Goal: Task Accomplishment & Management: Manage account settings

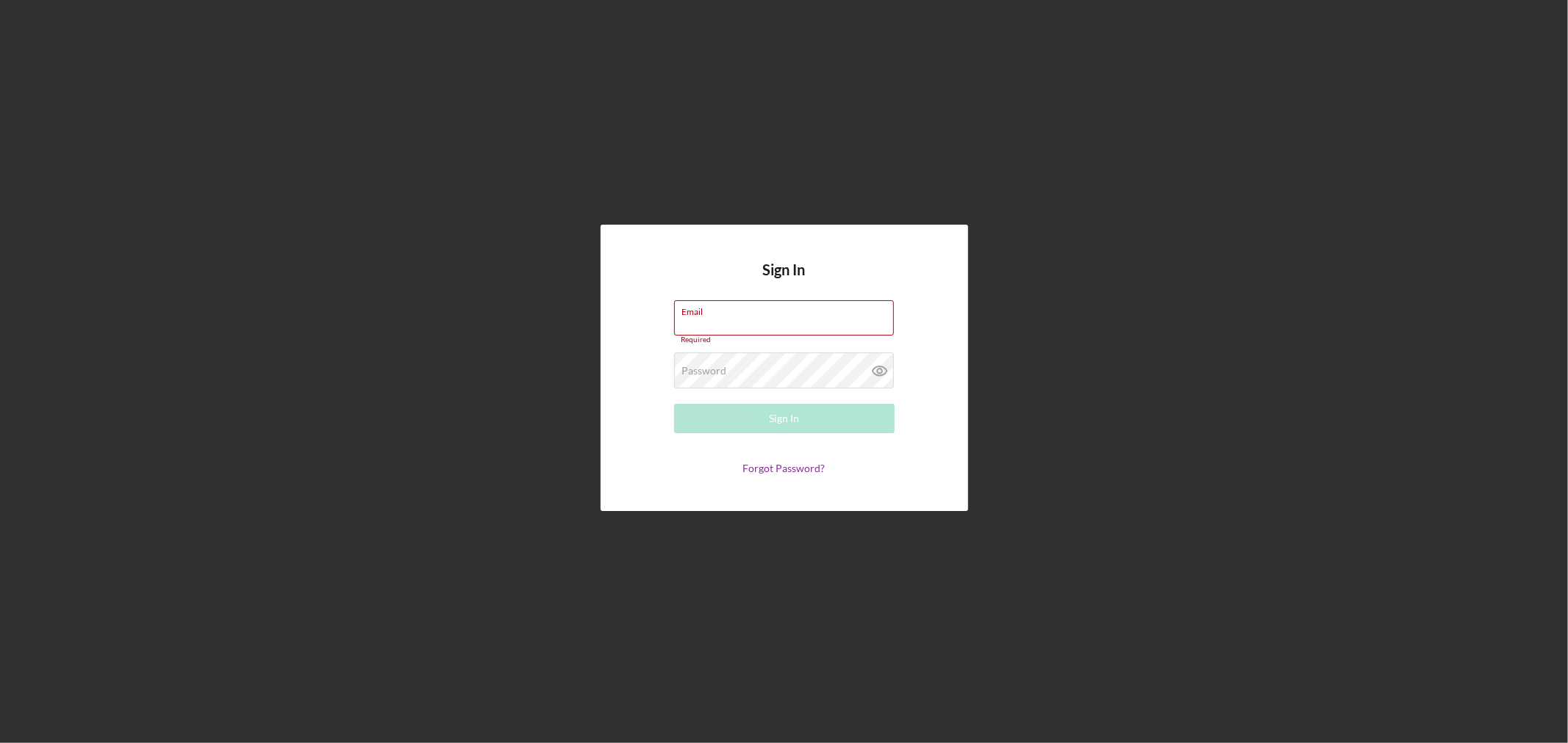
type input "[EMAIL_ADDRESS][DOMAIN_NAME]"
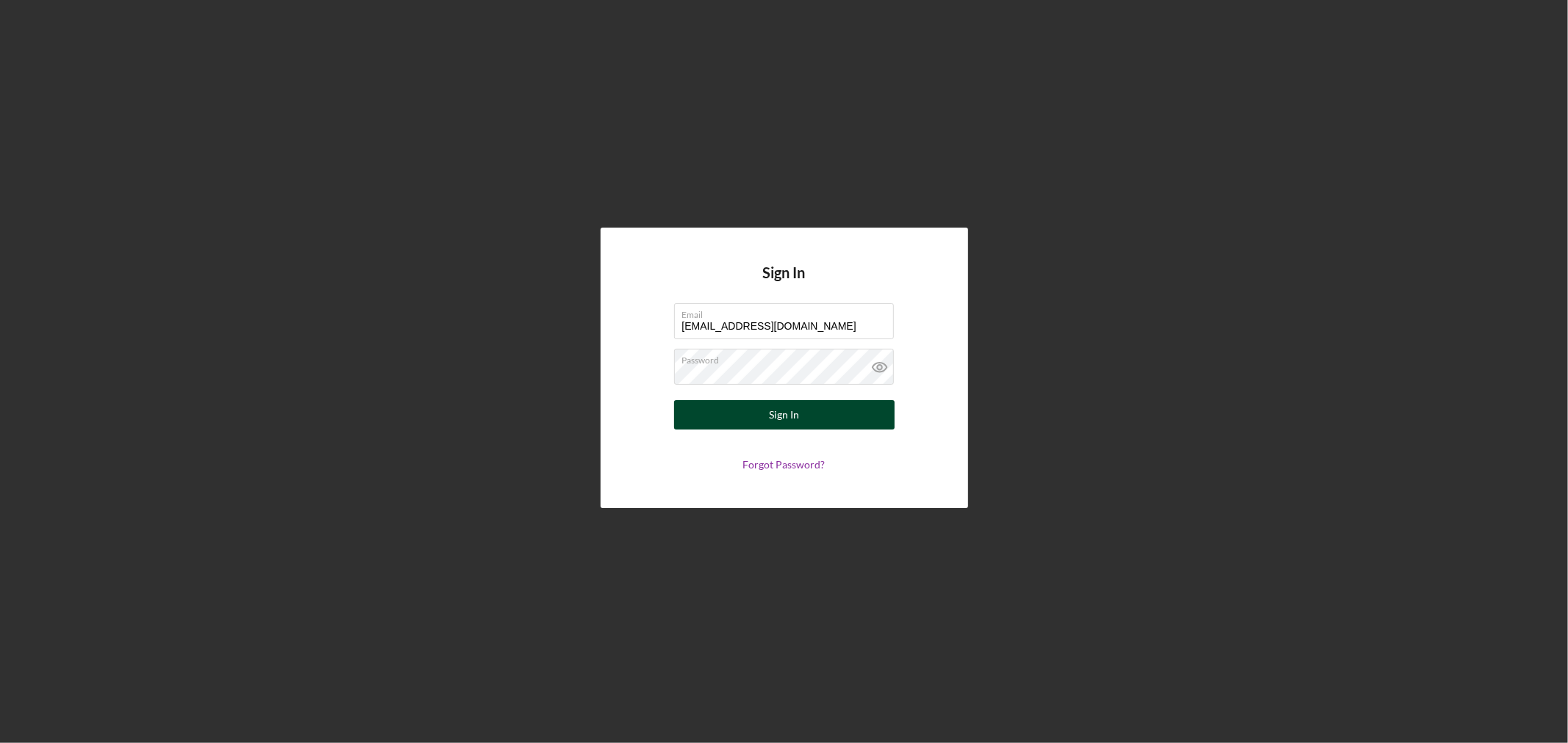
click at [734, 416] on button "Sign In" at bounding box center [784, 415] width 221 height 30
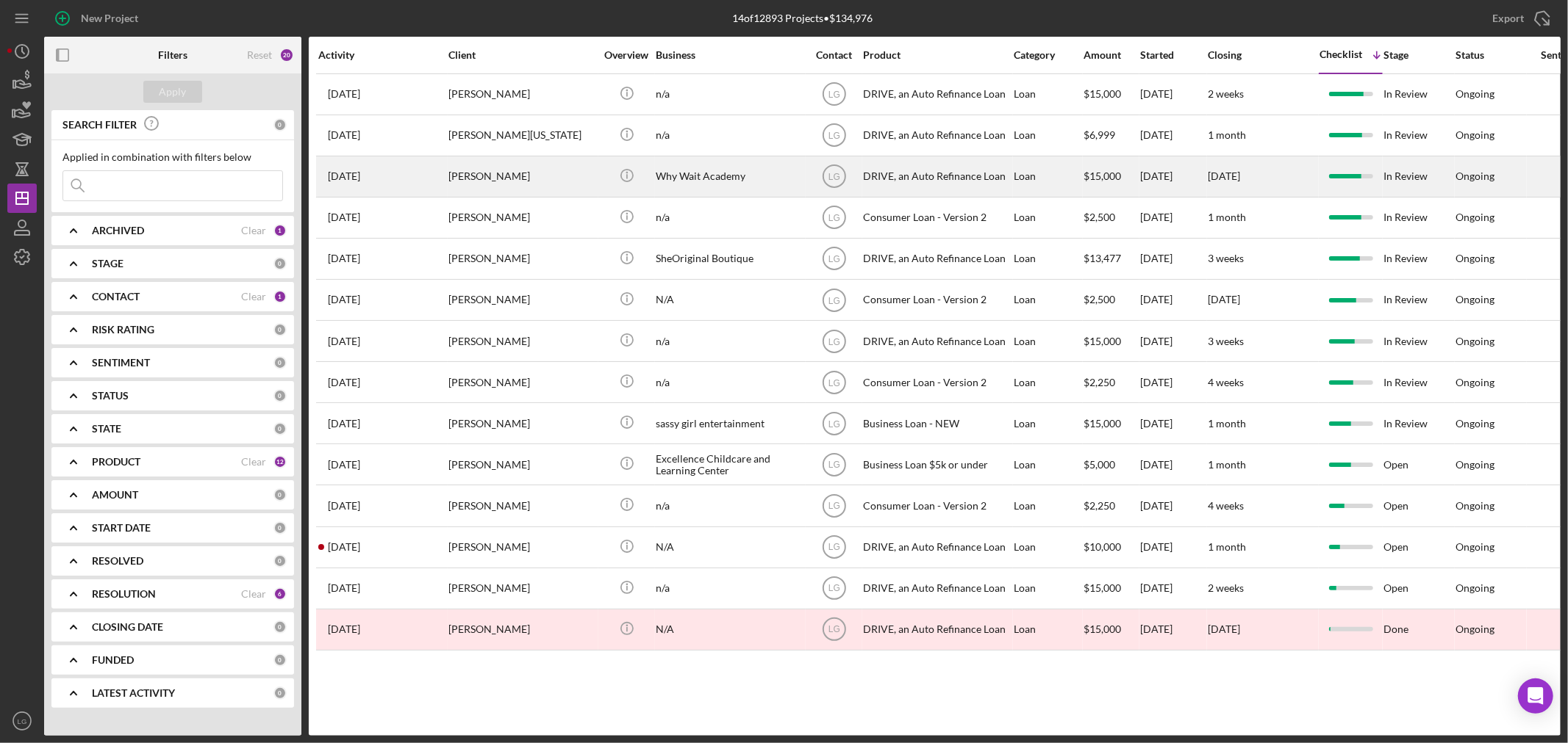
click at [524, 167] on div "[PERSON_NAME]" at bounding box center [522, 177] width 147 height 39
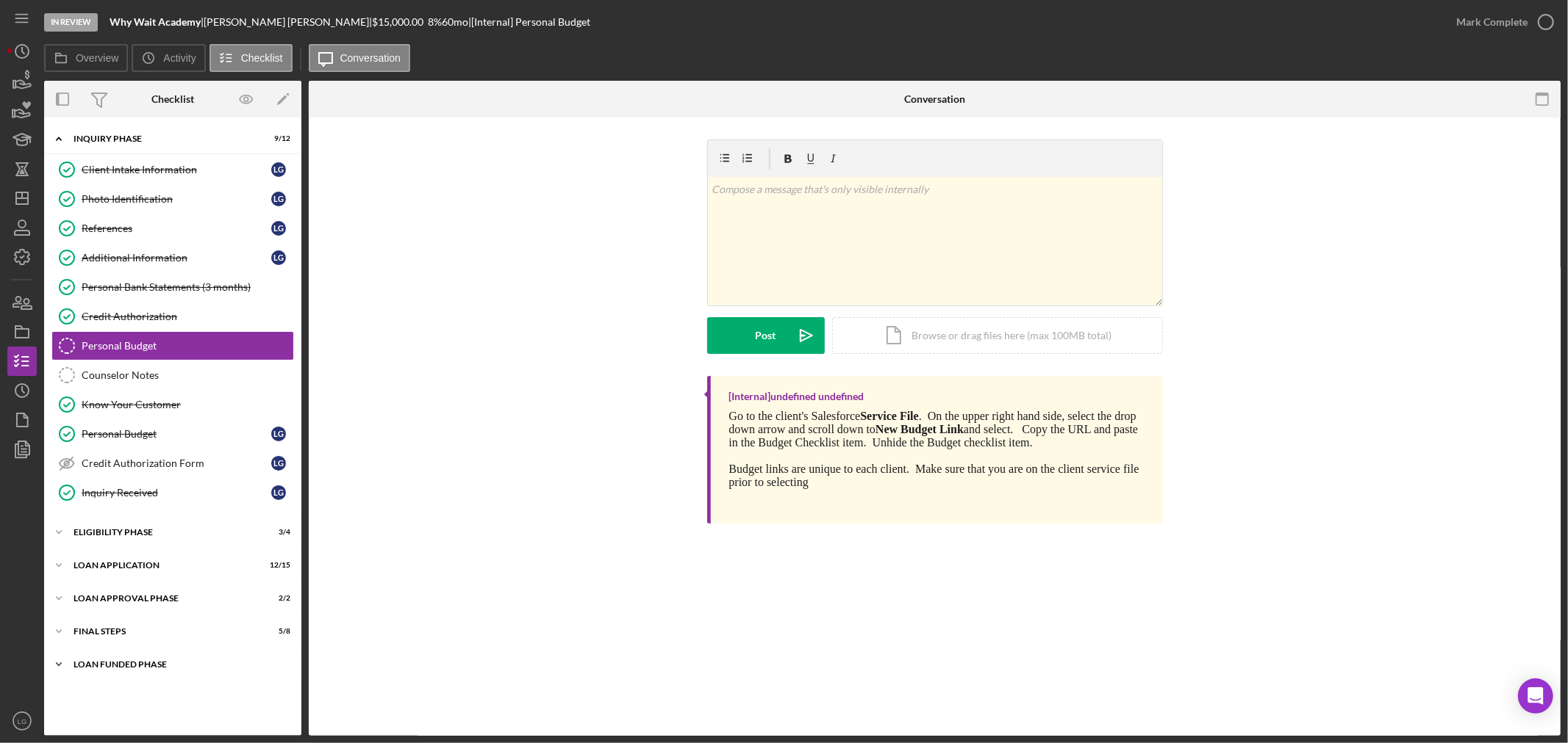
click at [144, 652] on div "Icon/Expander Loan Funded Phase 0 / 1" at bounding box center [172, 665] width 257 height 30
click at [150, 688] on link "Loan Funded! Loan Funded! L G" at bounding box center [172, 695] width 242 height 30
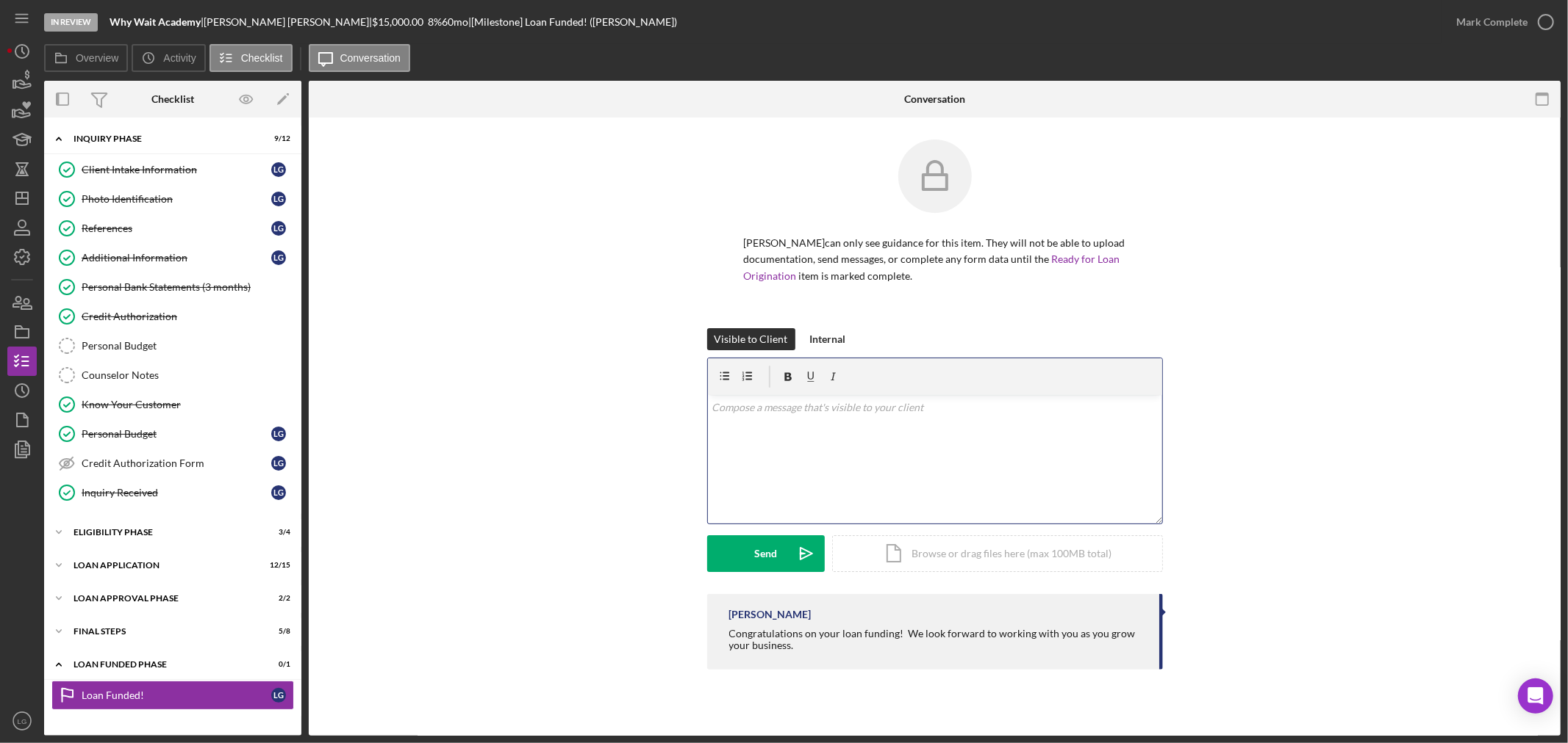
click at [776, 485] on div "v Color teal Color pink Remove color Add row above Add row below Add column bef…" at bounding box center [934, 459] width 454 height 129
click at [776, 41] on div "Mark Complete" at bounding box center [1500, 22] width 119 height 44
click at [776, 34] on div "Mark Complete" at bounding box center [1491, 22] width 71 height 30
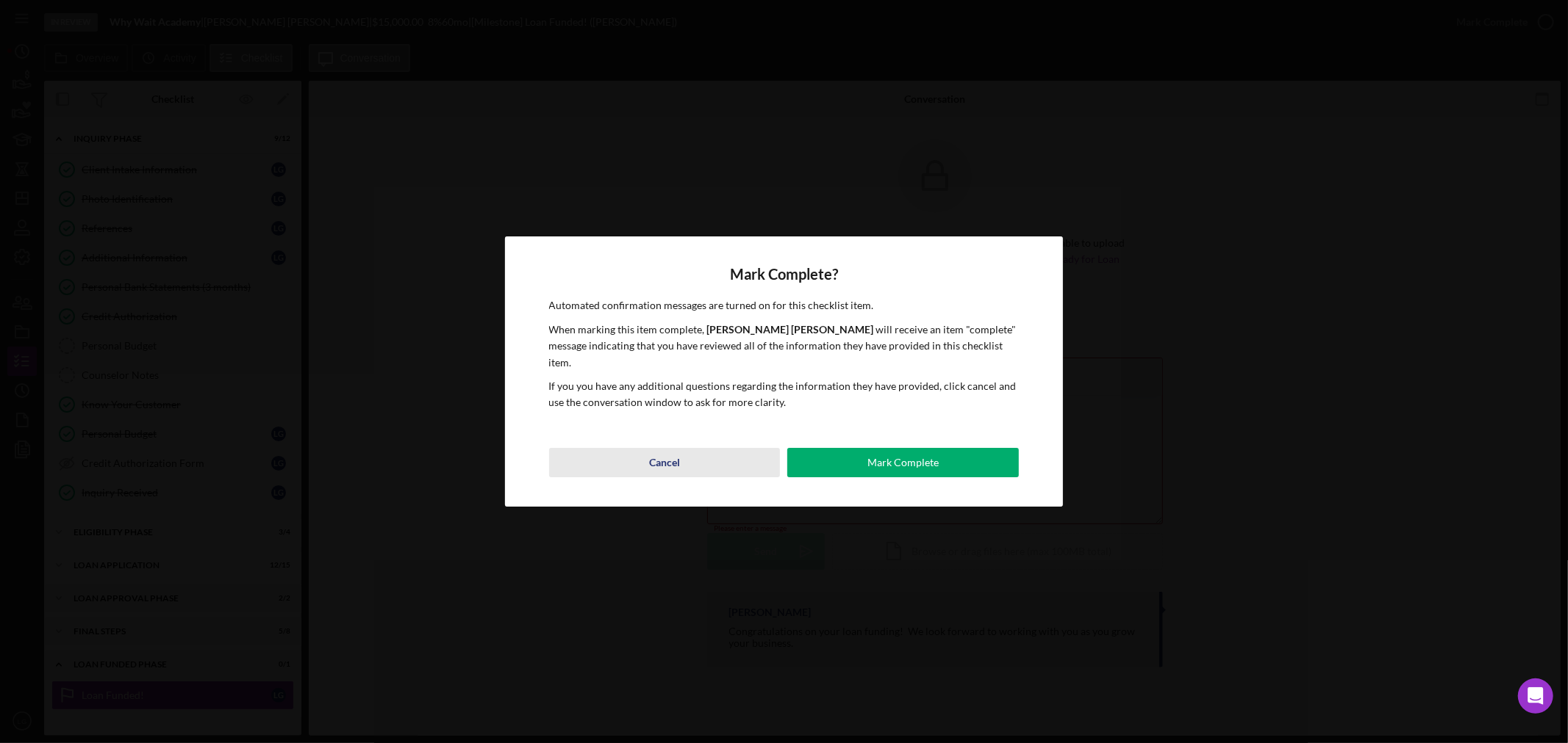
click at [660, 458] on div "Cancel" at bounding box center [664, 463] width 31 height 30
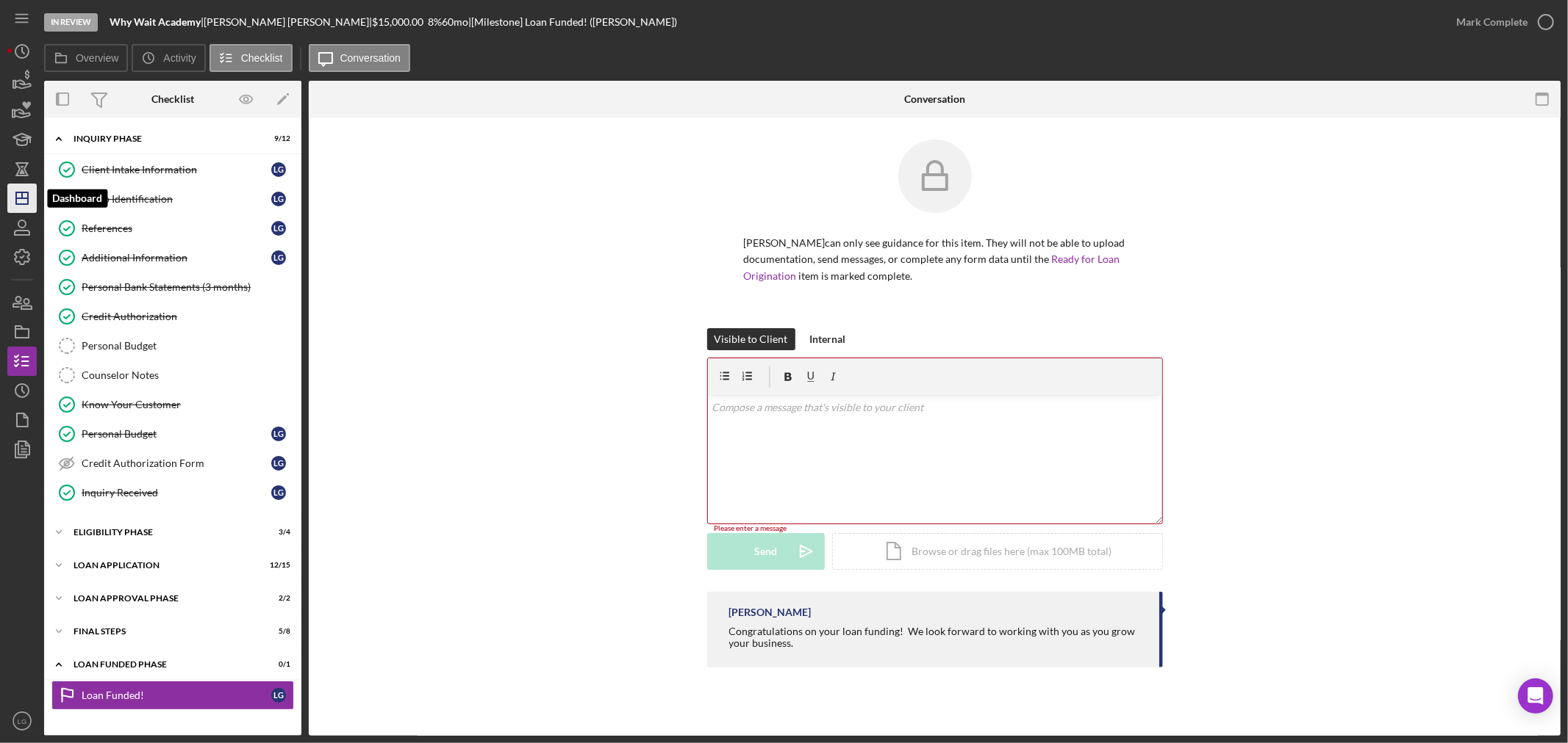
click at [16, 193] on polygon "button" at bounding box center [22, 198] width 12 height 12
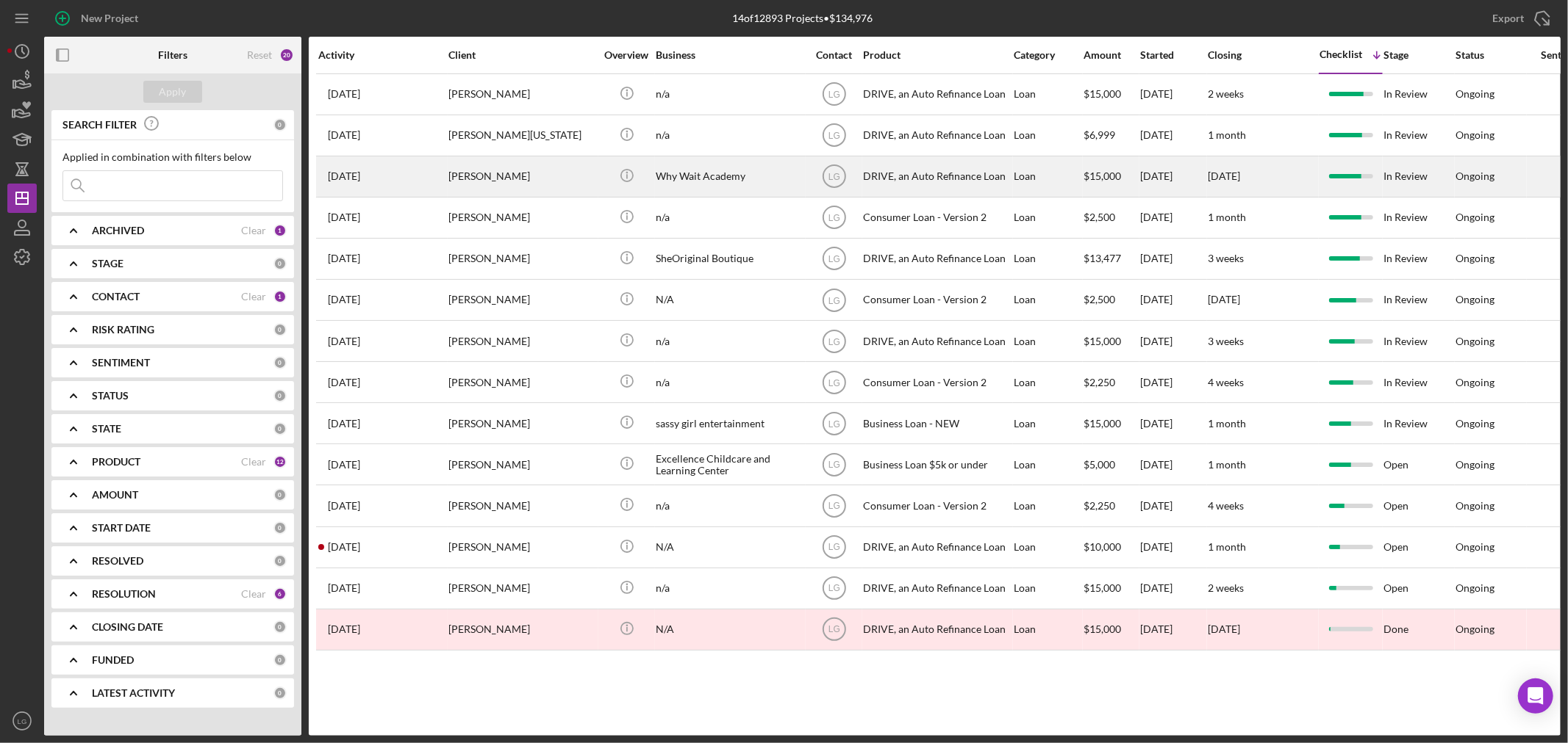
click at [492, 161] on div "[PERSON_NAME]" at bounding box center [522, 177] width 147 height 39
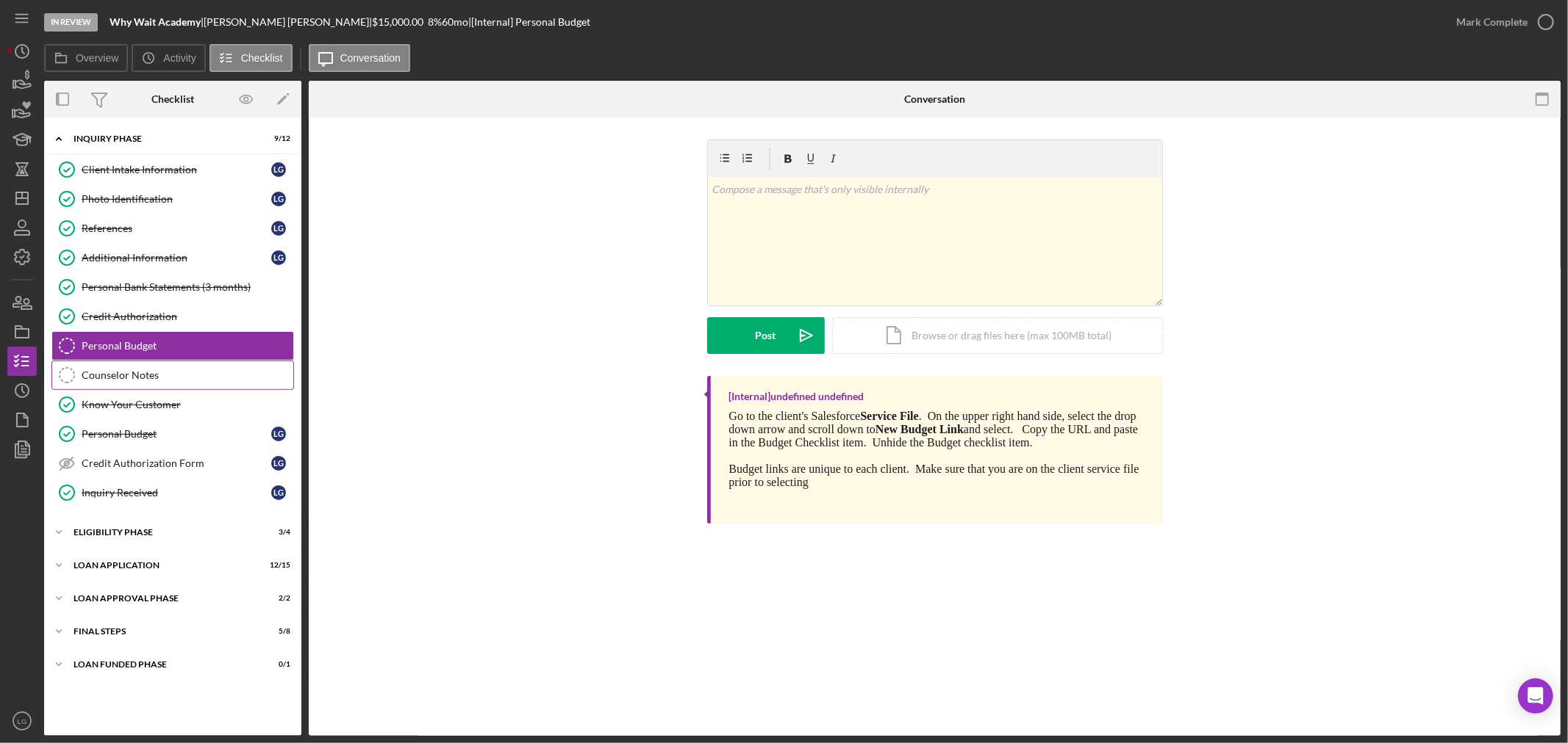
click at [141, 378] on div "Counselor Notes" at bounding box center [187, 375] width 212 height 12
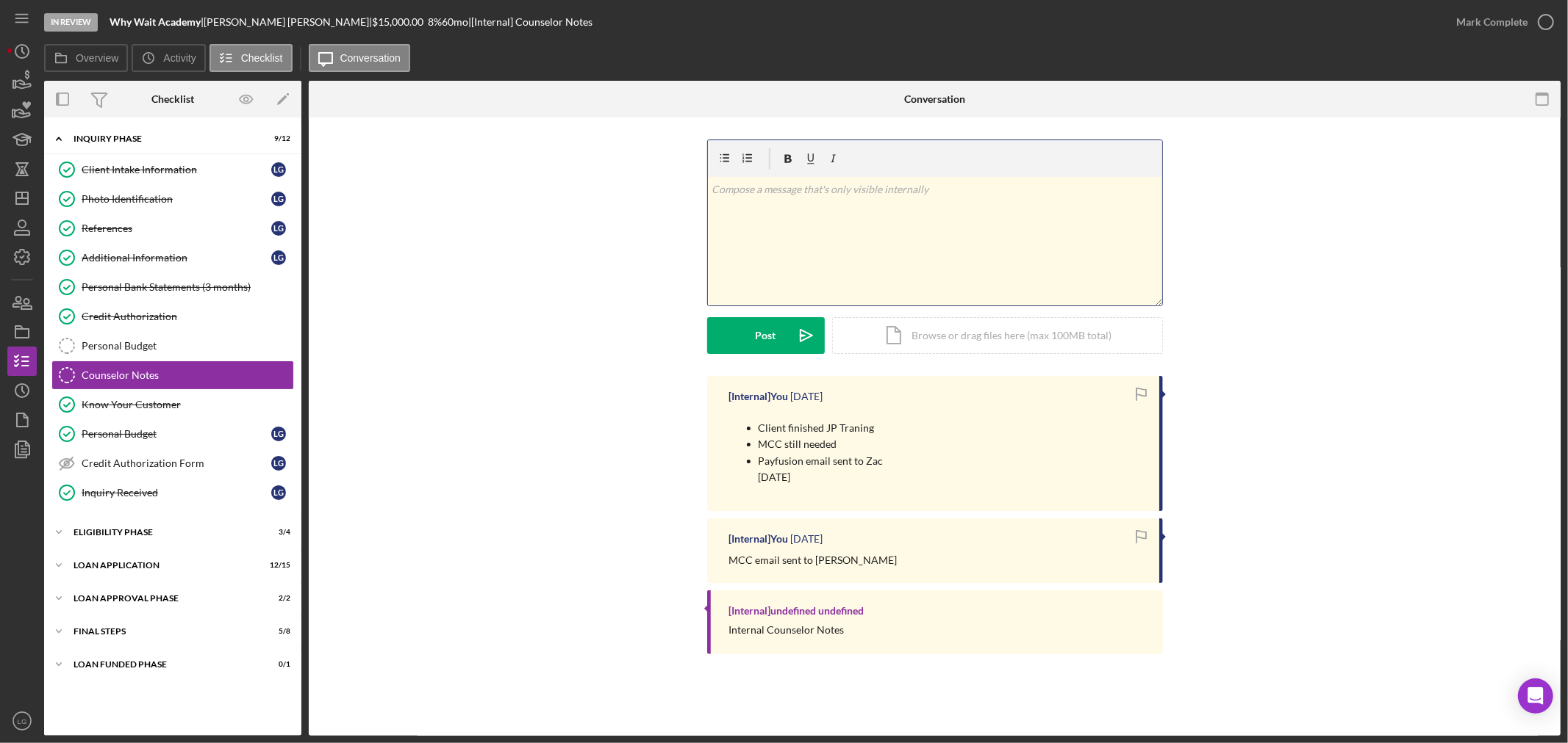
click at [776, 223] on div "v Color teal Color pink Remove color Add row above Add row below Add column bef…" at bounding box center [934, 241] width 454 height 129
click at [740, 342] on button "Post Icon/icon-invite-send" at bounding box center [766, 335] width 118 height 37
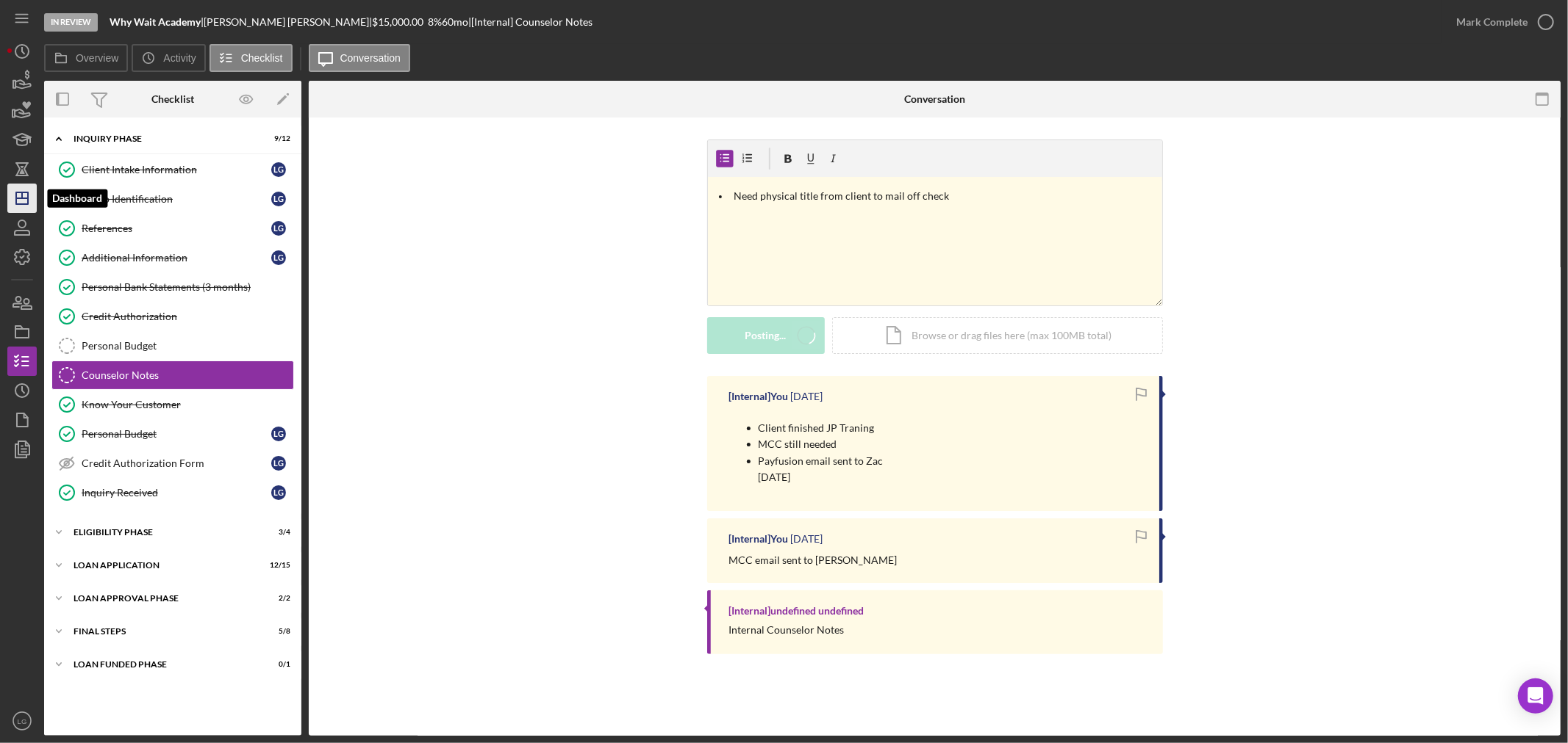
click at [18, 198] on line "button" at bounding box center [22, 198] width 12 height 0
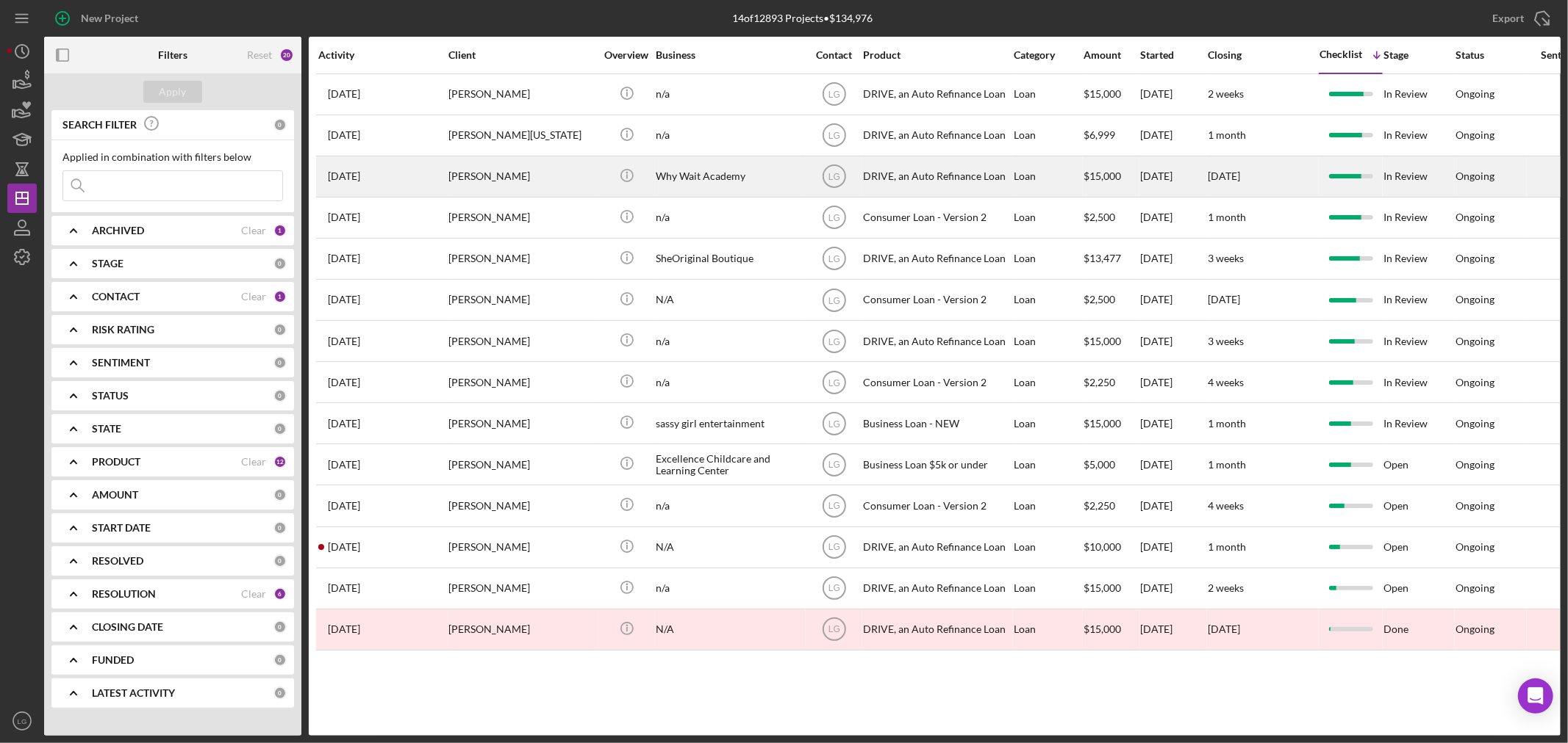
click at [516, 191] on div "[PERSON_NAME]" at bounding box center [522, 177] width 147 height 39
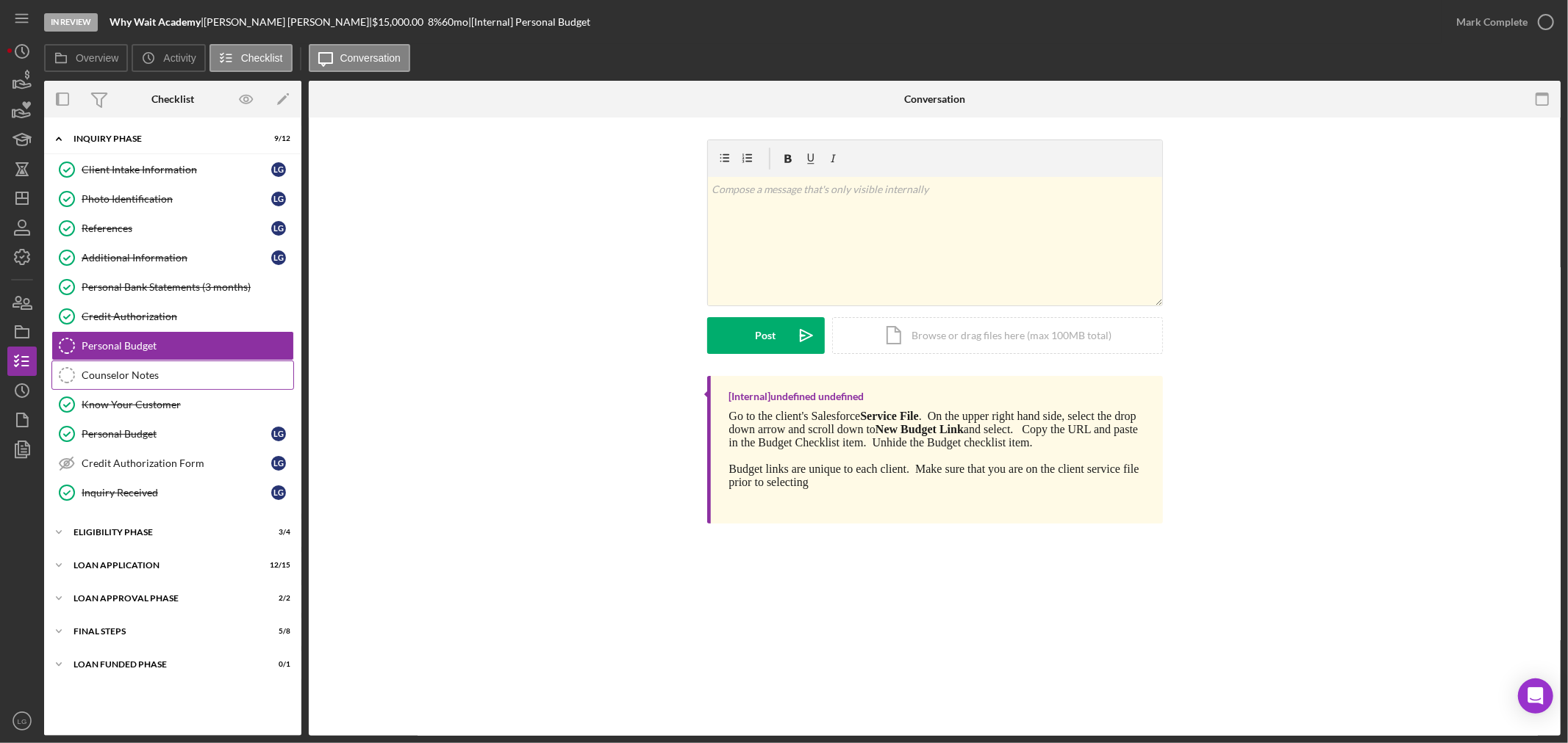
click at [101, 388] on link "Counselor Notes Counselor Notes" at bounding box center [172, 375] width 242 height 30
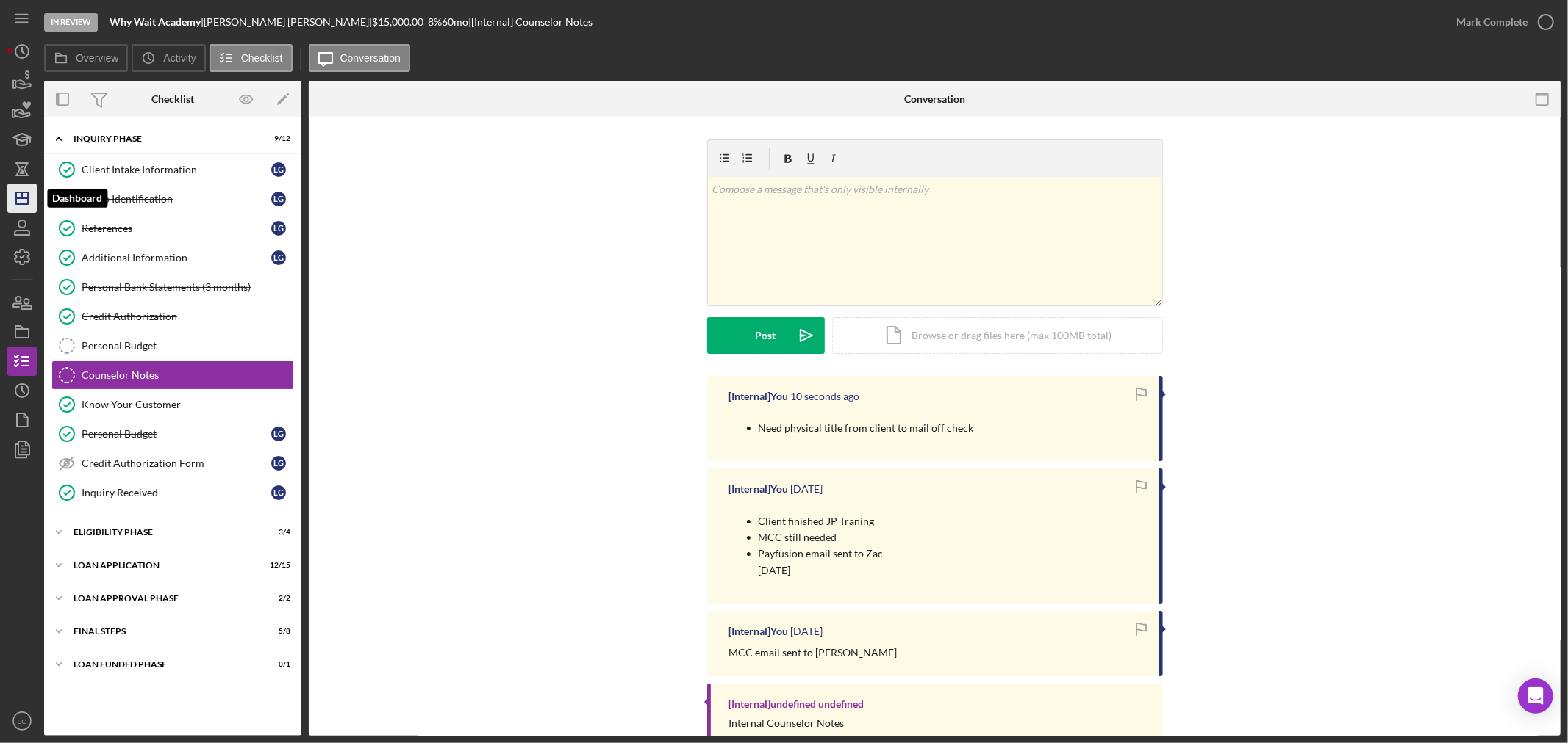
click at [20, 203] on icon "Icon/Dashboard" at bounding box center [22, 198] width 37 height 37
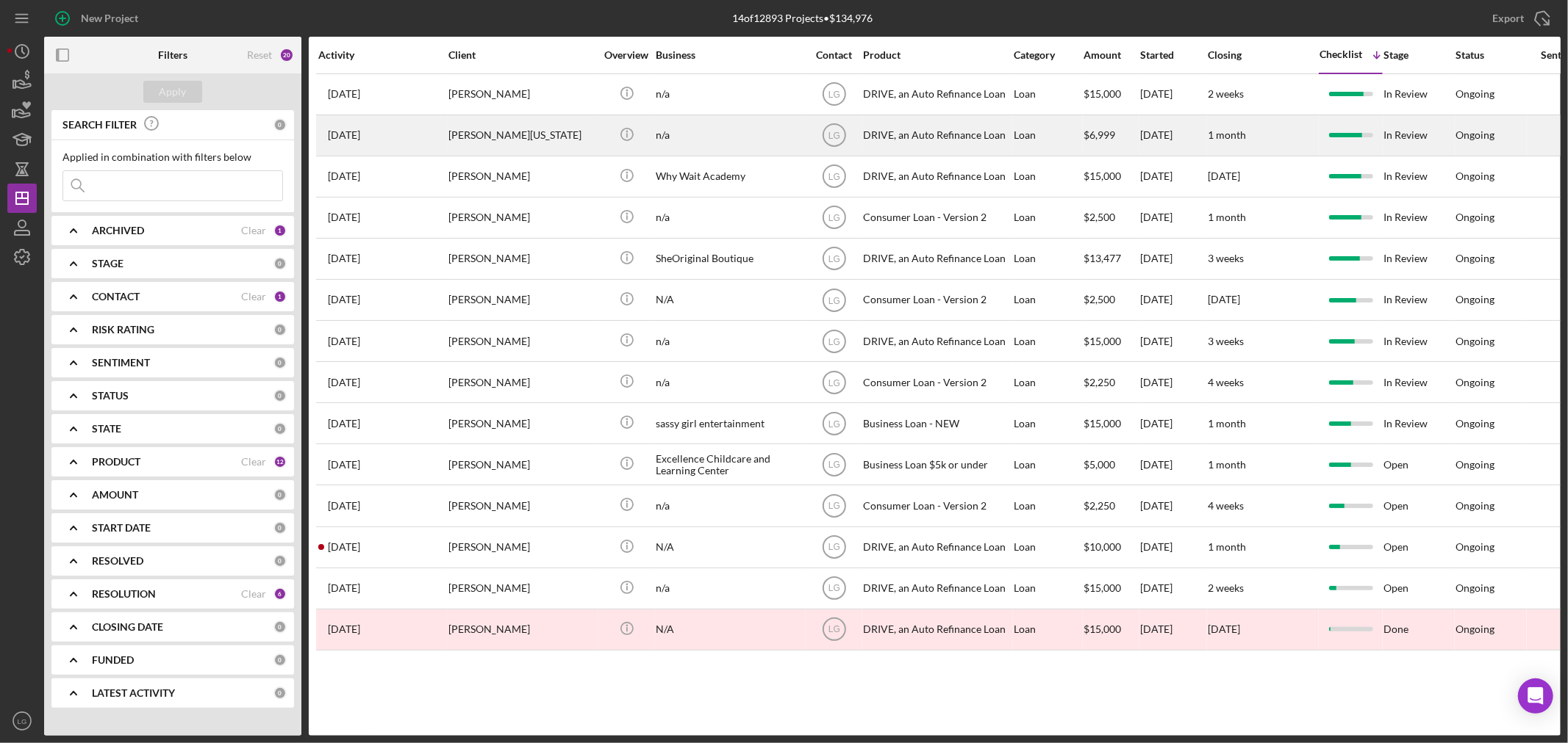
click at [472, 132] on div "[PERSON_NAME][US_STATE]" at bounding box center [522, 135] width 147 height 39
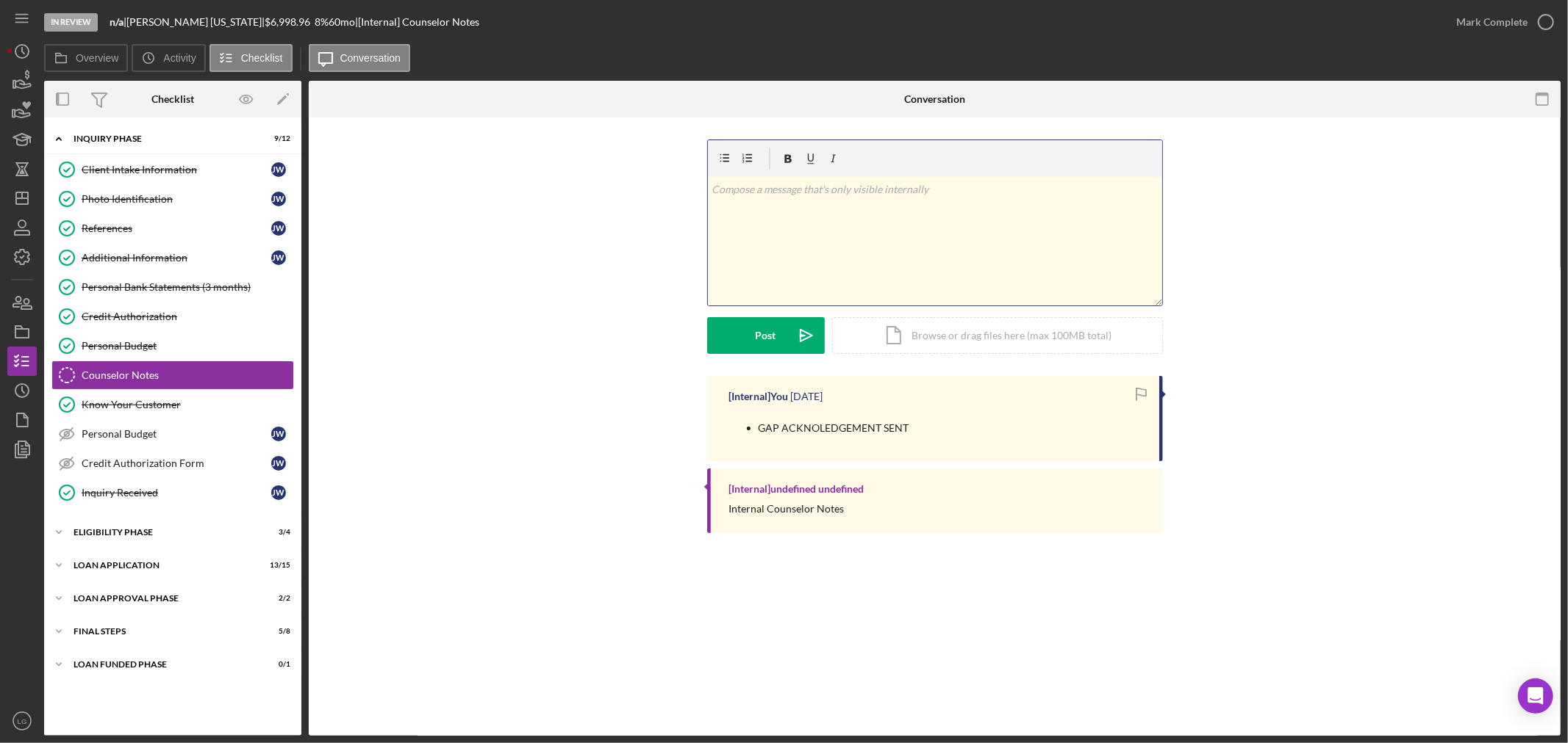
click at [776, 260] on div "v Color teal Color pink Remove color Add row above Add row below Add column bef…" at bounding box center [934, 241] width 454 height 129
click at [776, 324] on button "Post Icon/icon-invite-send" at bounding box center [766, 335] width 118 height 37
click at [223, 684] on div "Icon/Expander Inquiry Phase 9 / 12 Client Intake Information Client Intake Info…" at bounding box center [172, 427] width 257 height 603
click at [214, 678] on div "Icon/Expander Loan Funded Phase 0 / 1" at bounding box center [172, 665] width 257 height 30
click at [159, 691] on link "Loan Funded! Loan Funded! [PERSON_NAME]" at bounding box center [172, 695] width 242 height 30
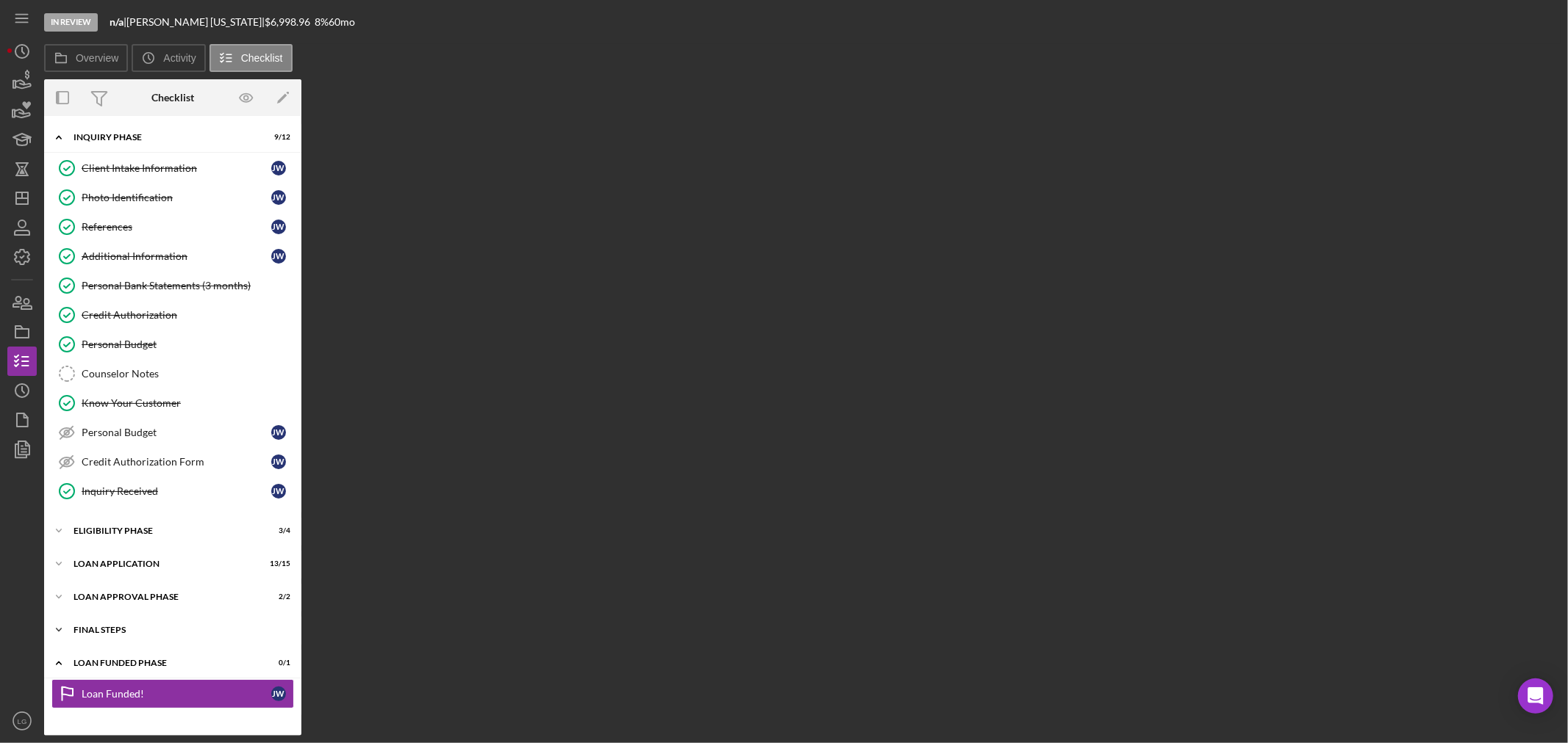
click at [169, 638] on div "Icon/Expander FINAL STEPS 5 / 8" at bounding box center [172, 630] width 257 height 30
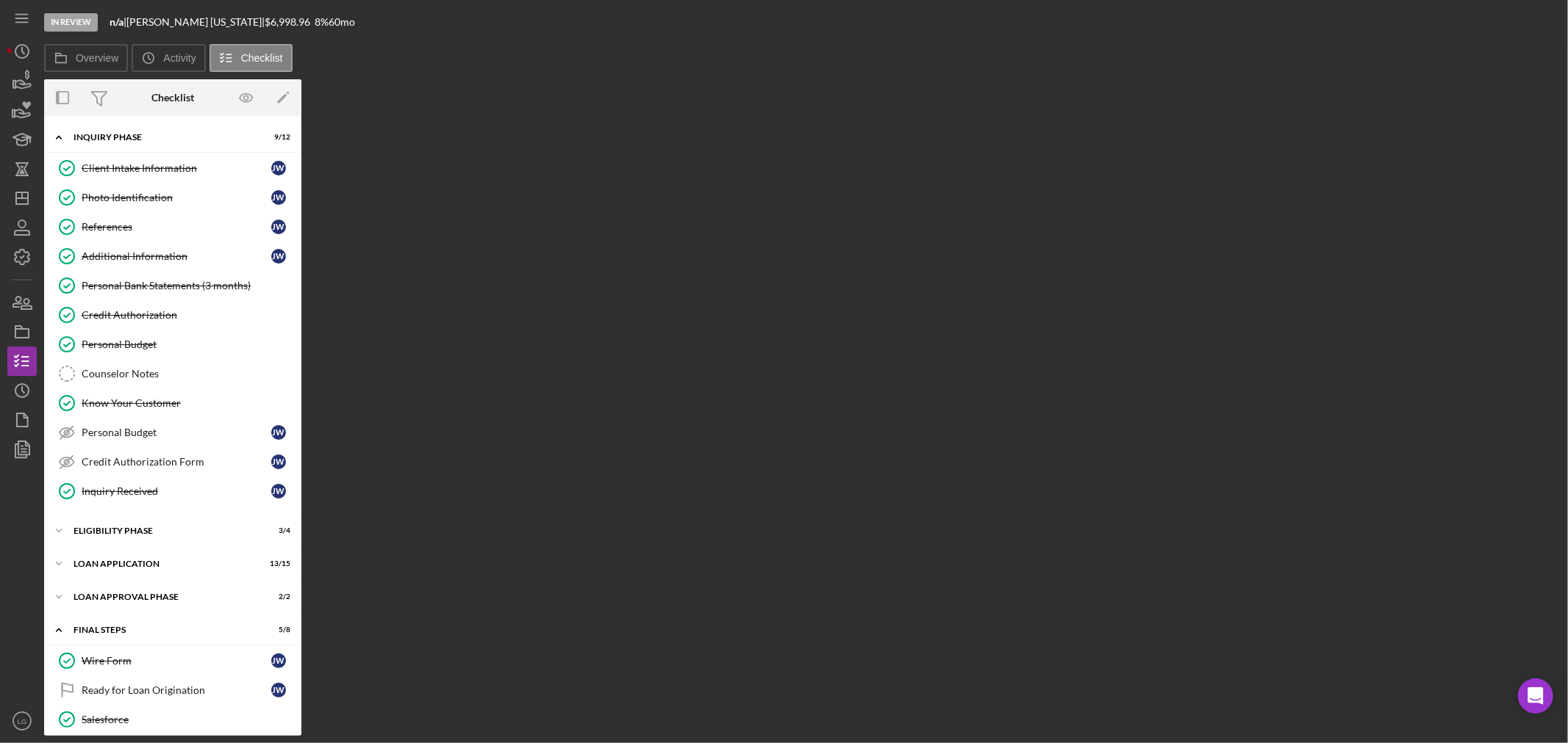
scroll to position [233, 0]
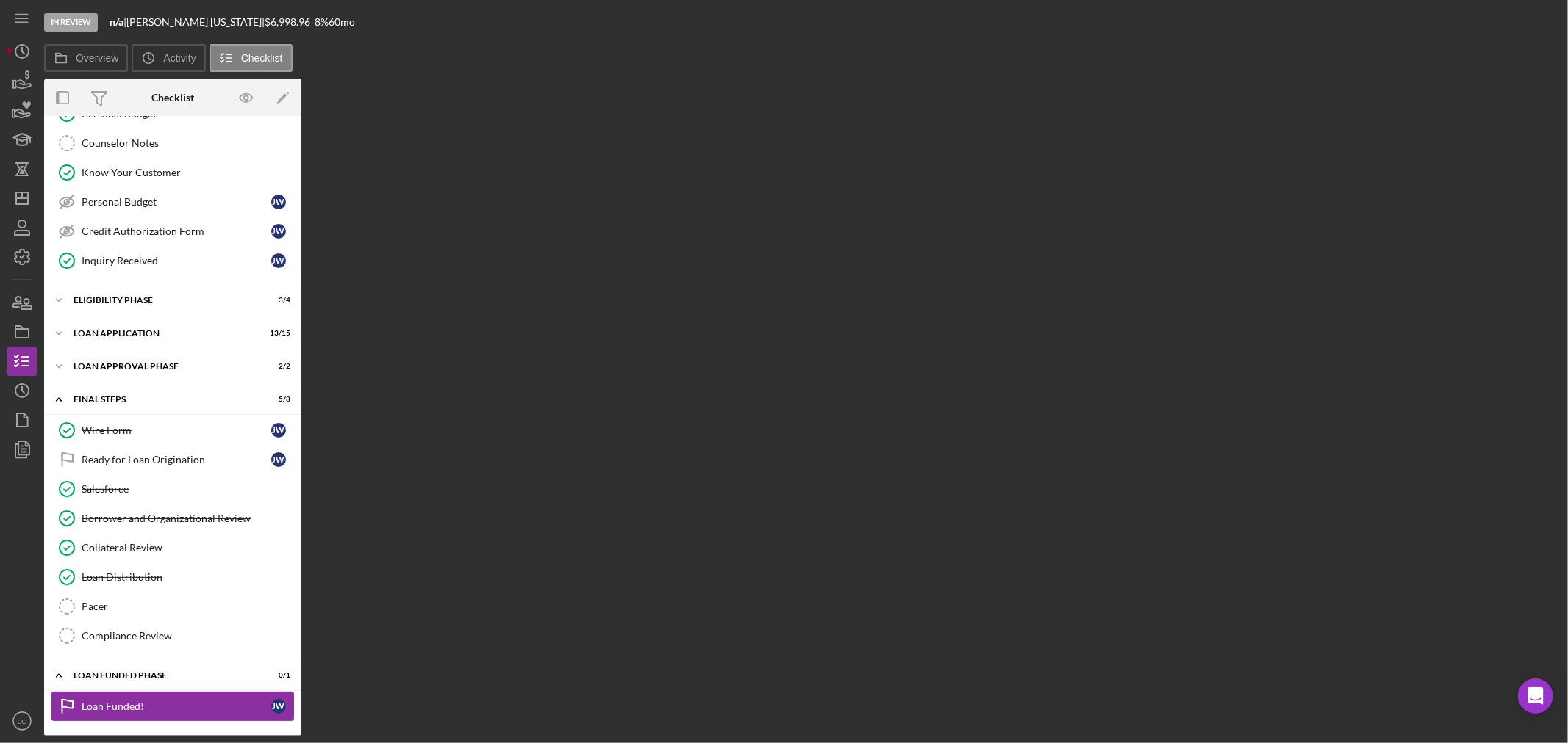
click at [119, 705] on div "Loan Funded!" at bounding box center [177, 706] width 189 height 12
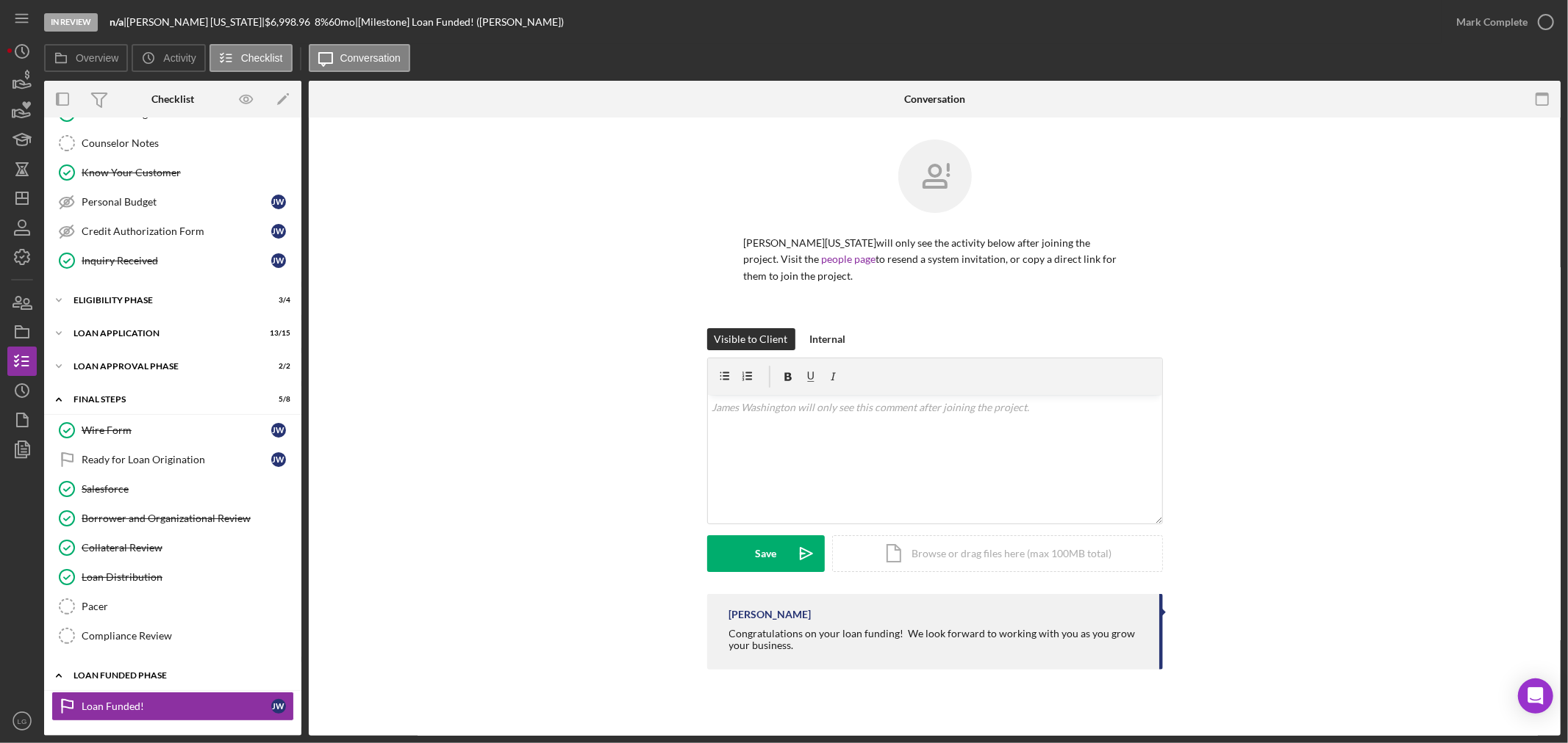
click at [119, 682] on div "Icon/Expander Loan Funded Phase 0 / 1" at bounding box center [172, 675] width 257 height 30
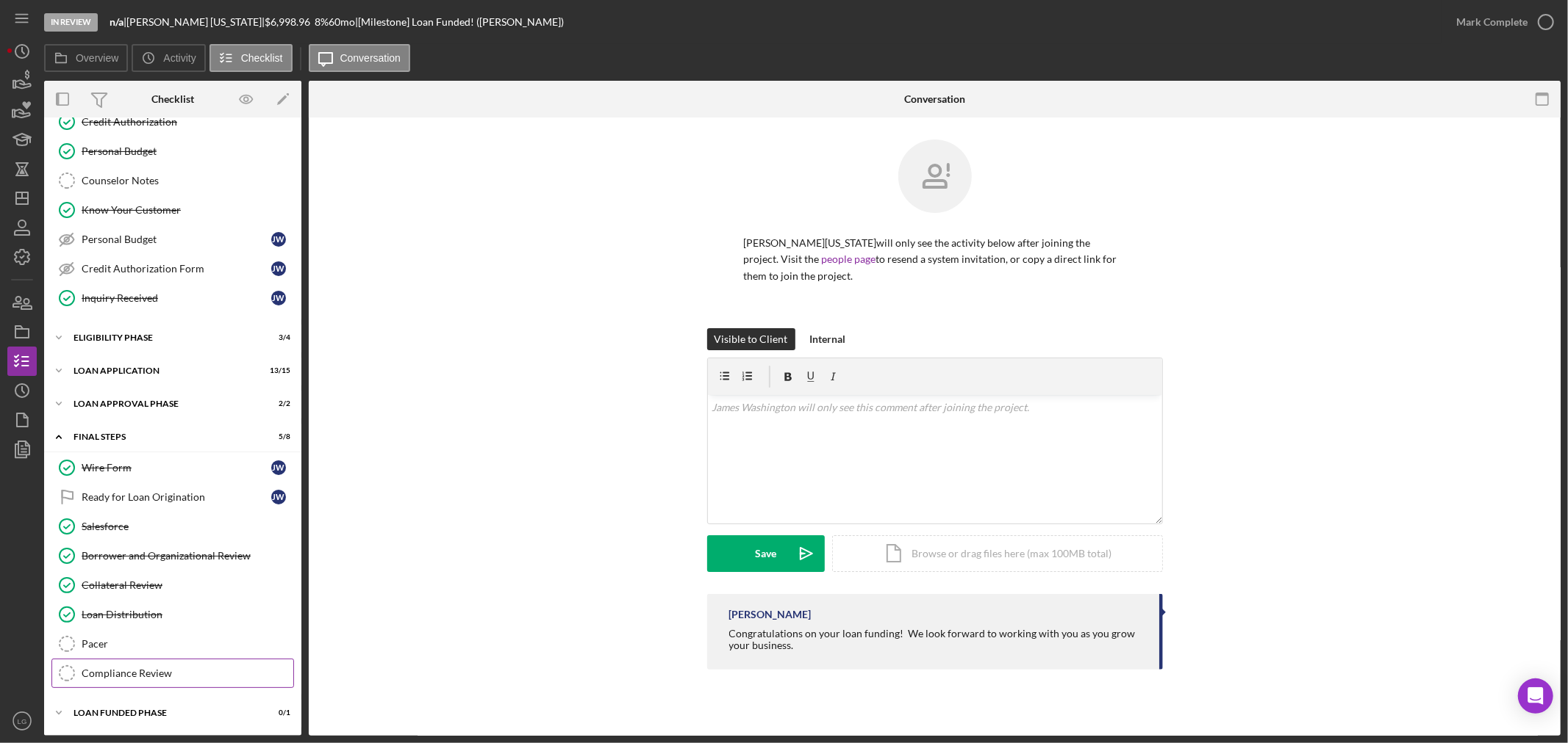
scroll to position [197, 0]
click at [106, 707] on div "Icon/Expander Loan Funded Phase 0 / 1" at bounding box center [172, 713] width 257 height 30
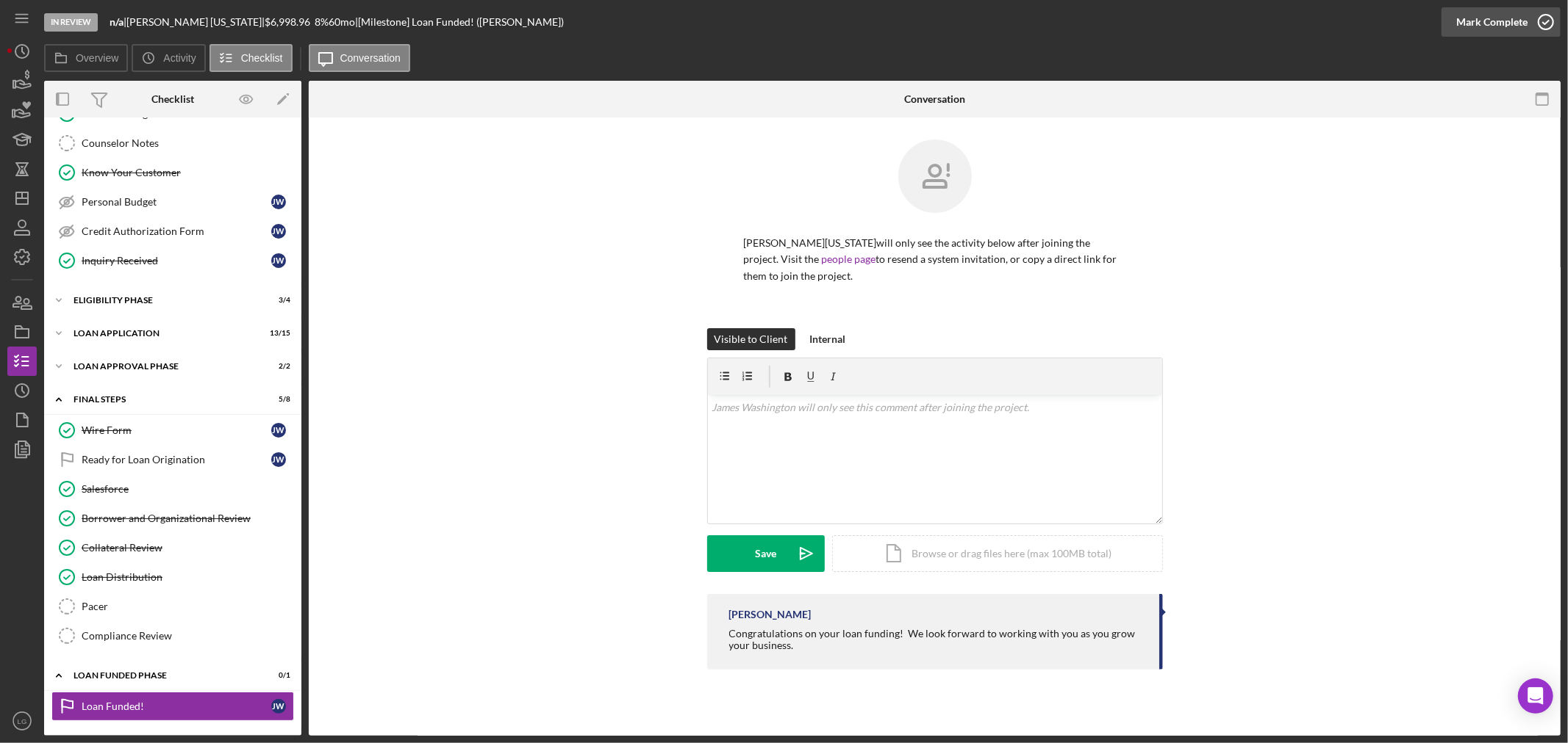
click at [776, 26] on div "Mark Complete" at bounding box center [1491, 22] width 71 height 30
click at [776, 14] on div "Mark Complete" at bounding box center [1491, 22] width 71 height 30
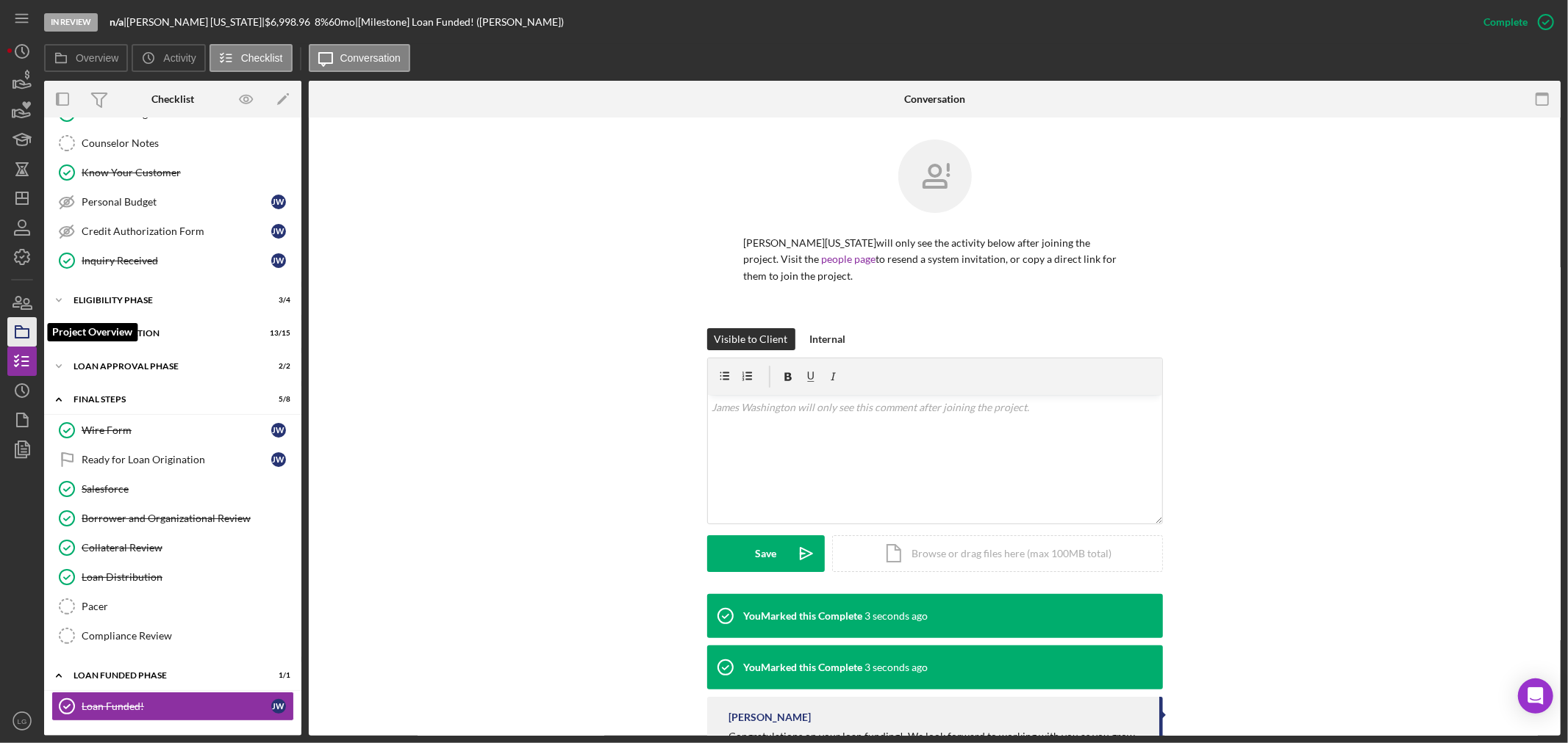
click at [23, 325] on icon "button" at bounding box center [22, 331] width 37 height 37
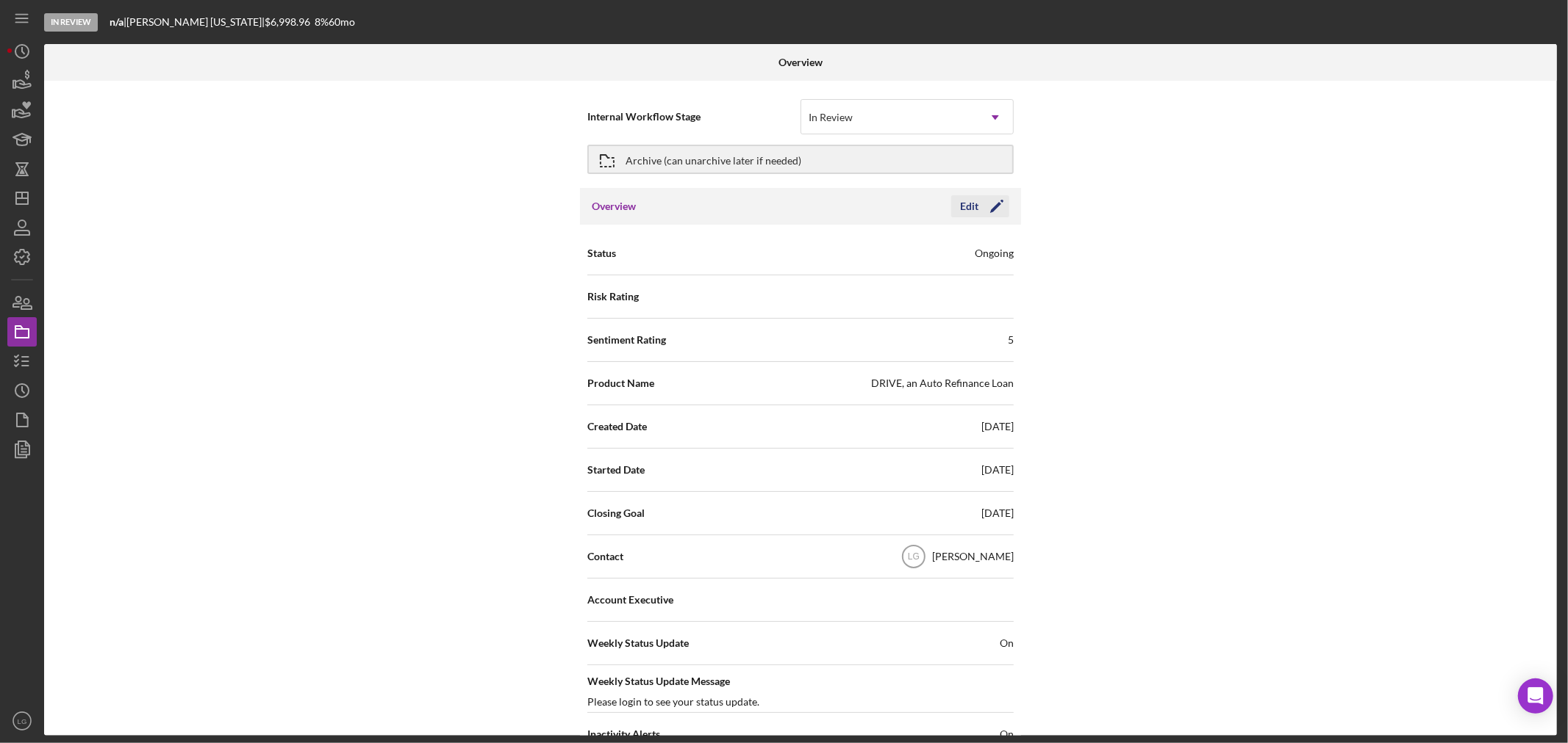
click at [776, 201] on icon "Icon/Edit" at bounding box center [997, 206] width 37 height 37
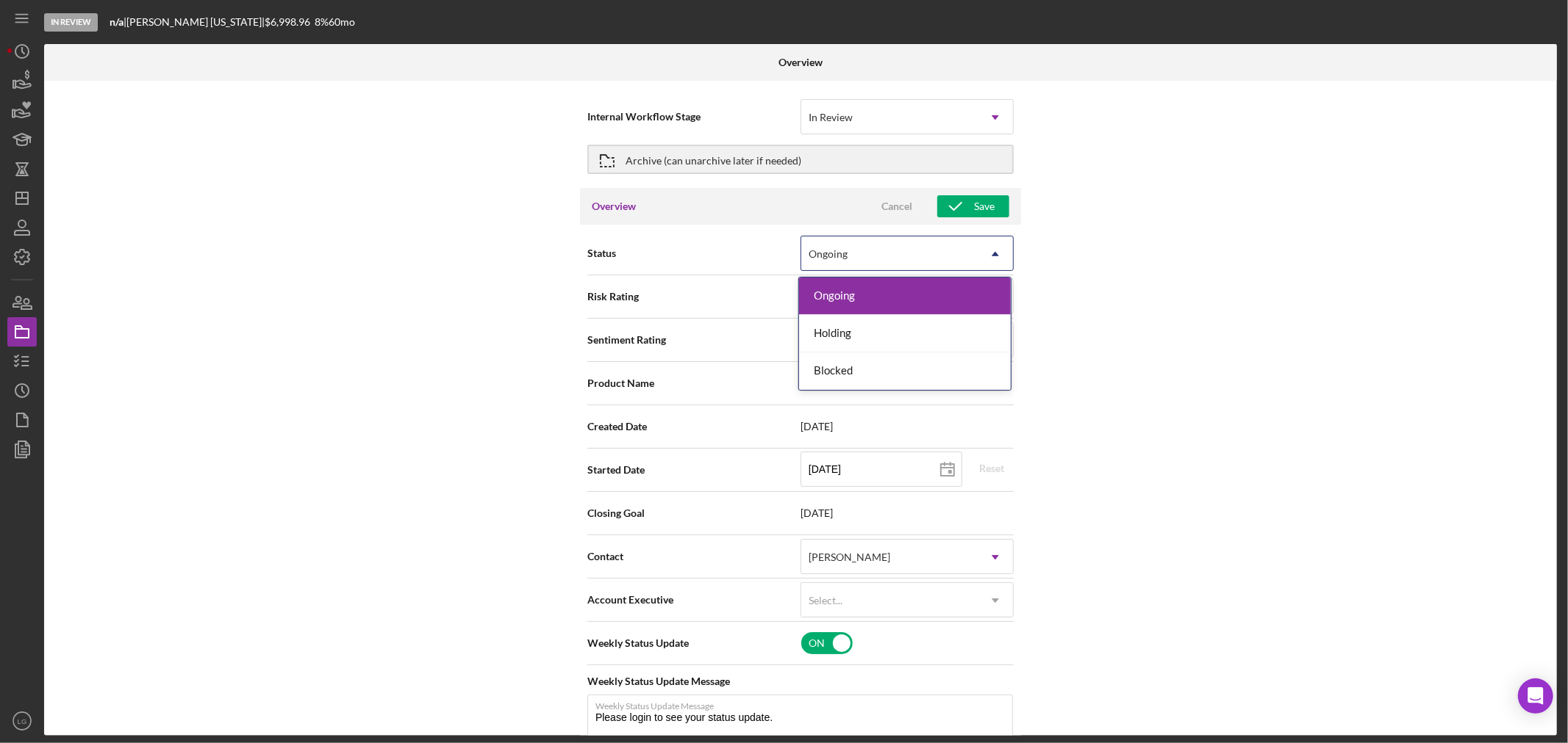
click at [776, 237] on div "Ongoing" at bounding box center [889, 254] width 177 height 34
click at [776, 240] on div "Ongoing" at bounding box center [889, 254] width 177 height 34
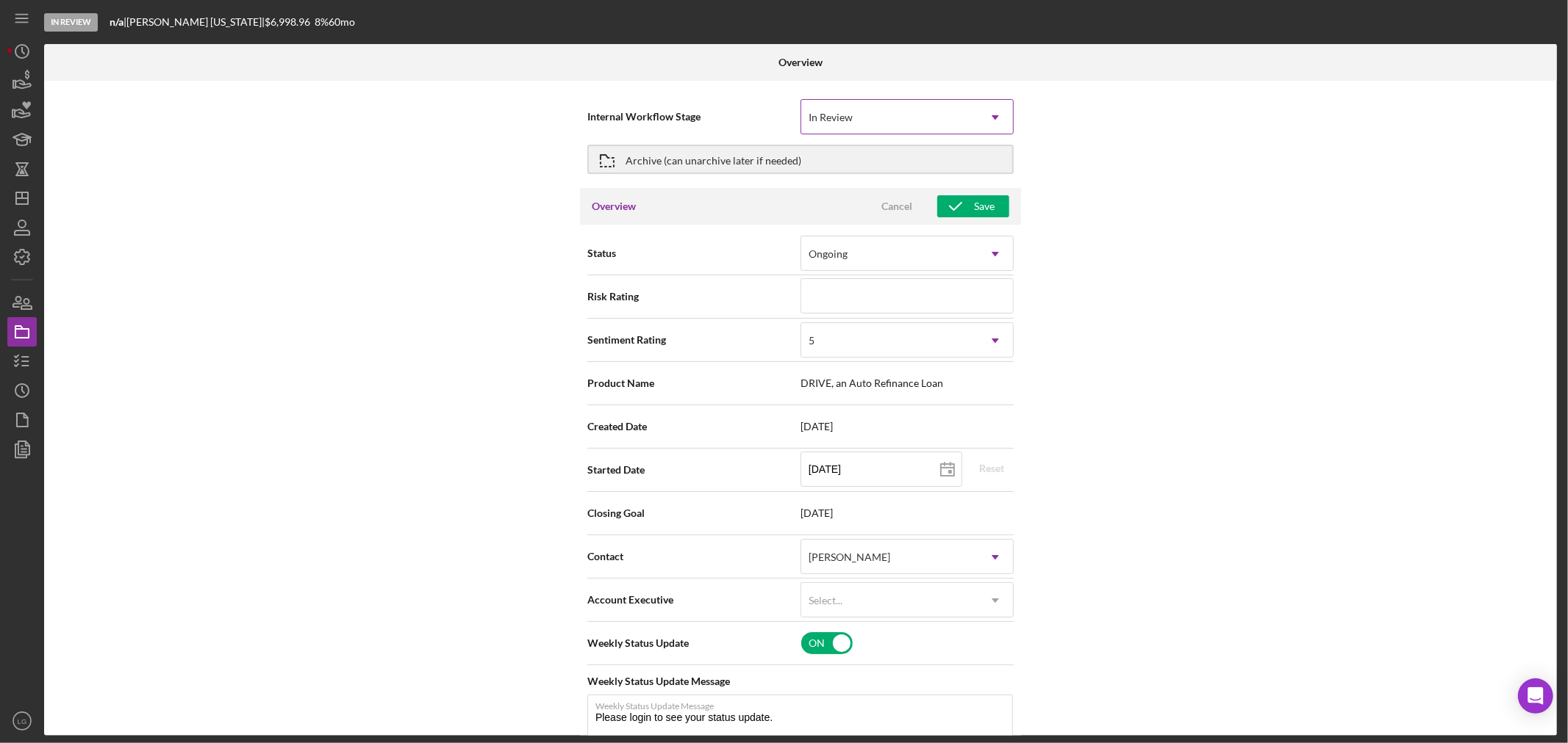
click at [776, 122] on icon "Icon/Dropdown Arrow" at bounding box center [995, 117] width 35 height 35
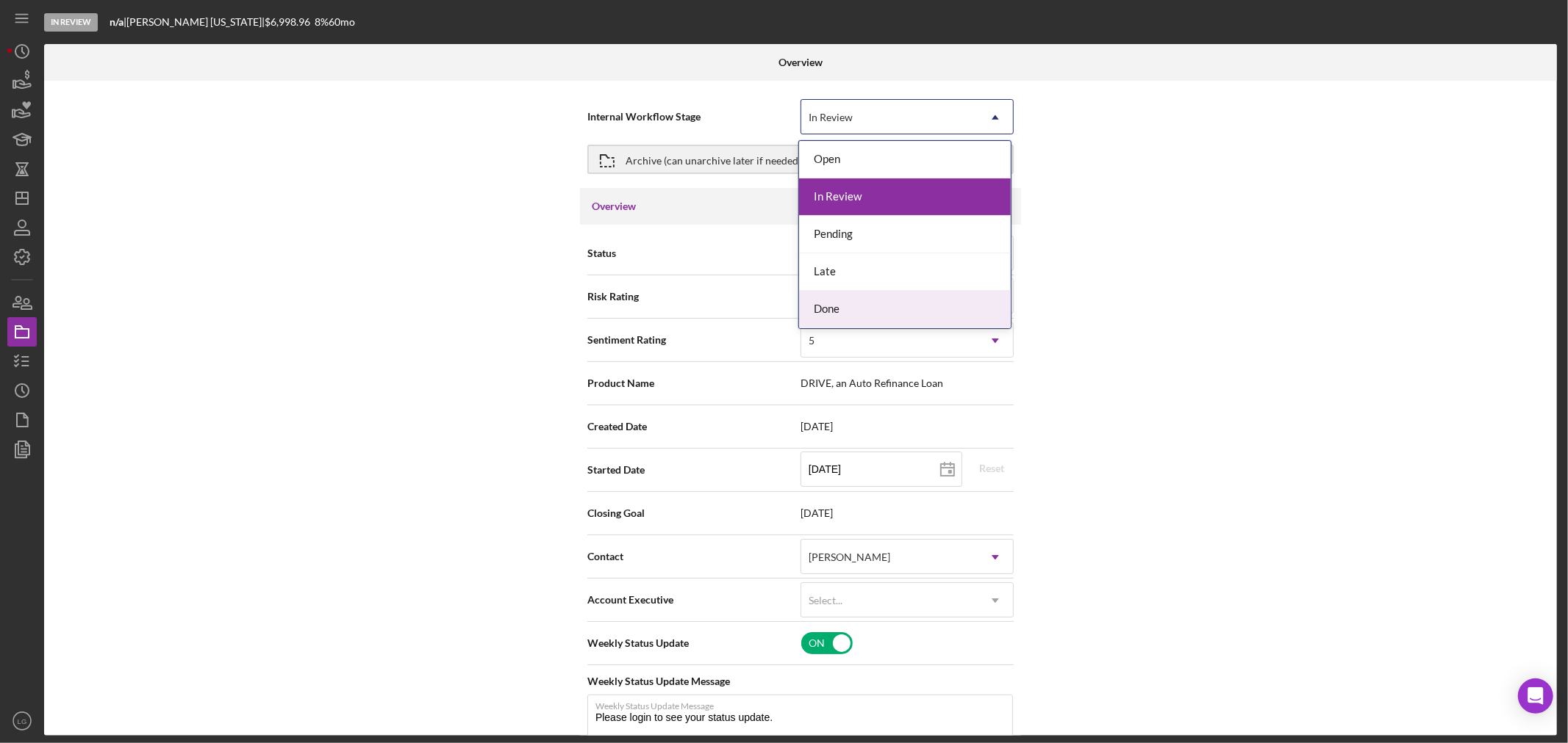
click at [776, 309] on div "Done" at bounding box center [905, 310] width 212 height 38
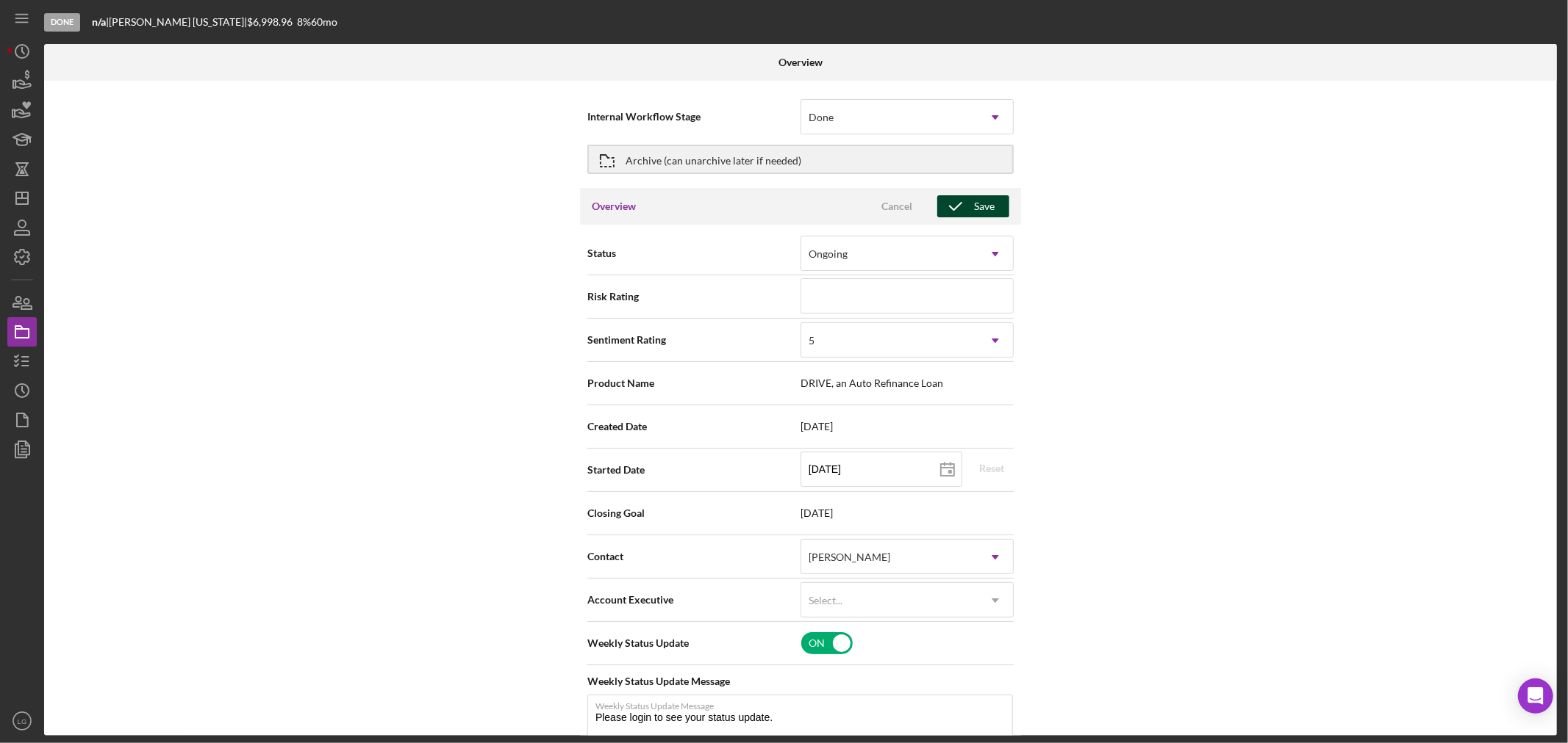
click at [776, 204] on div "Save" at bounding box center [984, 206] width 21 height 22
click at [776, 150] on div "Archive (can unarchive later if needed)" at bounding box center [713, 159] width 176 height 26
type textarea "Thank you for your application to [PERSON_NAME]! Please login to see what we st…"
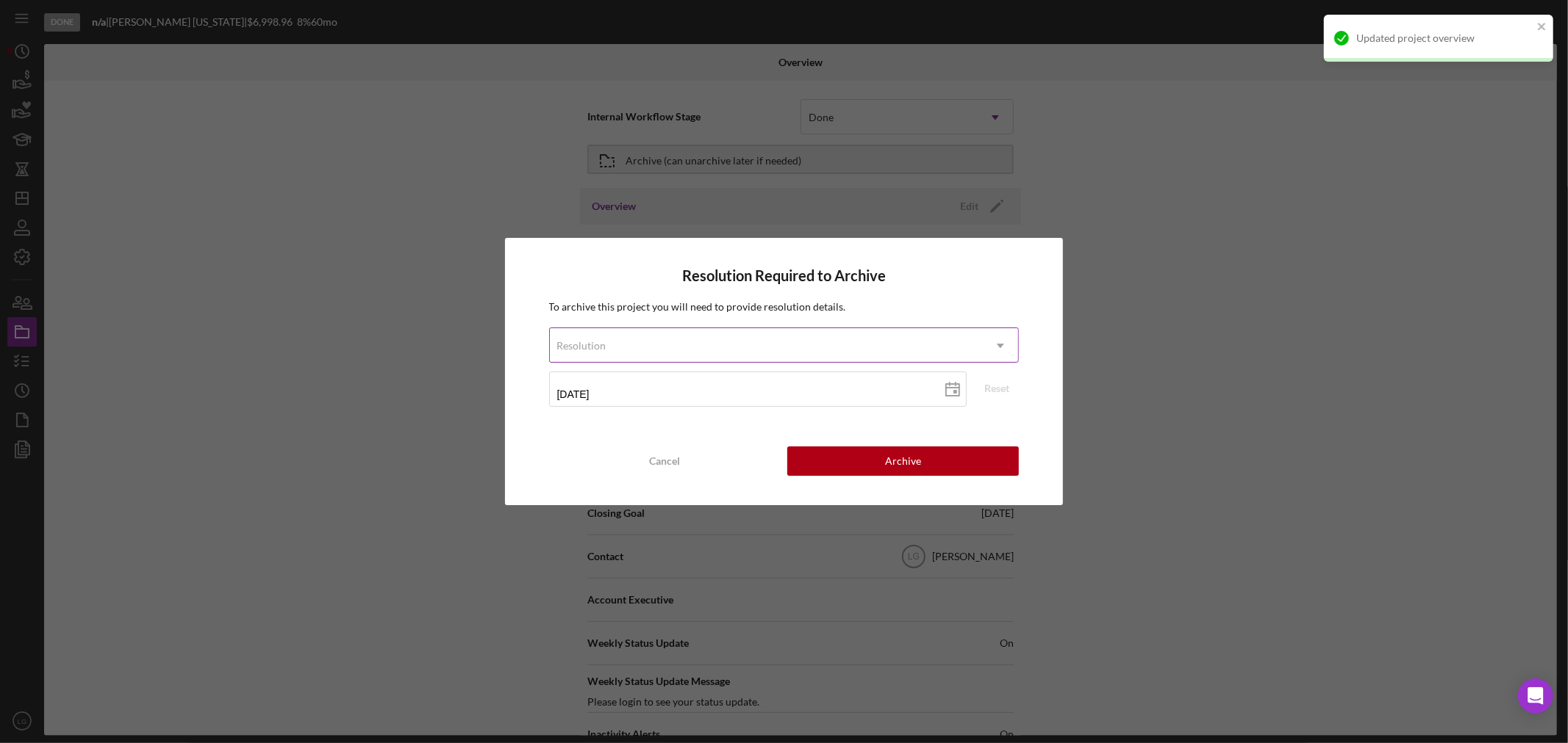
click at [776, 339] on div "Resolution" at bounding box center [766, 346] width 433 height 34
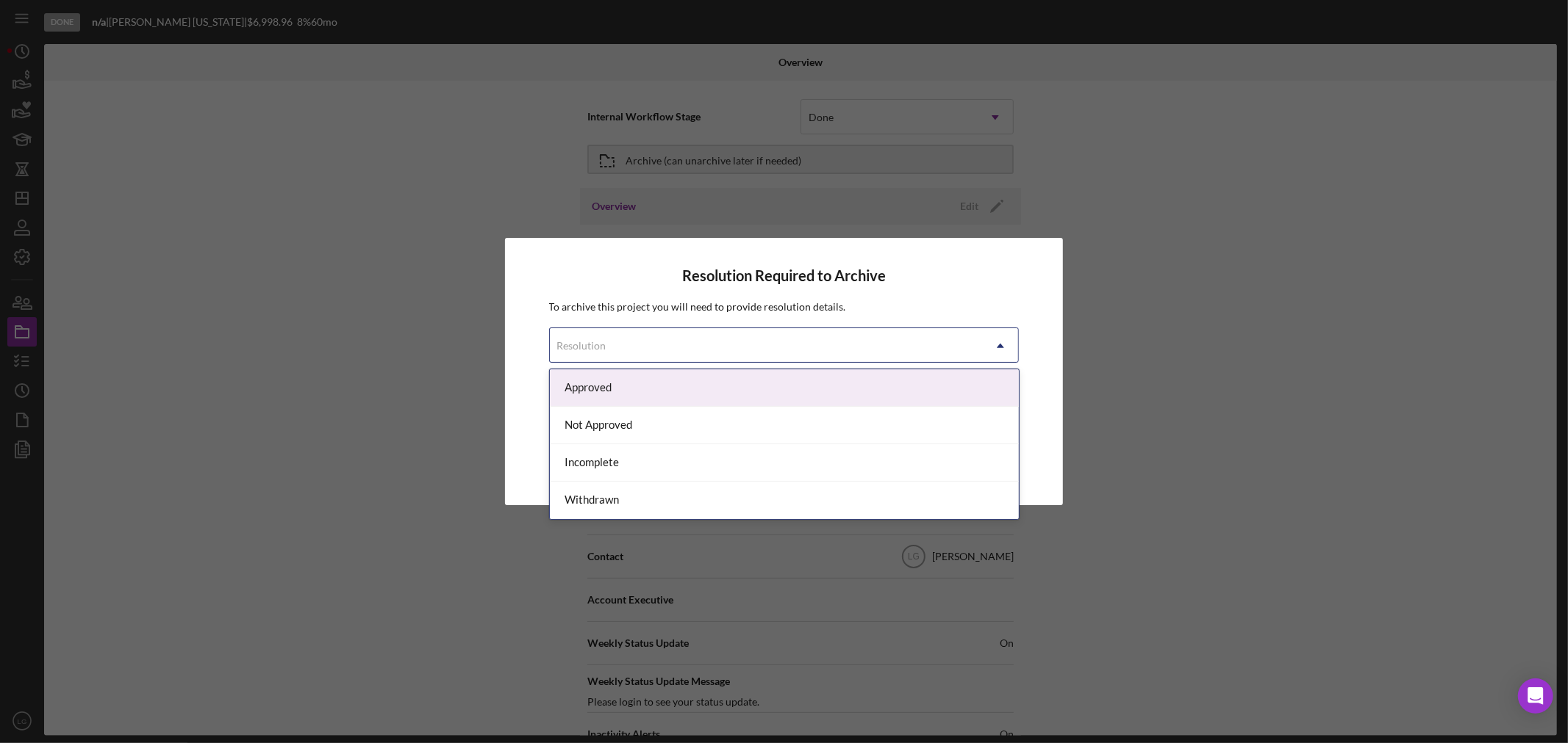
click at [627, 394] on div "Approved" at bounding box center [784, 388] width 469 height 38
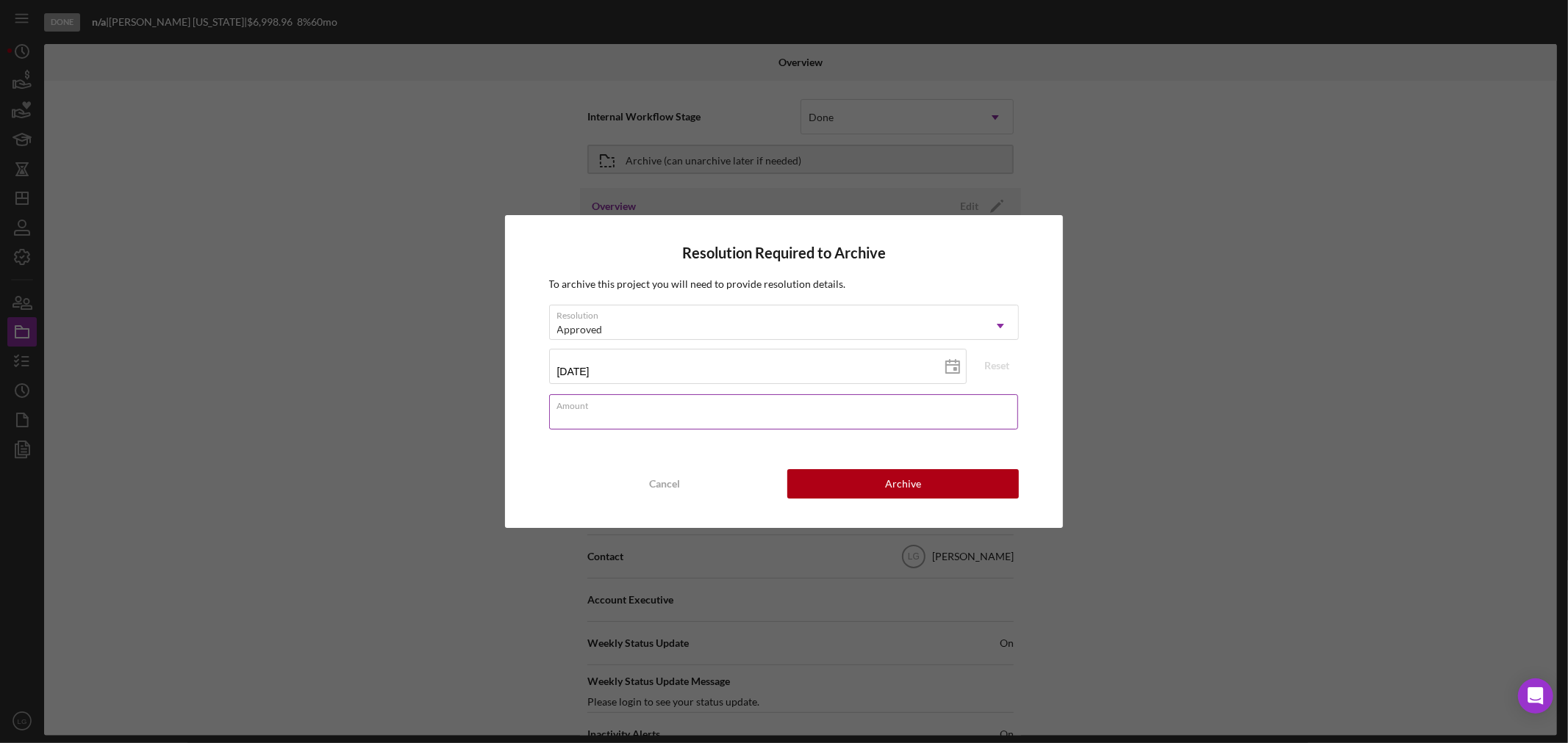
click at [718, 400] on div "Amount" at bounding box center [784, 412] width 470 height 37
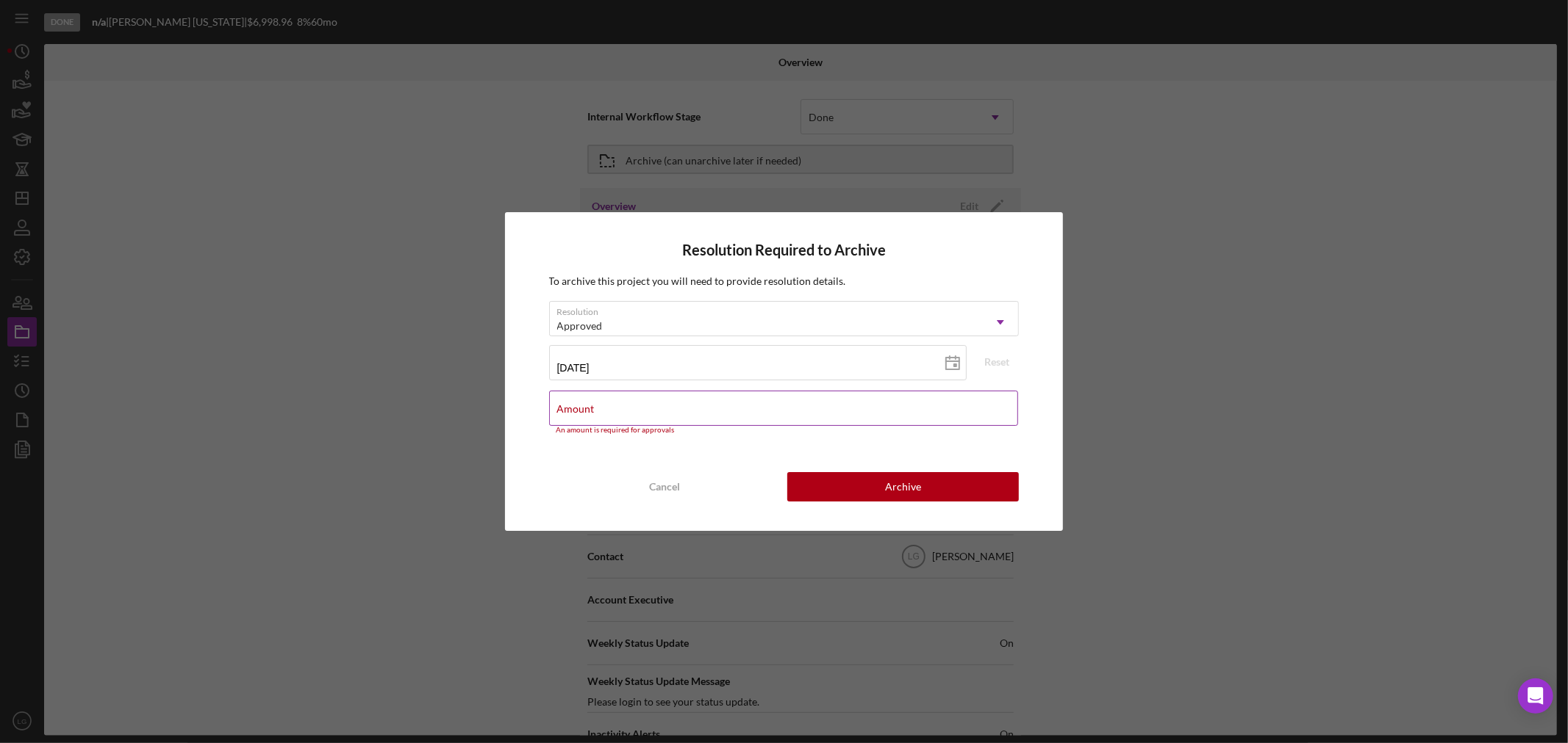
click at [604, 406] on div "Amount An amount is required for approvals" at bounding box center [784, 412] width 470 height 44
click at [604, 396] on div "Amount An amount is required for approvals" at bounding box center [784, 412] width 470 height 44
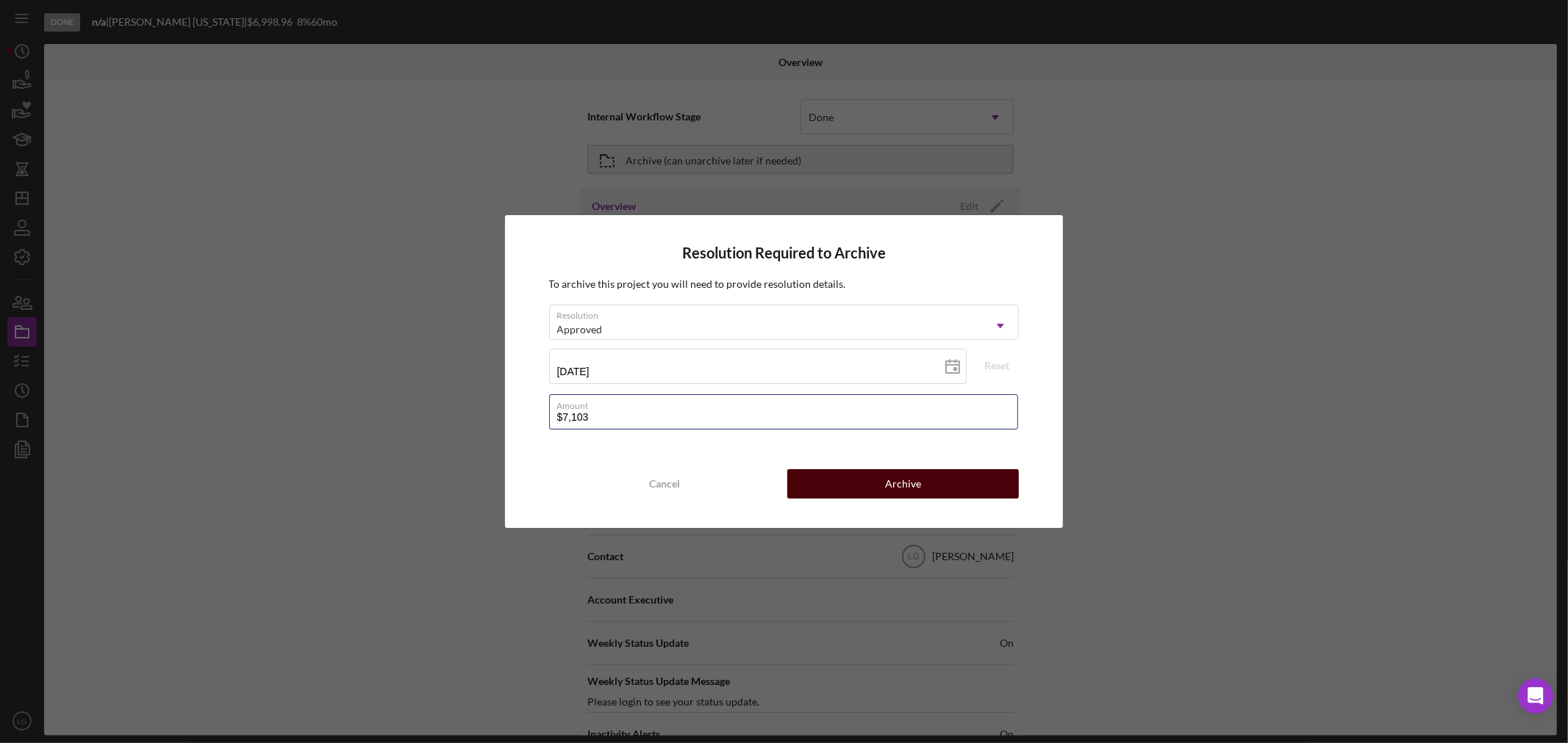
type input "$7,103"
click at [776, 485] on div "Archive" at bounding box center [903, 484] width 36 height 30
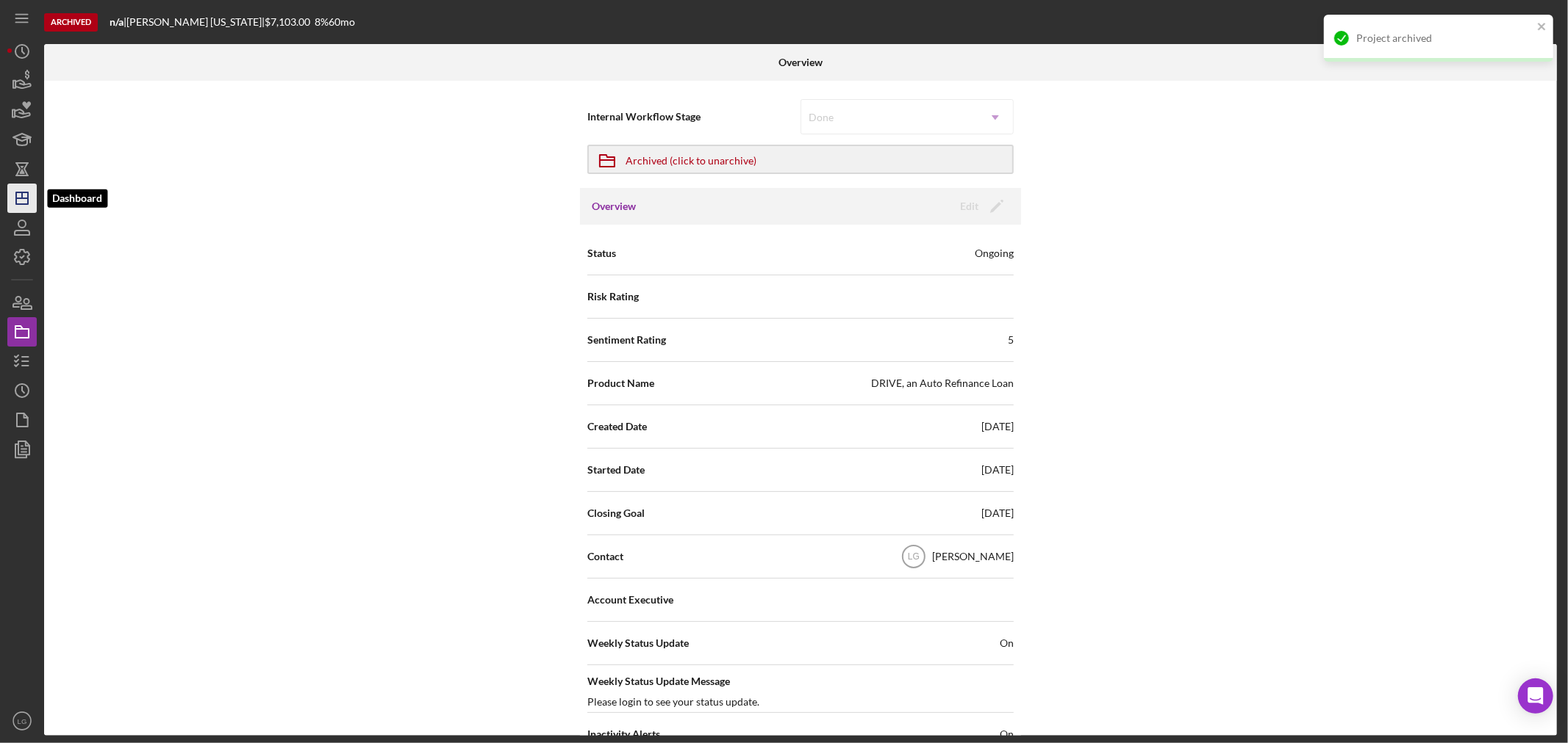
click at [26, 196] on icon "Icon/Dashboard" at bounding box center [22, 198] width 37 height 37
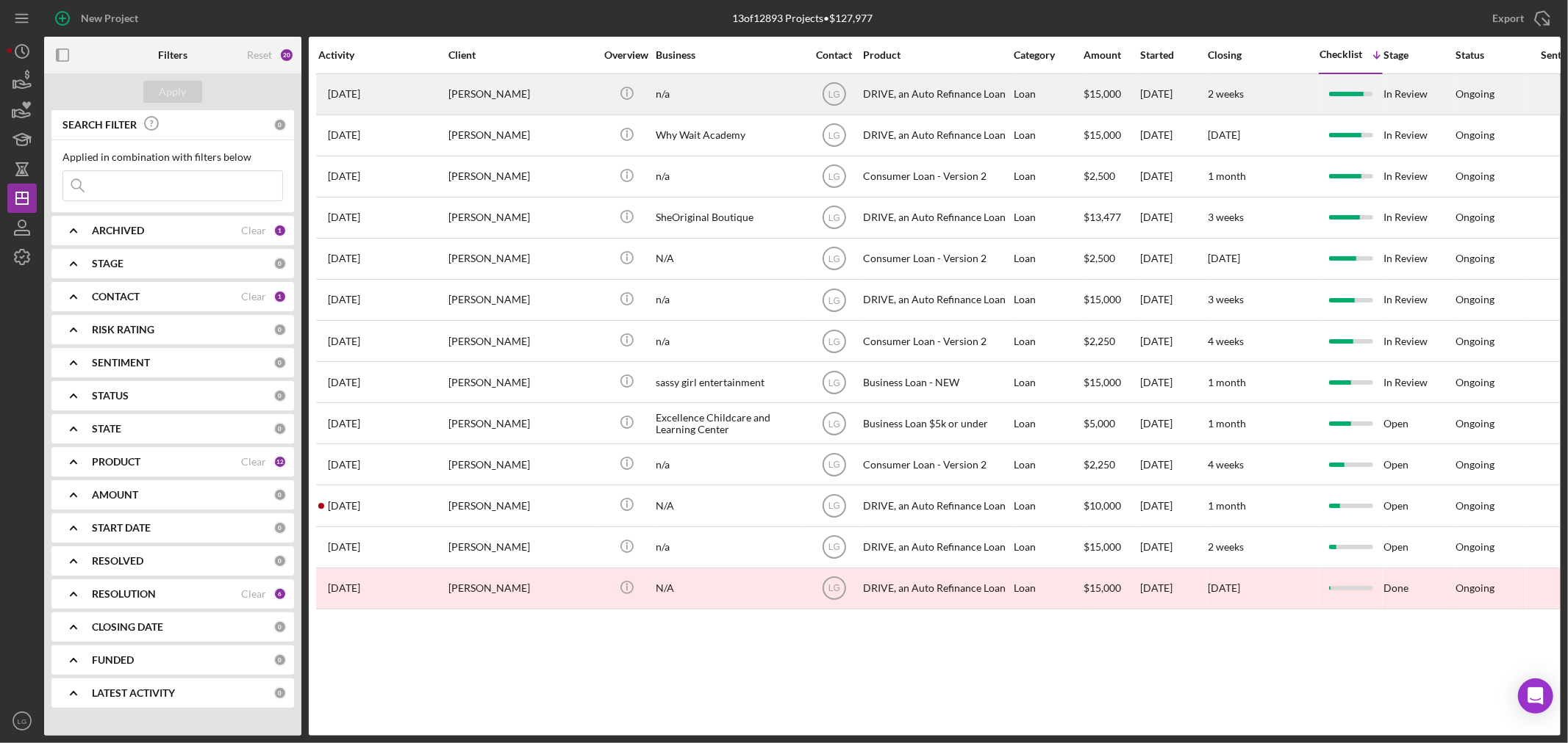
click at [496, 98] on div "[PERSON_NAME]" at bounding box center [522, 94] width 147 height 39
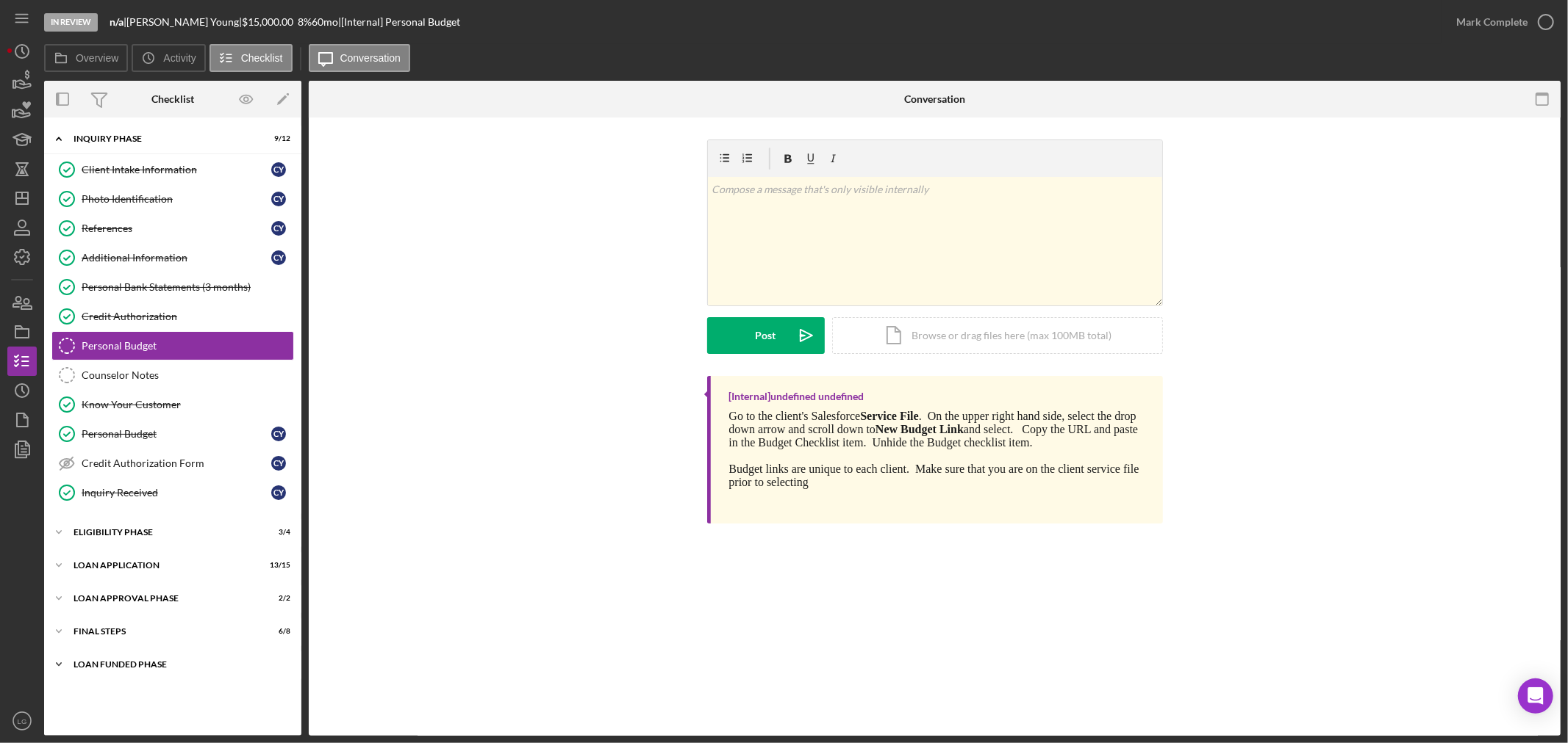
click at [194, 675] on div "Icon/Expander Loan Funded Phase 0 / 1" at bounding box center [172, 665] width 257 height 30
click at [232, 710] on link "Loan Funded! Loan Funded! C Y" at bounding box center [172, 695] width 242 height 30
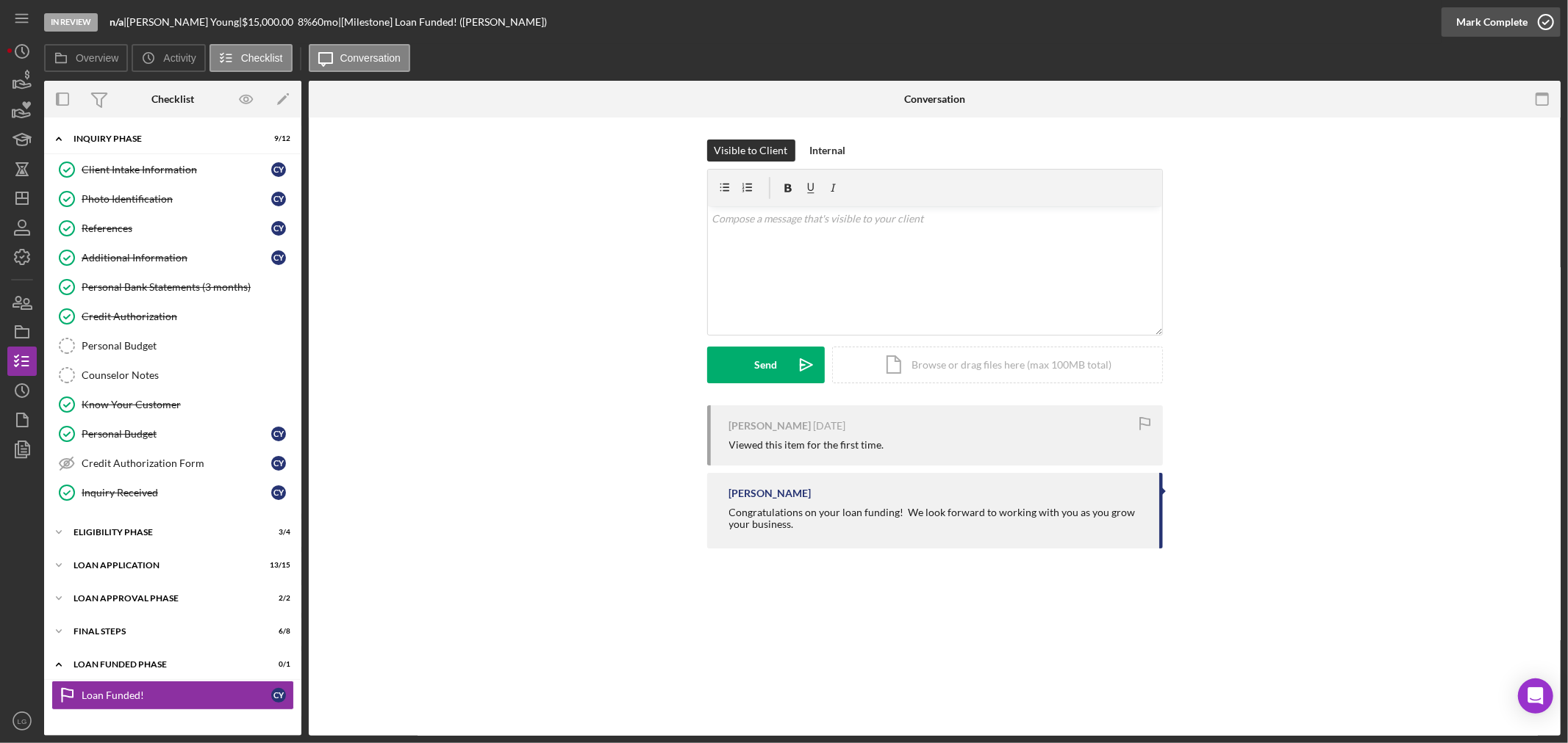
click at [776, 22] on div "Mark Complete" at bounding box center [1491, 22] width 71 height 30
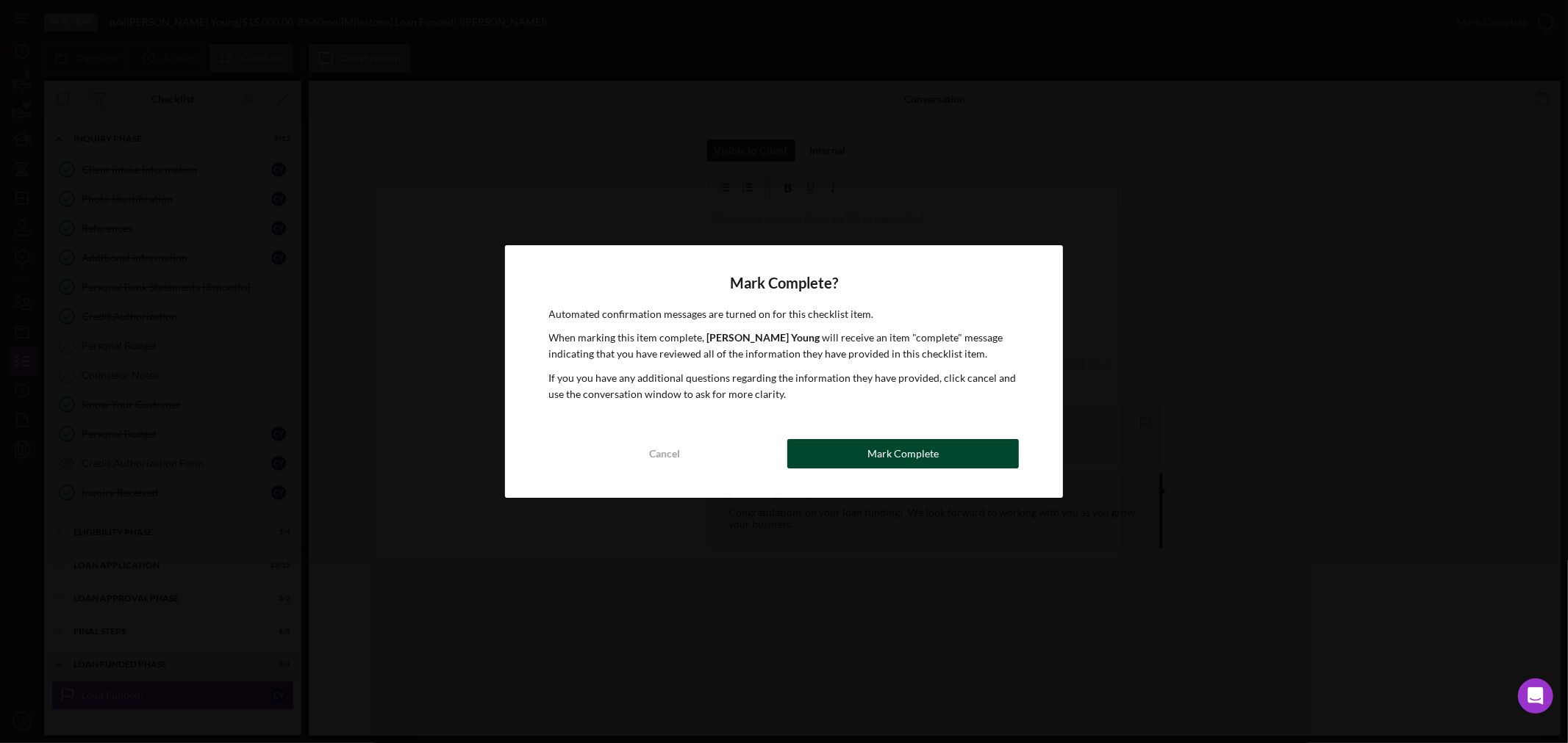
click at [776, 450] on div "Mark Complete" at bounding box center [902, 454] width 71 height 30
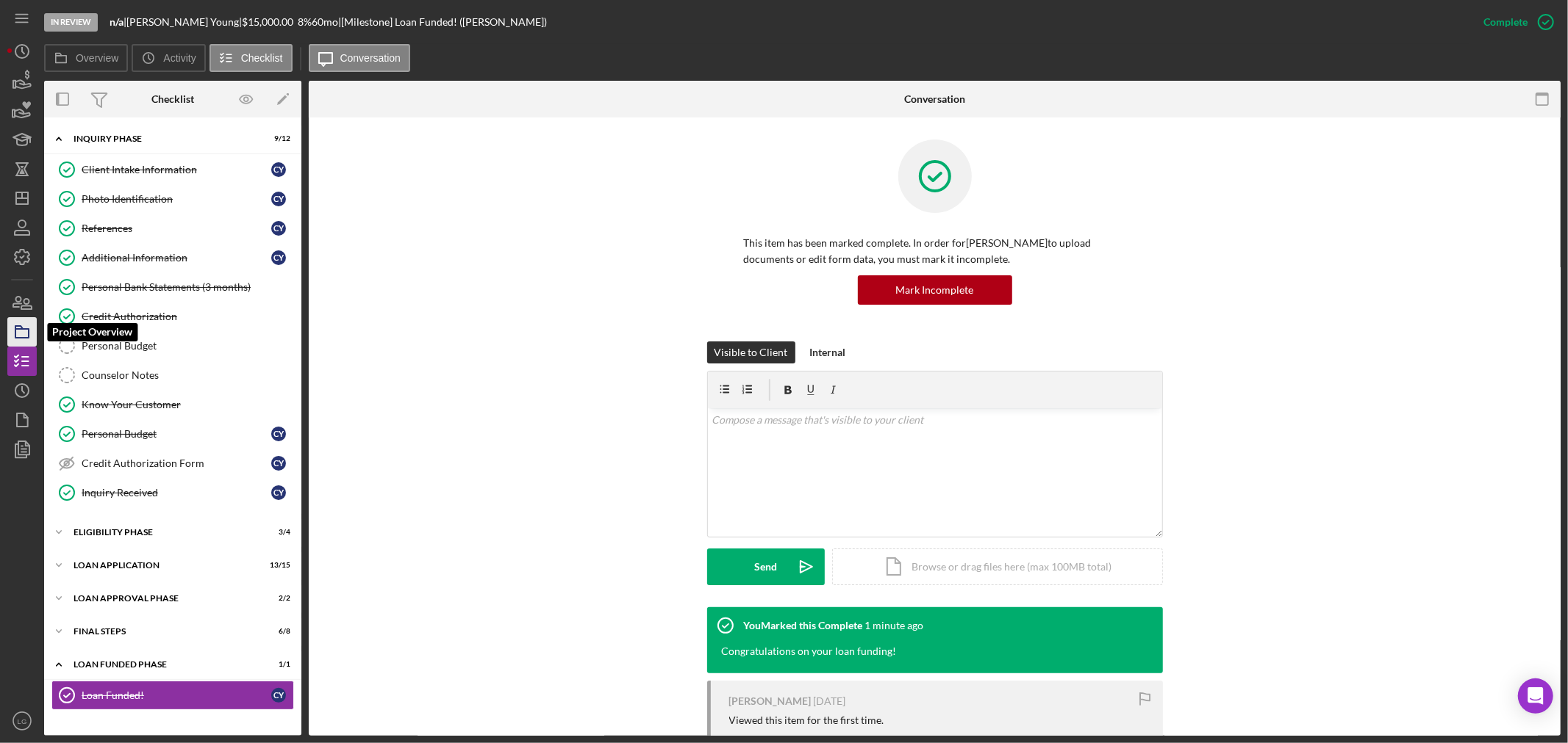
click at [23, 329] on polygon "button" at bounding box center [19, 327] width 7 height 3
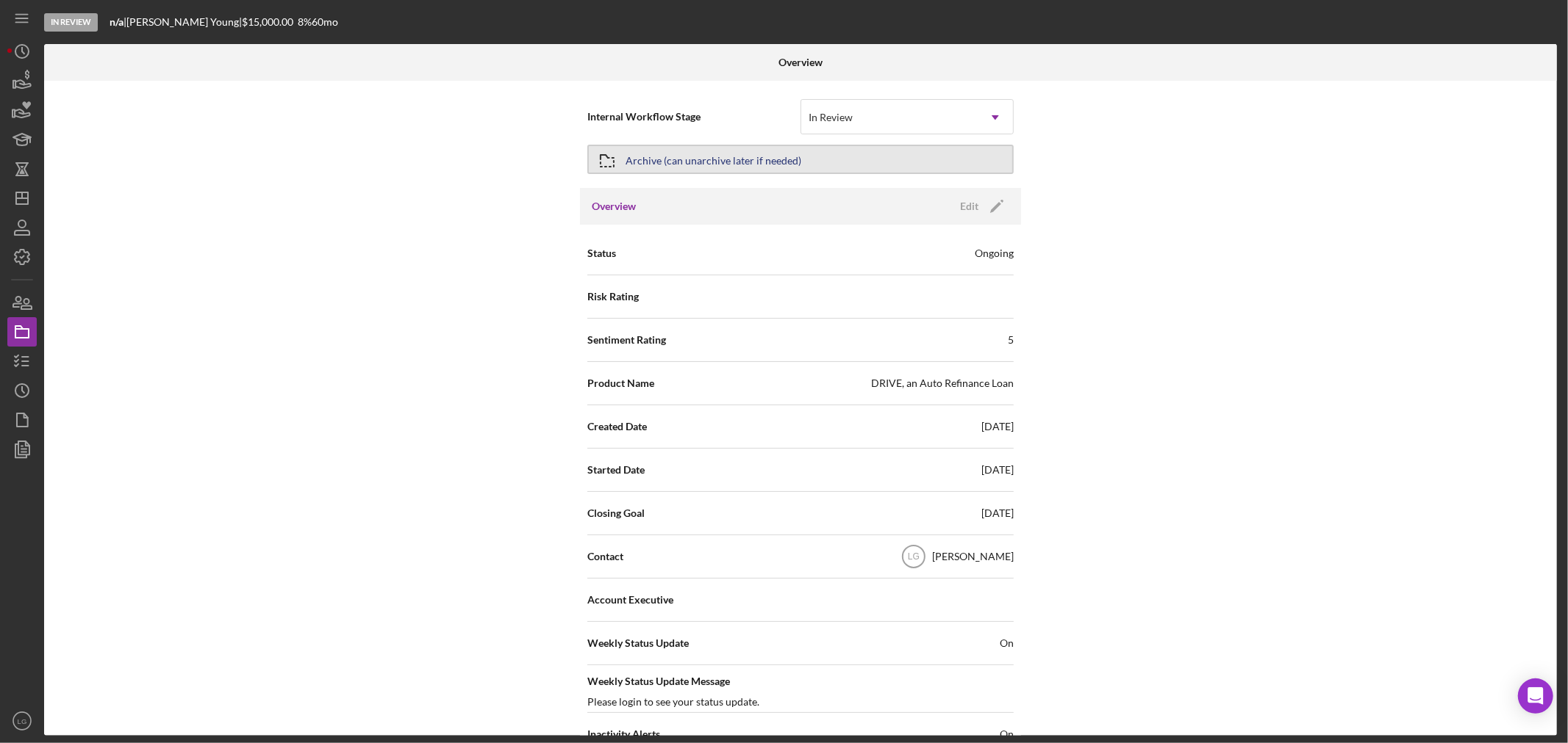
click at [776, 165] on button "Archive (can unarchive later if needed)" at bounding box center [800, 159] width 426 height 30
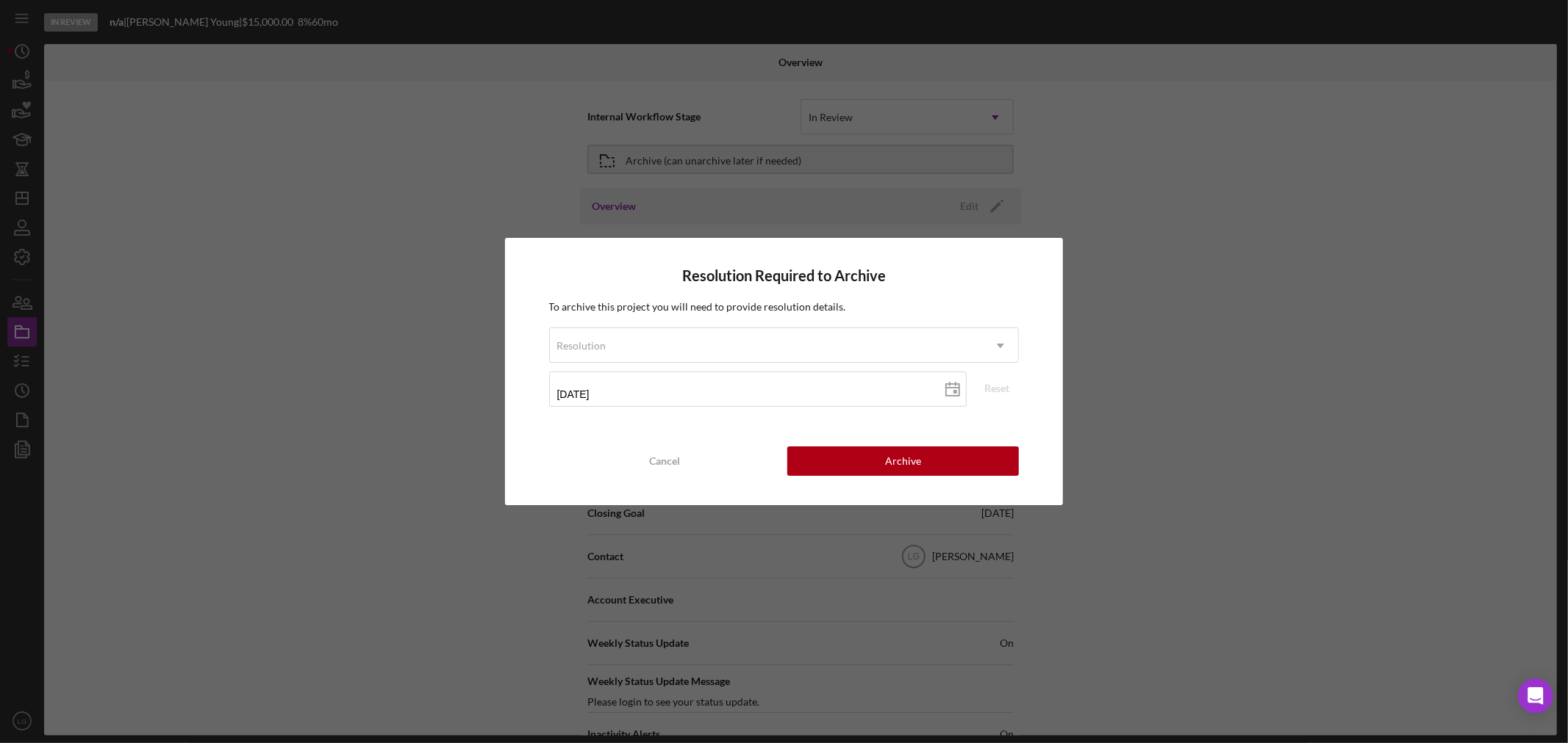
click at [675, 460] on div "Cancel" at bounding box center [664, 461] width 31 height 30
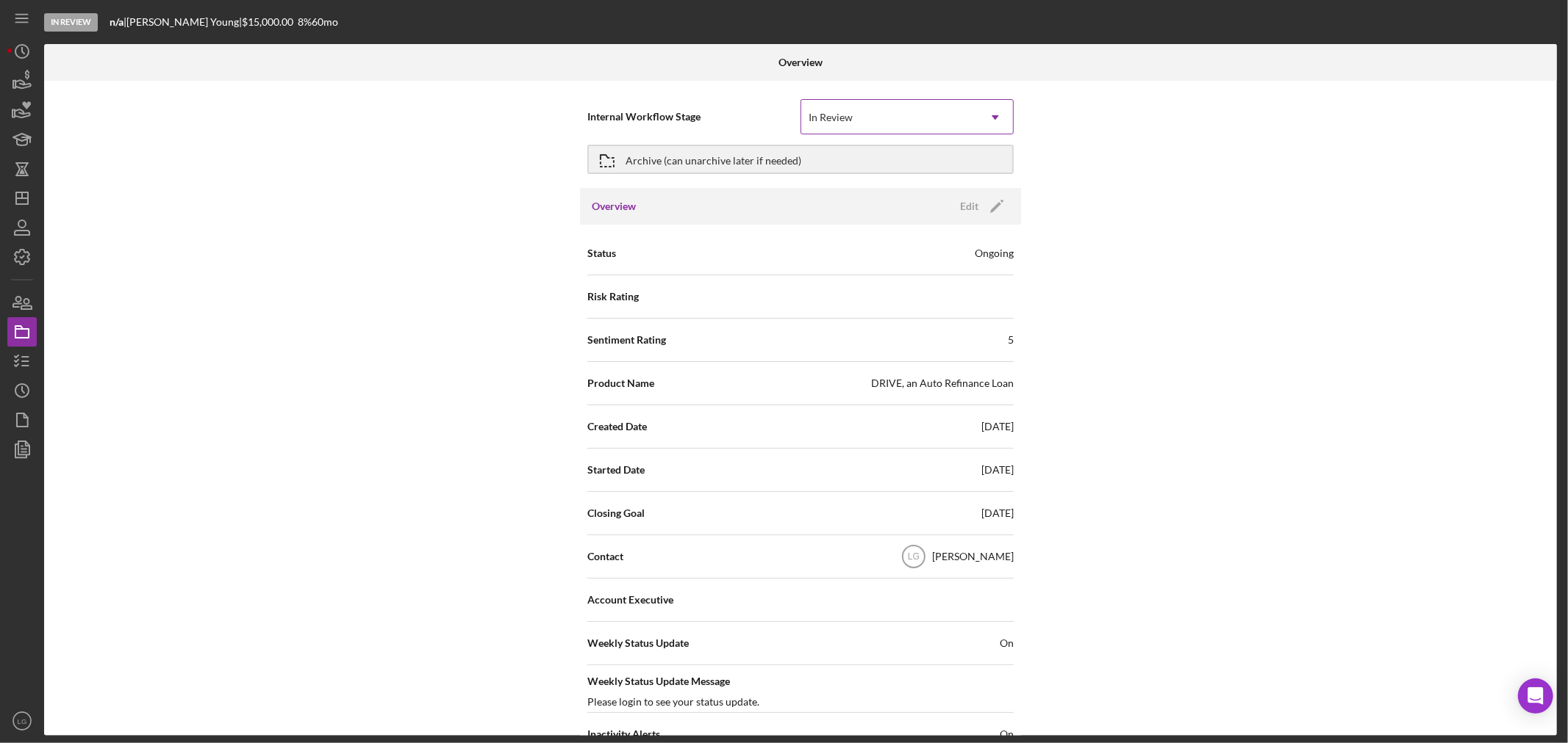
click at [776, 105] on div "In Review" at bounding box center [889, 118] width 177 height 34
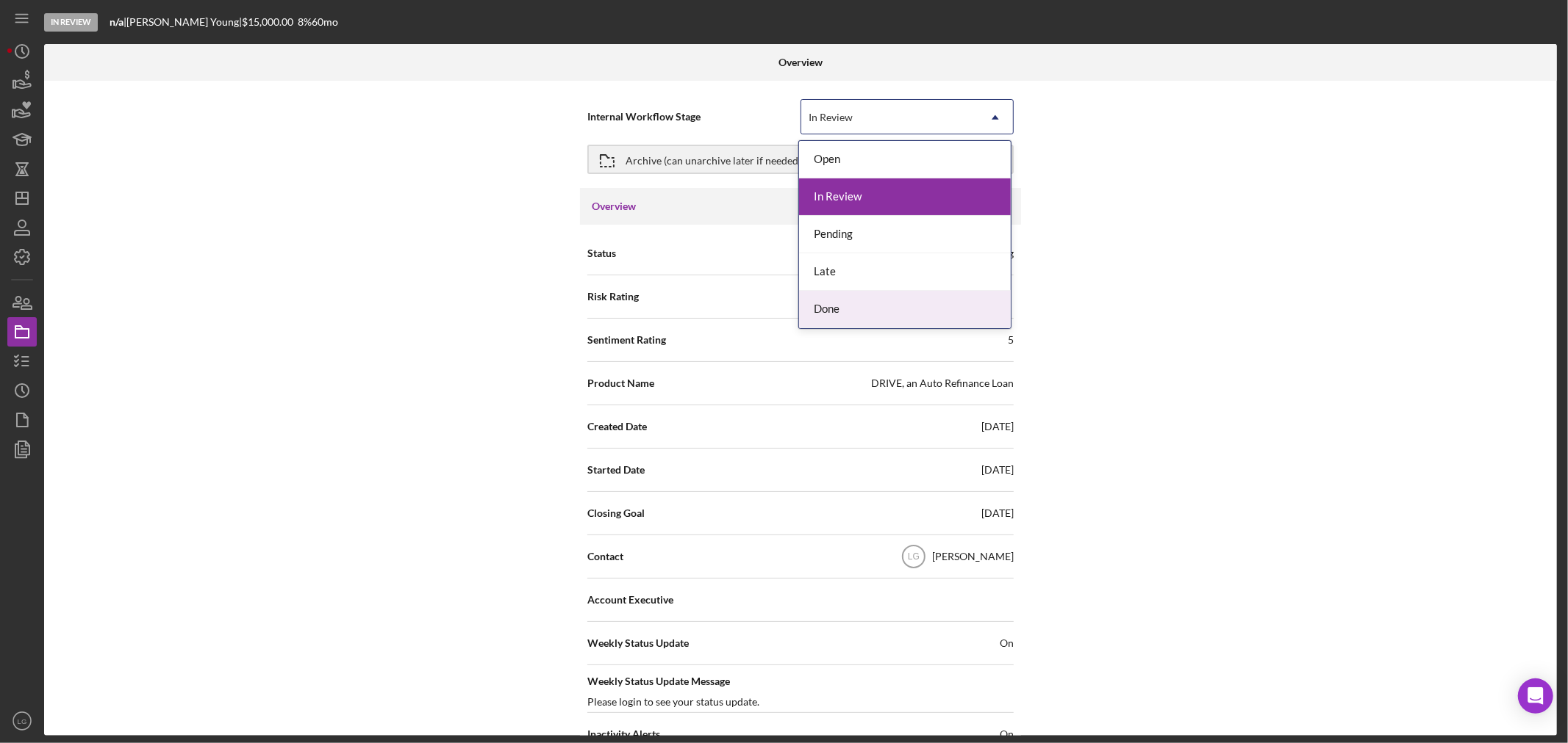
click at [776, 319] on div "Done" at bounding box center [905, 310] width 212 height 38
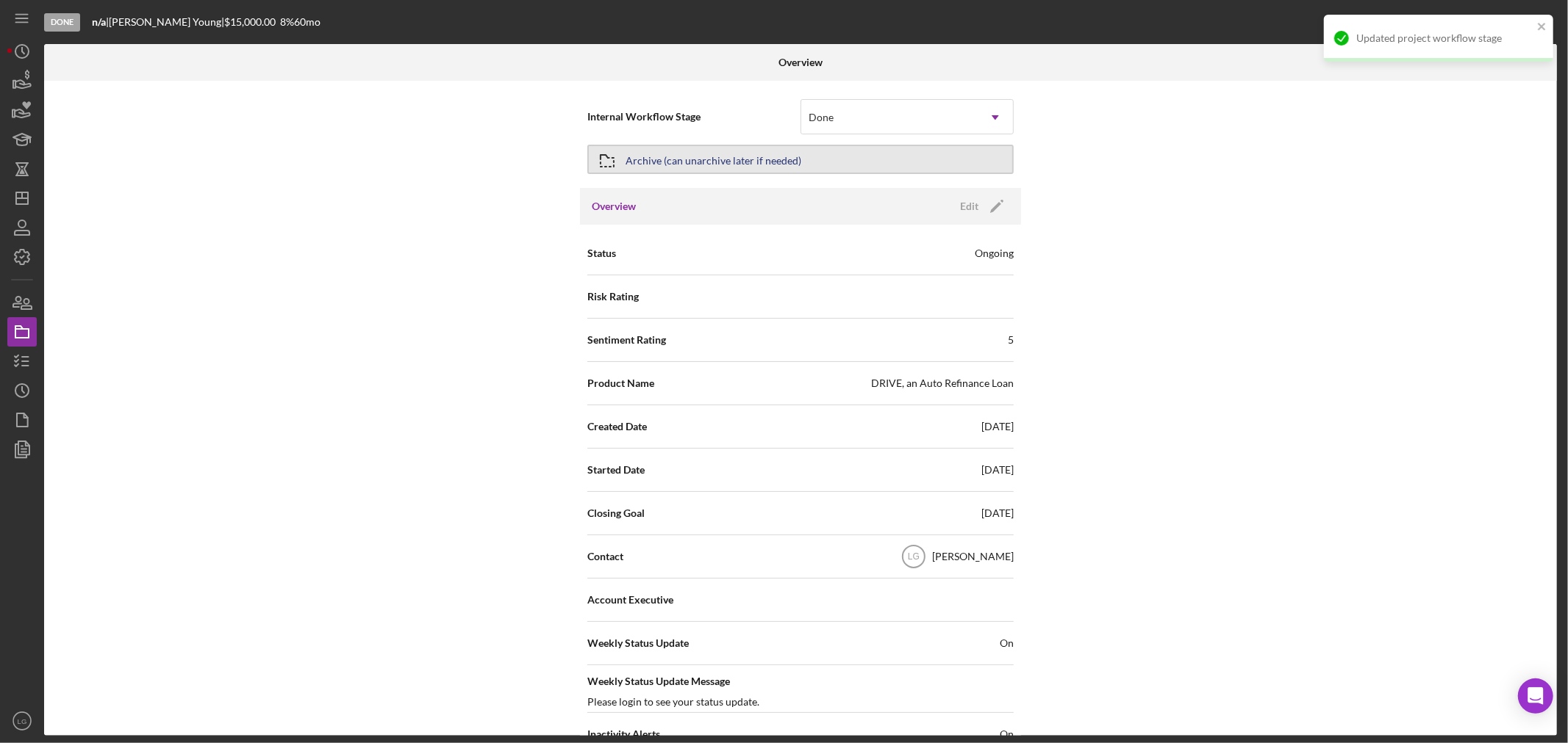
click at [776, 162] on button "Archive (can unarchive later if needed)" at bounding box center [800, 159] width 426 height 30
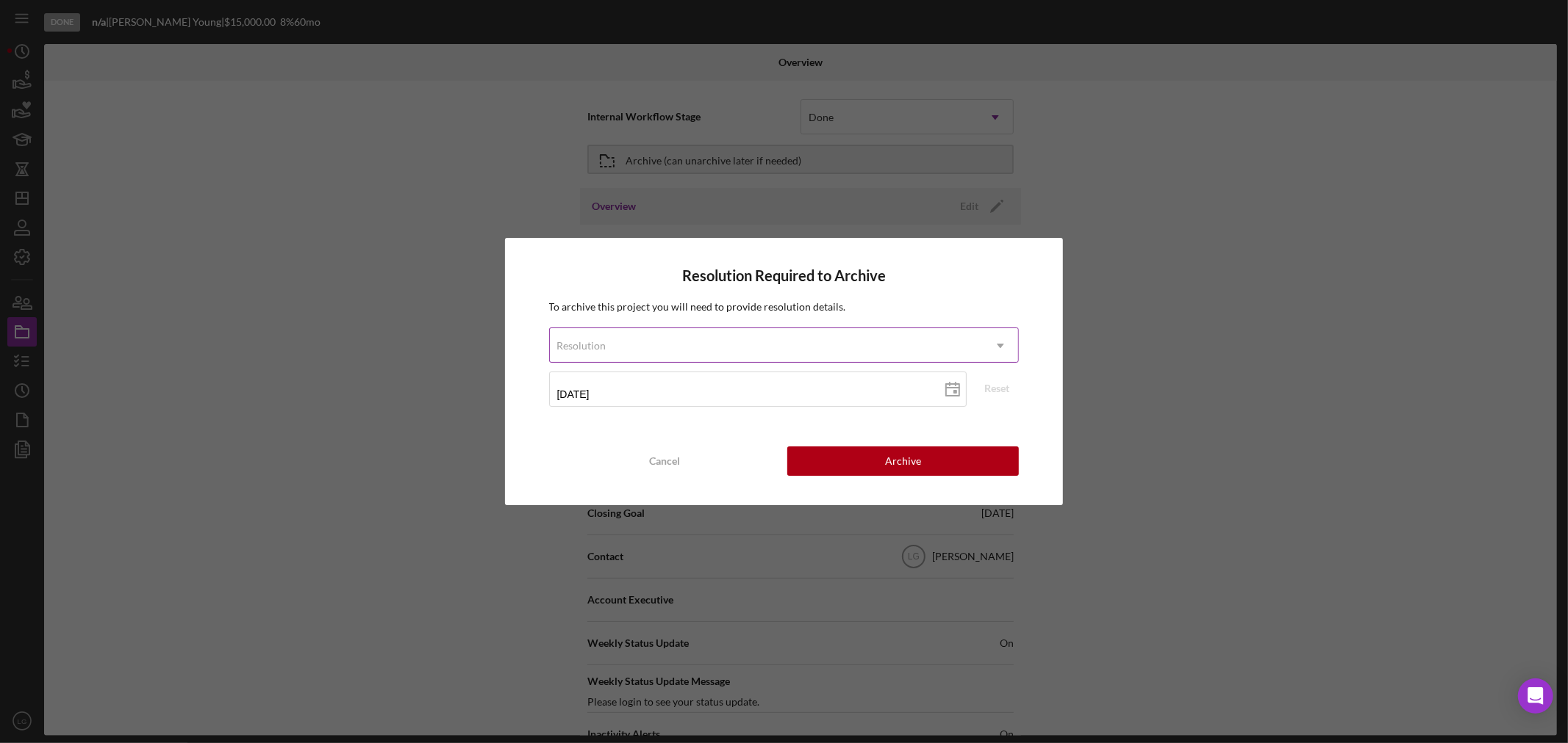
click at [776, 348] on div "Resolution" at bounding box center [766, 346] width 433 height 34
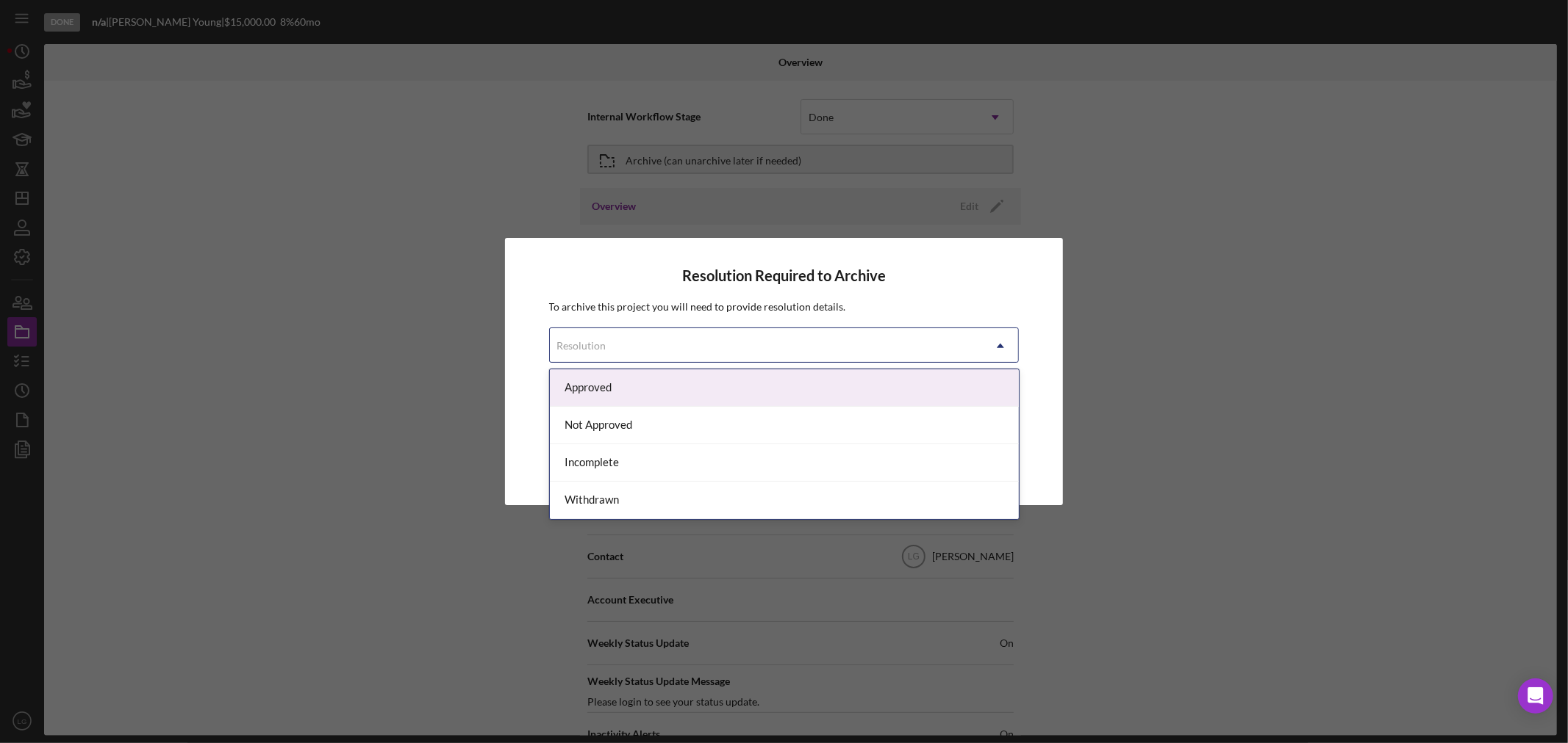
click at [590, 397] on div "Approved" at bounding box center [784, 388] width 469 height 38
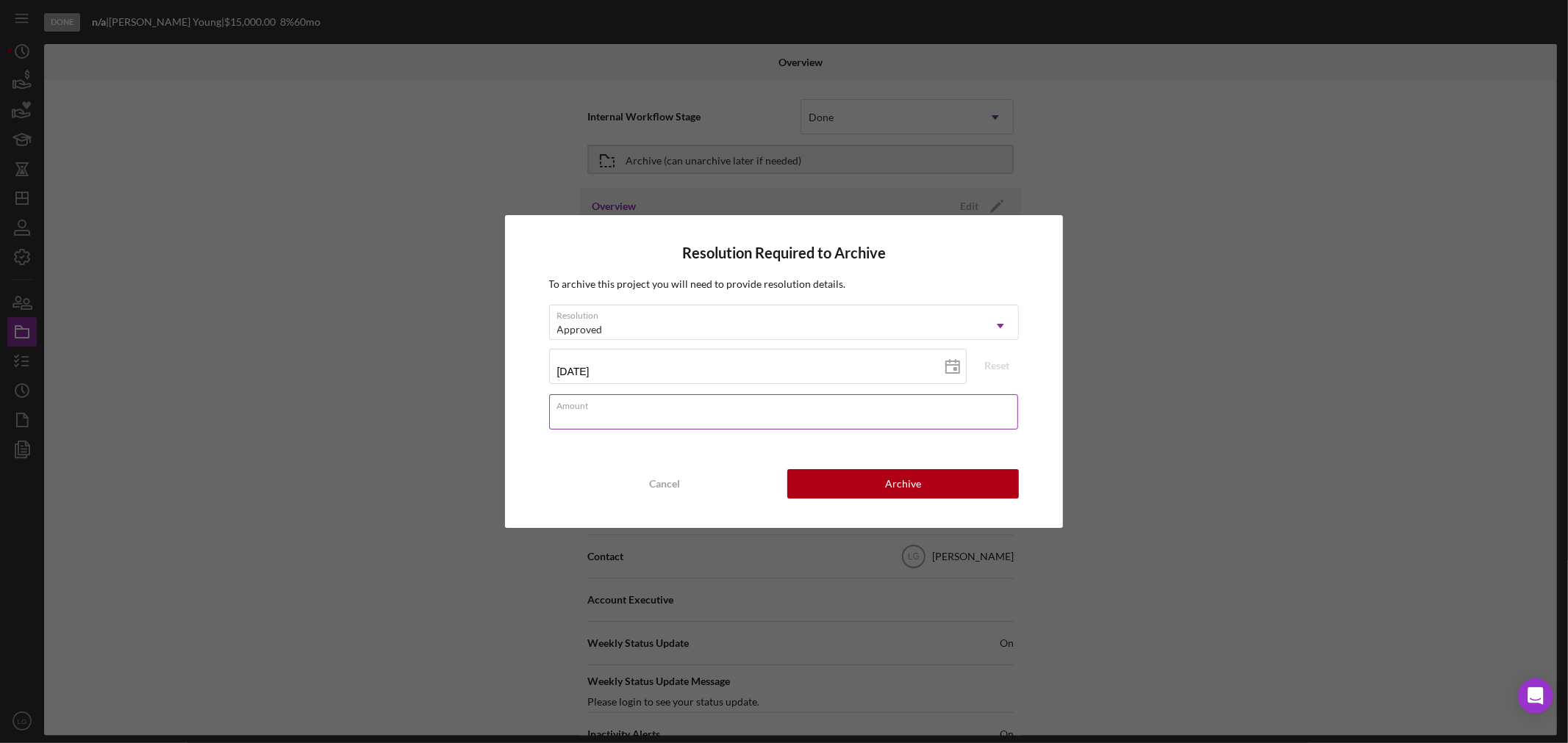
click at [623, 412] on input "Amount" at bounding box center [783, 412] width 469 height 35
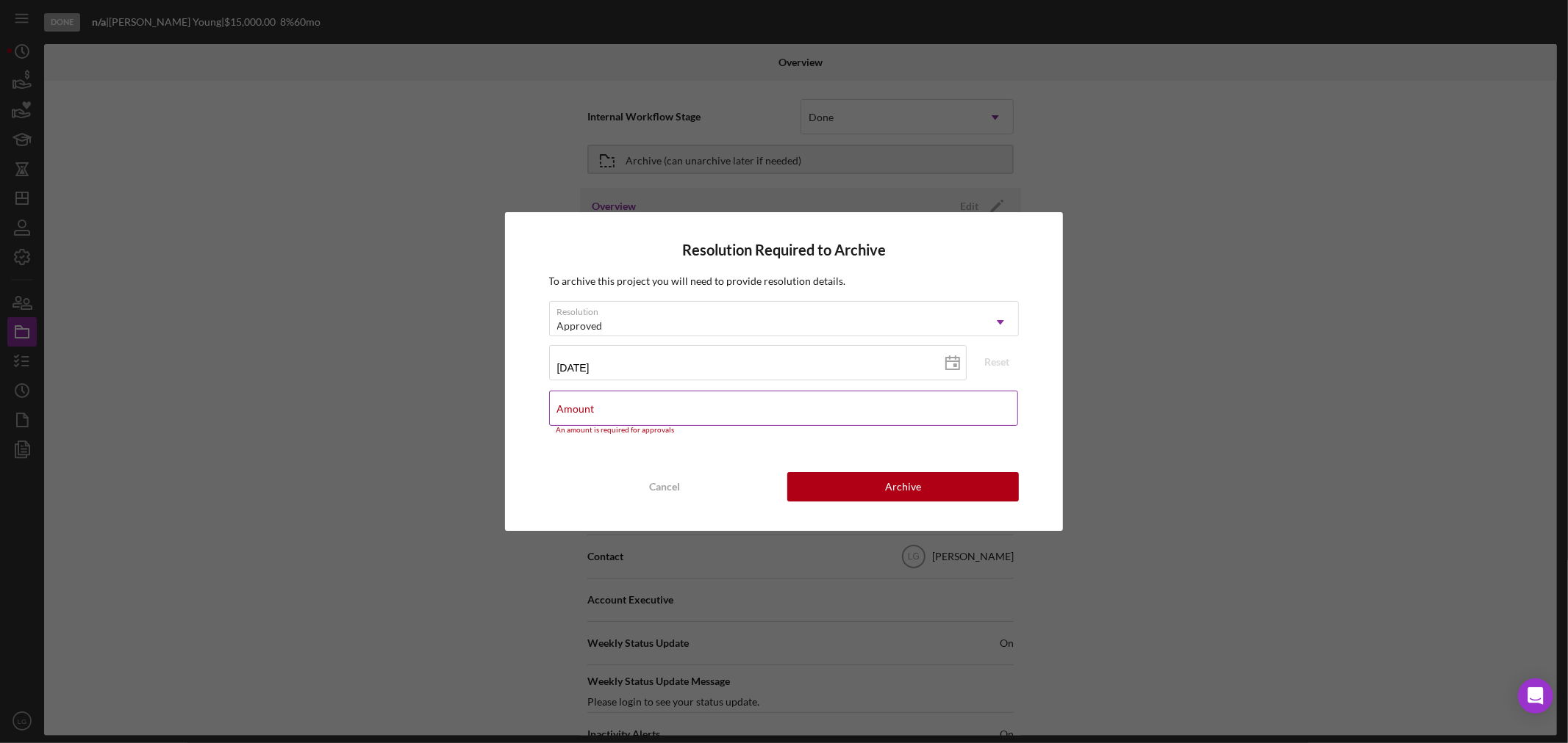
click at [595, 404] on label "Amount" at bounding box center [576, 409] width 38 height 12
click at [776, 404] on input "Amount" at bounding box center [783, 408] width 469 height 35
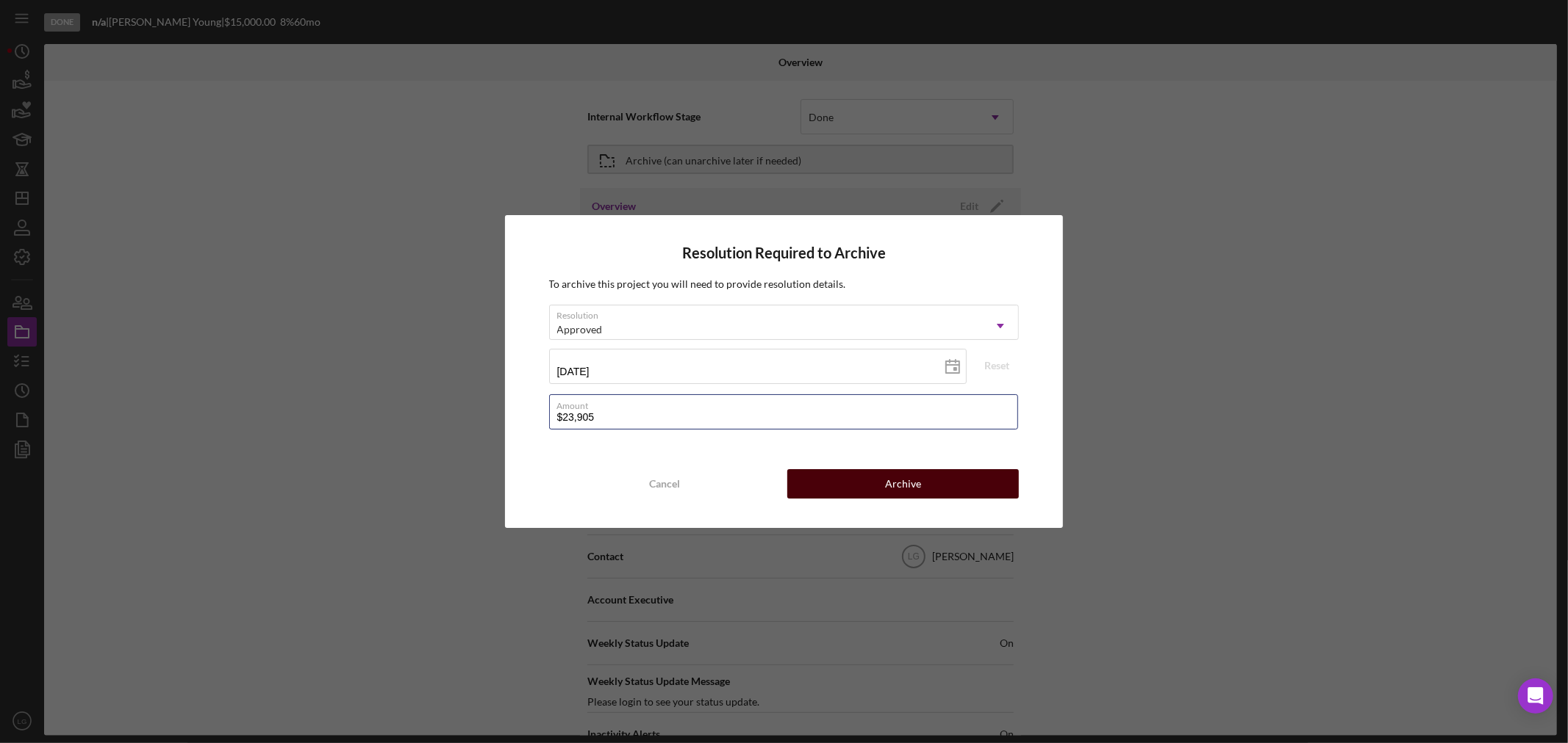
type input "$23,905"
click at [776, 480] on button "Archive" at bounding box center [903, 484] width 232 height 30
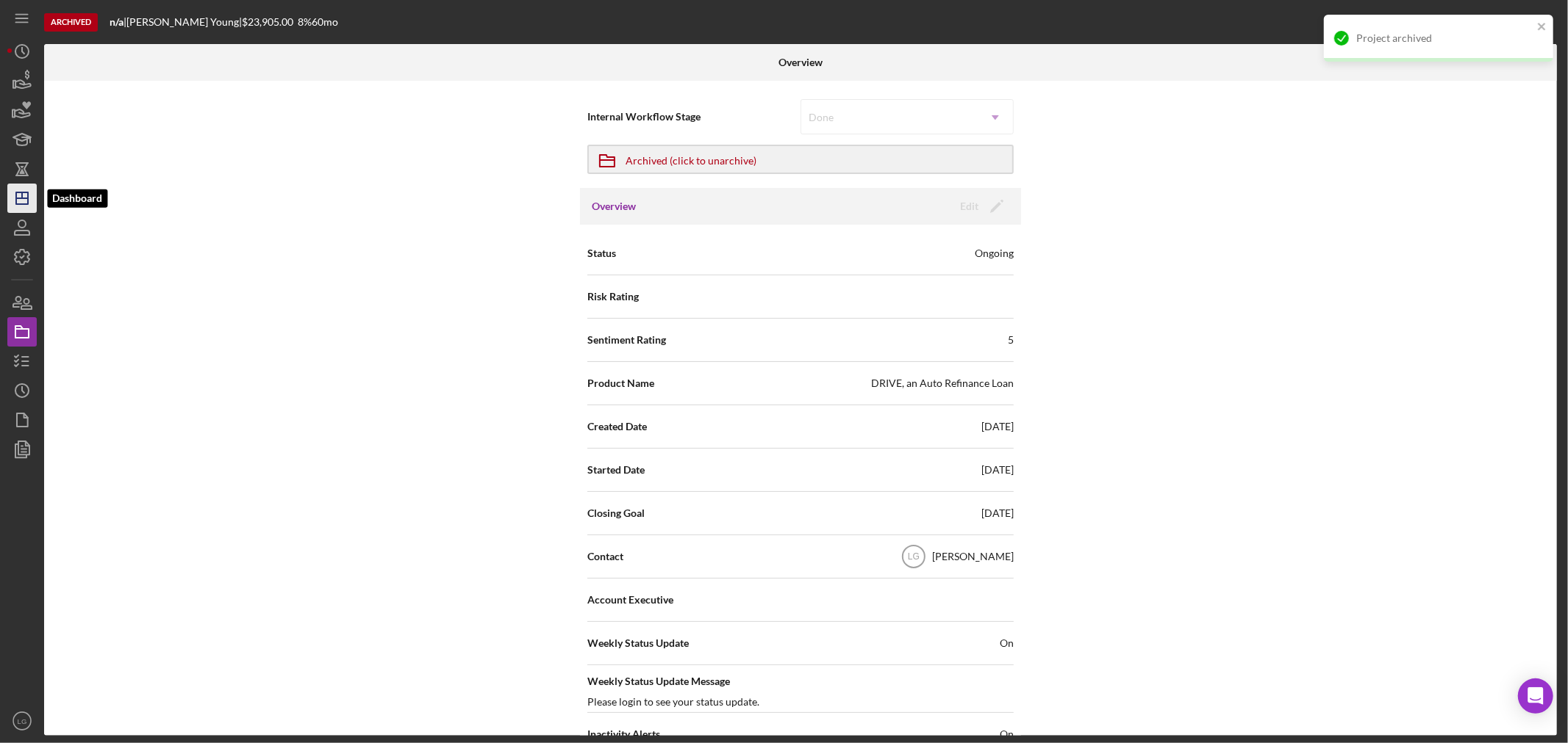
click at [27, 205] on icon "Icon/Dashboard" at bounding box center [22, 198] width 37 height 37
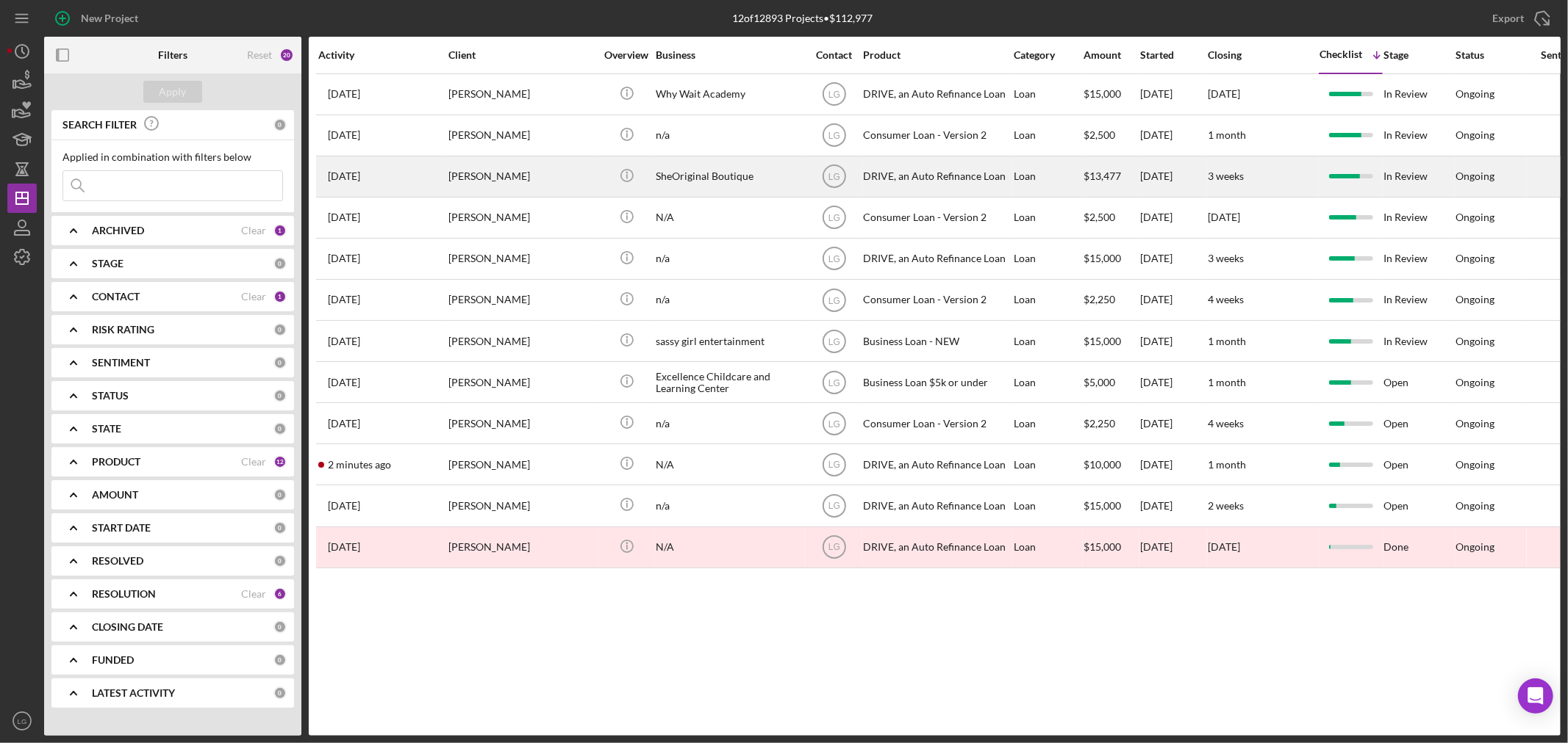
click at [533, 175] on div "[PERSON_NAME]" at bounding box center [522, 177] width 147 height 39
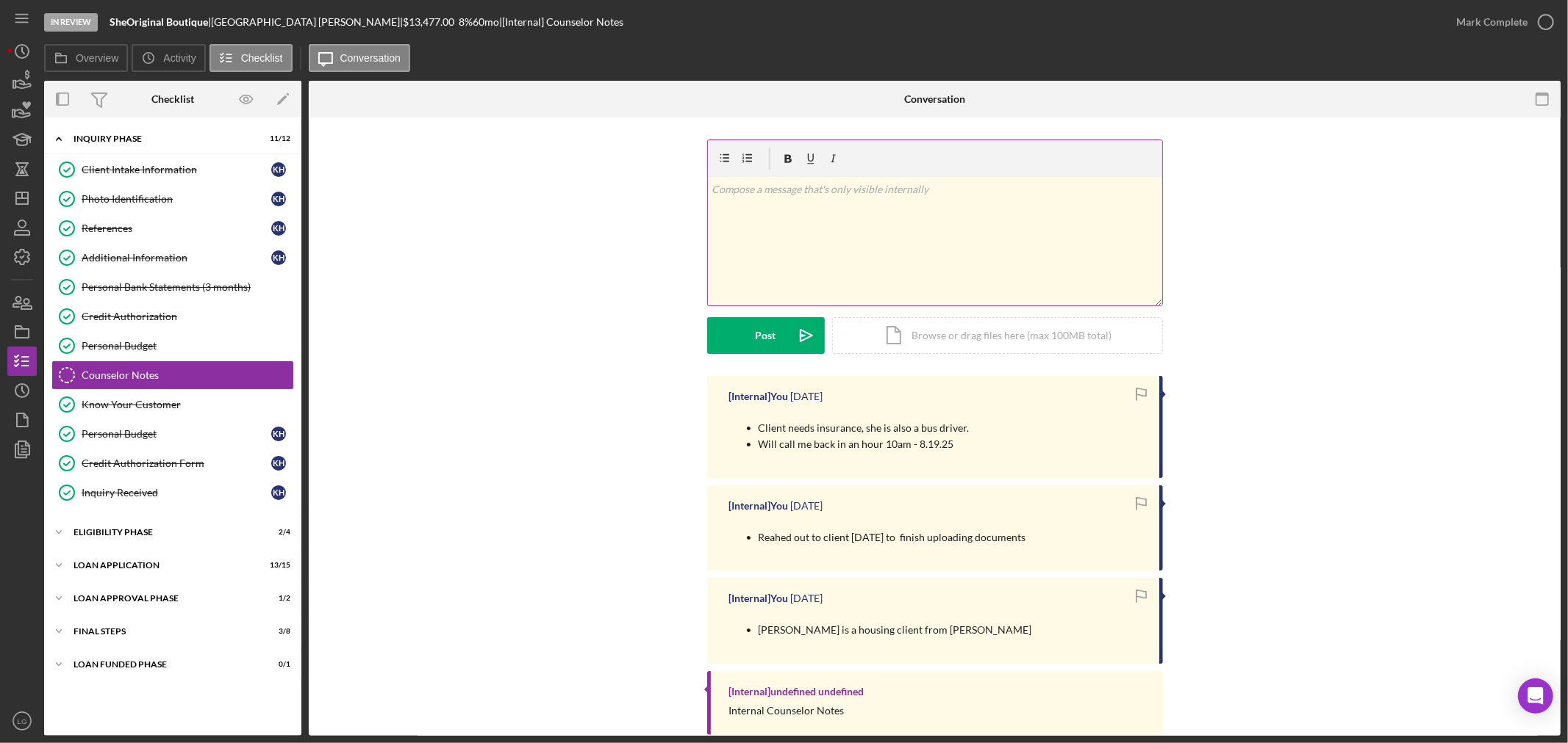
click at [776, 222] on div "v Color teal Color pink Remove color Add row above Add row below Add column bef…" at bounding box center [934, 241] width 454 height 129
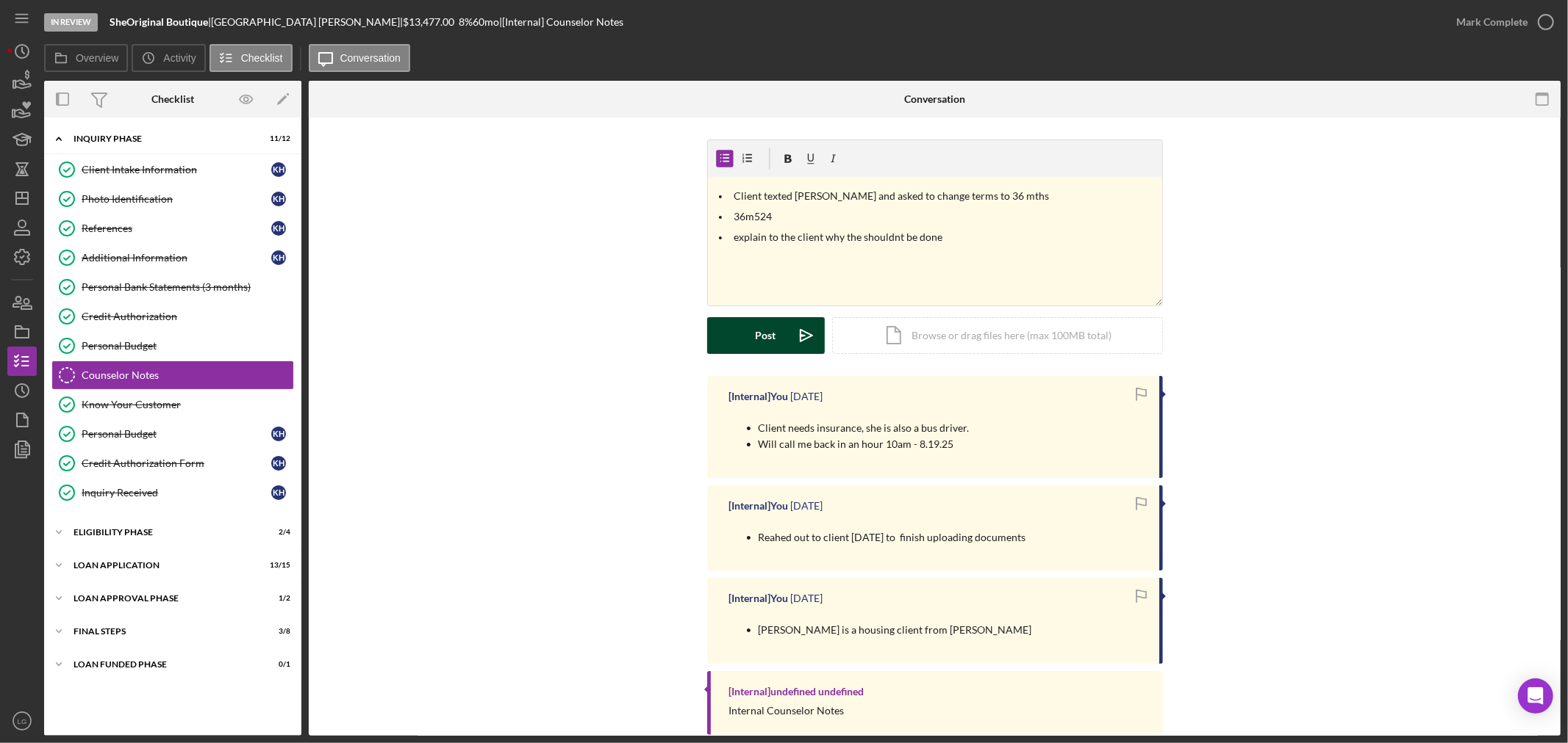
click at [771, 339] on div "Post" at bounding box center [765, 335] width 21 height 37
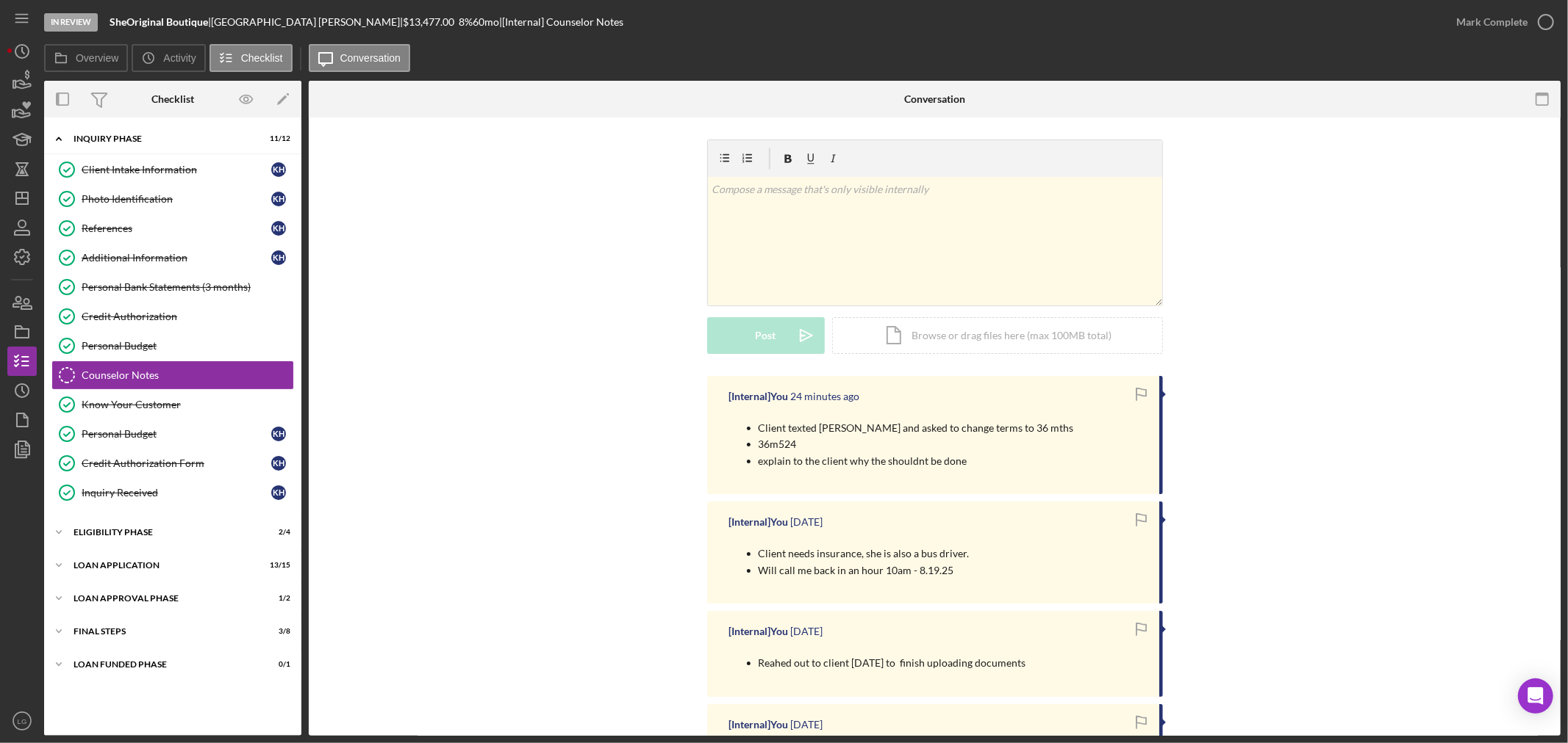
click at [6, 196] on div "In Review SheOriginal Boutique | [GEOGRAPHIC_DATA][PERSON_NAME] | $13,477.00 8 …" at bounding box center [784, 371] width 1568 height 743
click at [30, 191] on icon "Icon/Dashboard" at bounding box center [22, 198] width 37 height 37
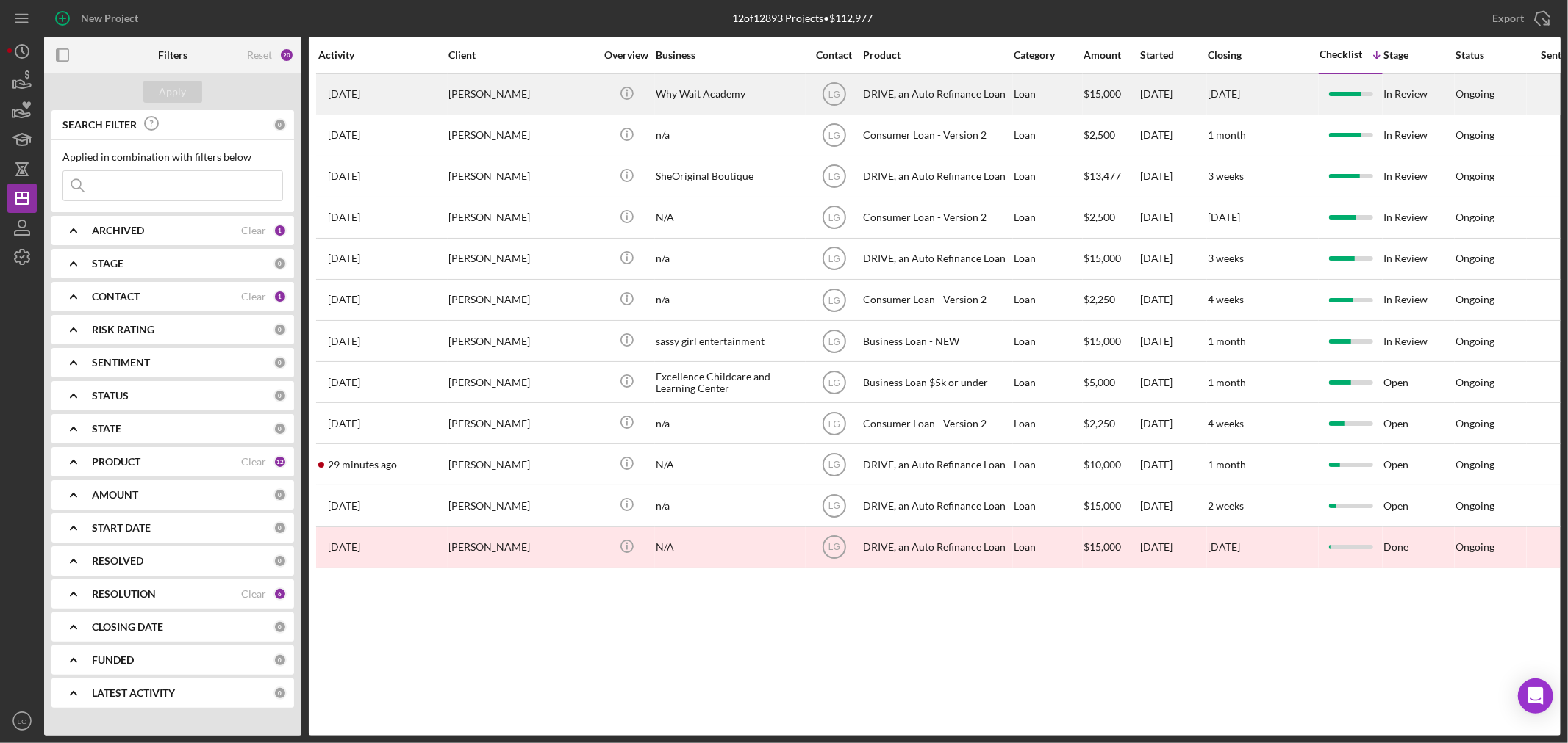
click at [522, 84] on div "[PERSON_NAME]" at bounding box center [522, 94] width 147 height 39
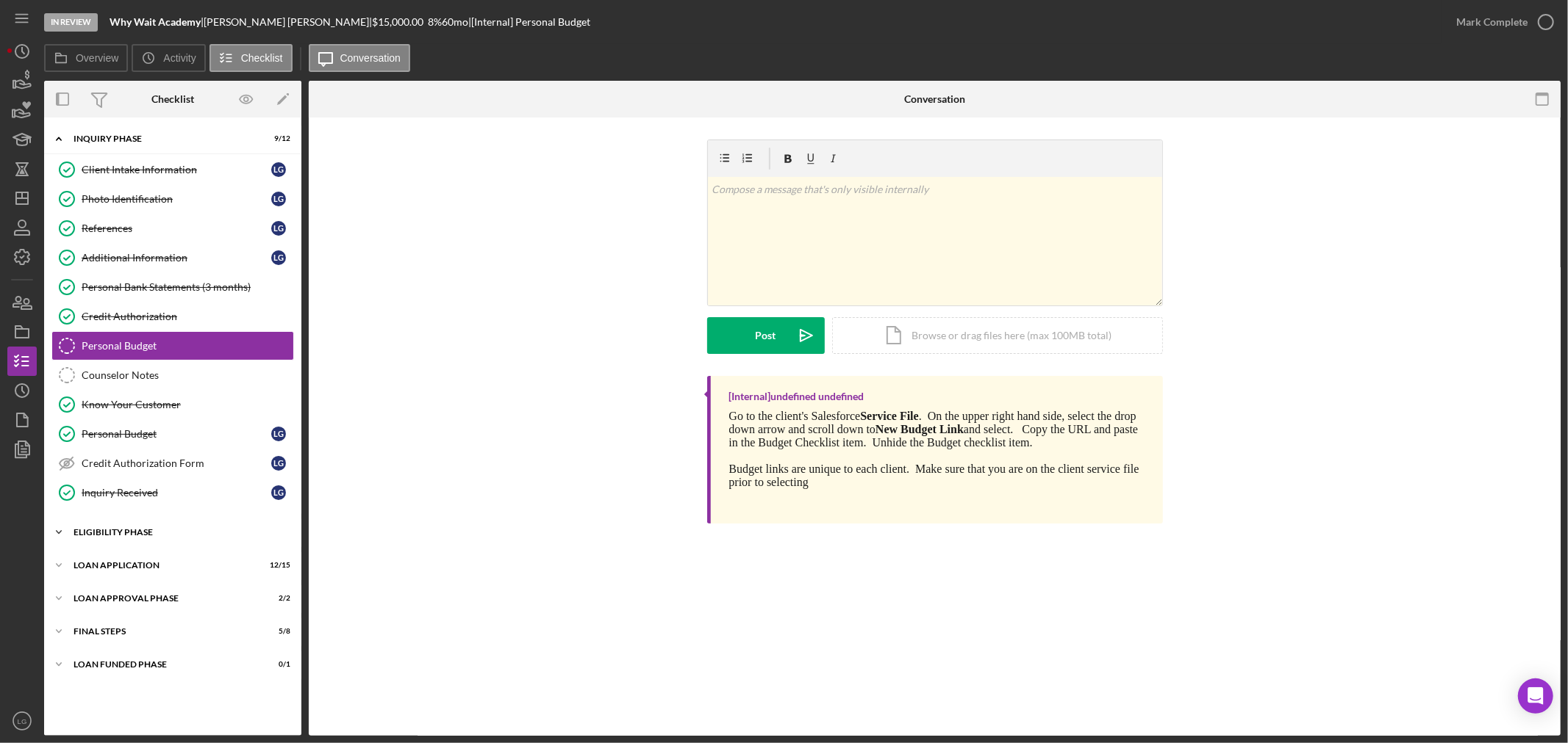
click at [83, 539] on div "Icon/Expander Eligibility Phase 3 / 4" at bounding box center [172, 532] width 257 height 30
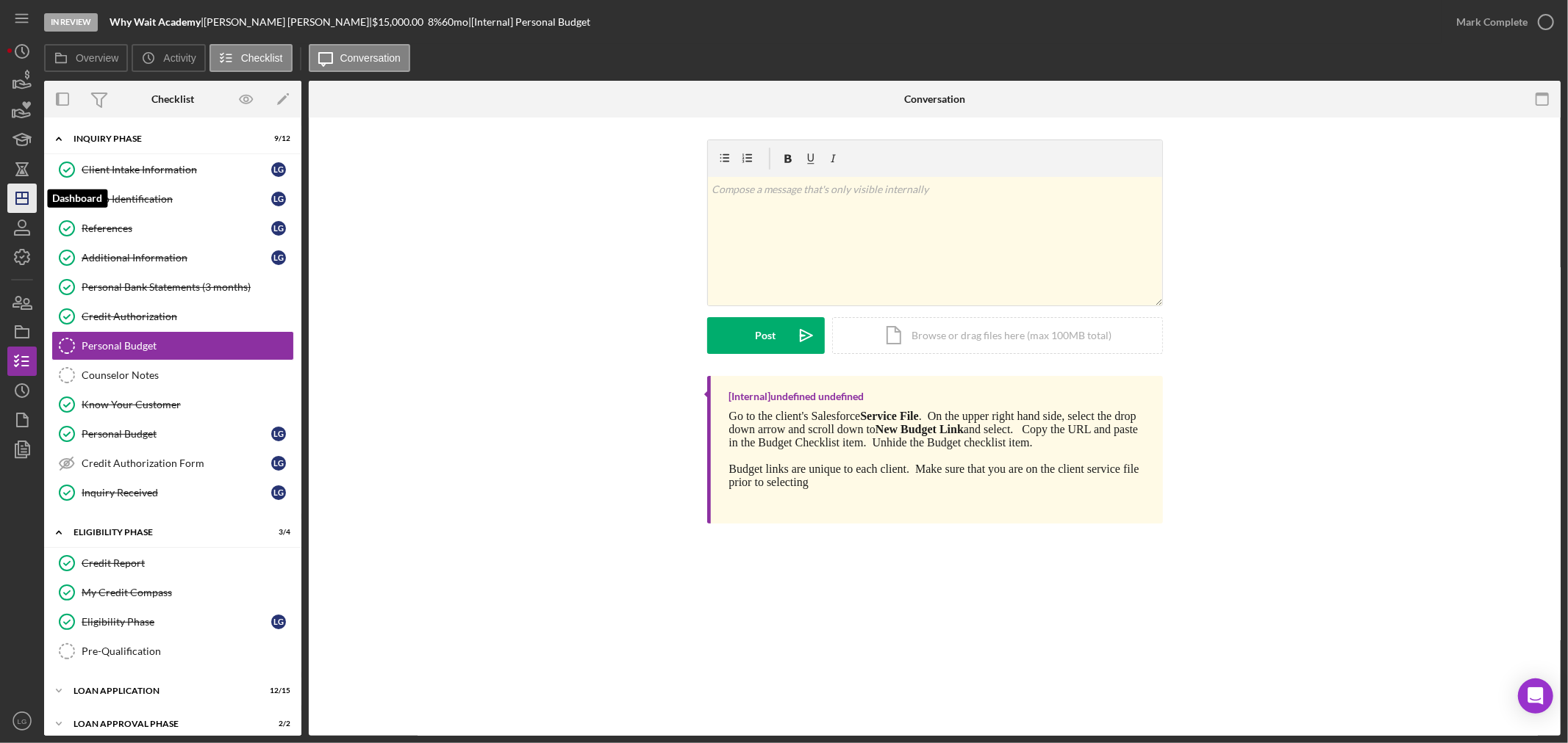
click at [21, 207] on icon "Icon/Dashboard" at bounding box center [22, 198] width 37 height 37
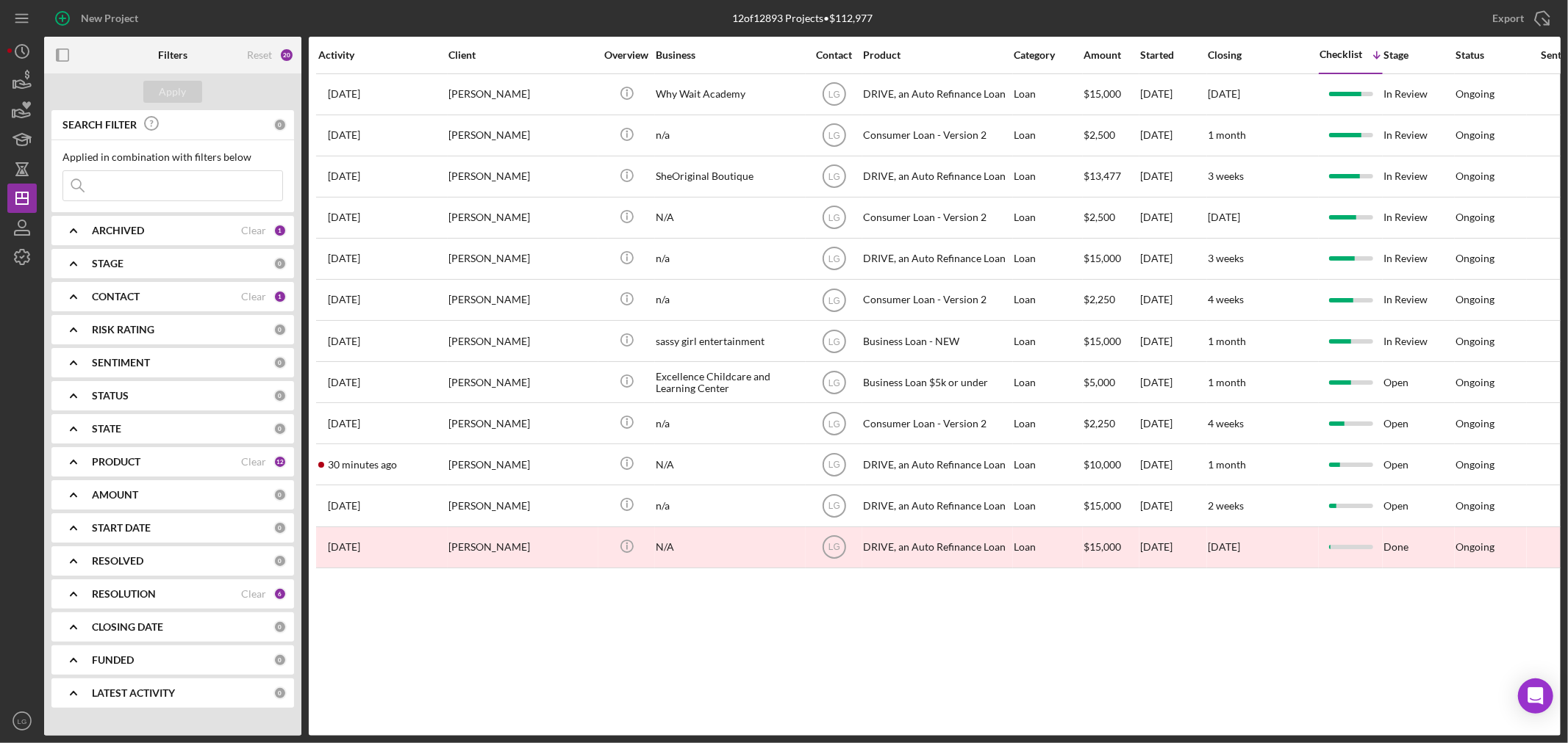
click at [186, 304] on div "CONTACT Clear 1" at bounding box center [189, 296] width 195 height 30
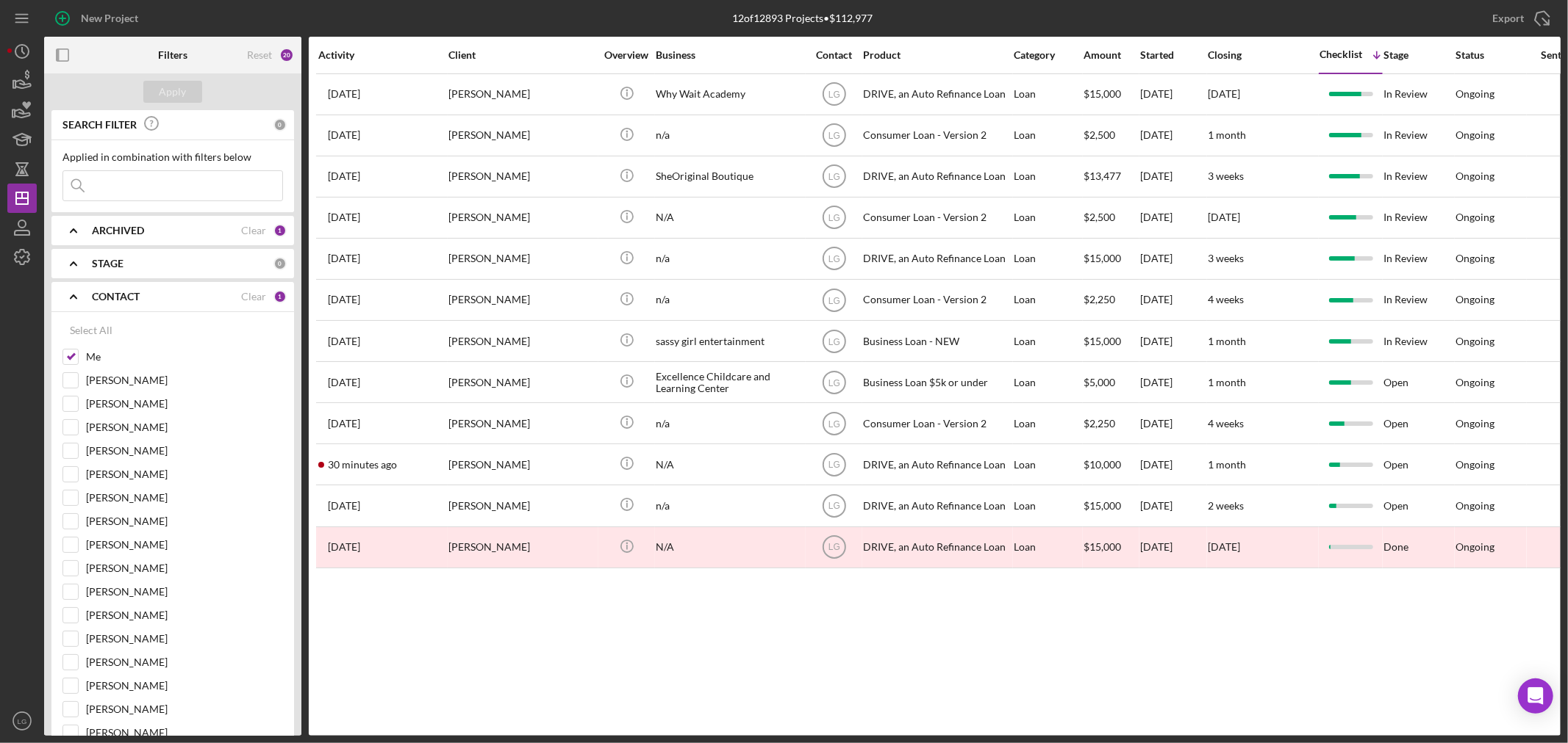
click at [186, 304] on div "CONTACT Clear 1" at bounding box center [189, 296] width 195 height 30
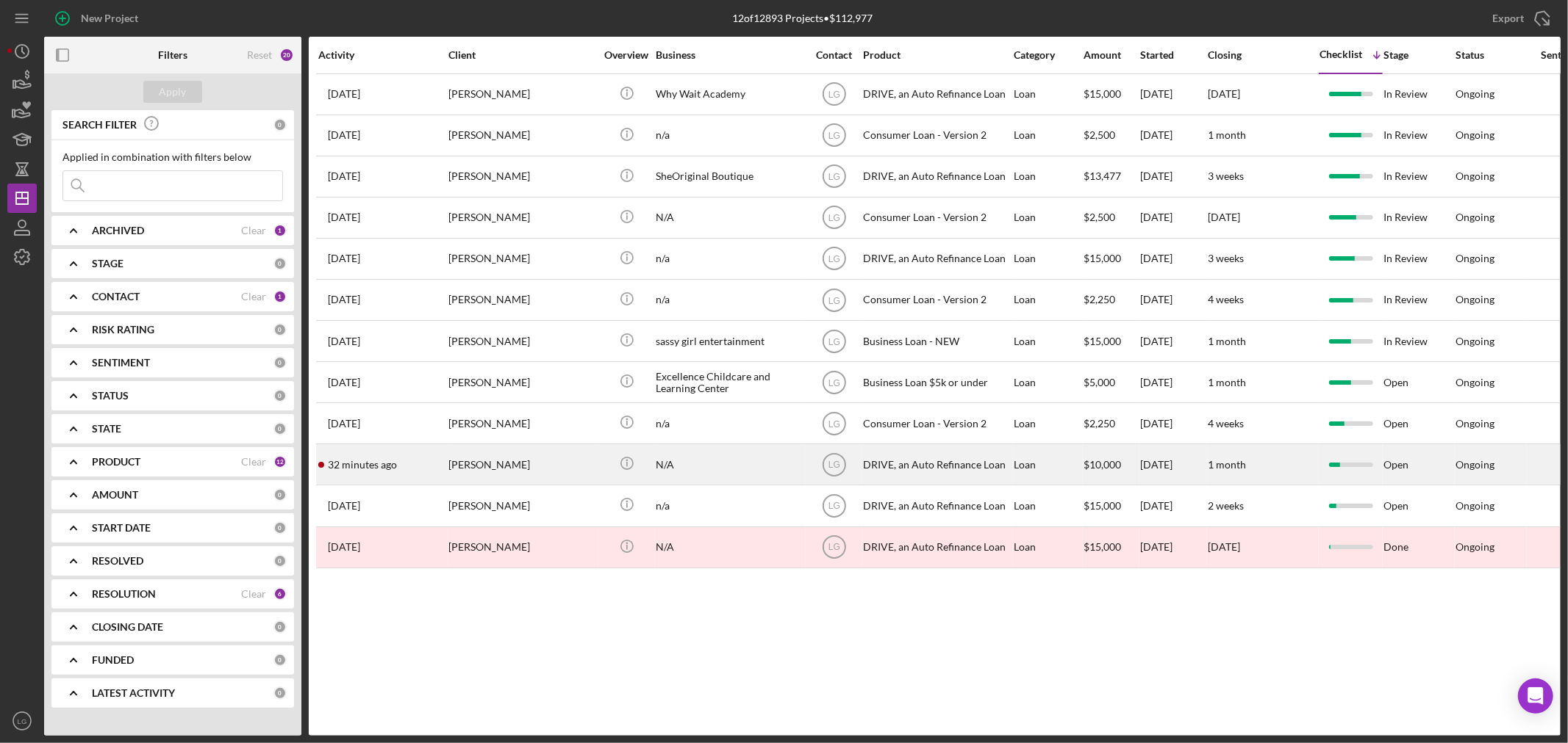
click at [470, 464] on div "[PERSON_NAME]" at bounding box center [522, 464] width 147 height 39
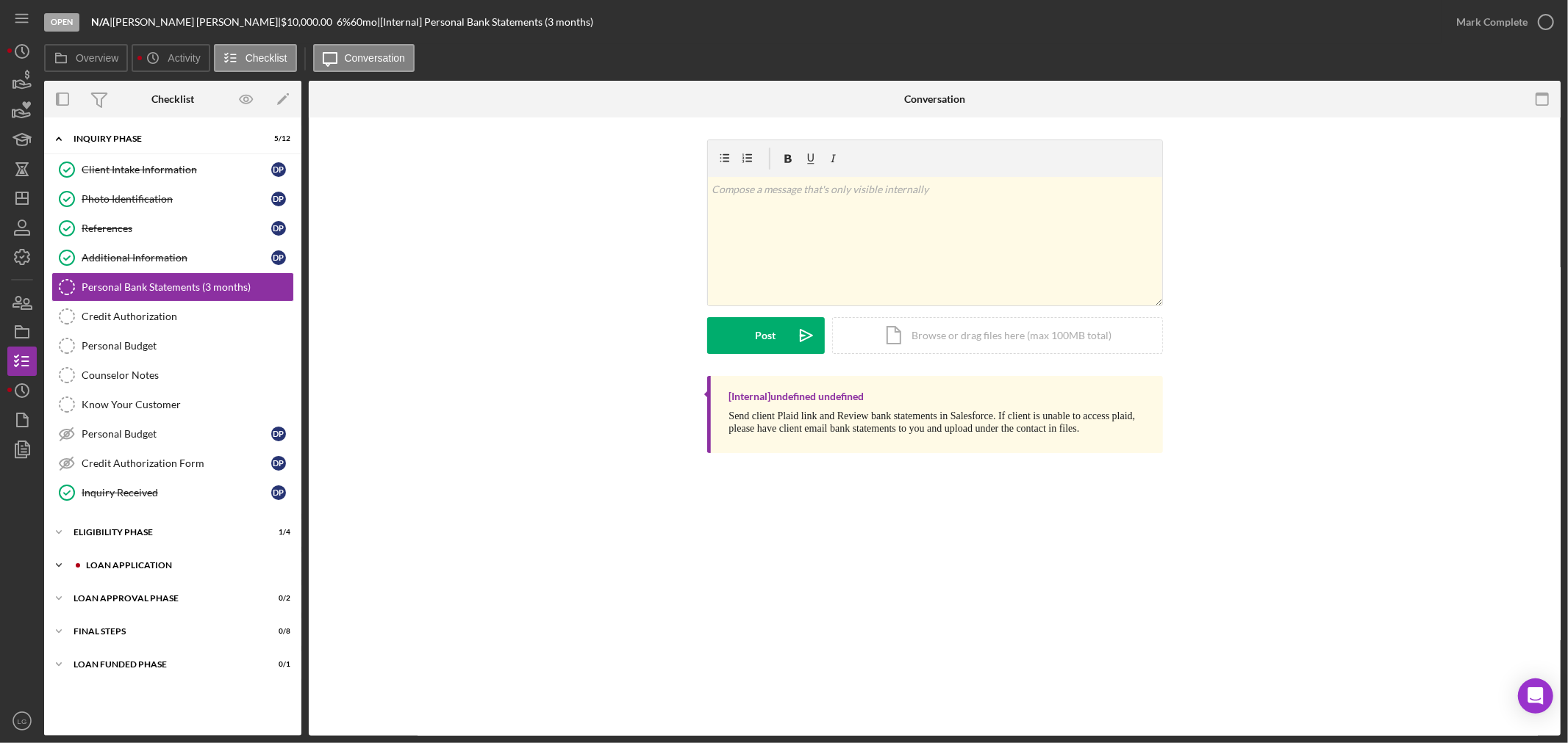
click at [229, 575] on div "Icon/Expander Loan Application 5 / 15" at bounding box center [172, 566] width 257 height 30
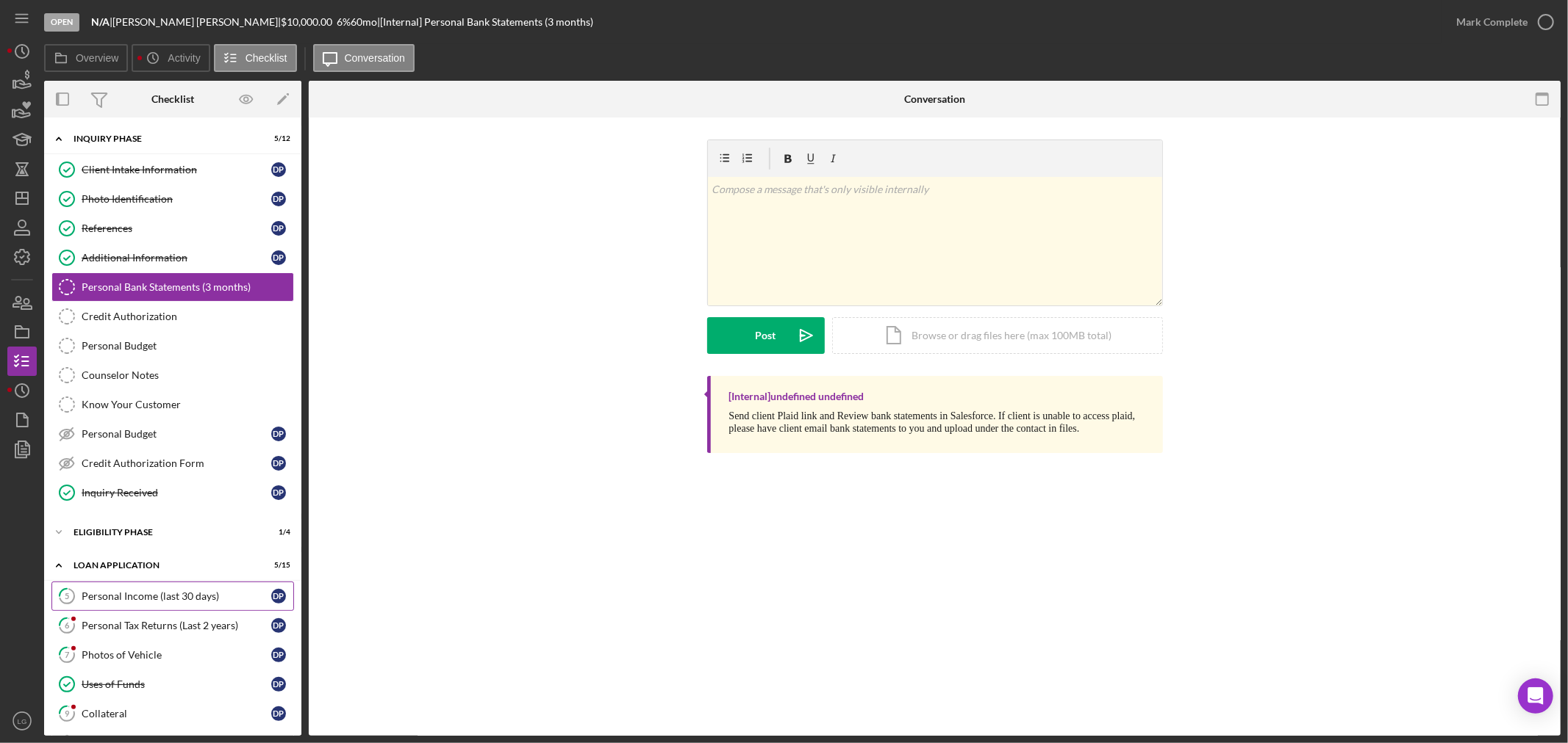
click at [171, 589] on link "5 Personal Income (last 30 days) D P" at bounding box center [172, 596] width 242 height 30
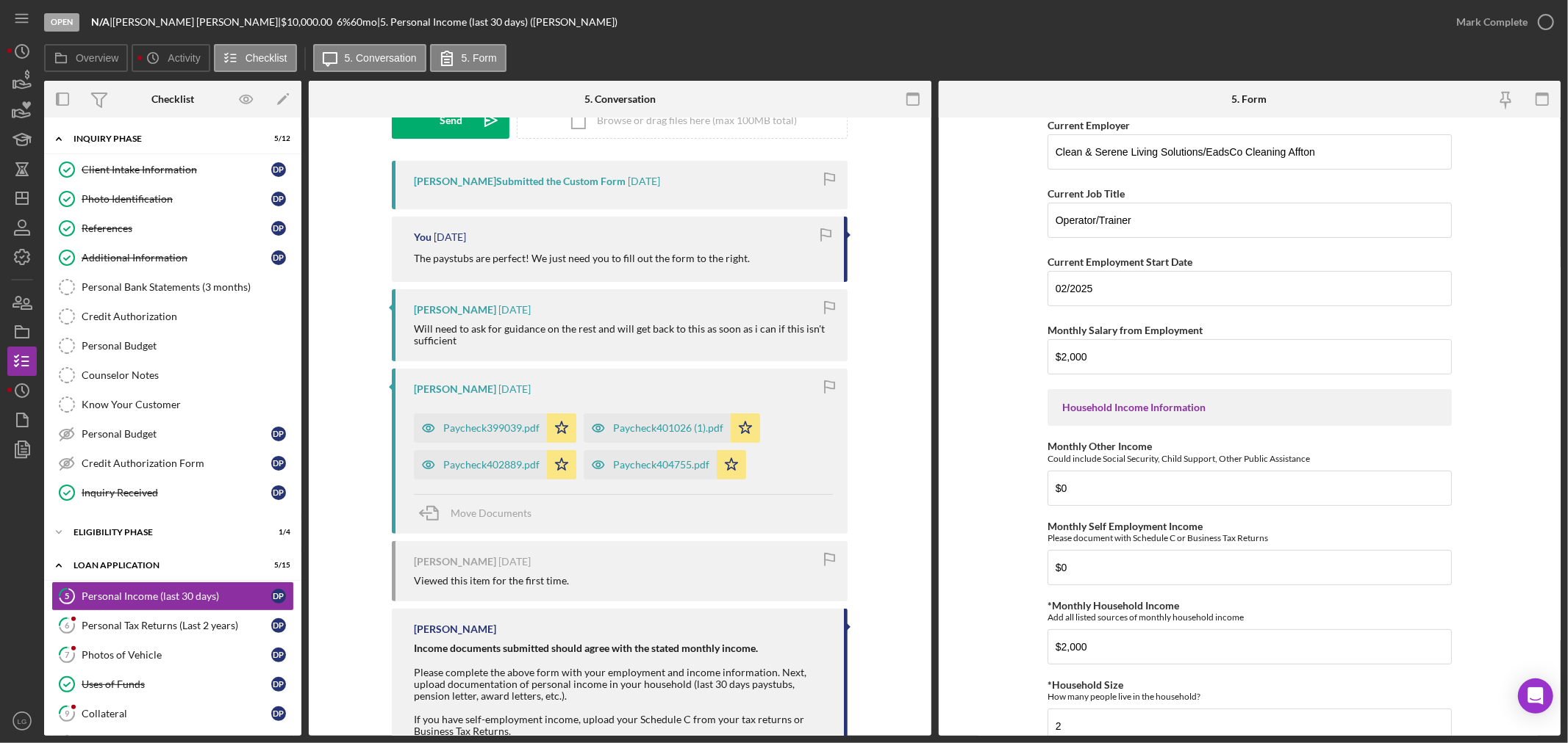
scroll to position [341, 0]
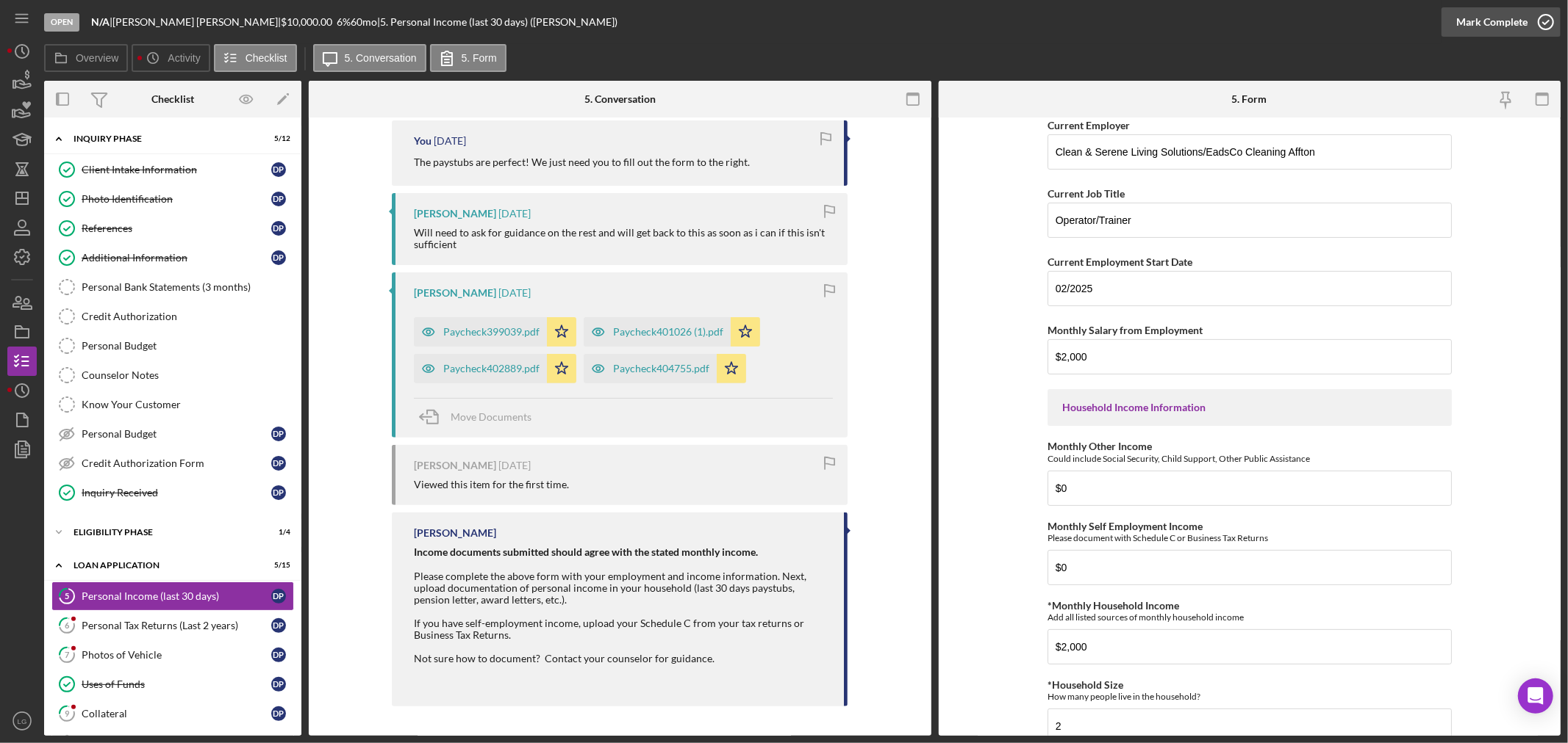
click at [776, 23] on div "Mark Complete" at bounding box center [1491, 22] width 71 height 30
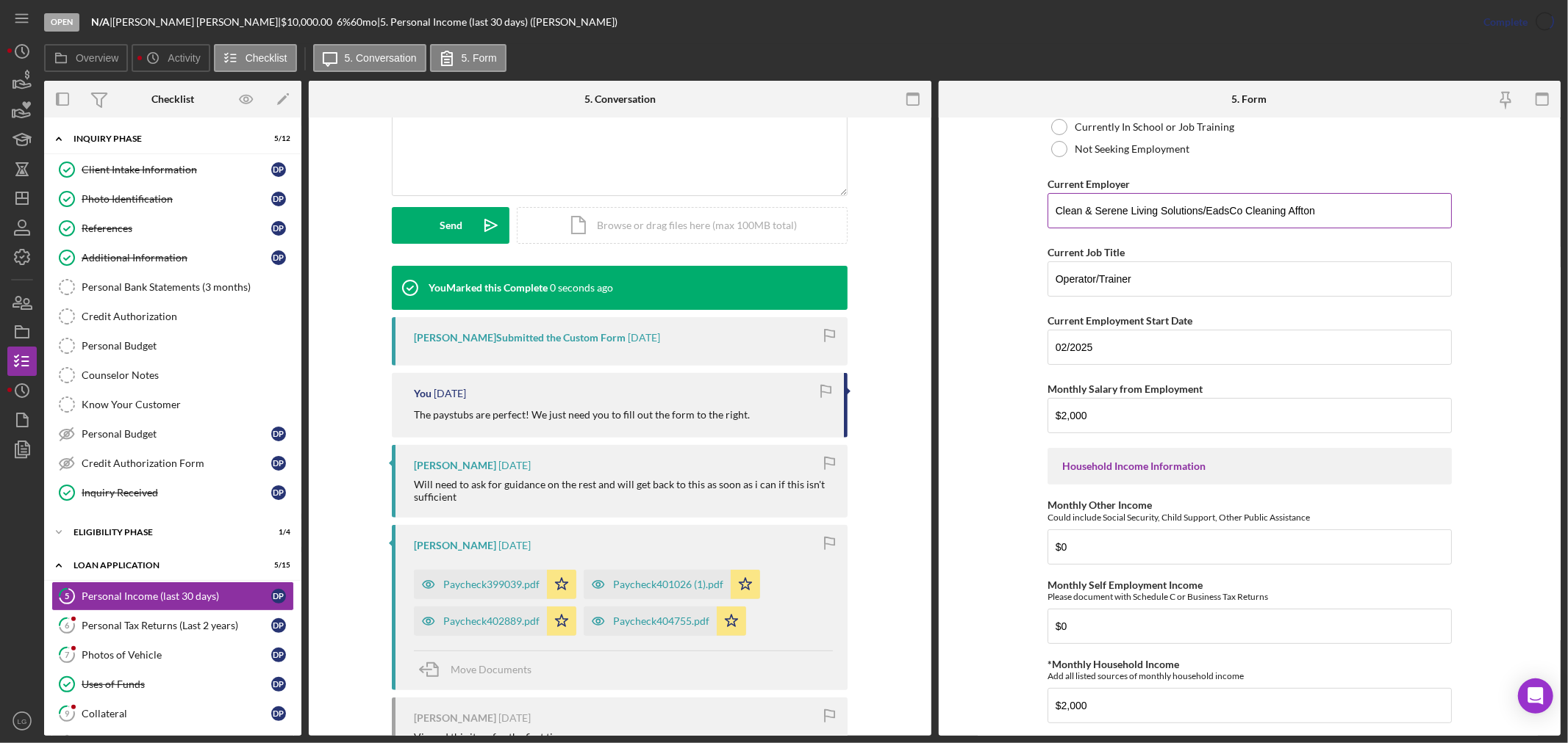
scroll to position [304, 0]
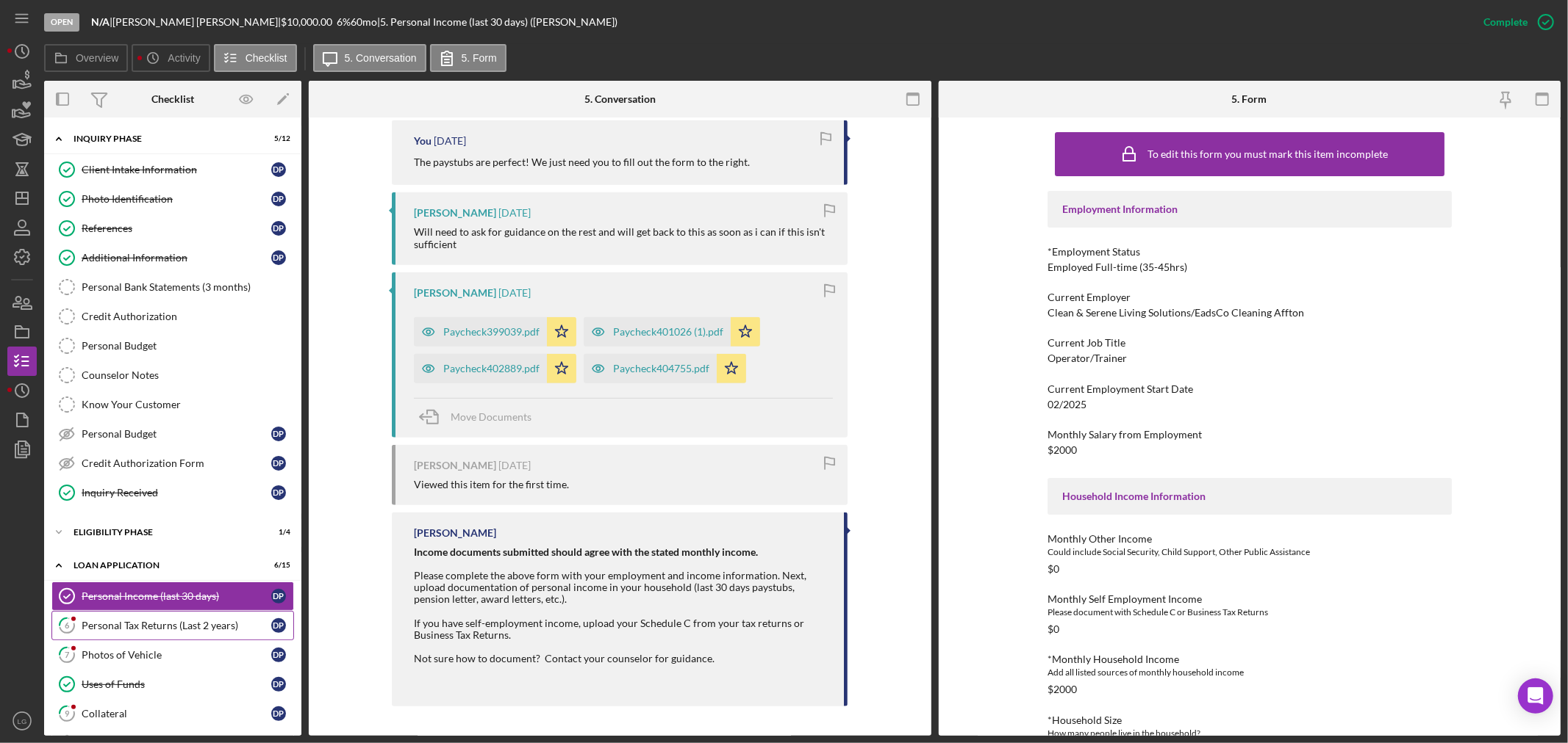
click at [158, 625] on div "Personal Tax Returns (Last 2 years)" at bounding box center [177, 625] width 189 height 12
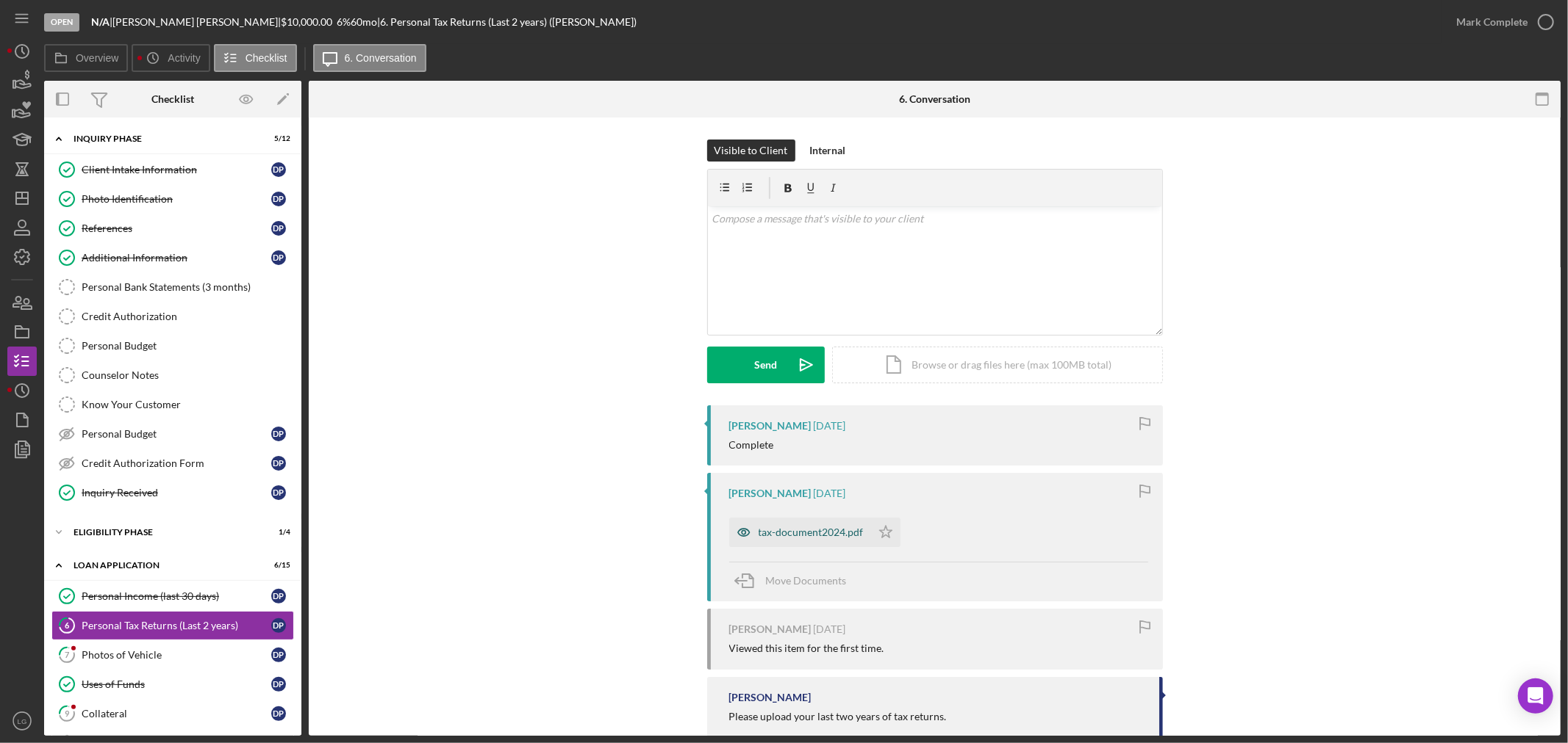
click at [761, 534] on div "tax-document2024.pdf" at bounding box center [811, 532] width 105 height 12
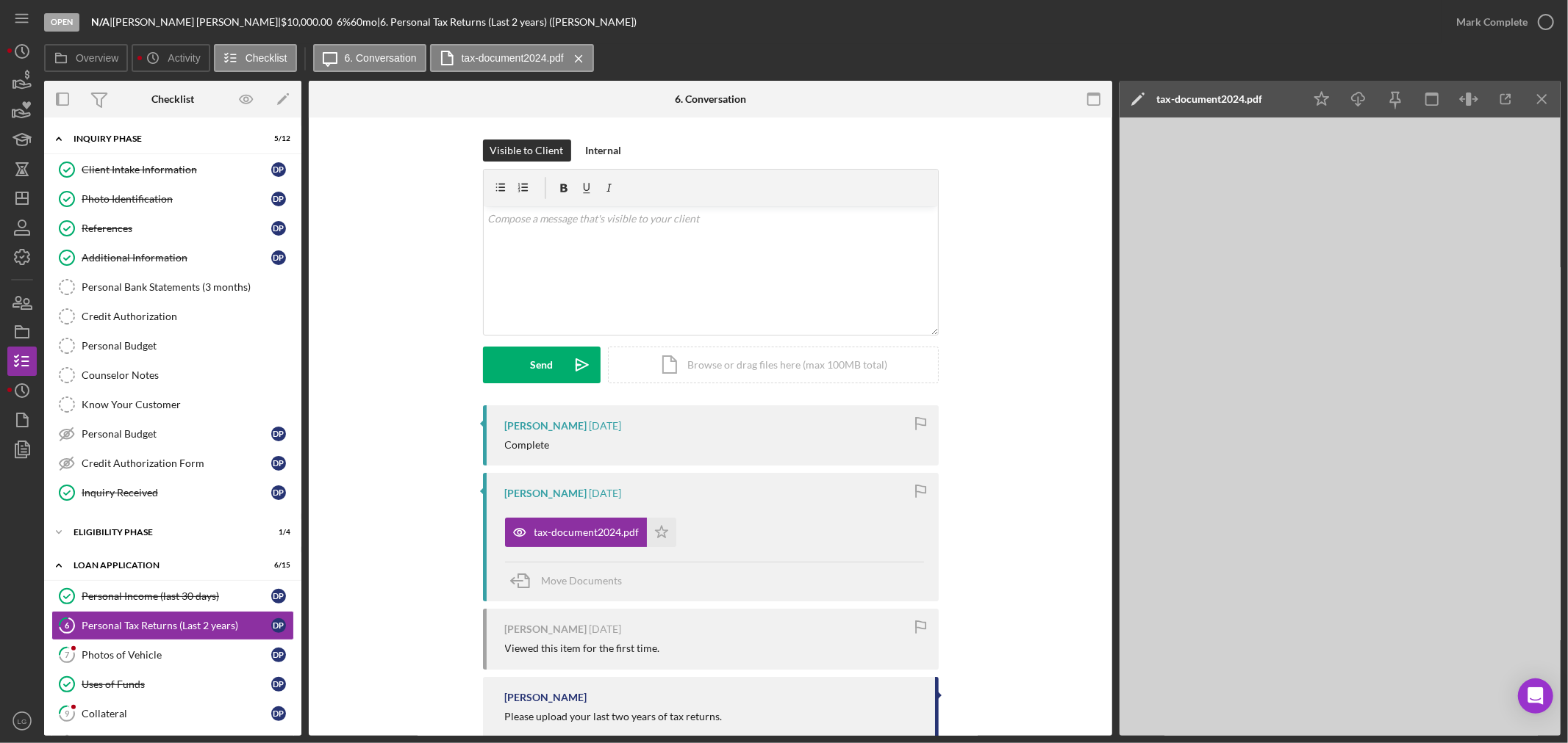
scroll to position [34, 0]
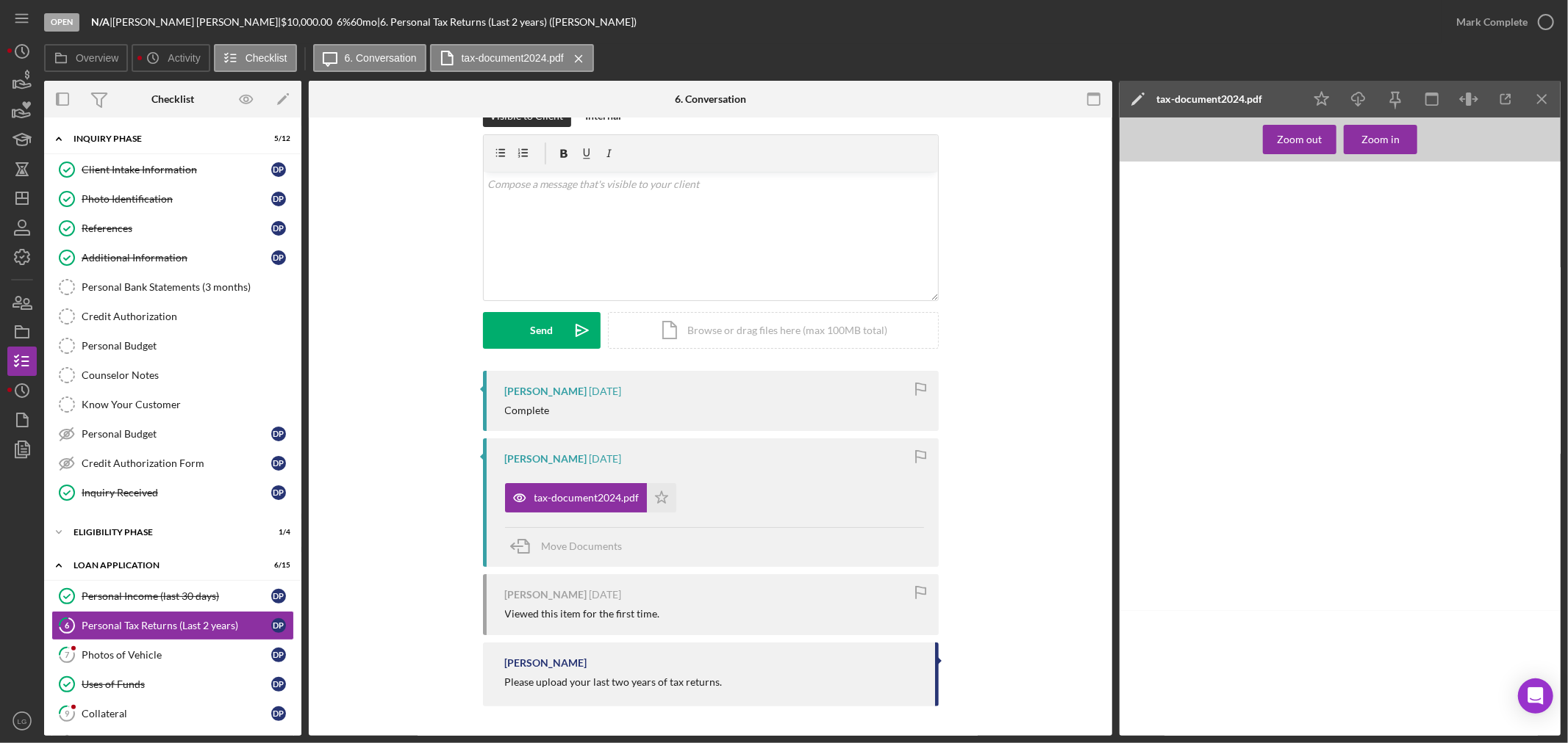
click at [660, 496] on polygon "button" at bounding box center [661, 497] width 13 height 12
click at [771, 248] on div "v Color teal Color pink Remove color Add row above Add row below Add column bef…" at bounding box center [711, 236] width 454 height 129
click at [541, 320] on div "Send" at bounding box center [541, 331] width 23 height 37
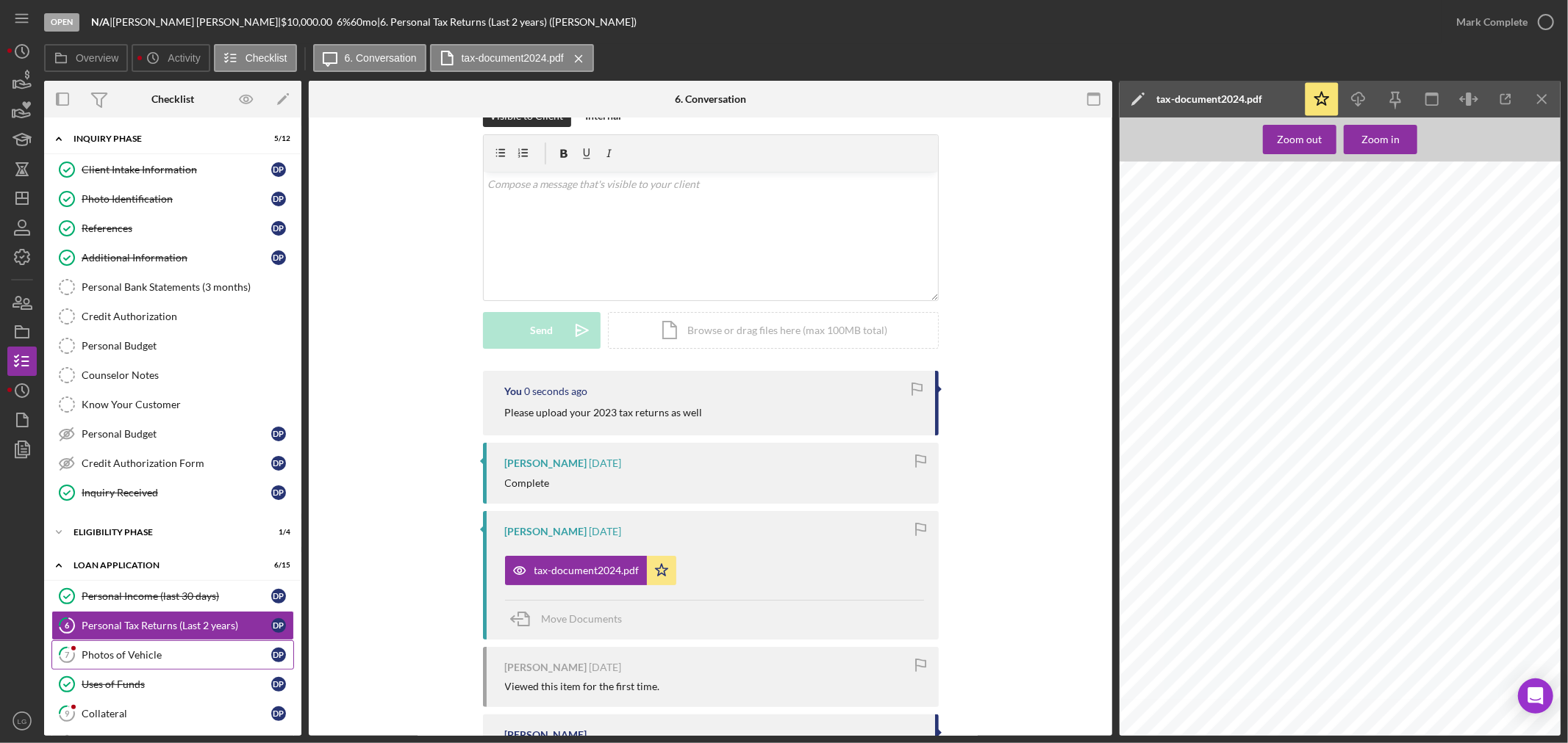
click at [187, 648] on link "7 Photos of Vehicle D P" at bounding box center [172, 655] width 242 height 30
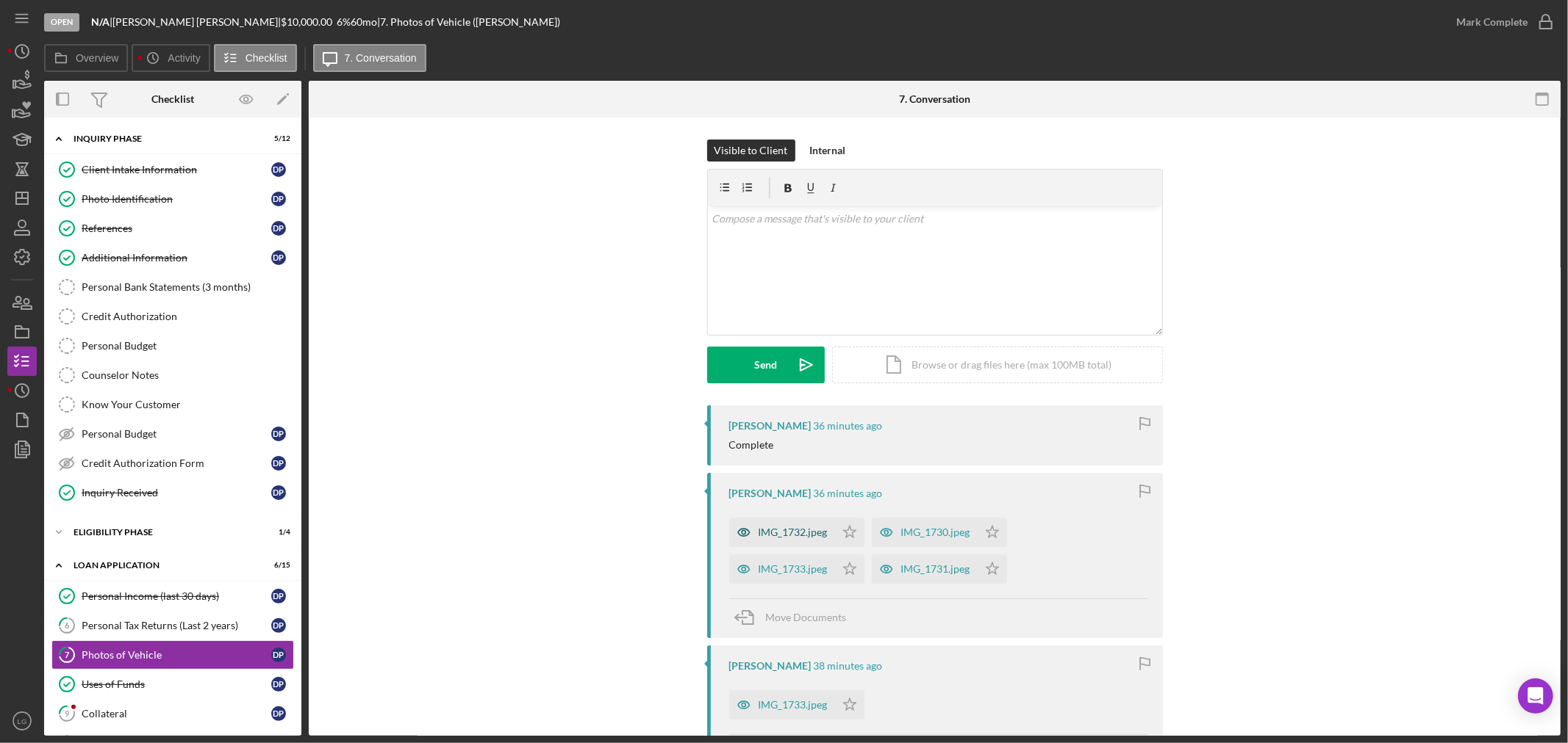
click at [776, 531] on div "IMG_1732.jpeg" at bounding box center [793, 532] width 69 height 12
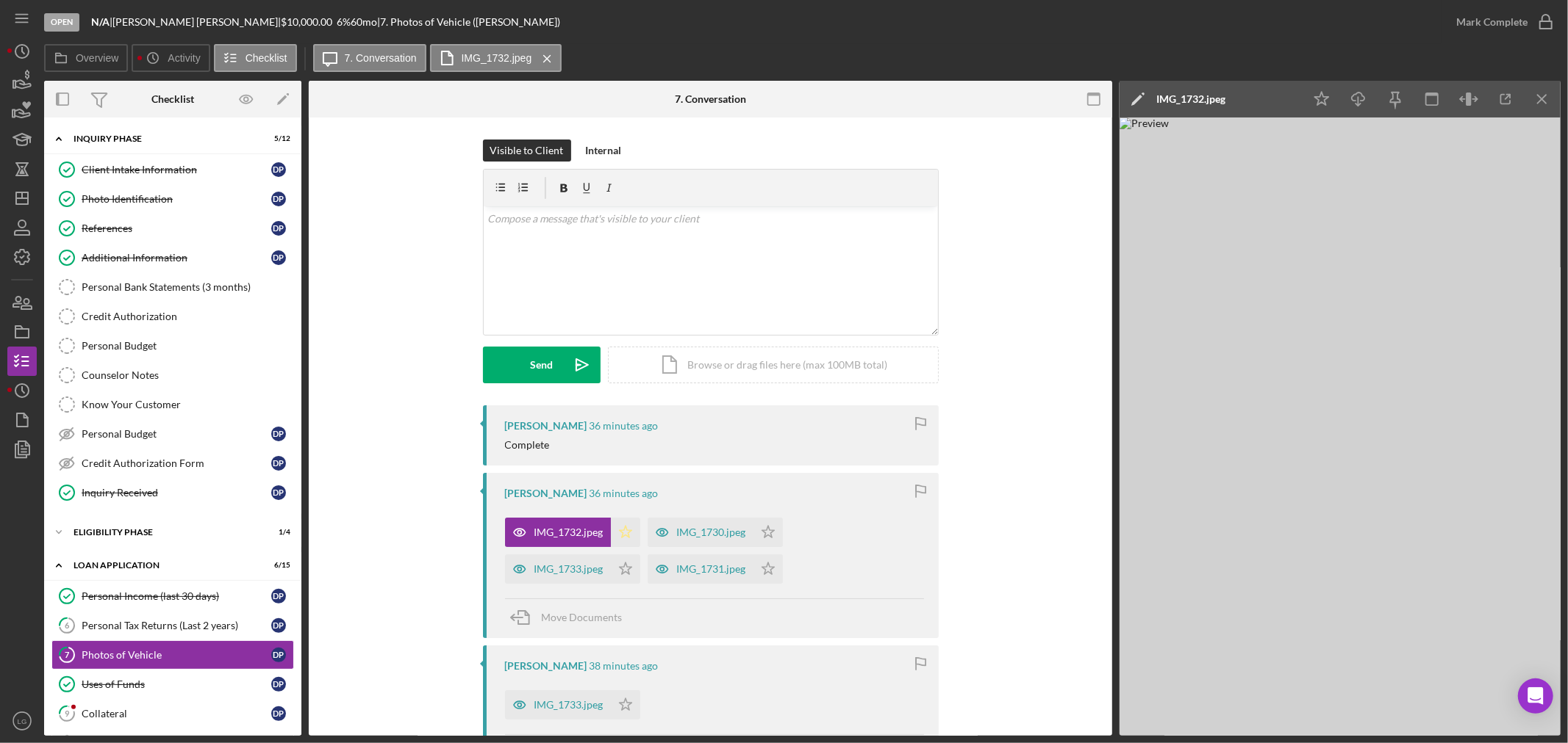
click at [612, 531] on icon "Icon/Star" at bounding box center [625, 532] width 30 height 30
click at [698, 532] on div "IMG_1730.jpeg" at bounding box center [711, 532] width 69 height 12
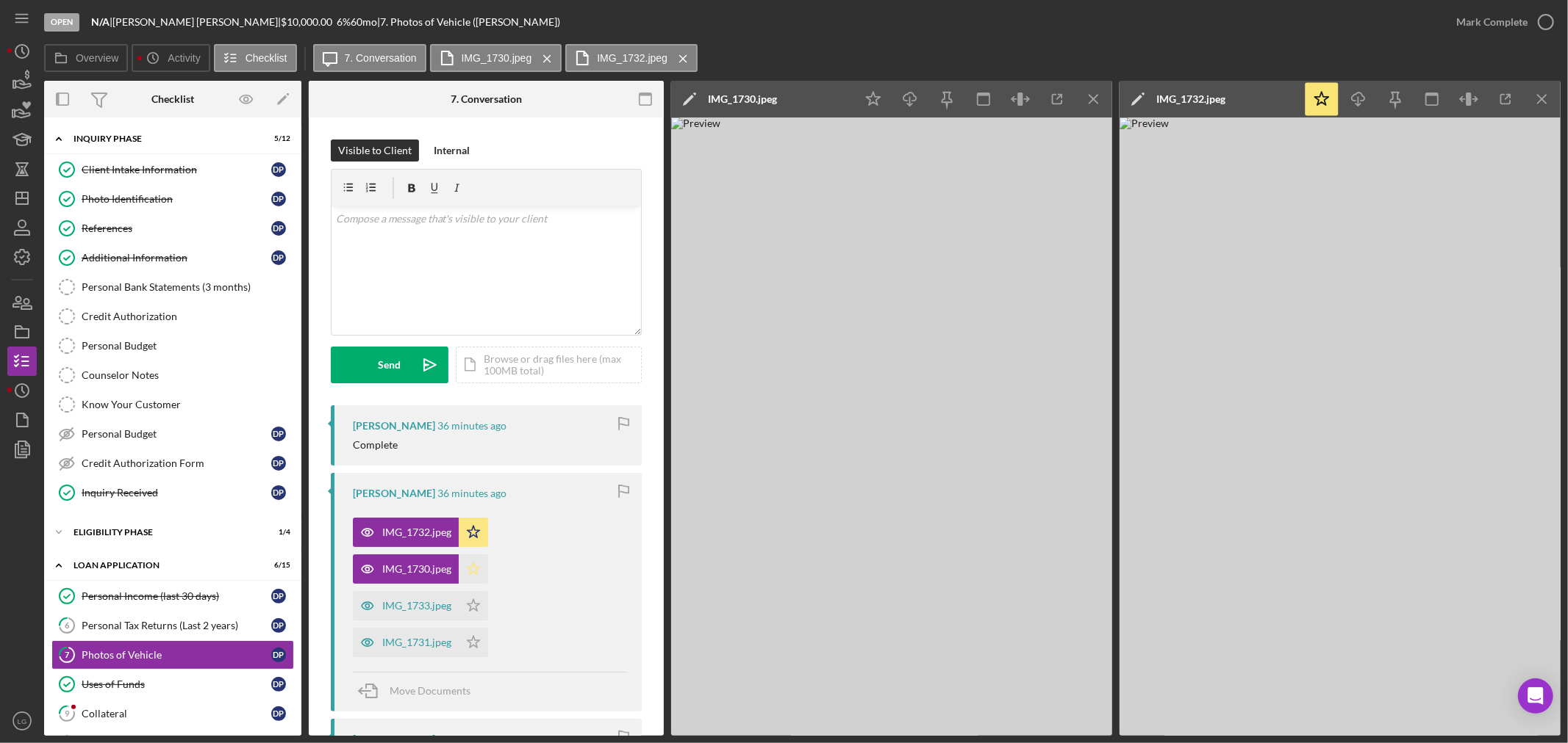
click at [479, 568] on polygon "button" at bounding box center [474, 568] width 13 height 12
click at [415, 608] on div "IMG_1733.jpeg" at bounding box center [416, 605] width 69 height 12
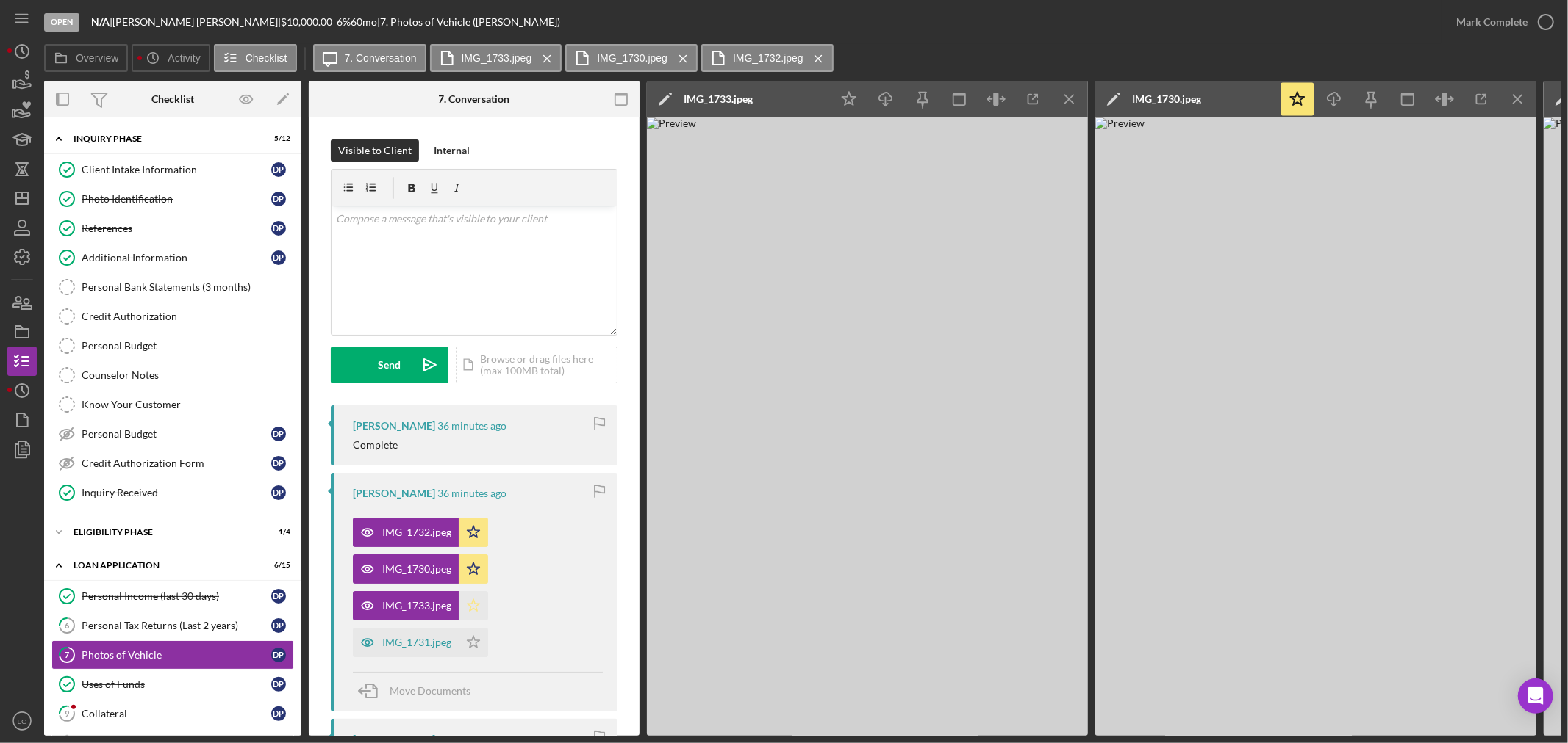
click at [479, 610] on icon "Icon/Star" at bounding box center [473, 606] width 30 height 30
click at [436, 643] on div "IMG_1731.jpeg" at bounding box center [416, 642] width 69 height 12
click at [471, 637] on icon "Icon/Star" at bounding box center [473, 642] width 30 height 30
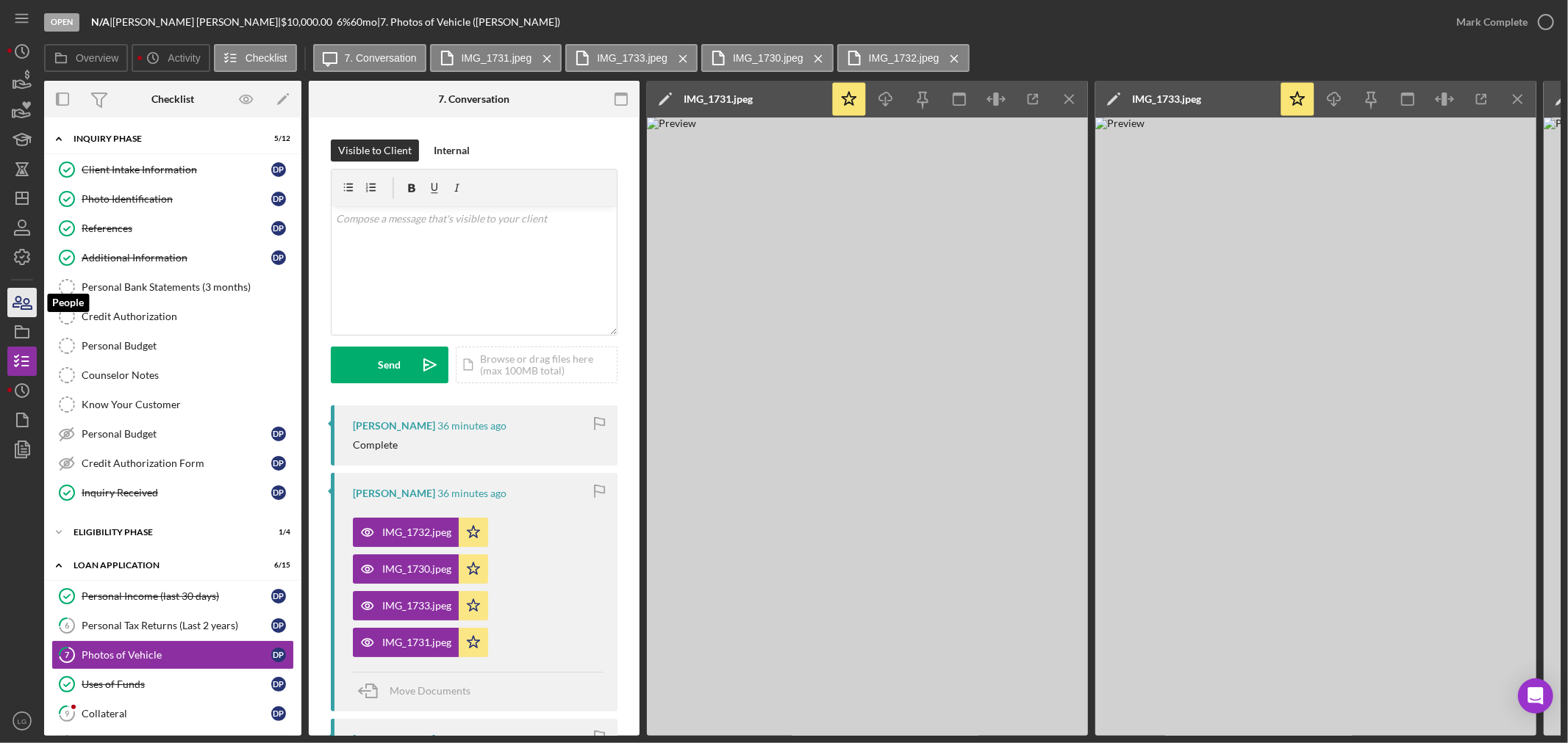
click at [14, 304] on icon "button" at bounding box center [17, 302] width 8 height 10
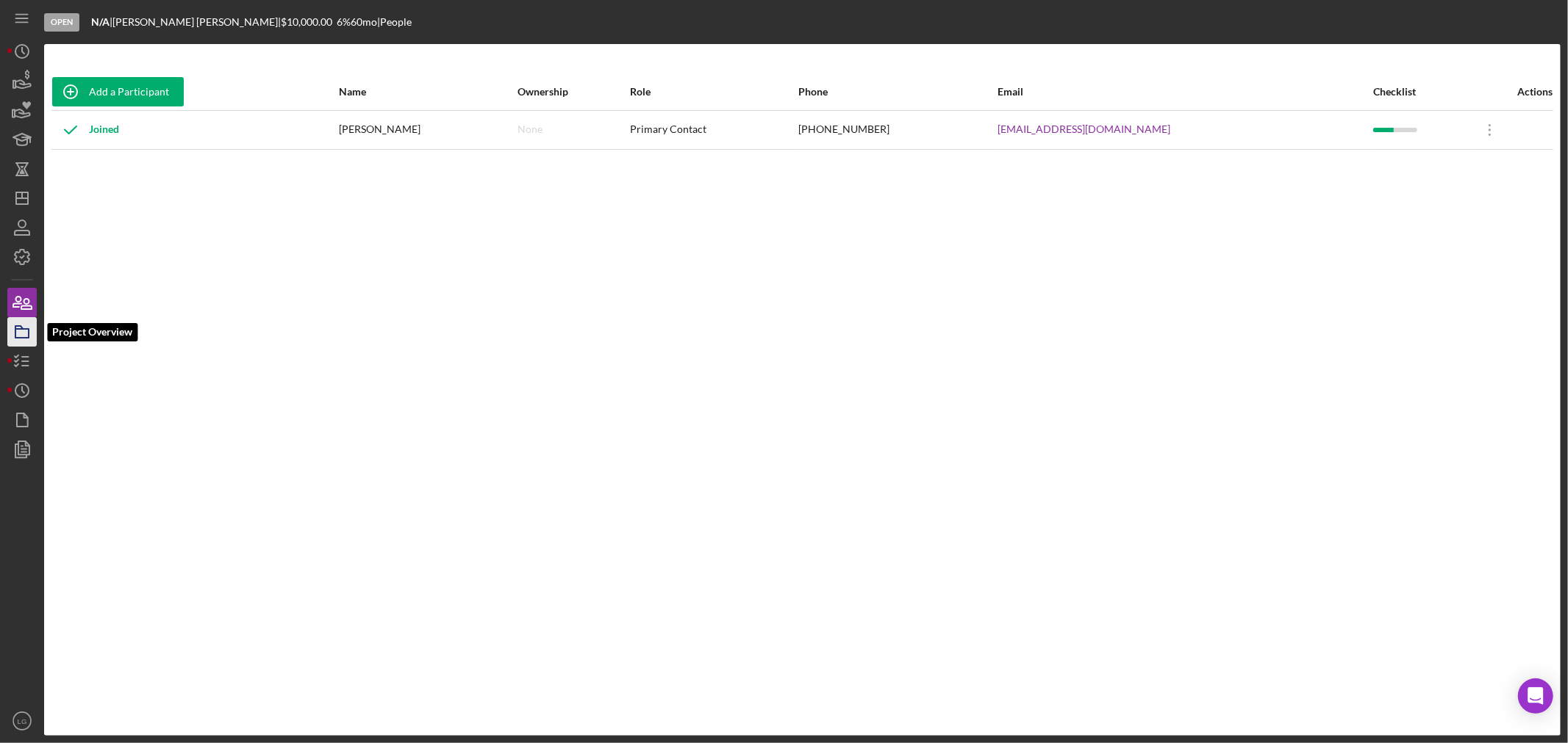
click at [17, 344] on icon "button" at bounding box center [22, 331] width 37 height 37
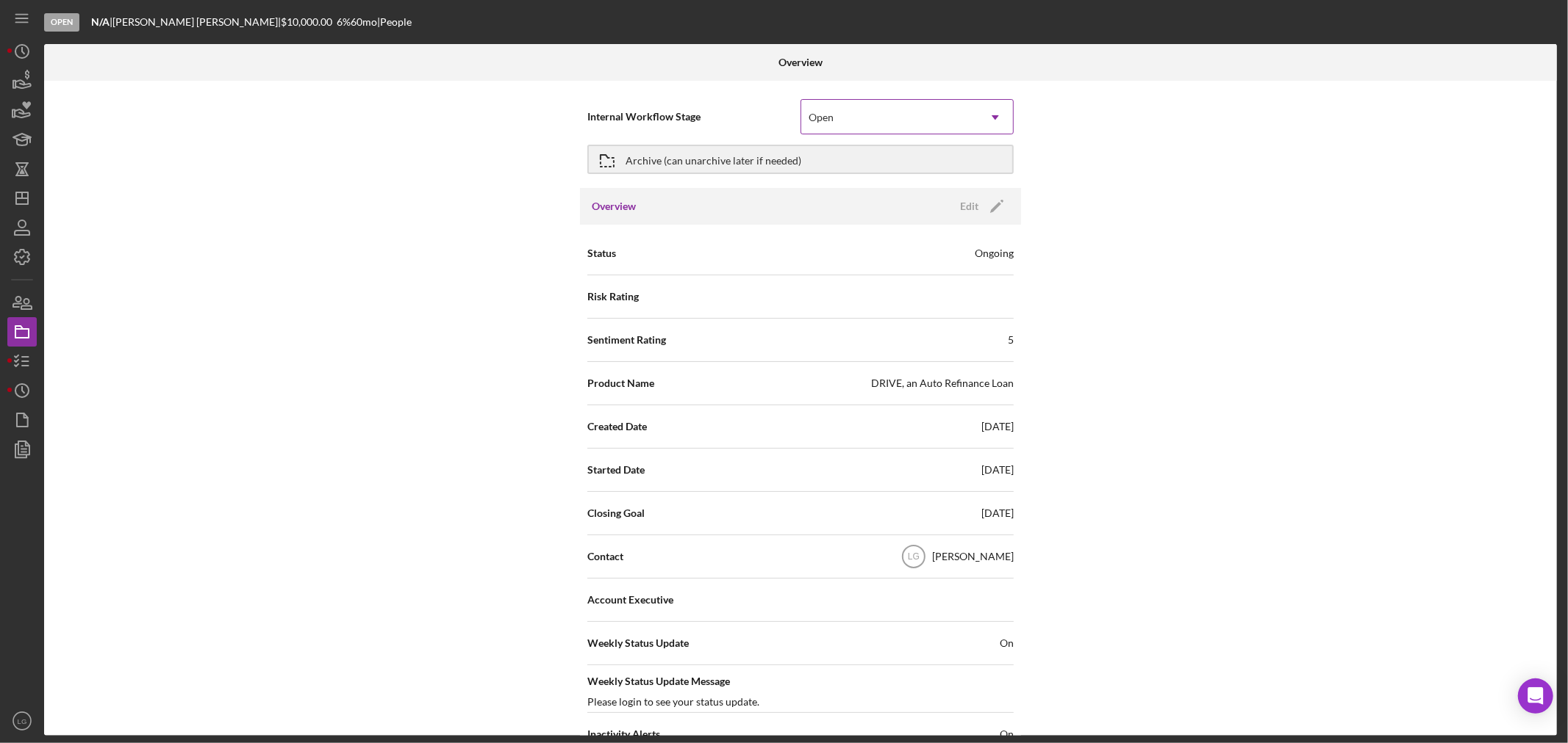
click at [776, 122] on div "Open" at bounding box center [889, 118] width 177 height 34
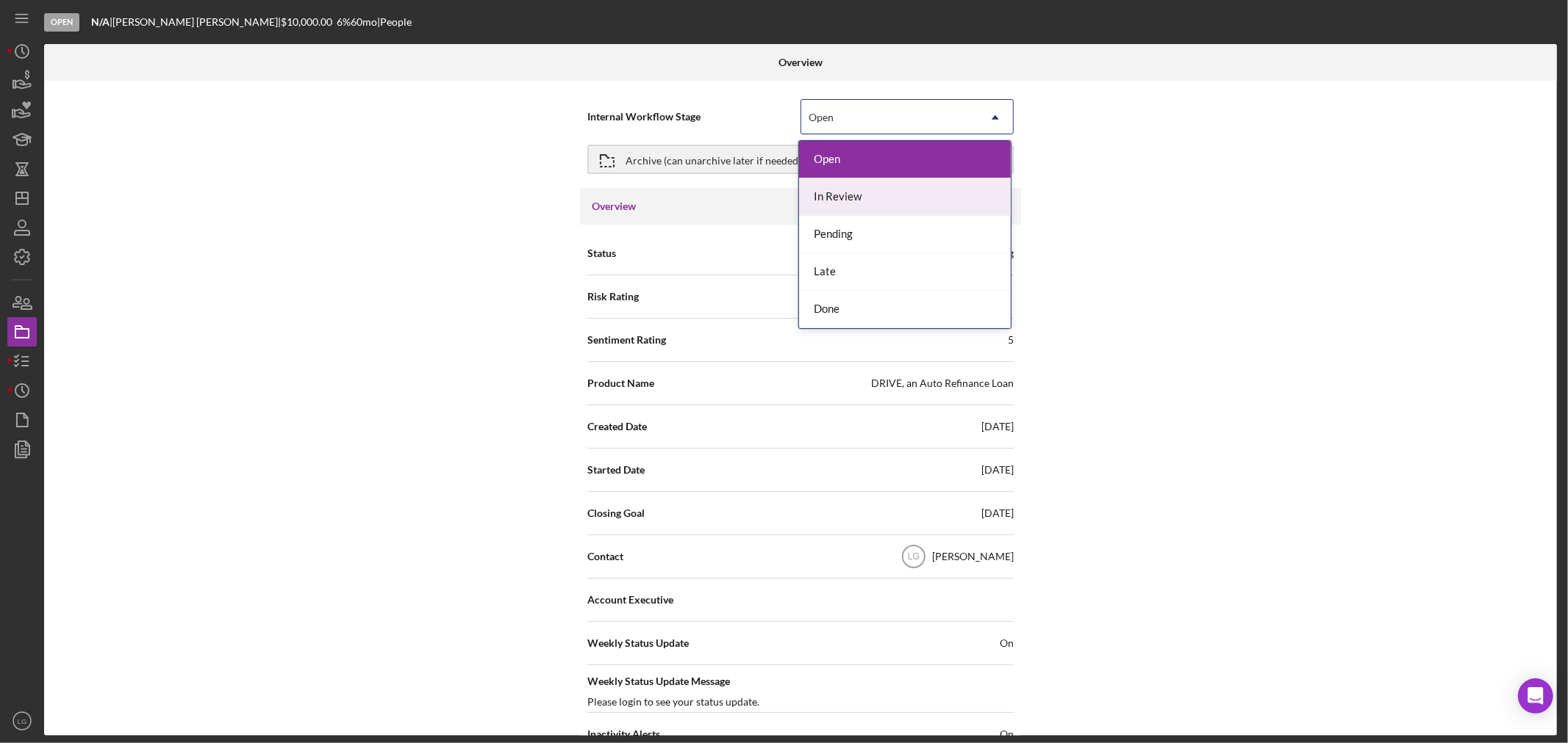
click at [776, 197] on div "In Review" at bounding box center [905, 197] width 212 height 38
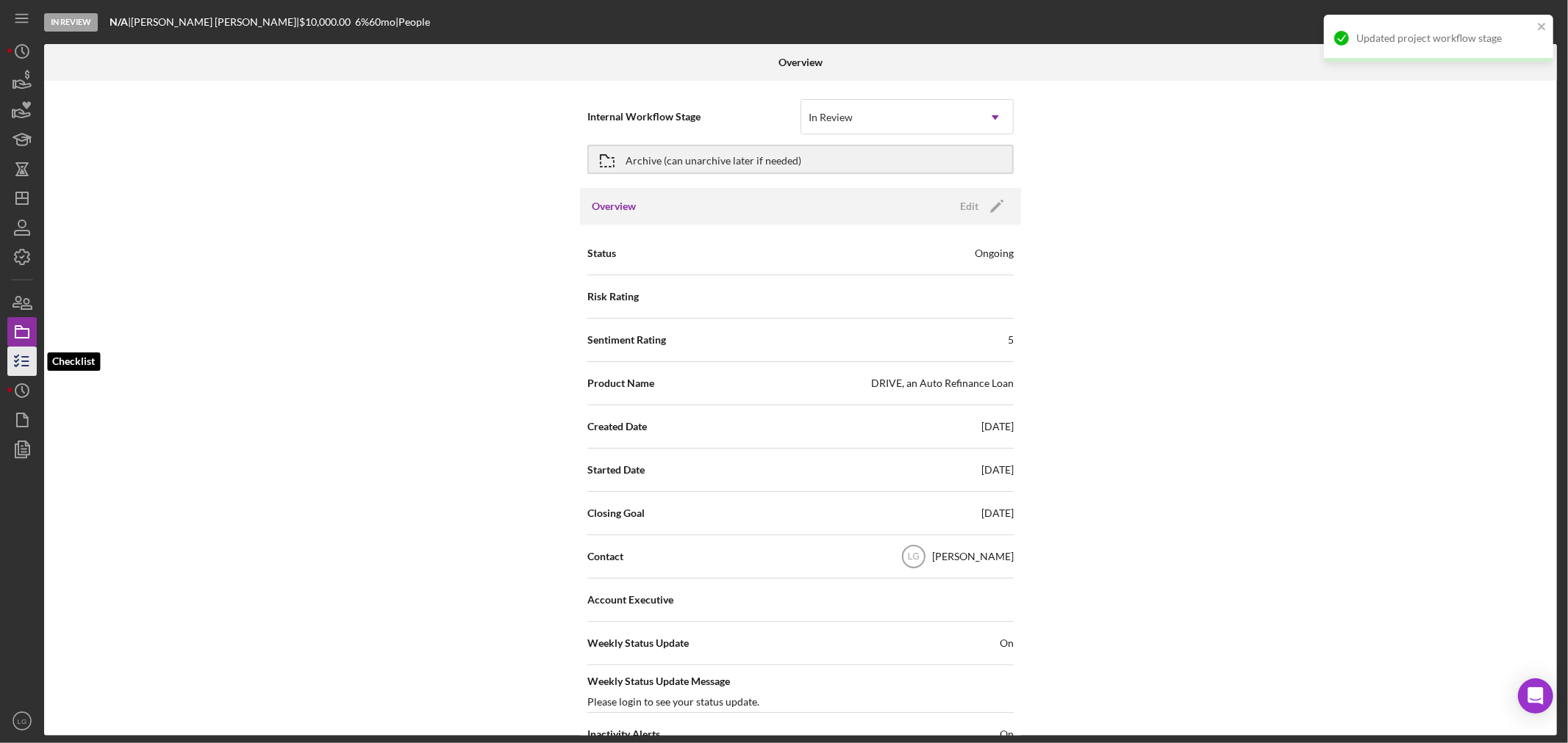
click at [28, 349] on icon "button" at bounding box center [22, 361] width 37 height 37
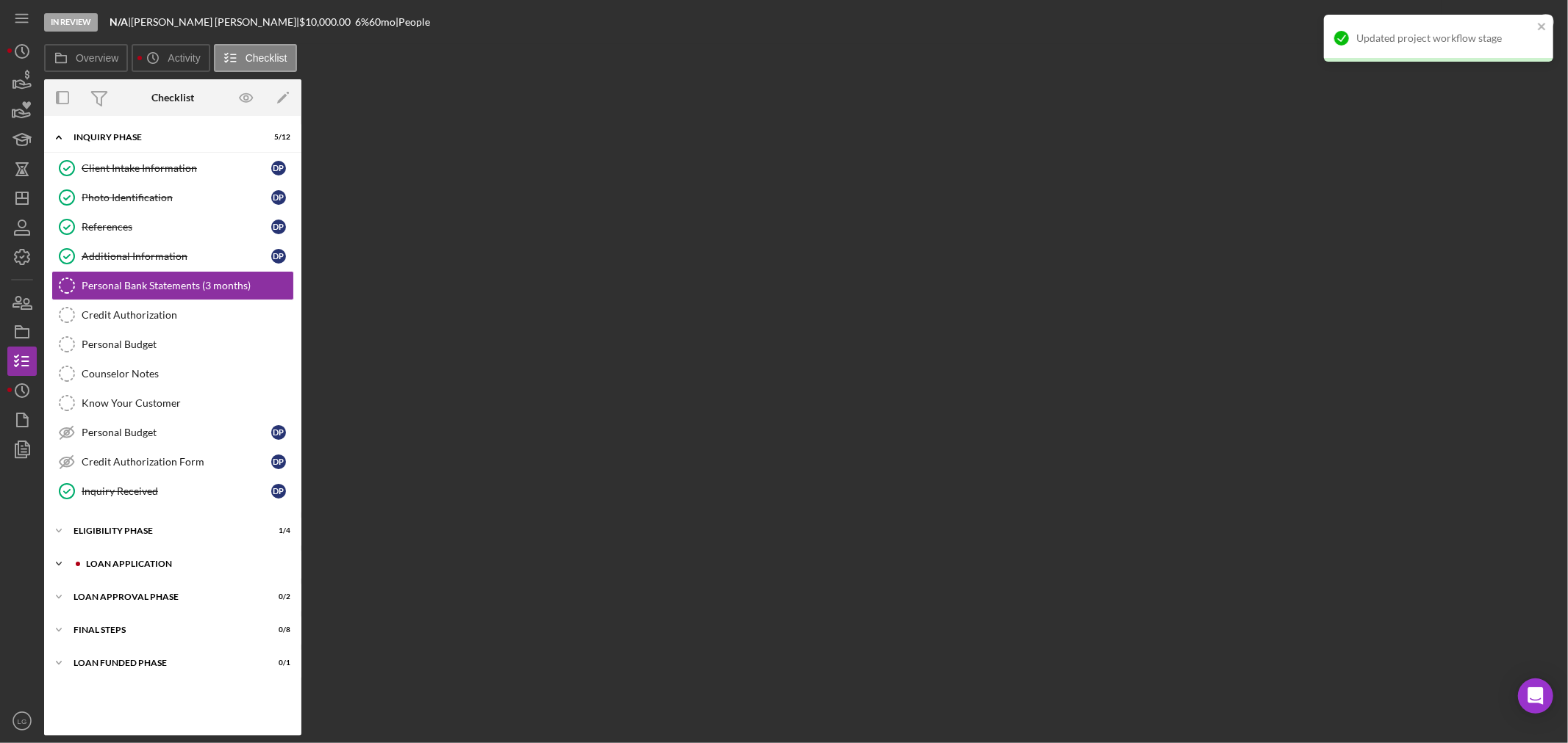
click at [198, 574] on div "Icon/Expander Loan Application 6 / 15" at bounding box center [172, 564] width 257 height 30
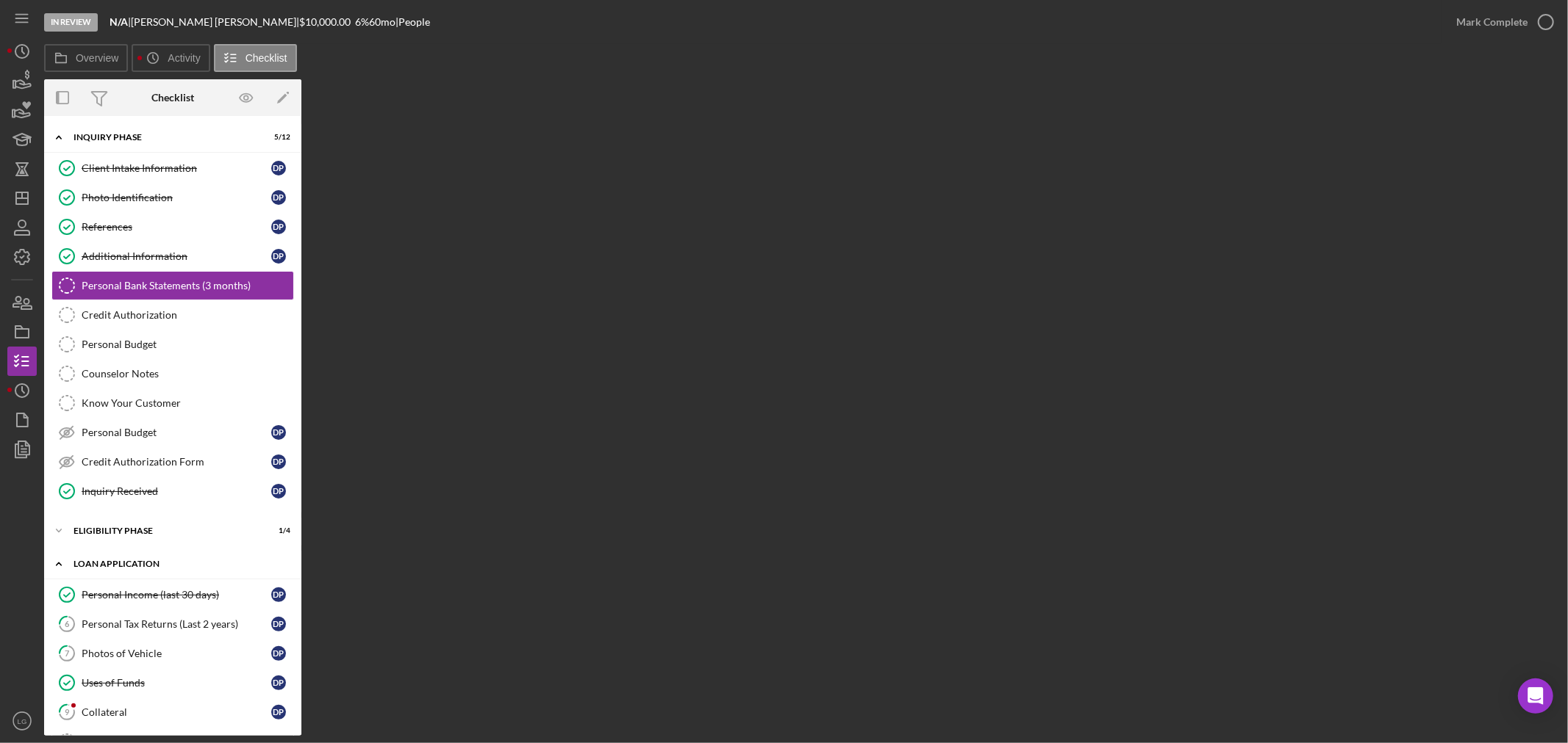
scroll to position [326, 0]
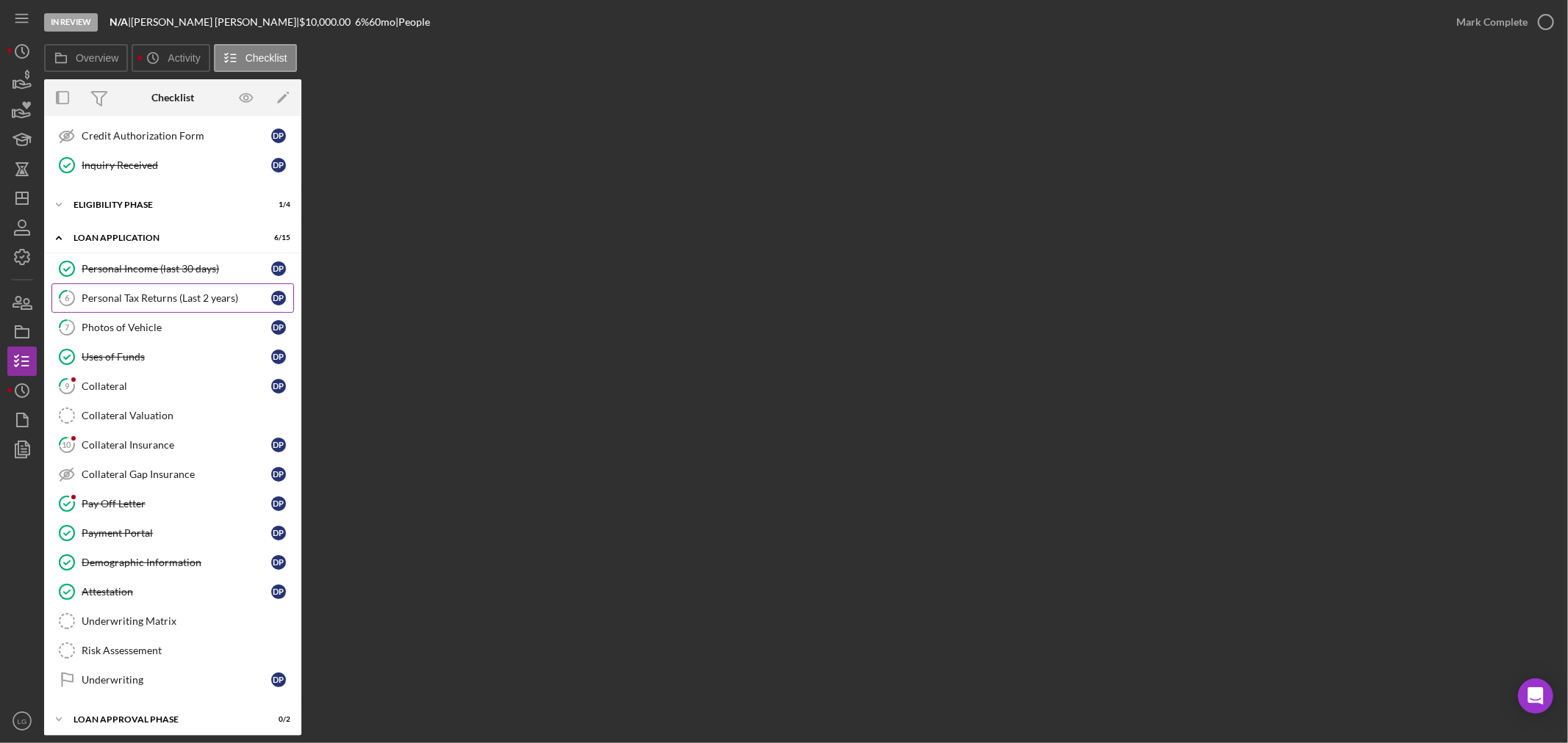
click at [145, 289] on link "6 Personal Tax Returns (Last 2 years) D P" at bounding box center [172, 298] width 242 height 30
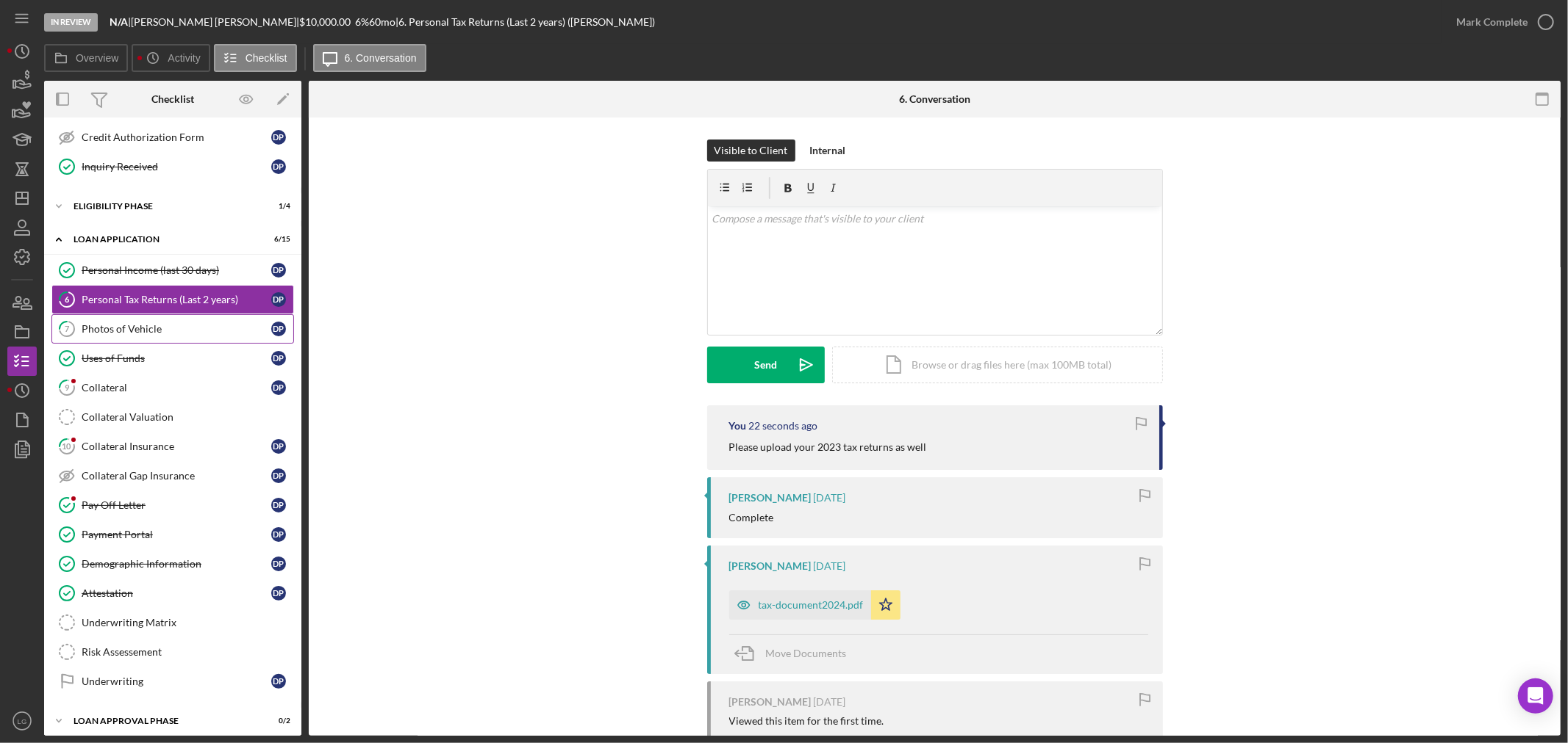
click at [171, 325] on div "Photos of Vehicle" at bounding box center [177, 329] width 189 height 12
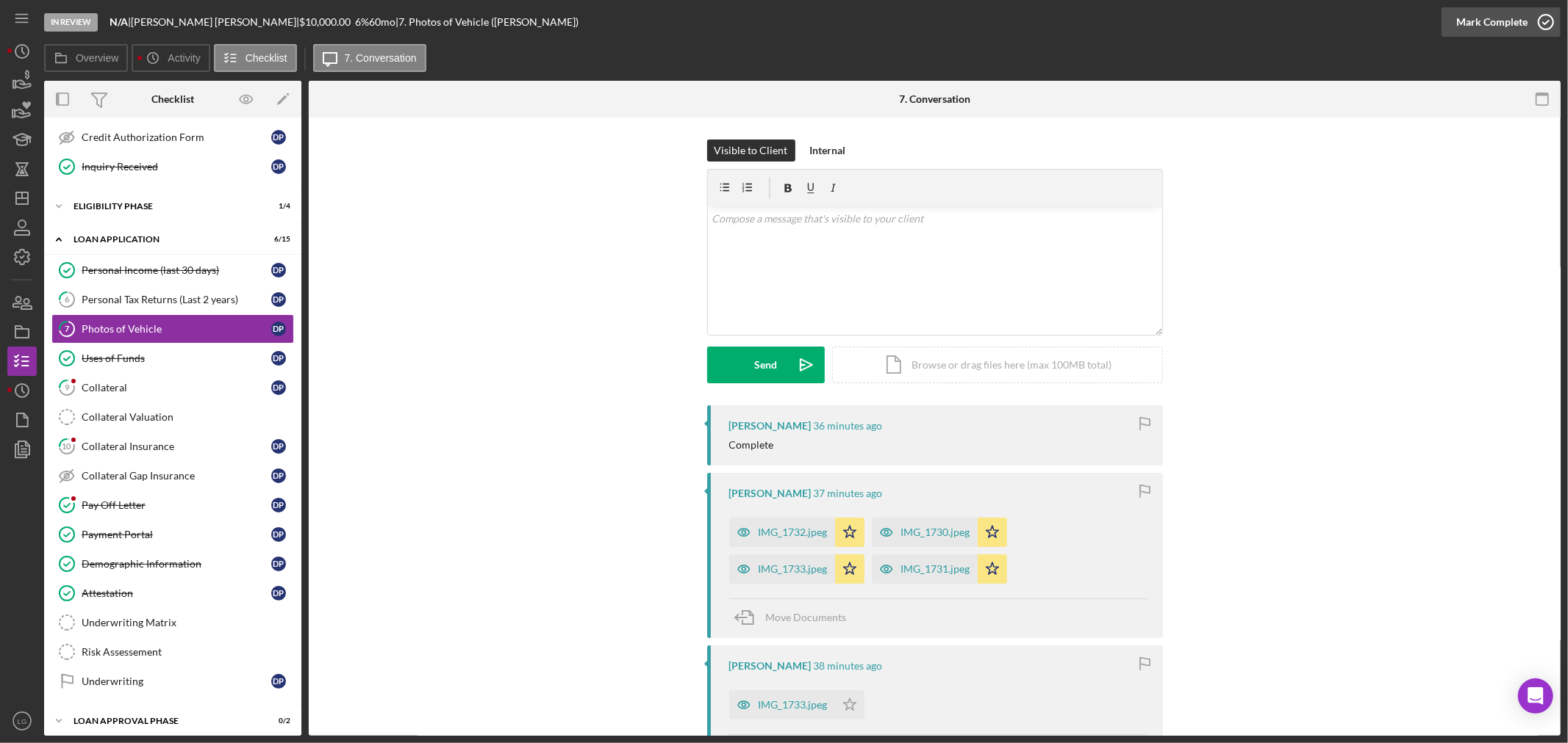
click at [776, 26] on div "Mark Complete" at bounding box center [1491, 22] width 71 height 30
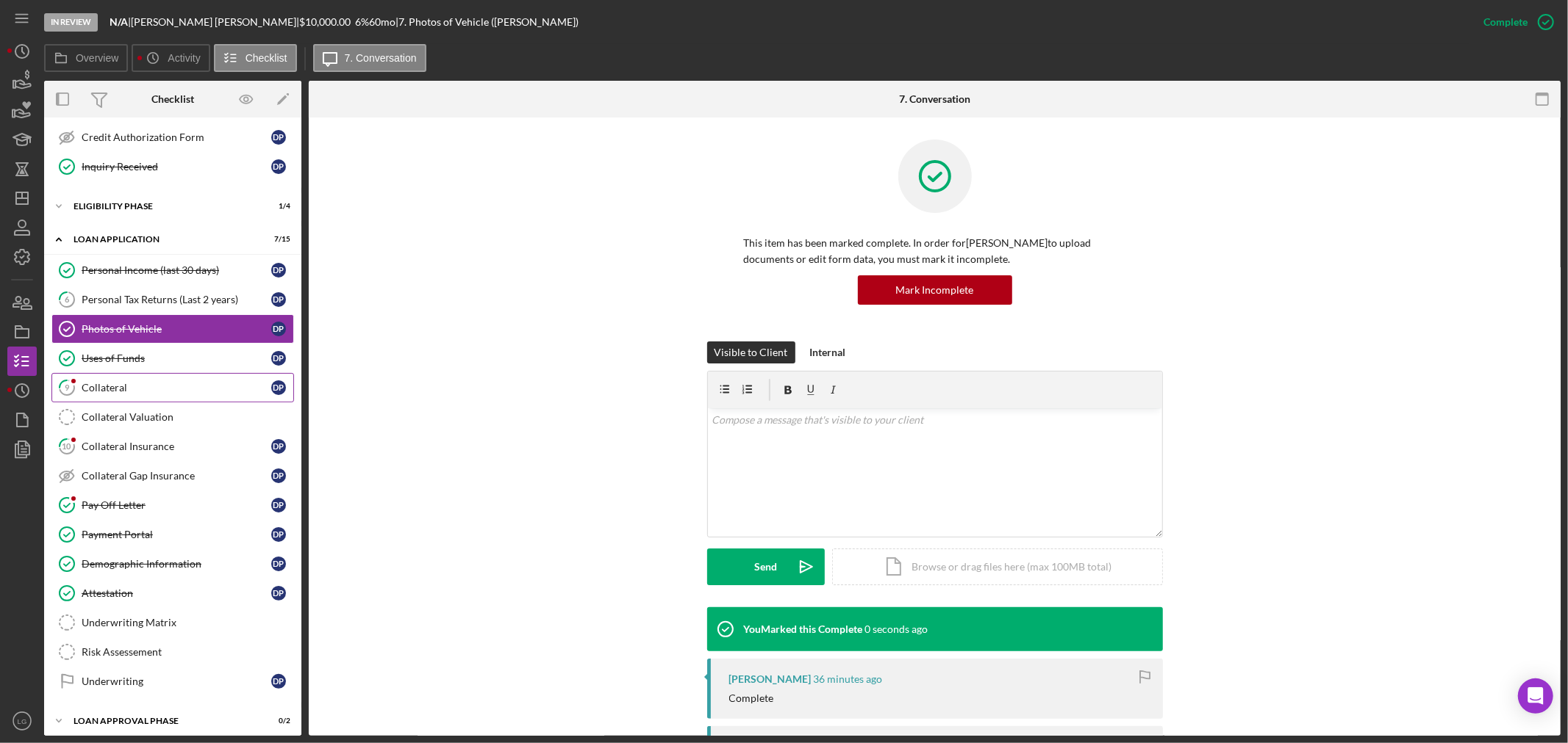
click at [145, 394] on div "Collateral" at bounding box center [177, 387] width 189 height 12
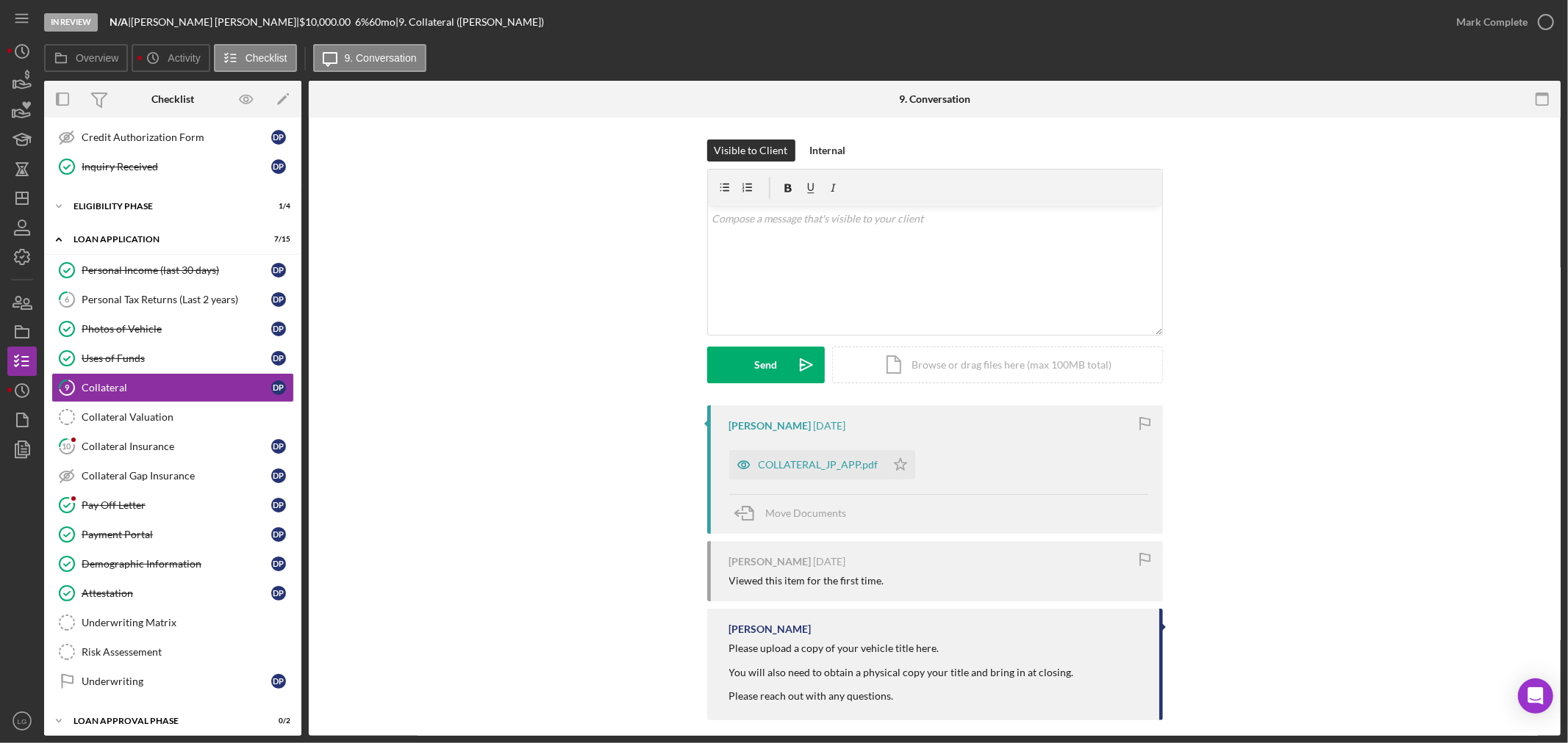
scroll to position [14, 0]
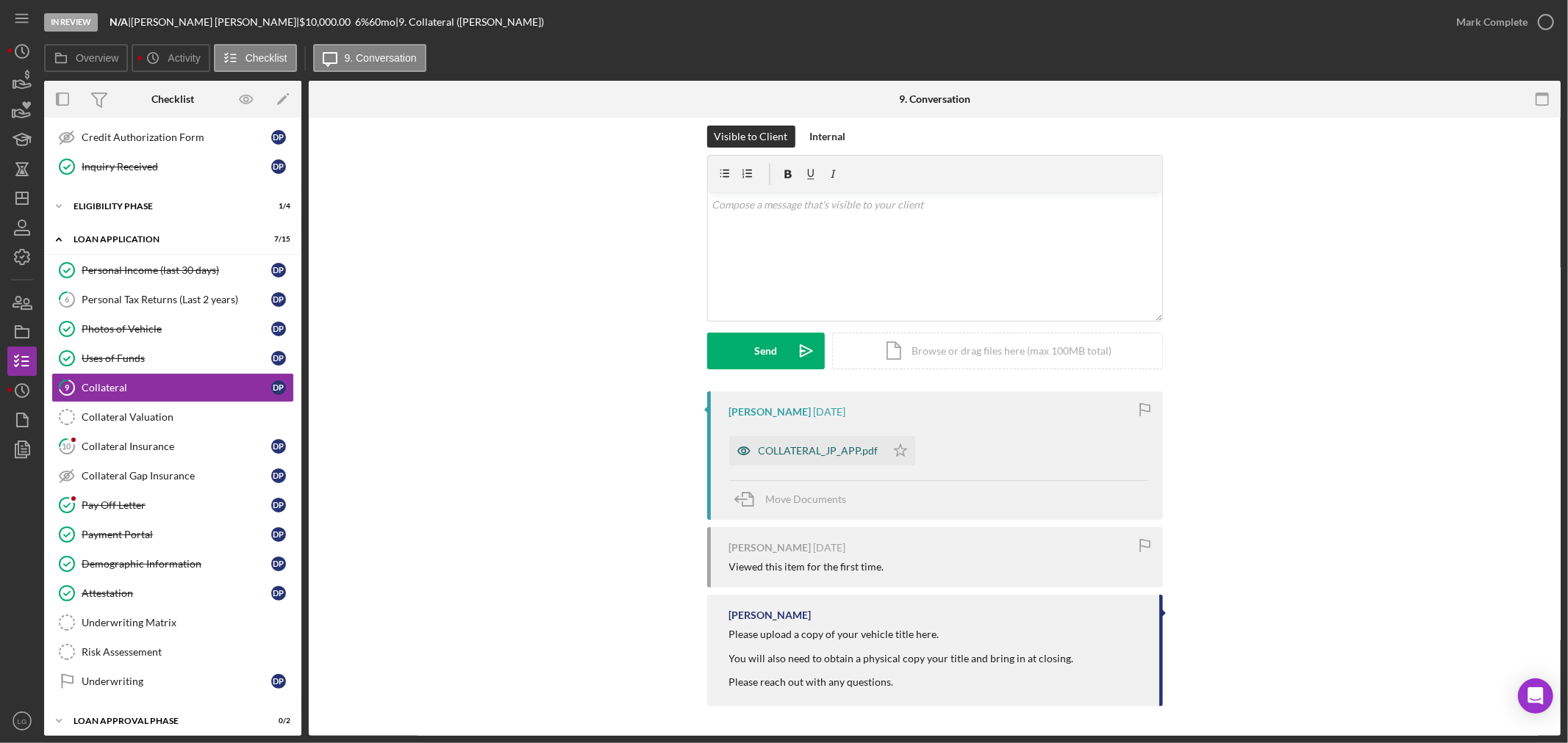
click at [776, 447] on div "COLLATERAL_JP_APP.pdf" at bounding box center [818, 450] width 120 height 12
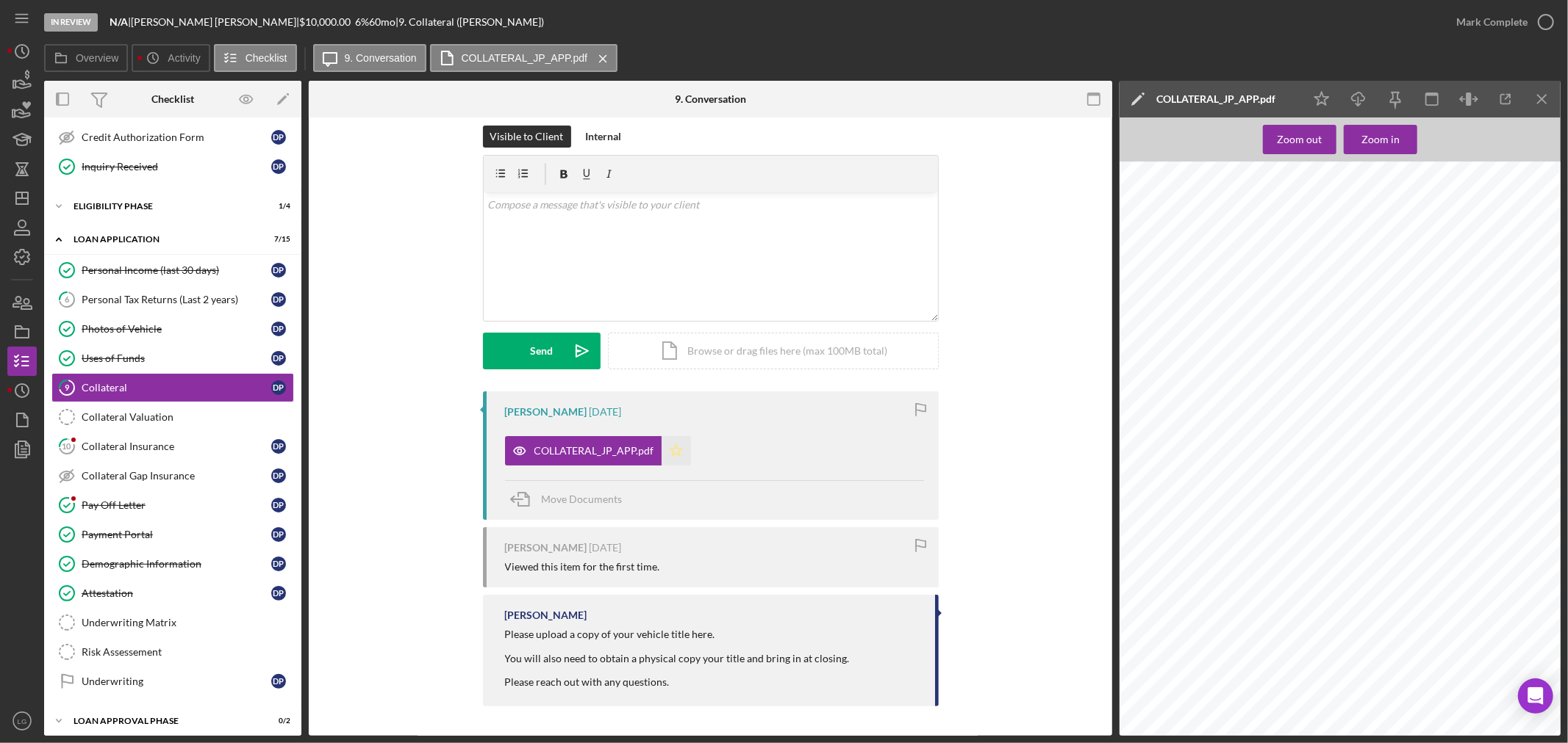
click at [666, 458] on icon "Icon/Star" at bounding box center [676, 450] width 30 height 30
click at [776, 23] on div "Mark Complete" at bounding box center [1491, 22] width 71 height 30
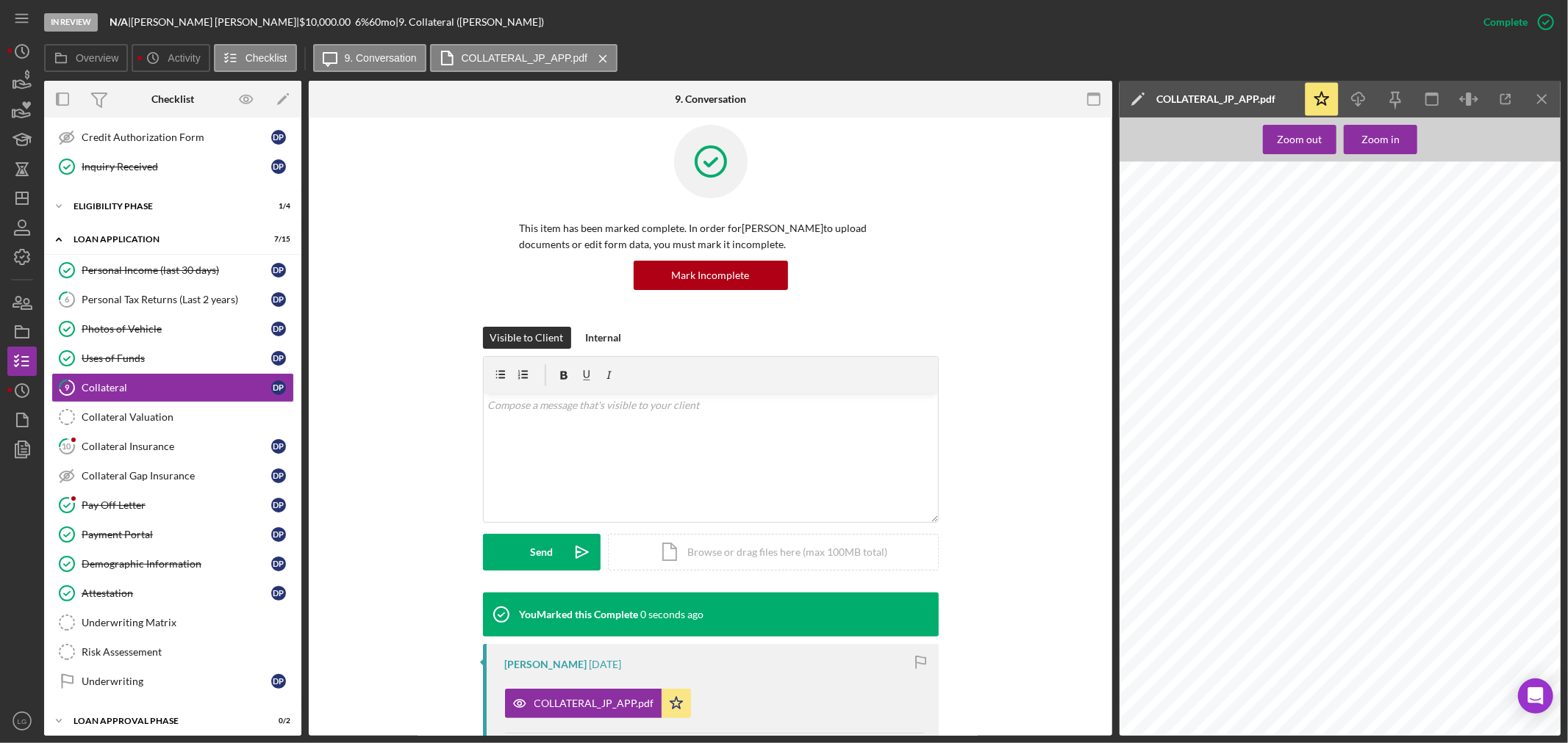
scroll to position [216, 0]
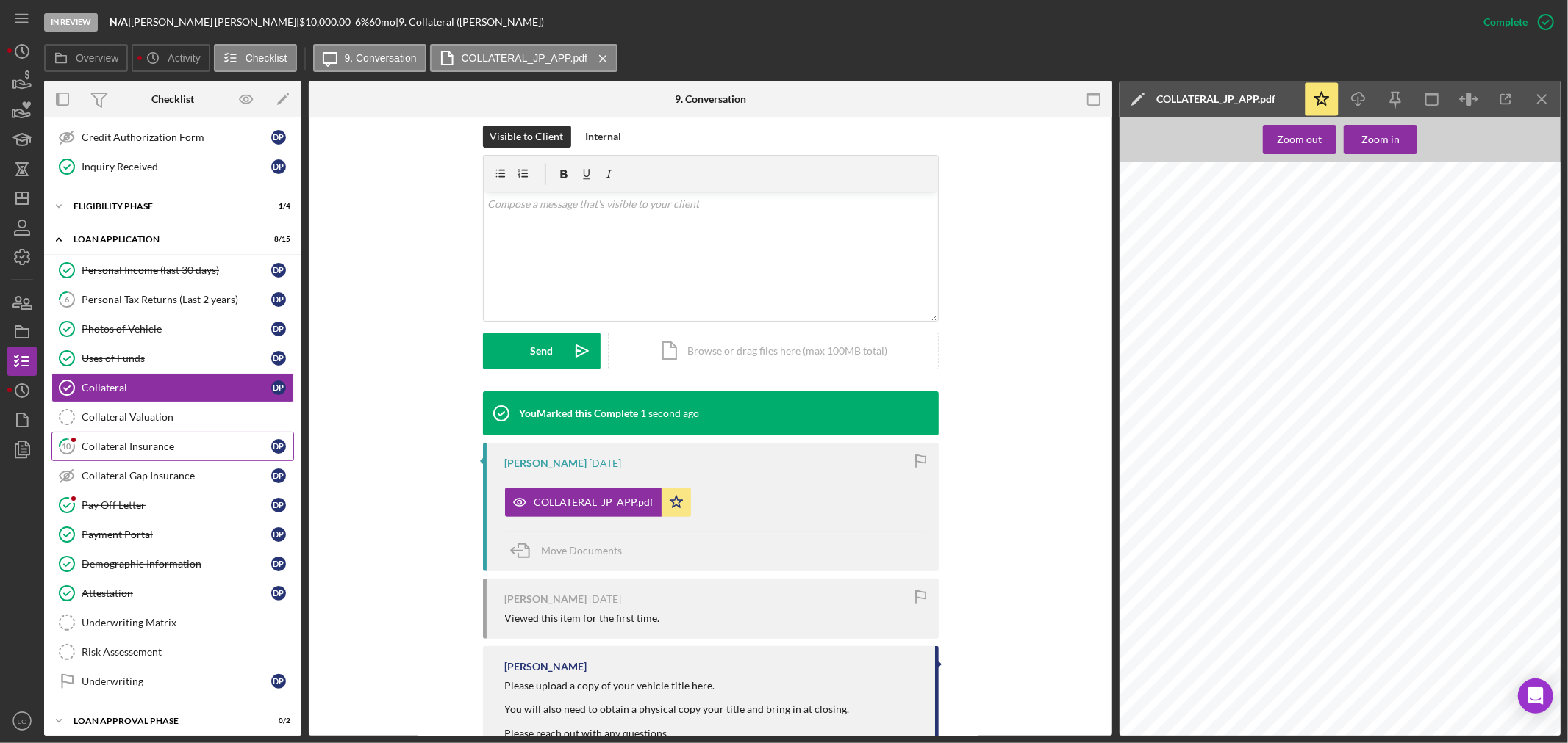
click at [96, 444] on div "Collateral Insurance" at bounding box center [177, 446] width 189 height 12
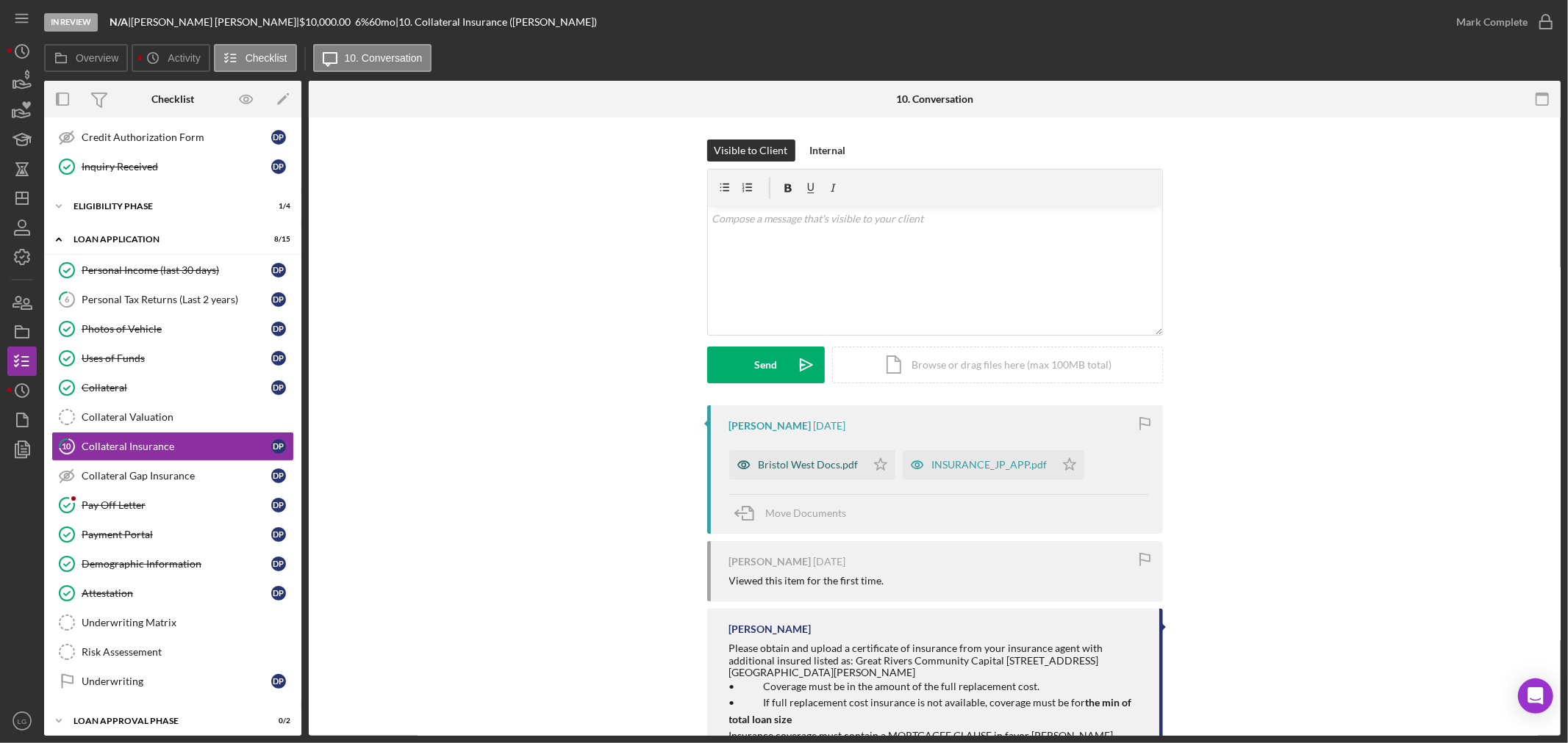
click at [776, 454] on div "Bristol West Docs.pdf" at bounding box center [798, 465] width 137 height 30
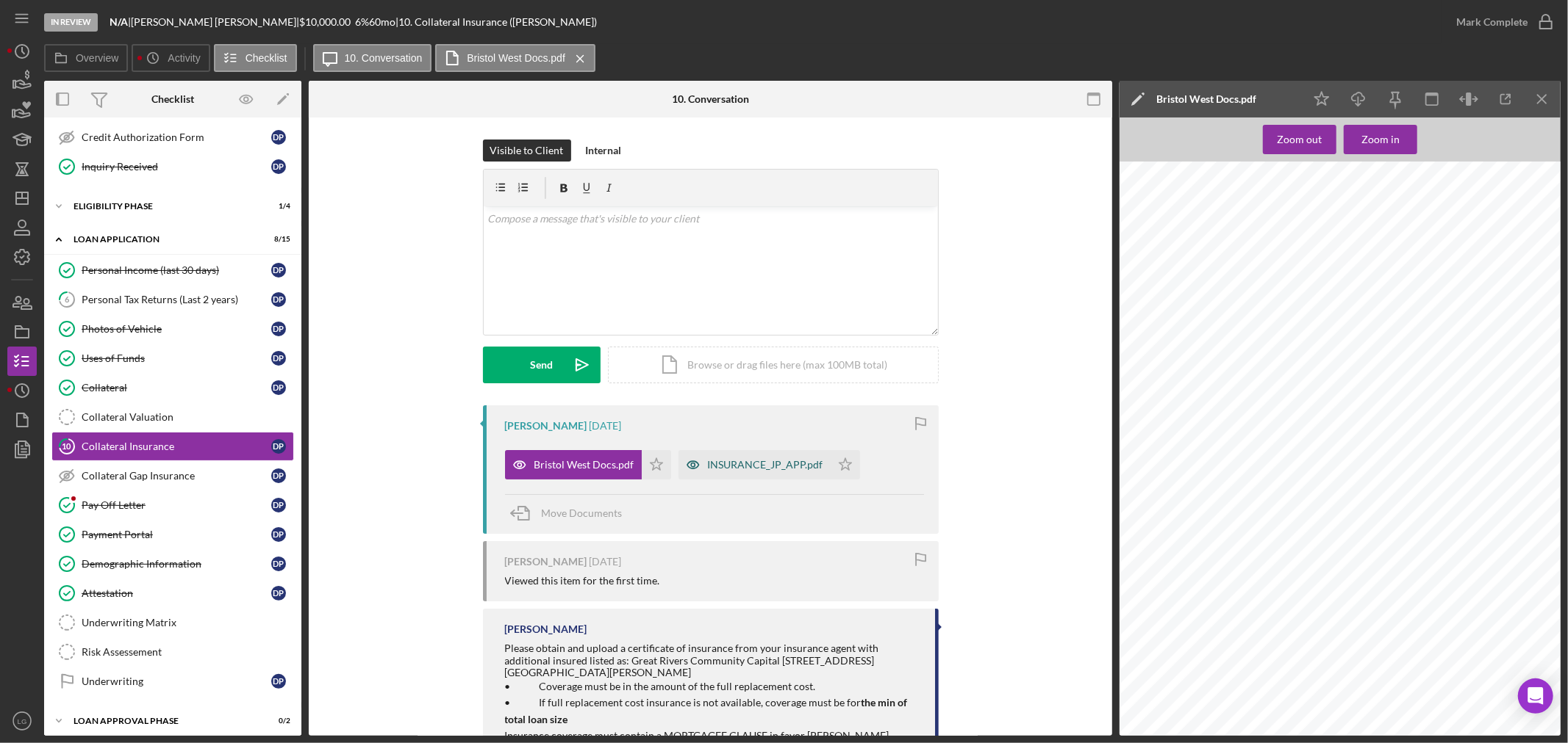
click at [707, 464] on div "INSURANCE_JP_APP.pdf" at bounding box center [765, 465] width 115 height 12
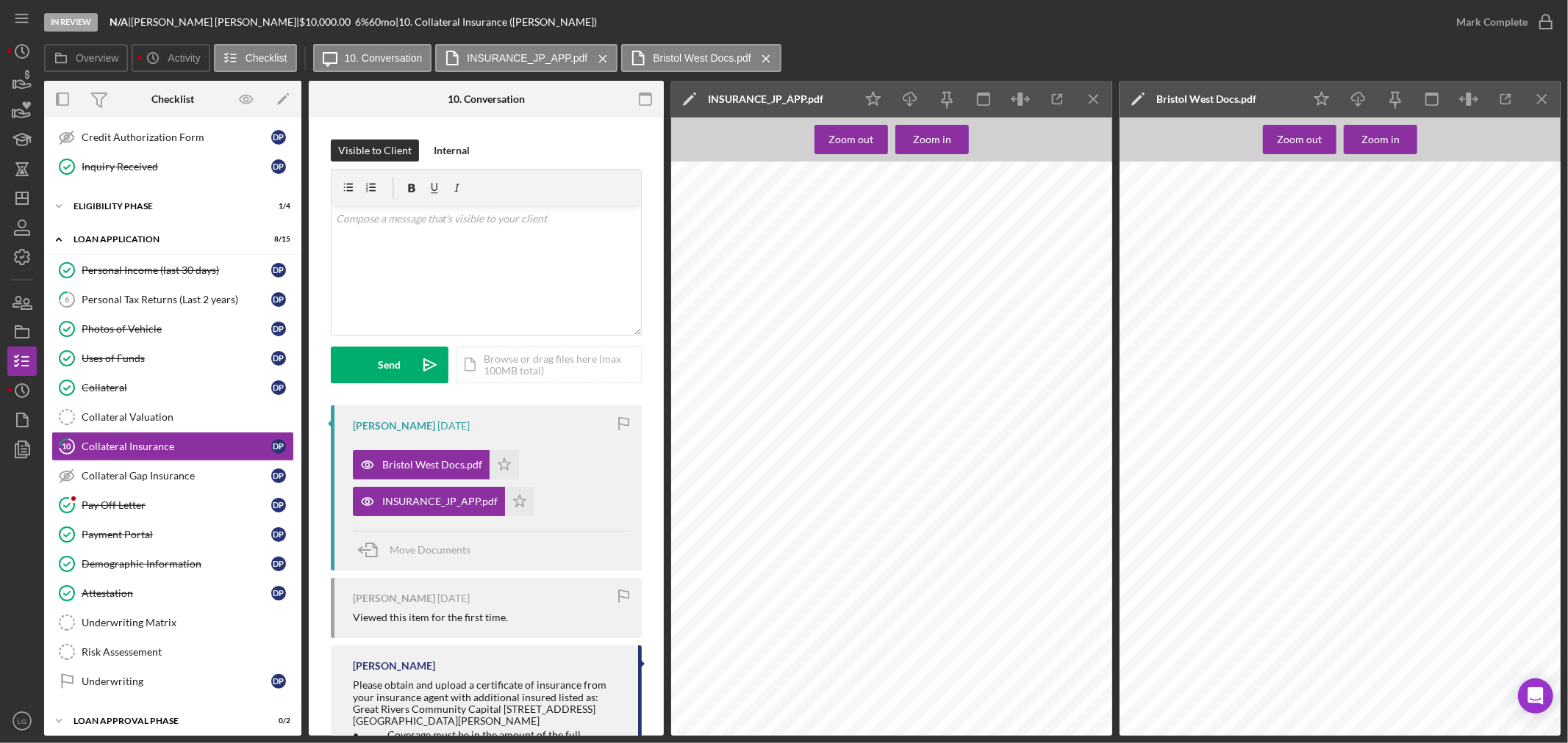
scroll to position [1601, 0]
click at [488, 221] on p at bounding box center [487, 219] width 301 height 16
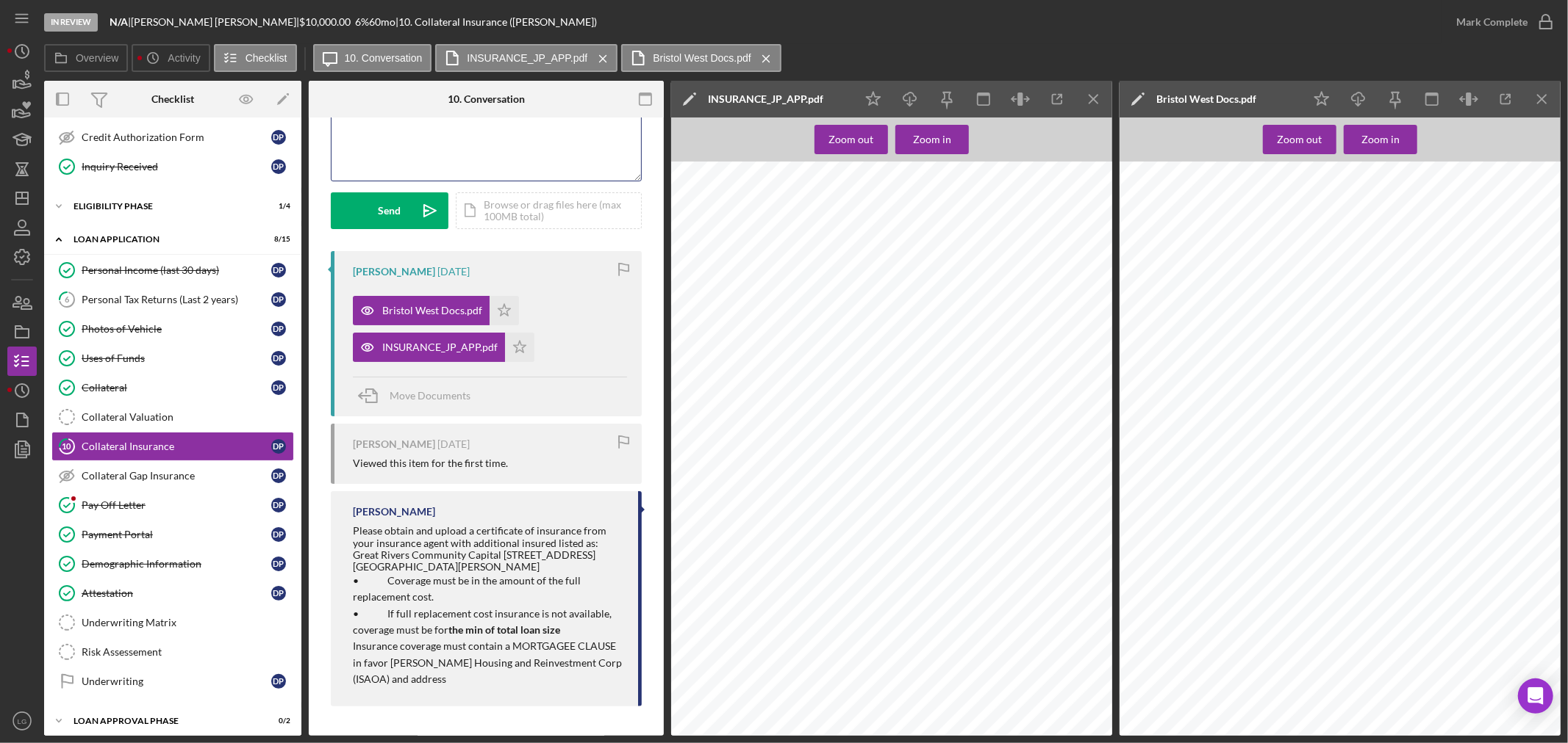
scroll to position [151, 0]
drag, startPoint x: 346, startPoint y: 536, endPoint x: 497, endPoint y: 710, distance: 230.4
click at [497, 710] on div "[PERSON_NAME] [DATE] Bristol West Docs.pdf Icon/Star INSURANCE_JP_APP.pdf Icon/…" at bounding box center [486, 484] width 311 height 463
drag, startPoint x: 493, startPoint y: 652, endPoint x: 468, endPoint y: 548, distance: 107.0
drag, startPoint x: 468, startPoint y: 548, endPoint x: 479, endPoint y: 540, distance: 13.6
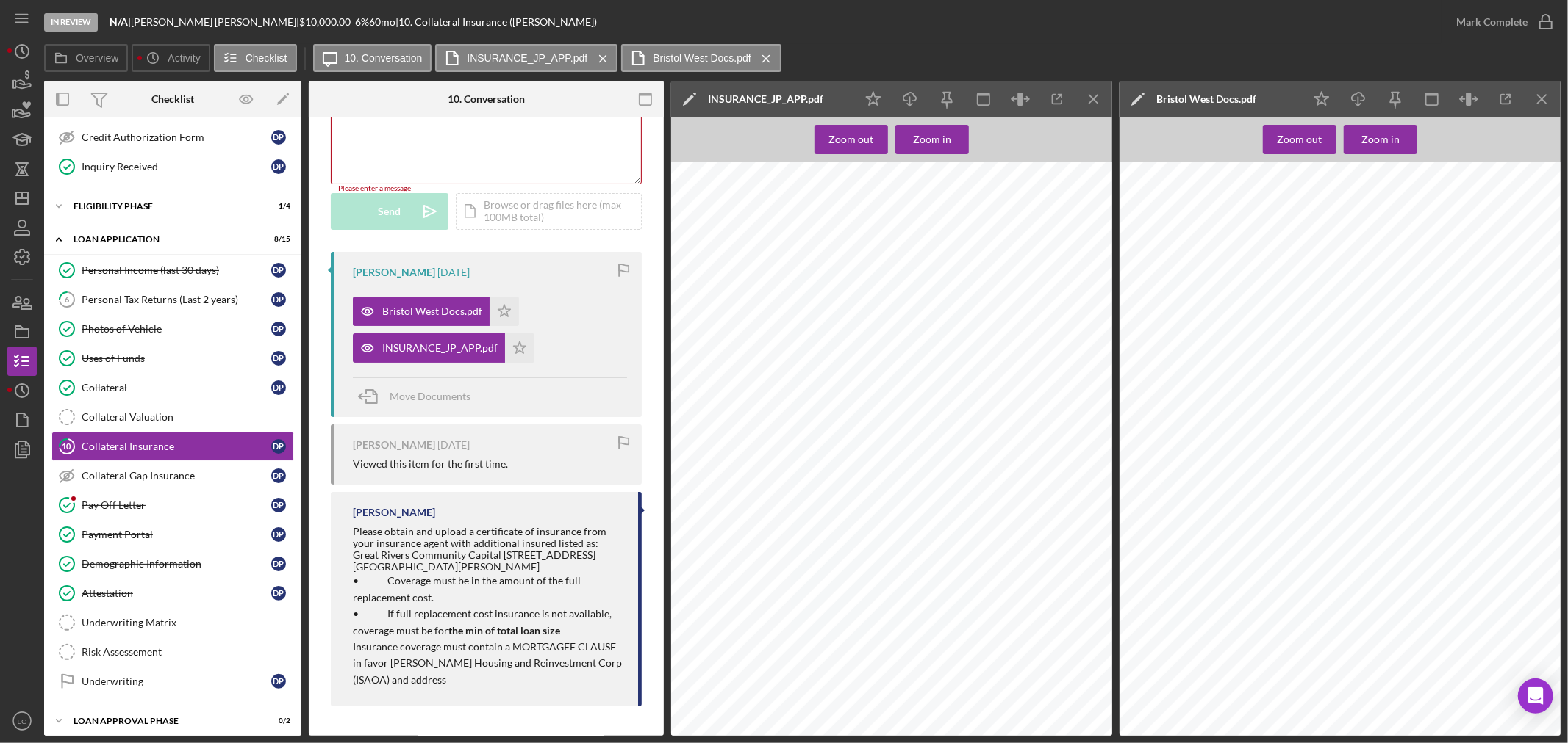
copy div "Please obtain and upload a certificate of insurance from your insurance agent w…"
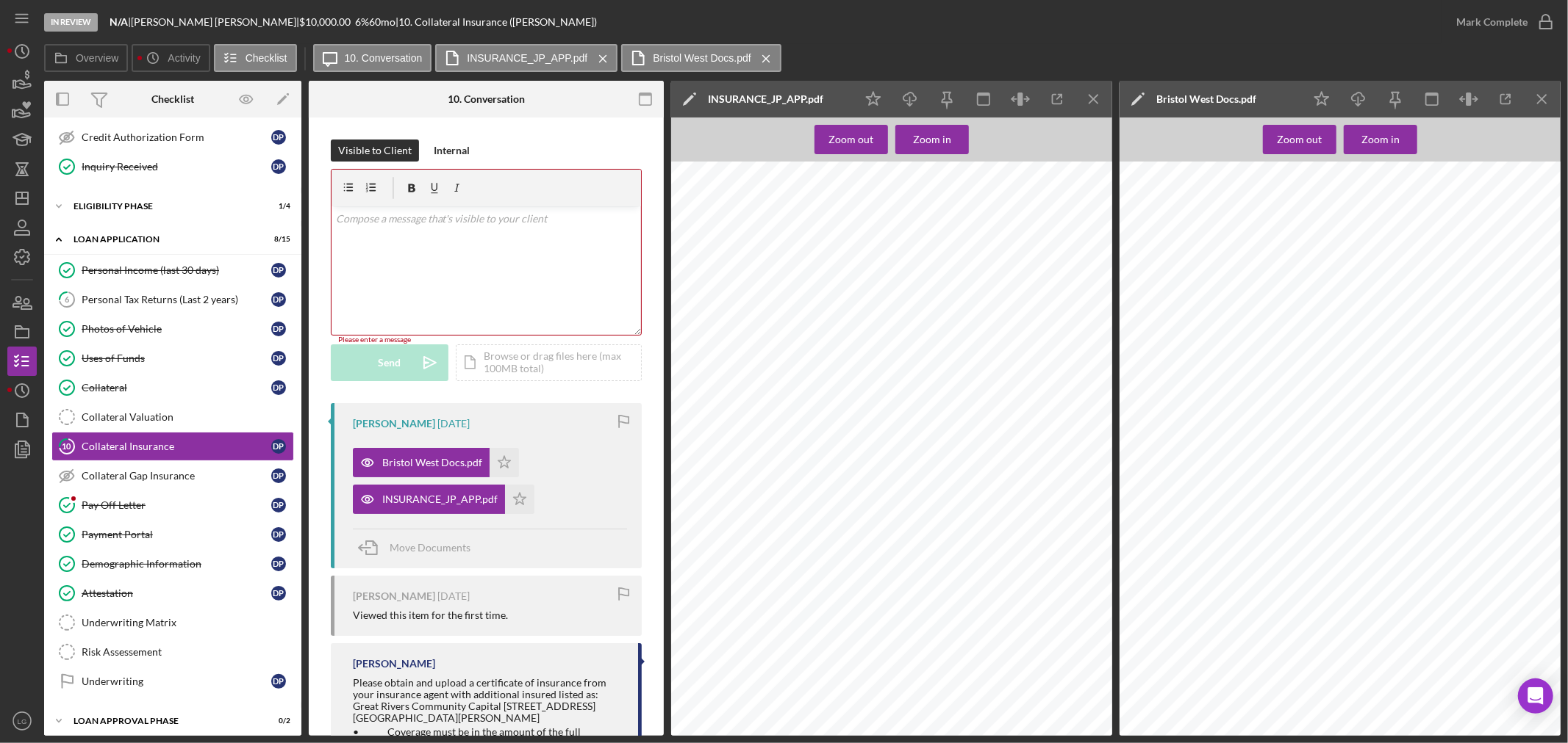
click at [423, 258] on div "v Color teal Color pink Remove color Add row above Add row below Add column bef…" at bounding box center [486, 270] width 309 height 129
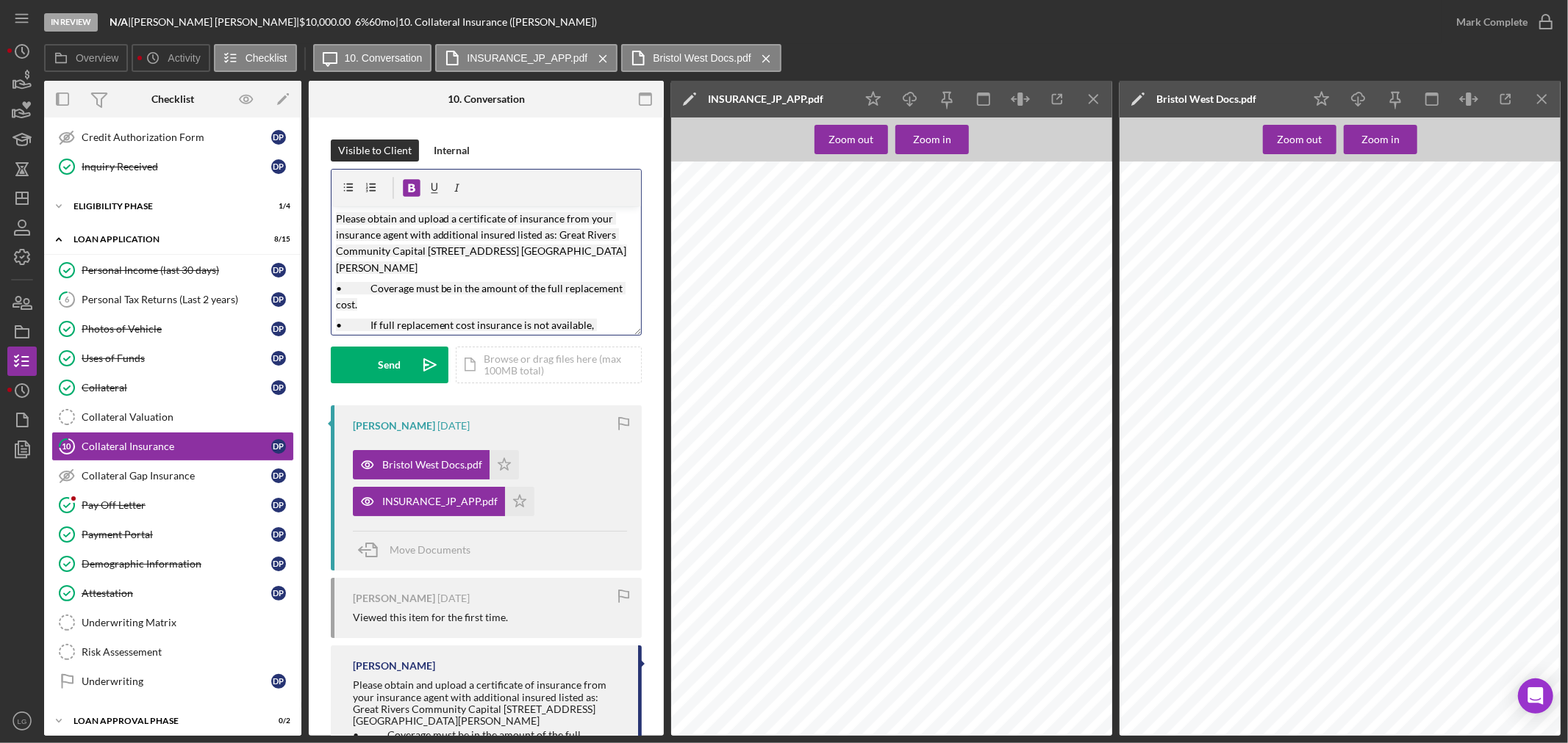
drag, startPoint x: 390, startPoint y: 322, endPoint x: 331, endPoint y: 270, distance: 78.6
click at [331, 270] on div "v Color teal Color pink Remove color Add row above Add row below Add column bef…" at bounding box center [486, 252] width 311 height 167
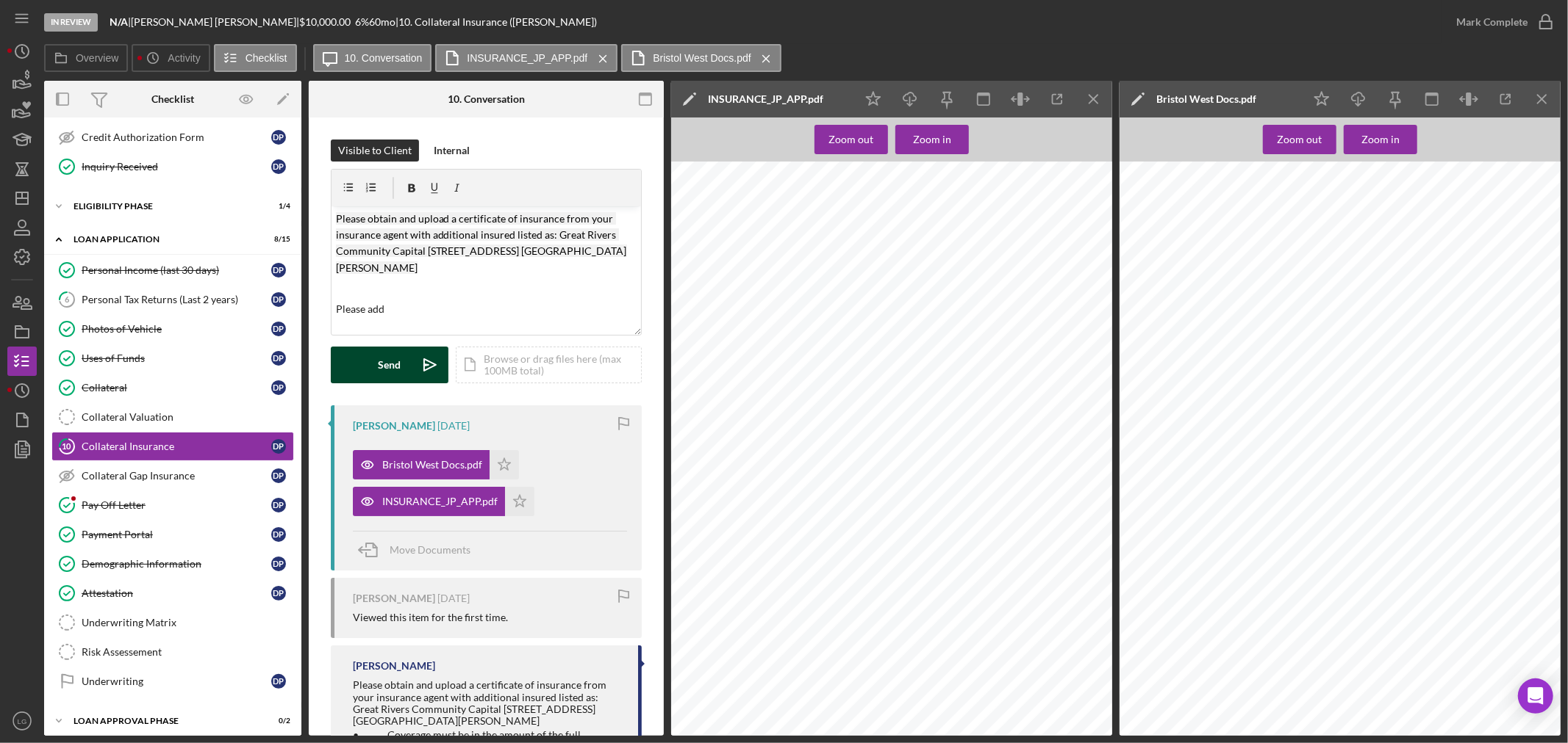
click at [377, 360] on button "Send Icon/icon-invite-send" at bounding box center [389, 365] width 118 height 37
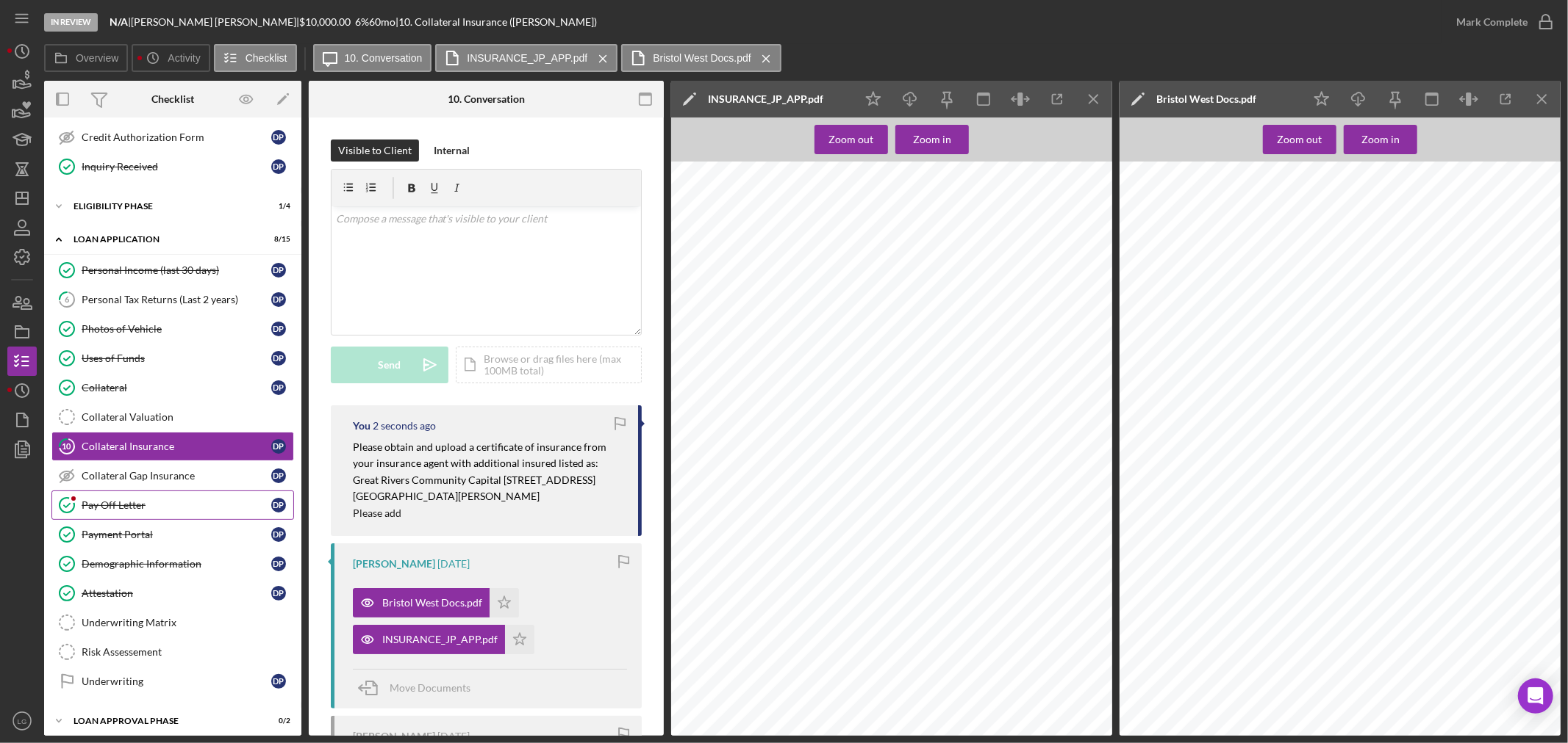
click at [142, 503] on div "Pay Off Letter" at bounding box center [177, 505] width 189 height 12
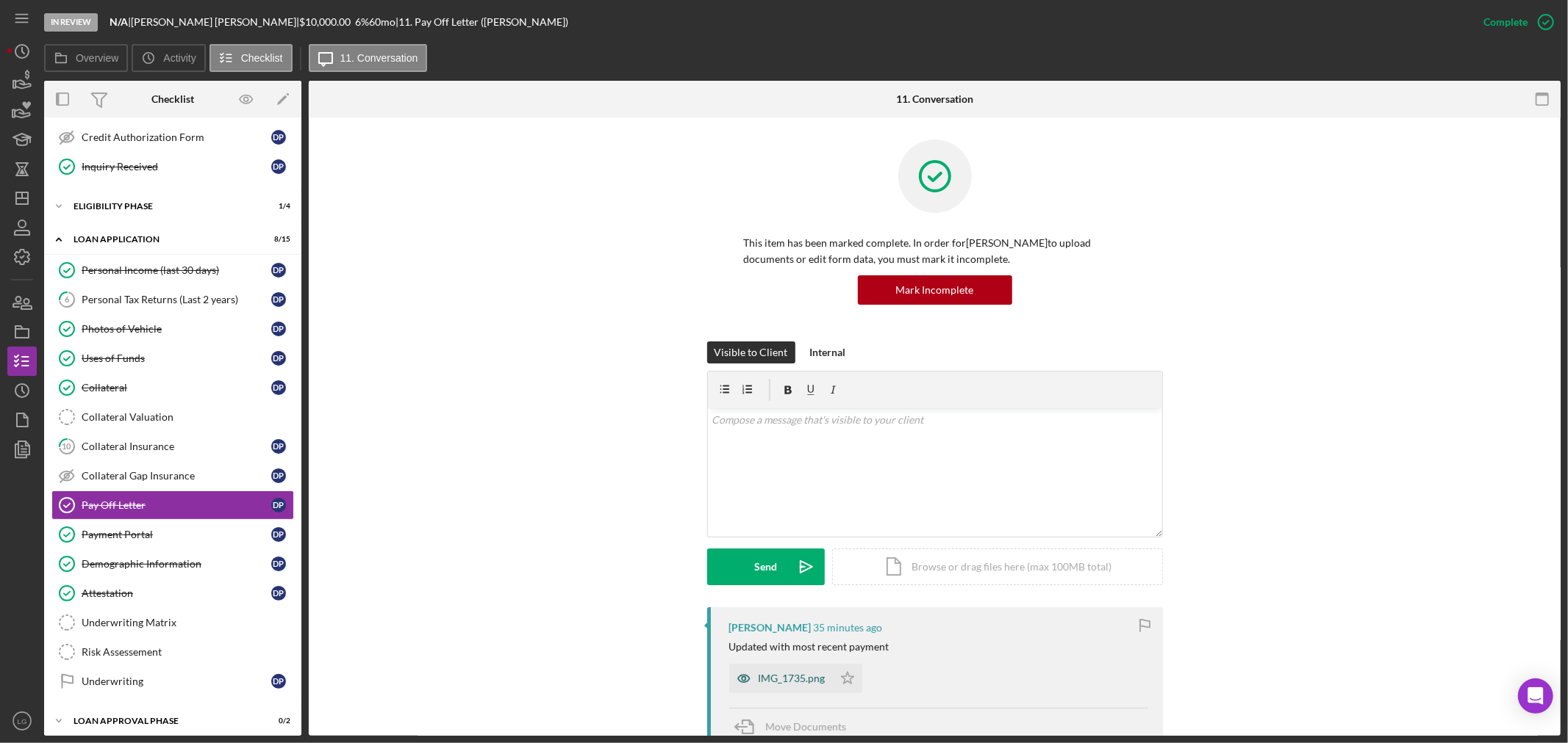
click at [768, 684] on div "IMG_1735.png" at bounding box center [792, 678] width 67 height 12
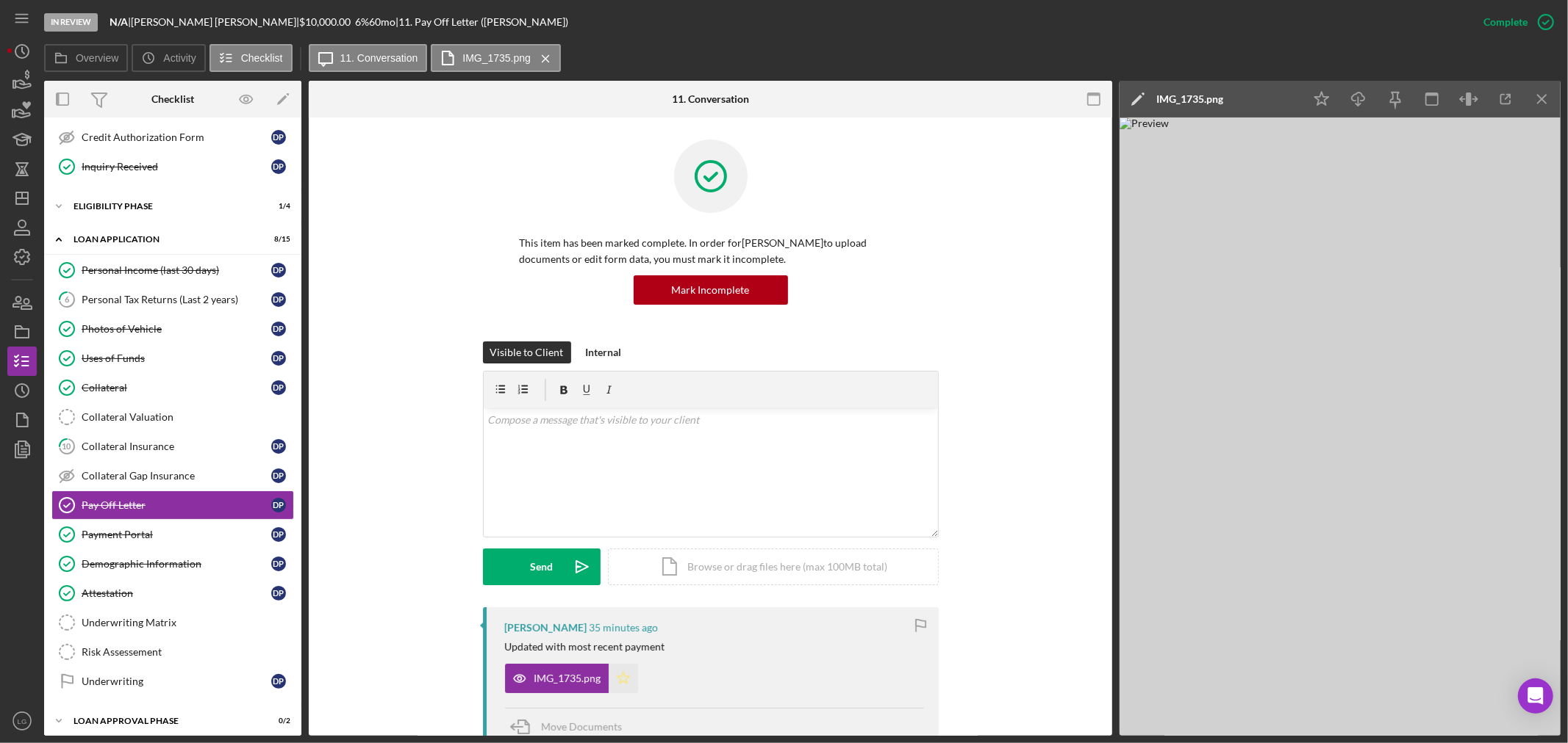
click at [620, 686] on icon "Icon/Star" at bounding box center [623, 678] width 30 height 30
click at [730, 481] on div "v Color teal Color pink Remove color Add row above Add row below Add column bef…" at bounding box center [711, 473] width 454 height 129
click at [579, 353] on button "Internal" at bounding box center [604, 352] width 50 height 22
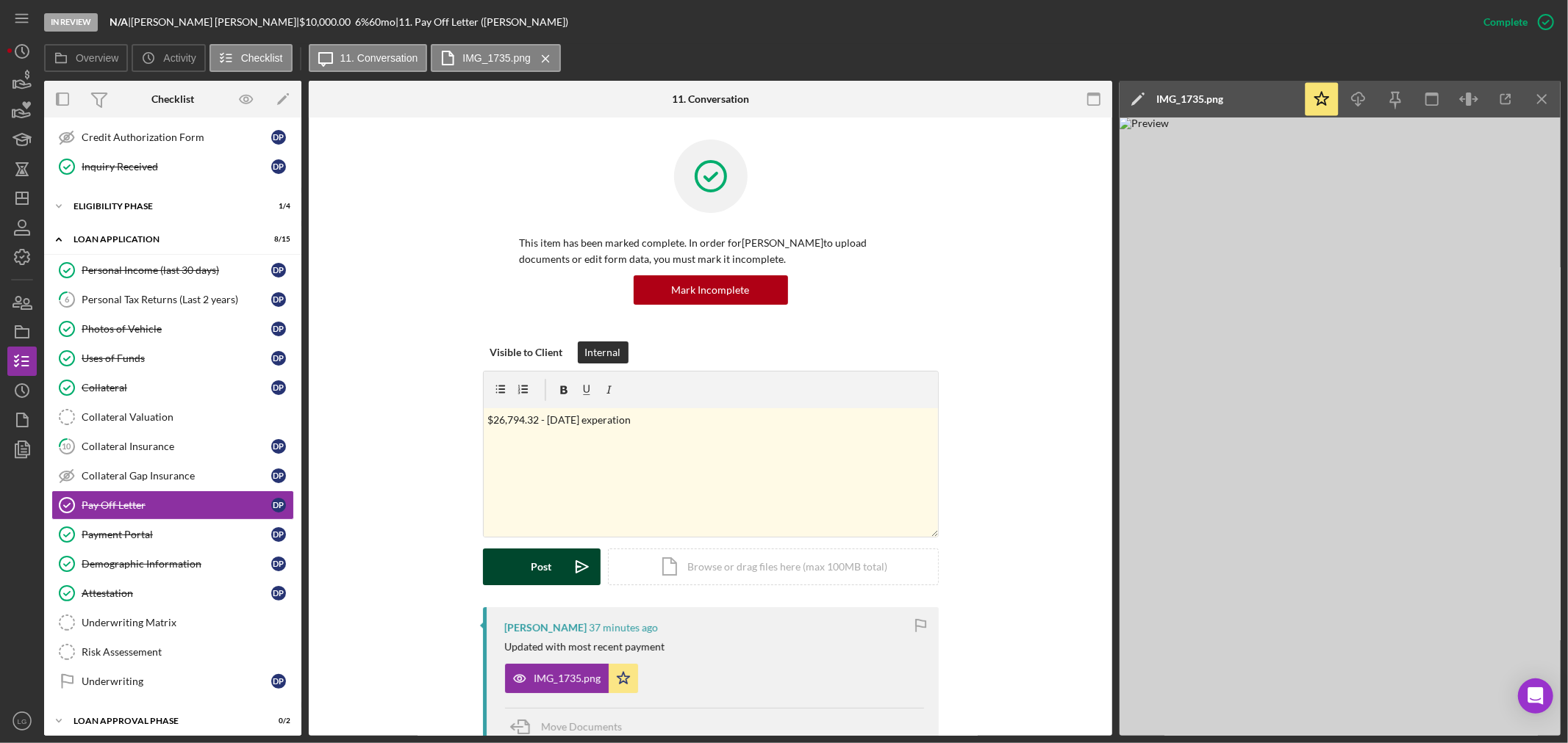
click at [515, 576] on button "Post Icon/icon-invite-send" at bounding box center [542, 566] width 118 height 37
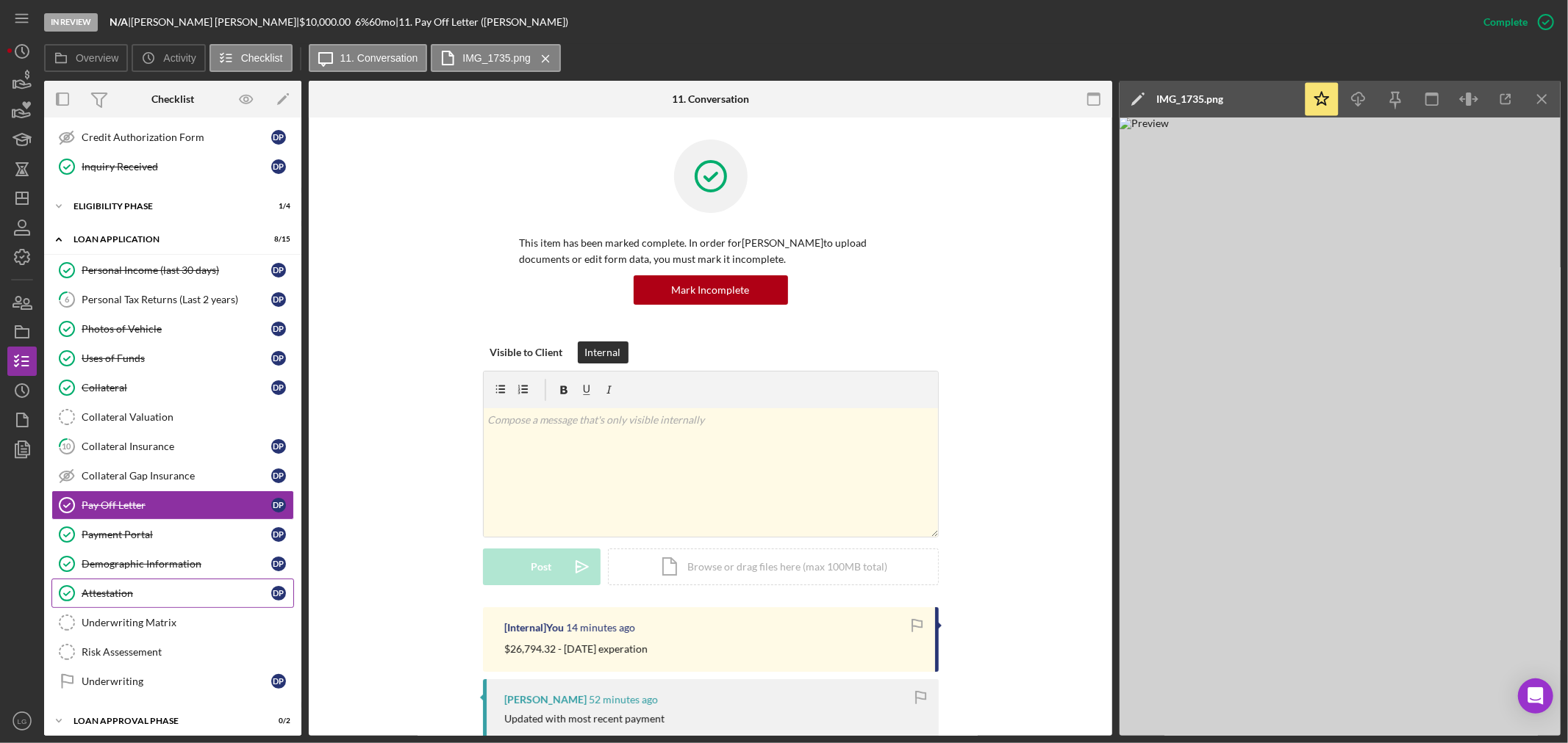
scroll to position [404, 0]
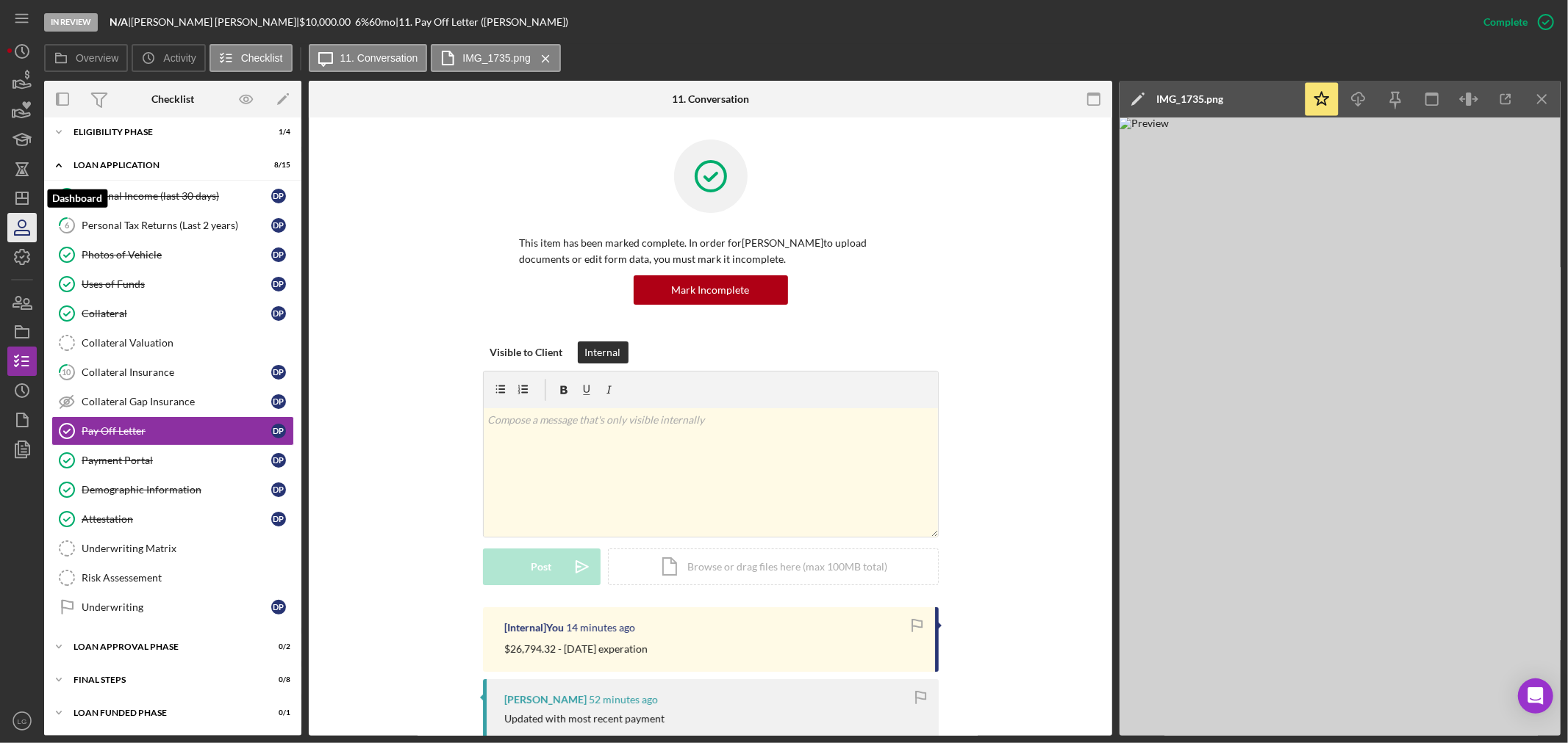
drag, startPoint x: 9, startPoint y: 201, endPoint x: 30, endPoint y: 213, distance: 24.2
click at [9, 201] on icon "Icon/Dashboard" at bounding box center [22, 198] width 37 height 37
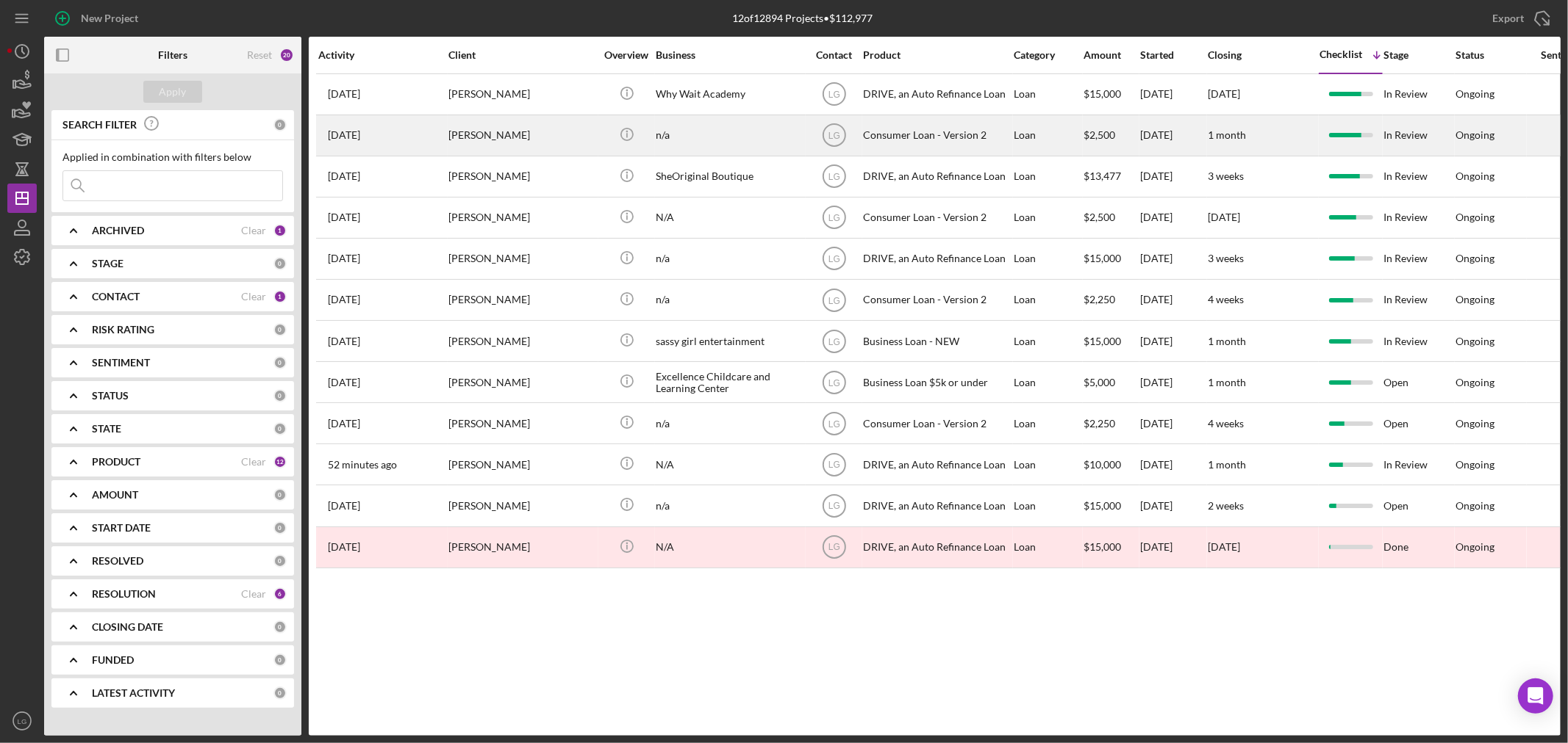
click at [472, 134] on div "[PERSON_NAME]" at bounding box center [522, 135] width 147 height 39
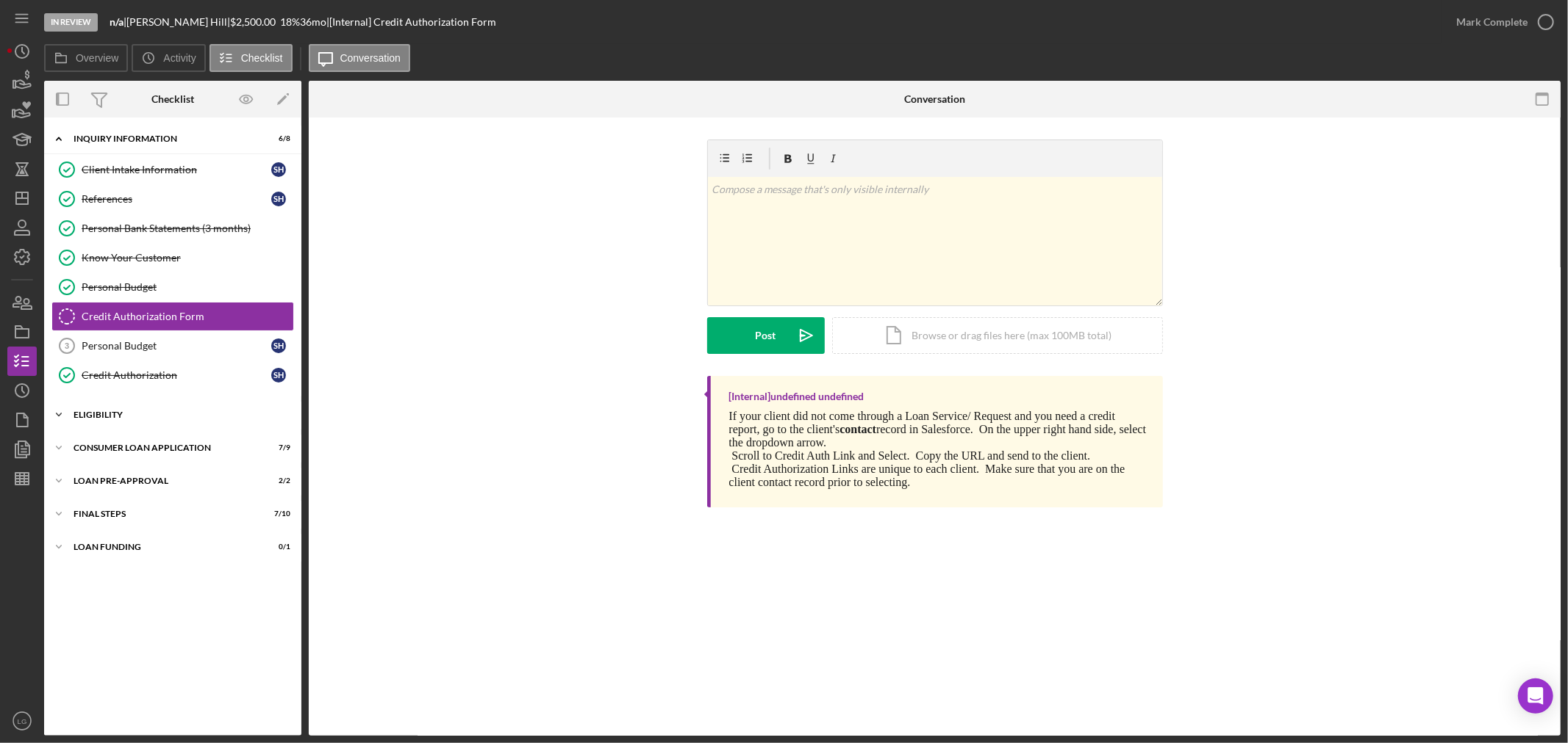
click at [96, 423] on div "Icon/Expander Eligibility 3 / 4" at bounding box center [172, 415] width 257 height 30
click at [122, 504] on div "Counselor Notes" at bounding box center [187, 504] width 212 height 12
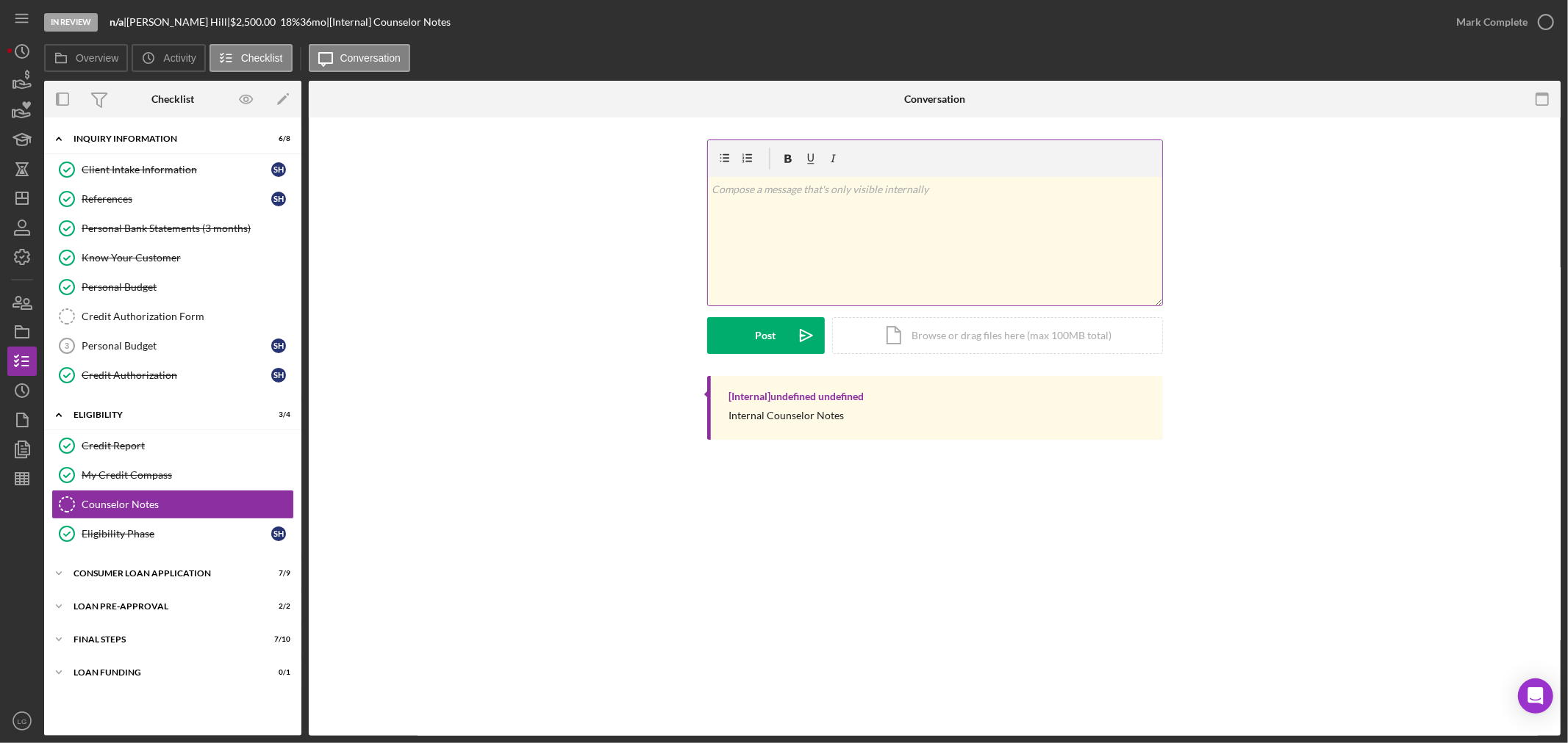
click at [776, 277] on div "v Color teal Color pink Remove color Add row above Add row below Add column bef…" at bounding box center [934, 241] width 454 height 129
click at [769, 329] on div "Post" at bounding box center [765, 335] width 21 height 37
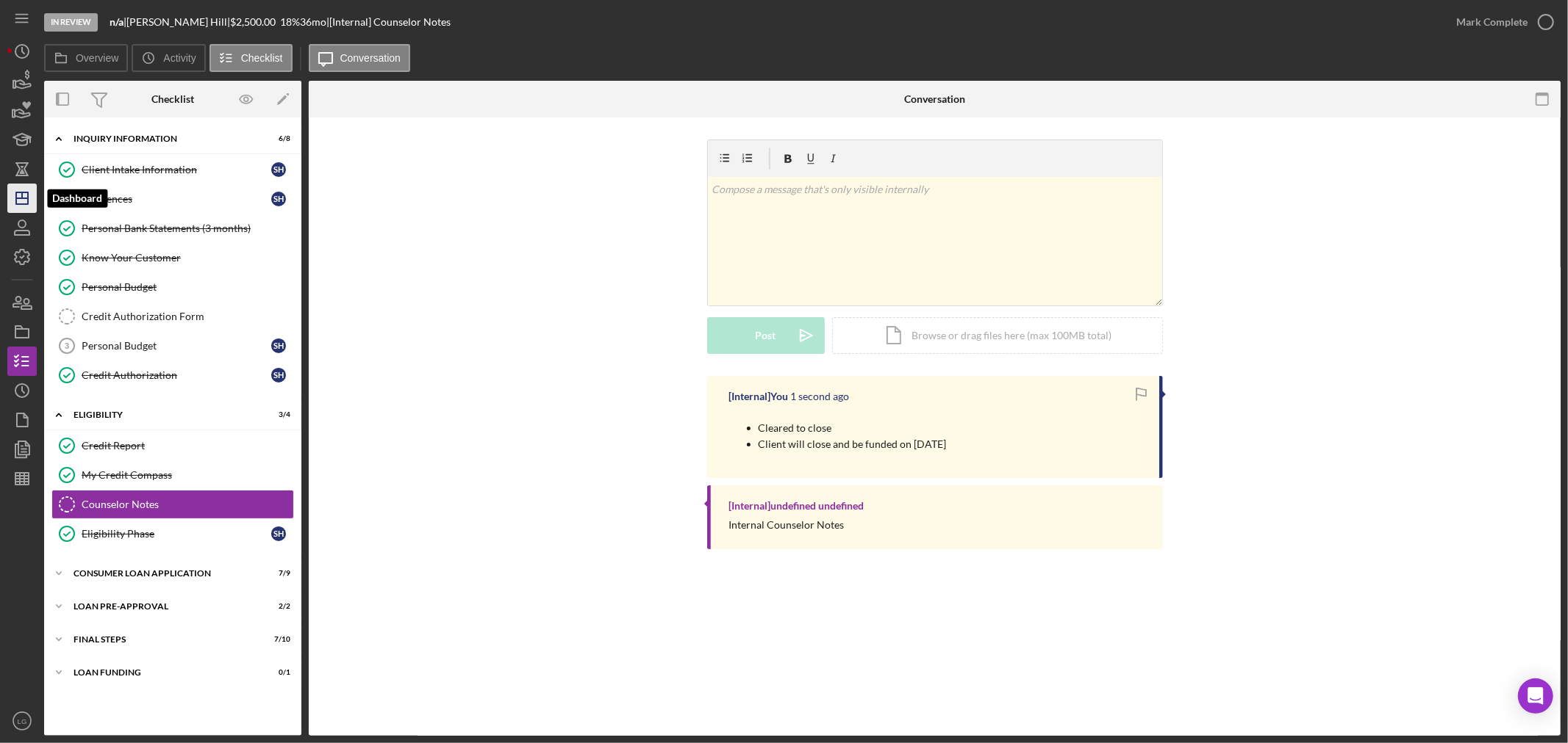
click at [18, 194] on icon "Icon/Dashboard" at bounding box center [22, 198] width 37 height 37
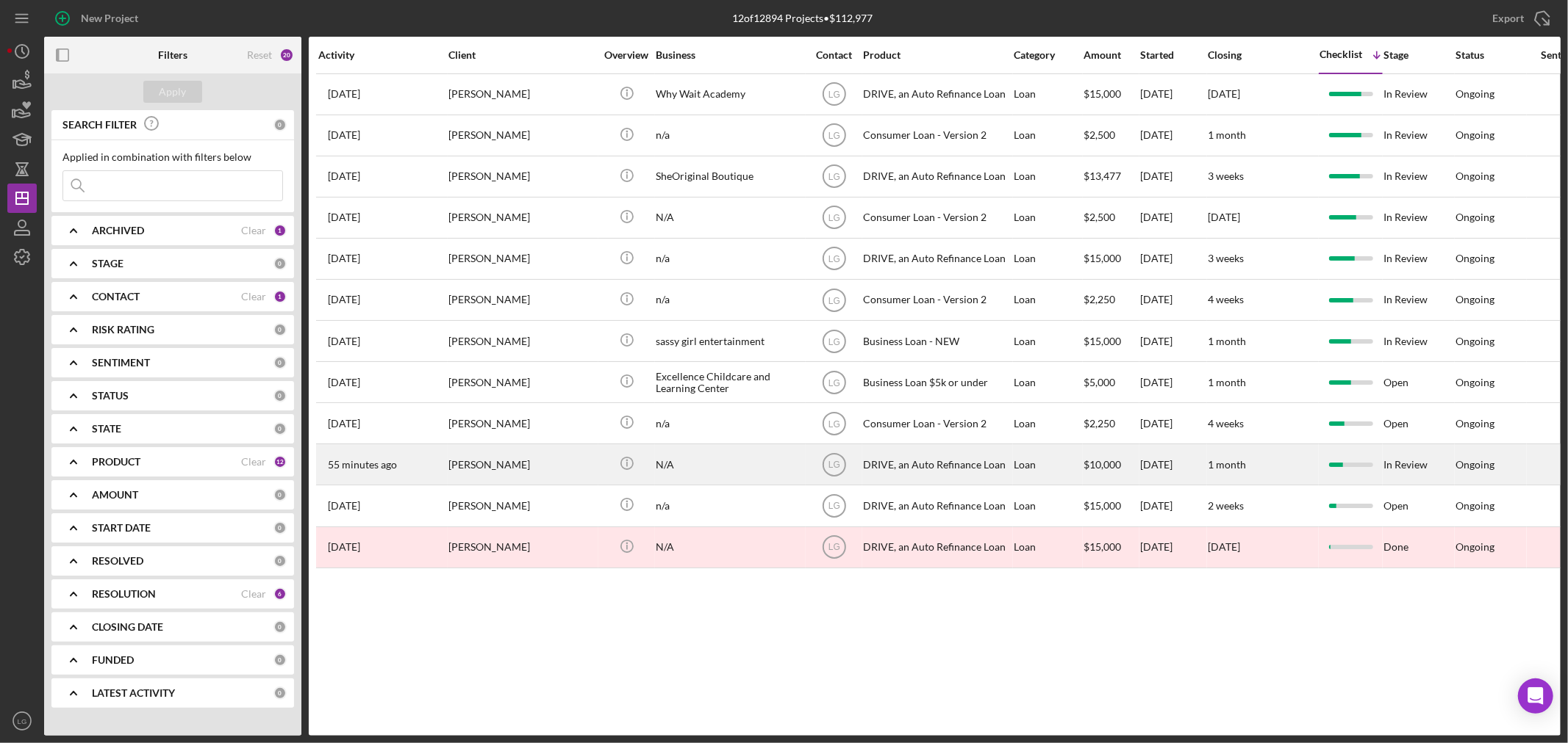
click at [457, 458] on div "[PERSON_NAME]" at bounding box center [522, 464] width 147 height 39
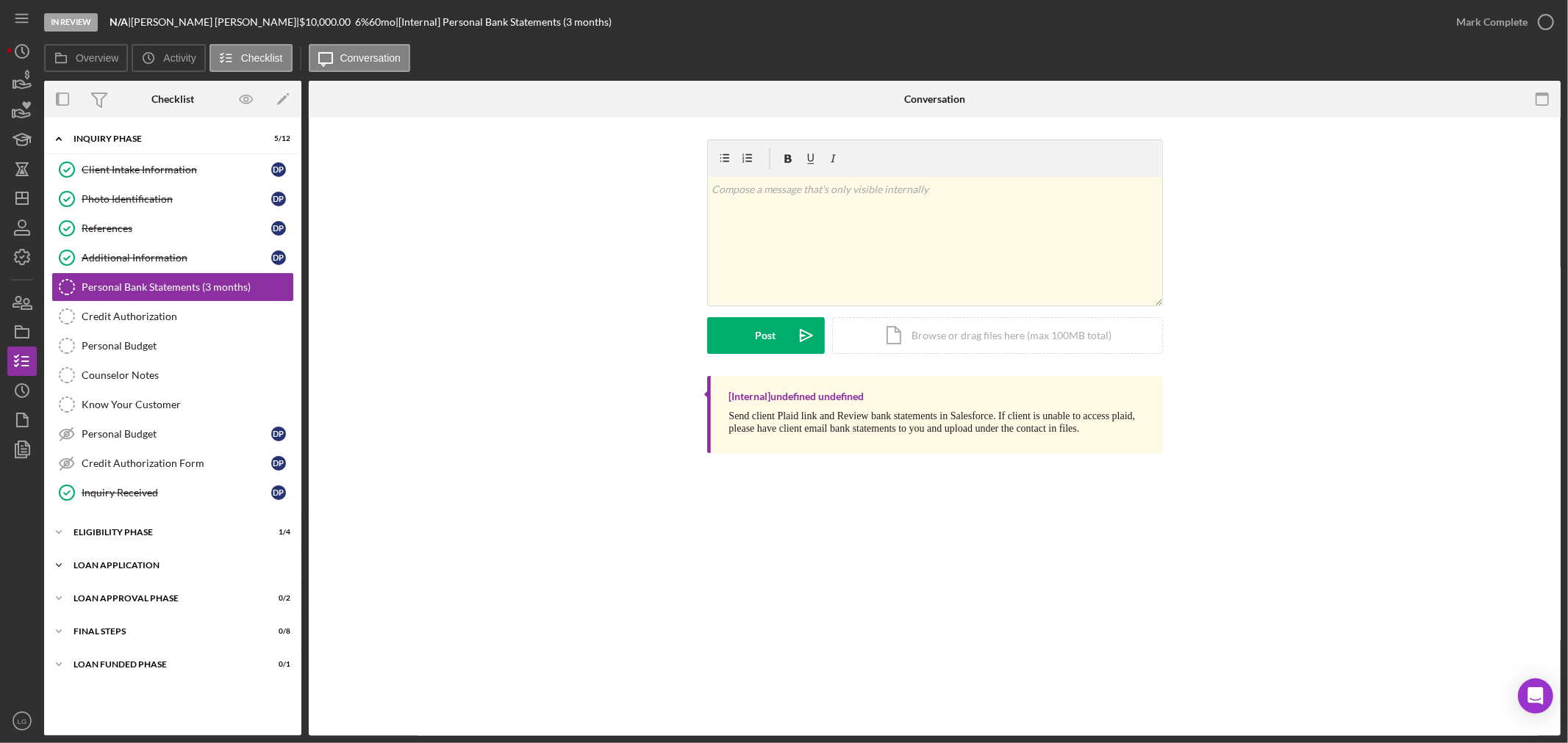
click at [248, 572] on div "Icon/Expander Loan Application 8 / 15" at bounding box center [172, 566] width 257 height 30
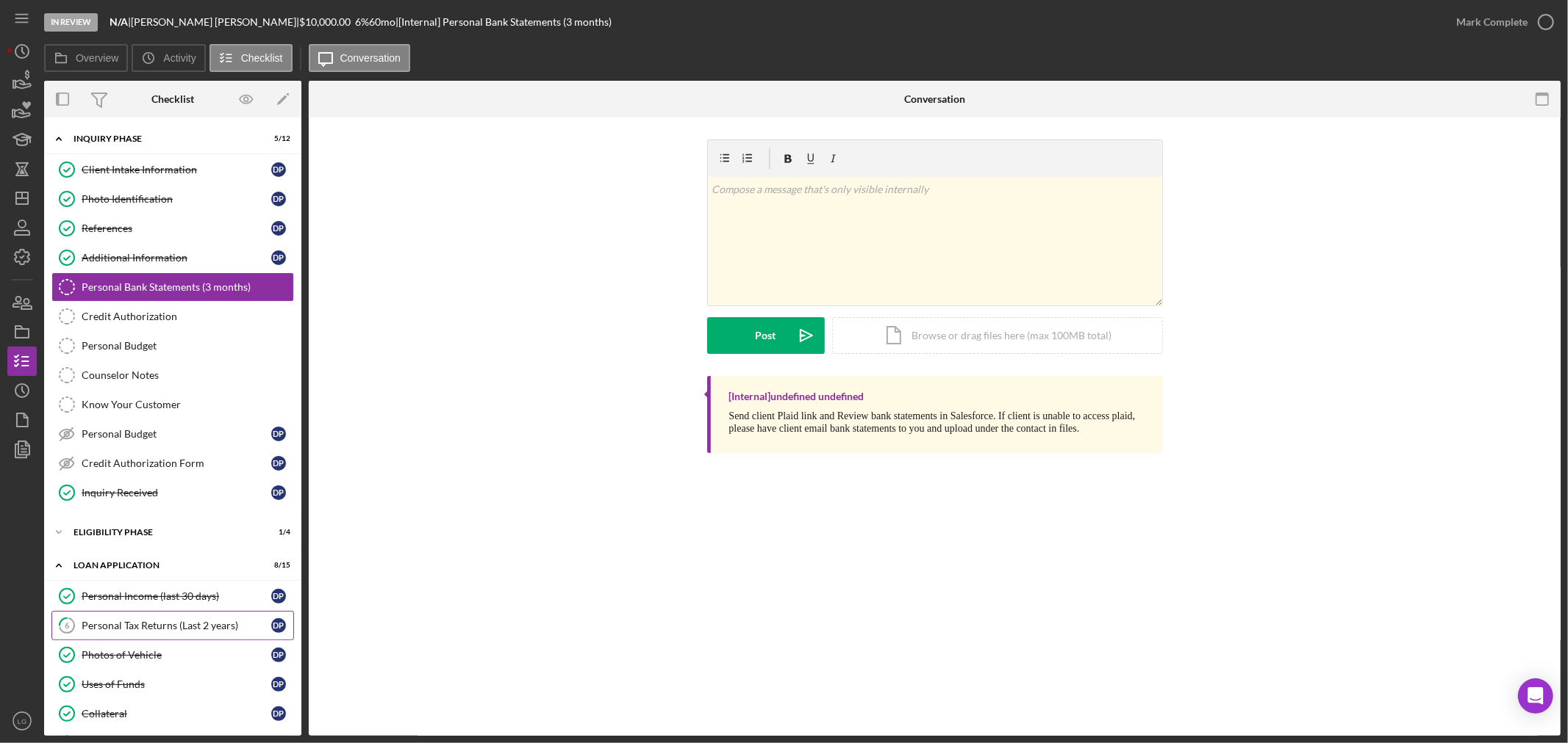
click at [162, 631] on div "Personal Tax Returns (Last 2 years)" at bounding box center [177, 625] width 189 height 12
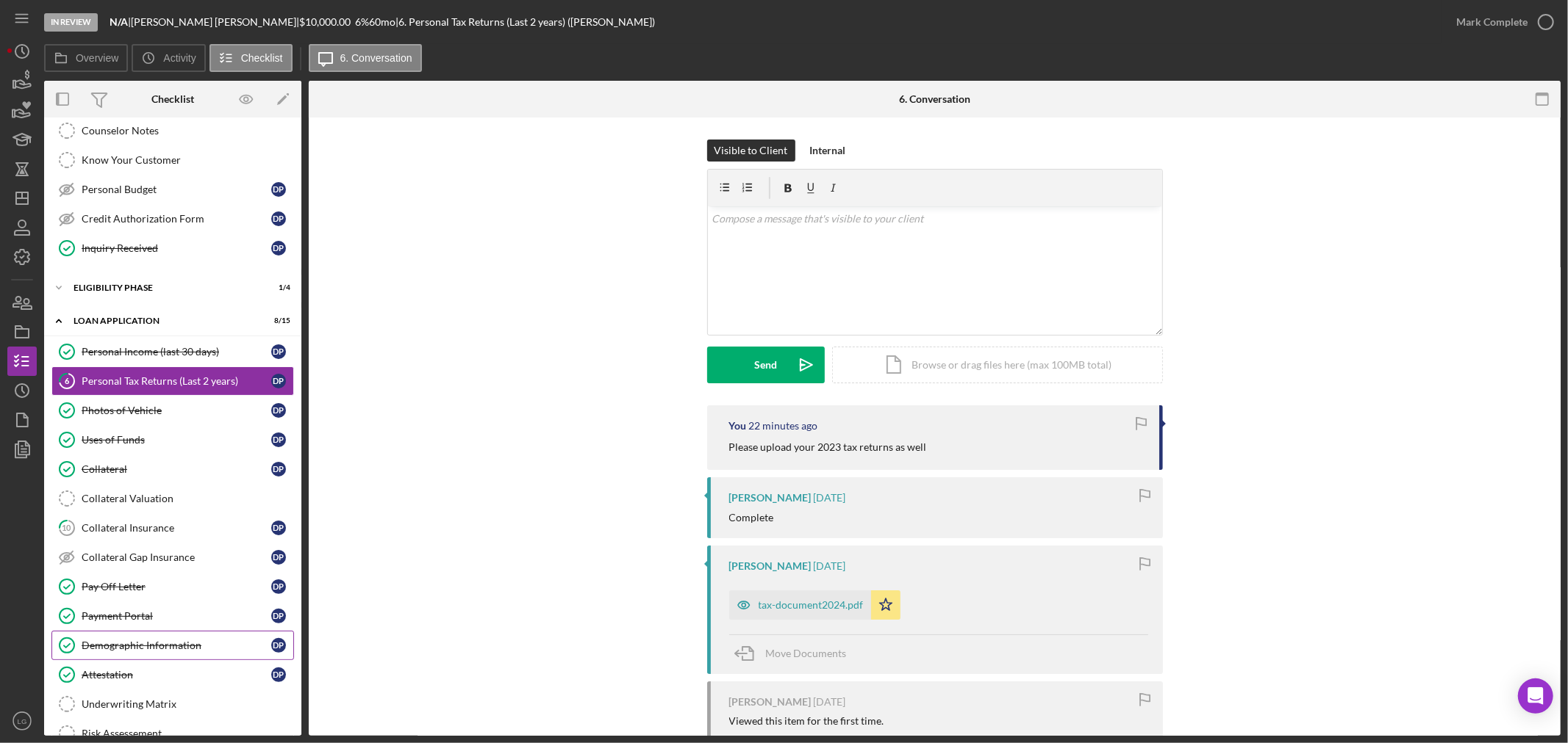
scroll to position [326, 0]
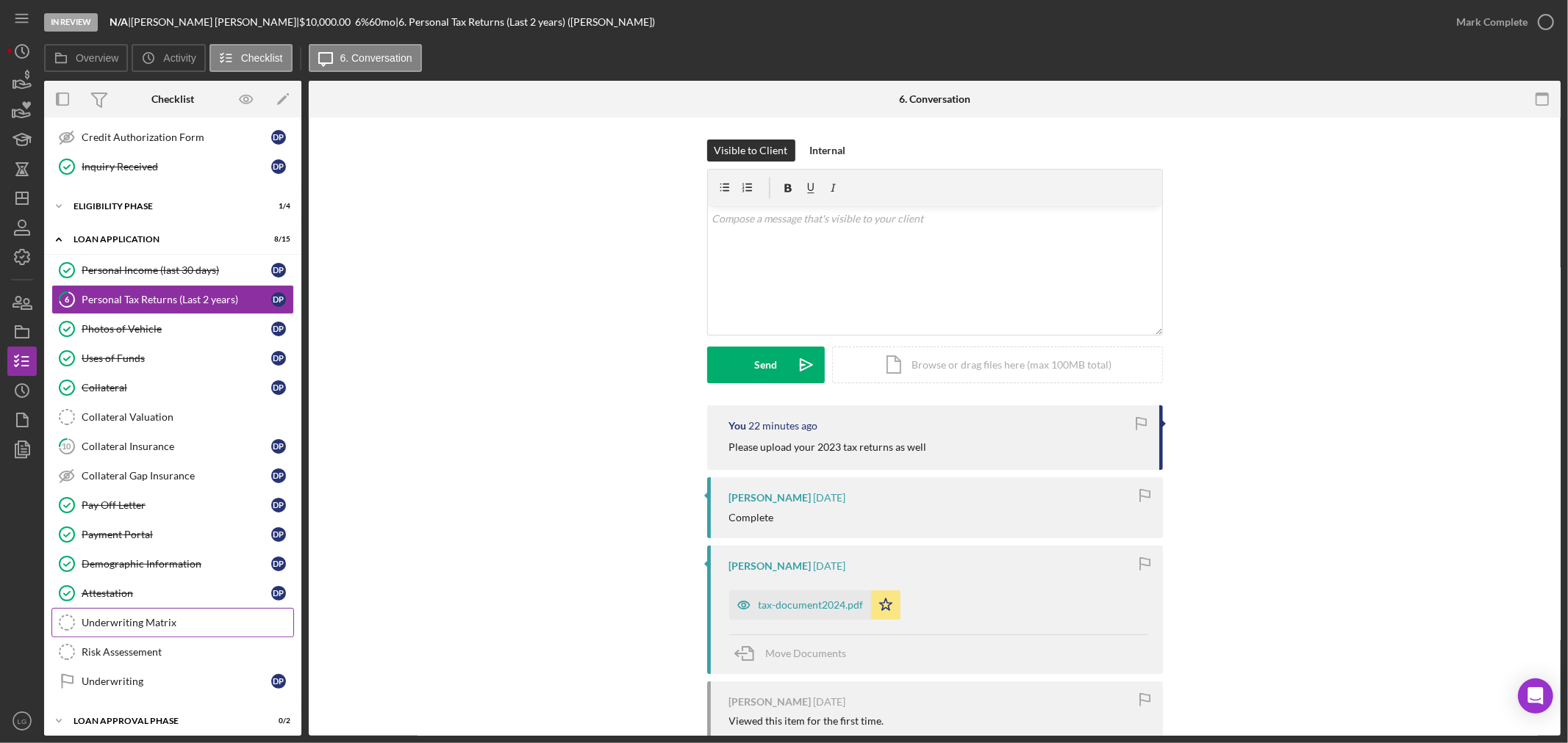
click at [169, 621] on div "Underwriting Matrix" at bounding box center [187, 622] width 212 height 12
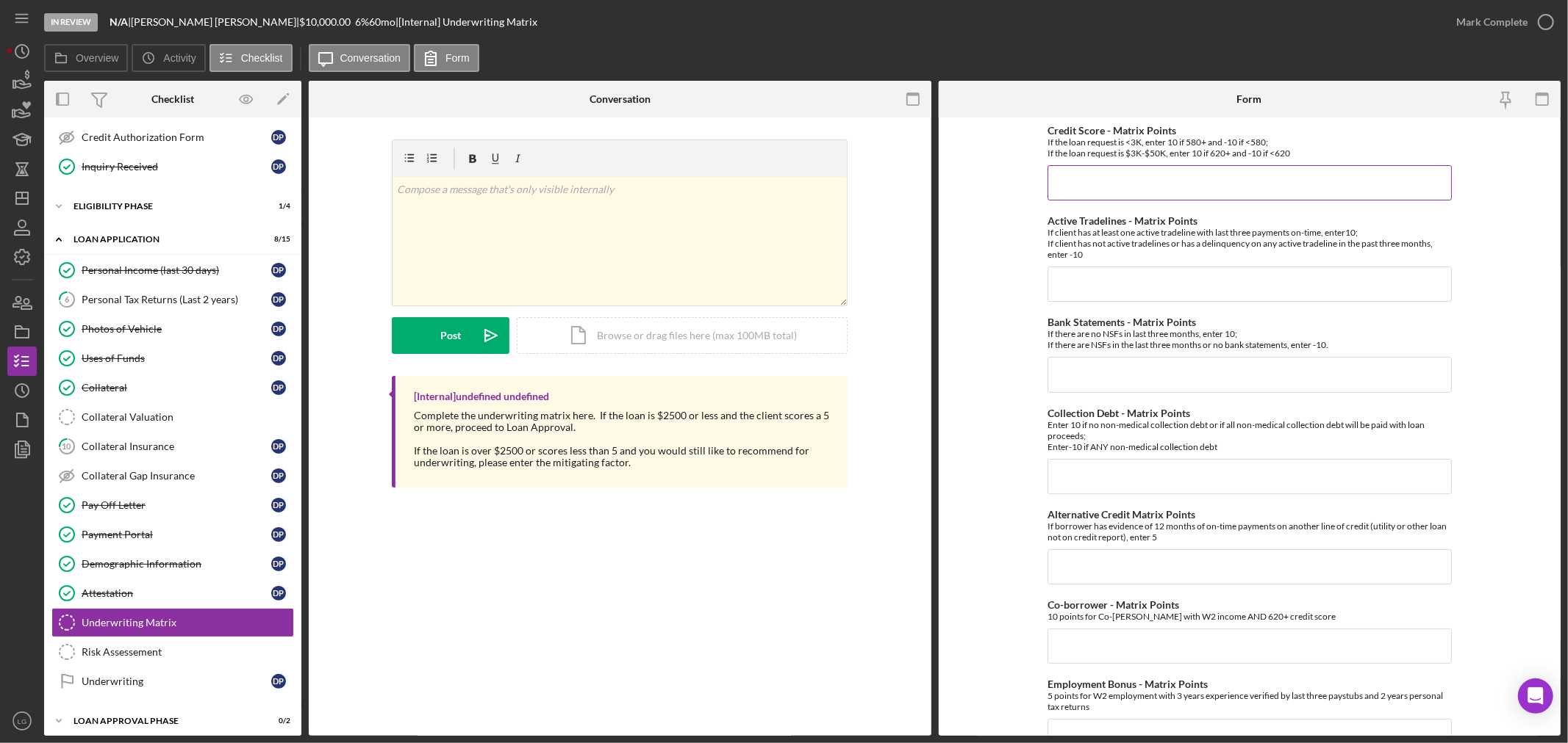
click at [776, 192] on input "Credit Score - Matrix Points" at bounding box center [1249, 183] width 405 height 35
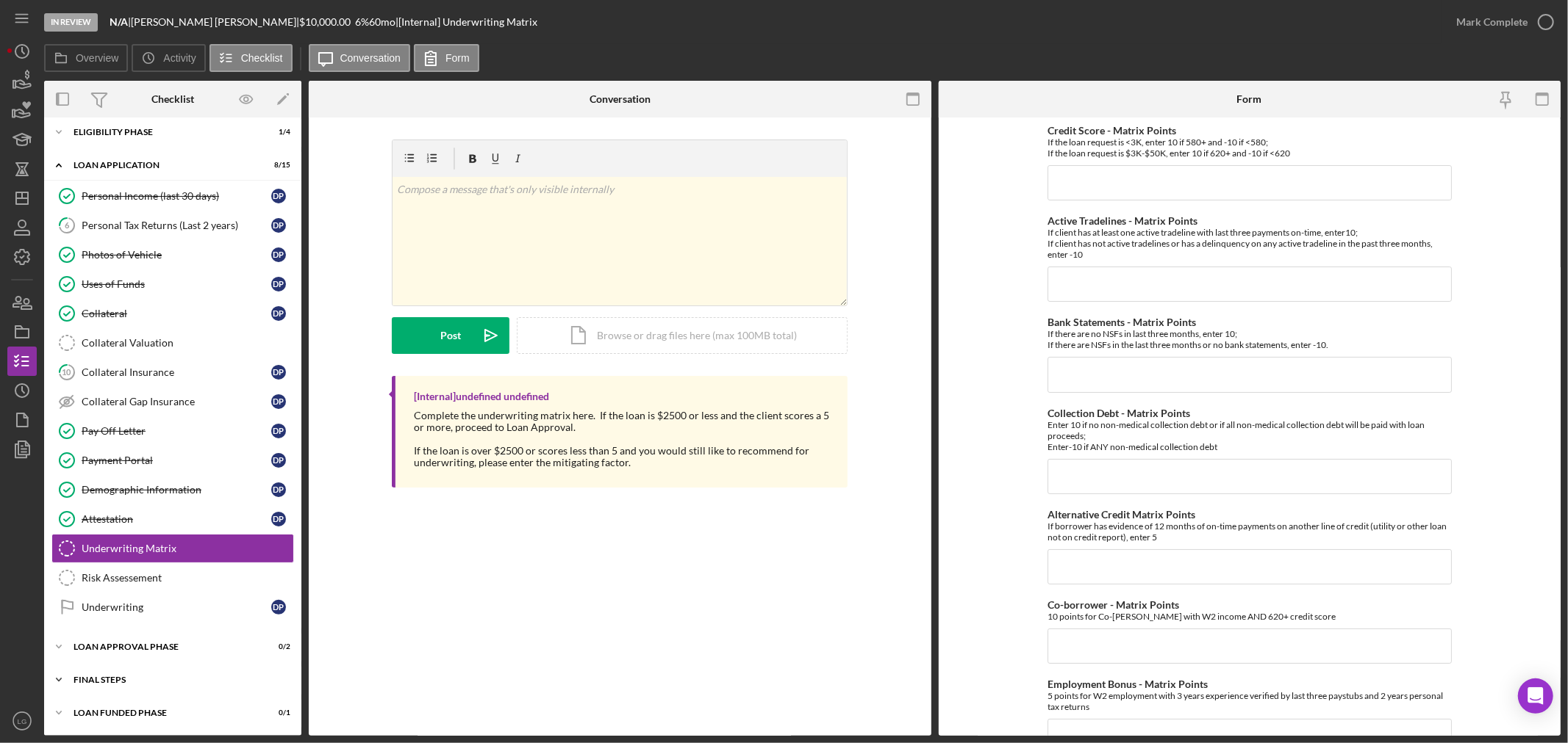
click at [218, 674] on div "Icon/Expander FINAL STEPS 0 / 8" at bounding box center [172, 680] width 257 height 30
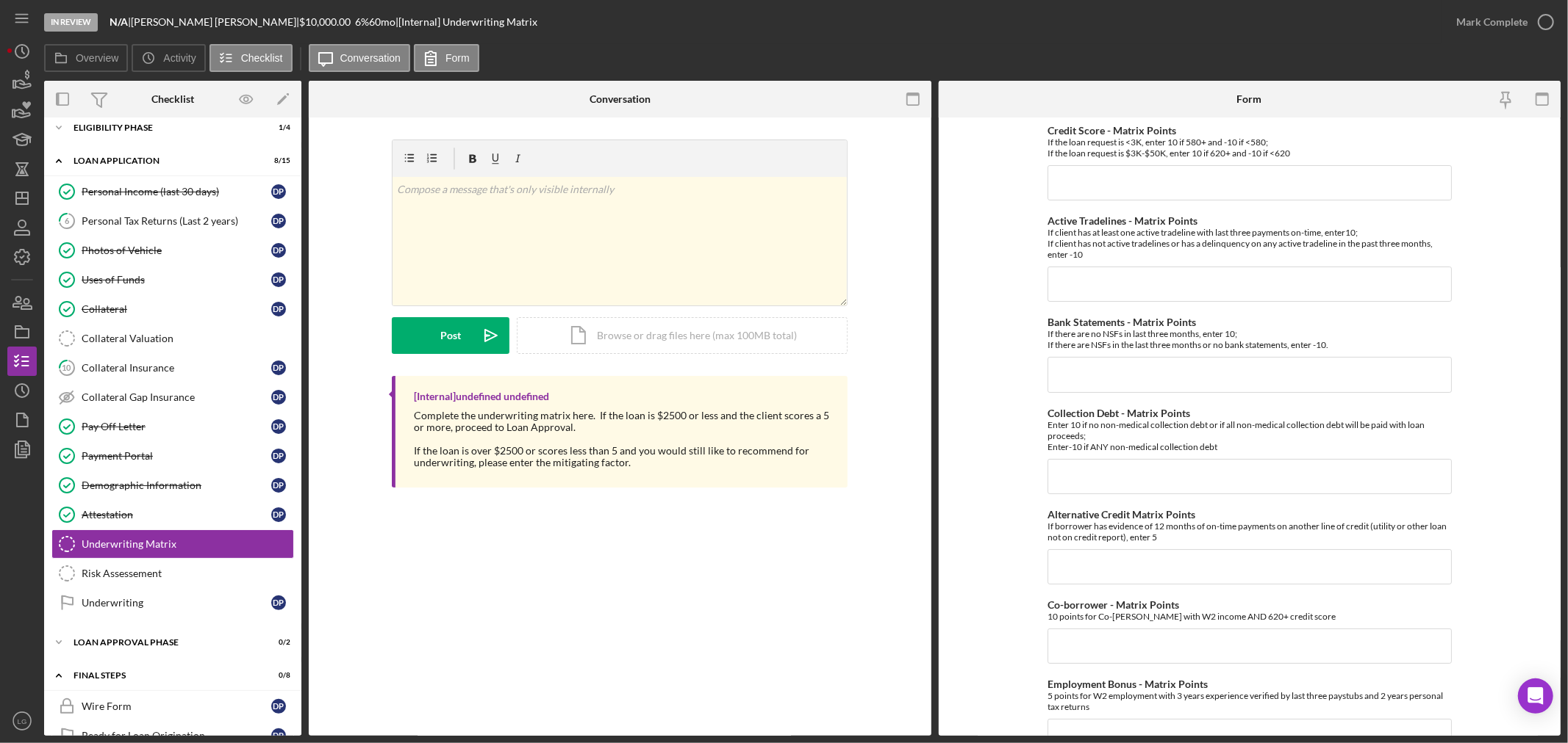
scroll to position [648, 0]
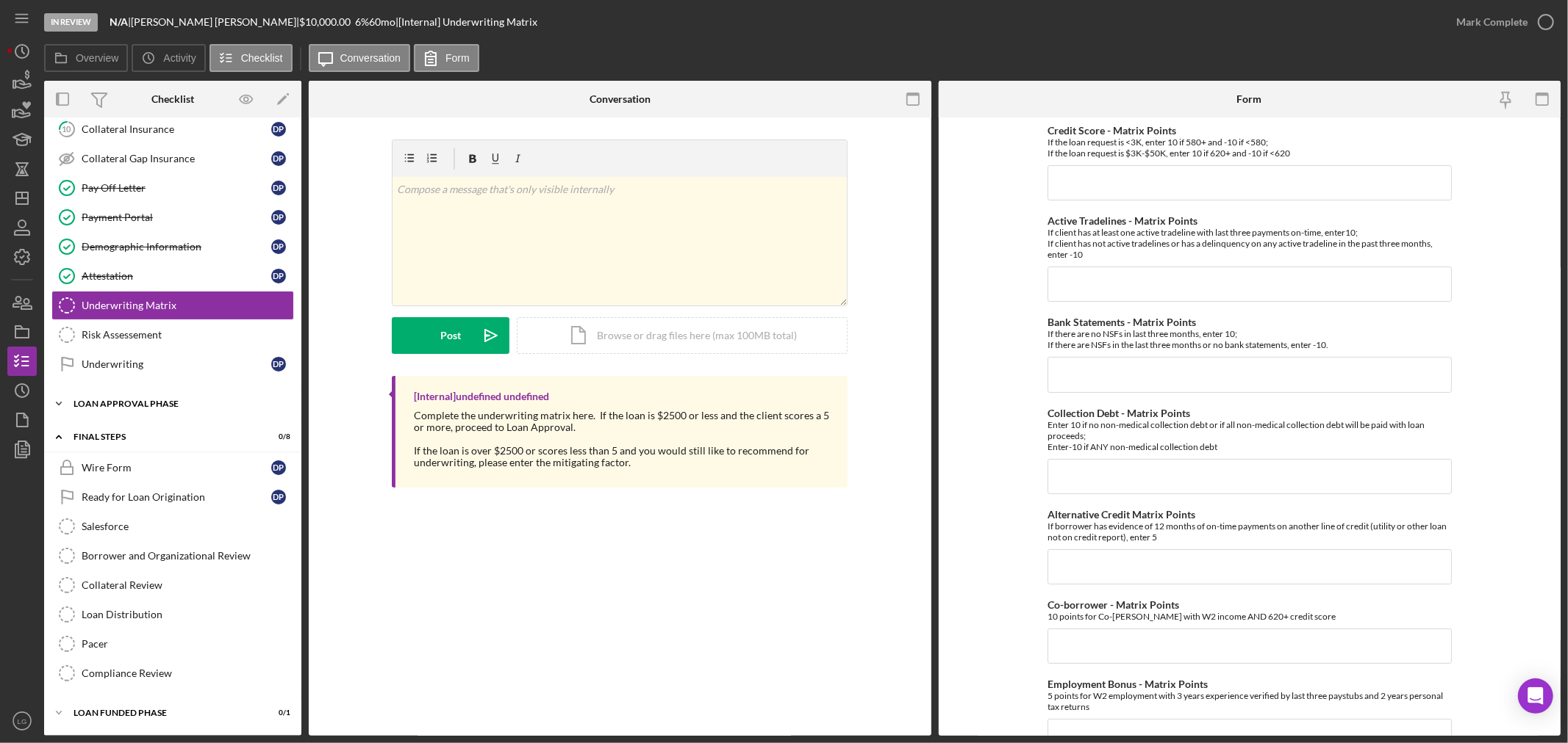
click at [163, 412] on div "Icon/Expander Loan Approval Phase 0 / 2" at bounding box center [172, 403] width 257 height 30
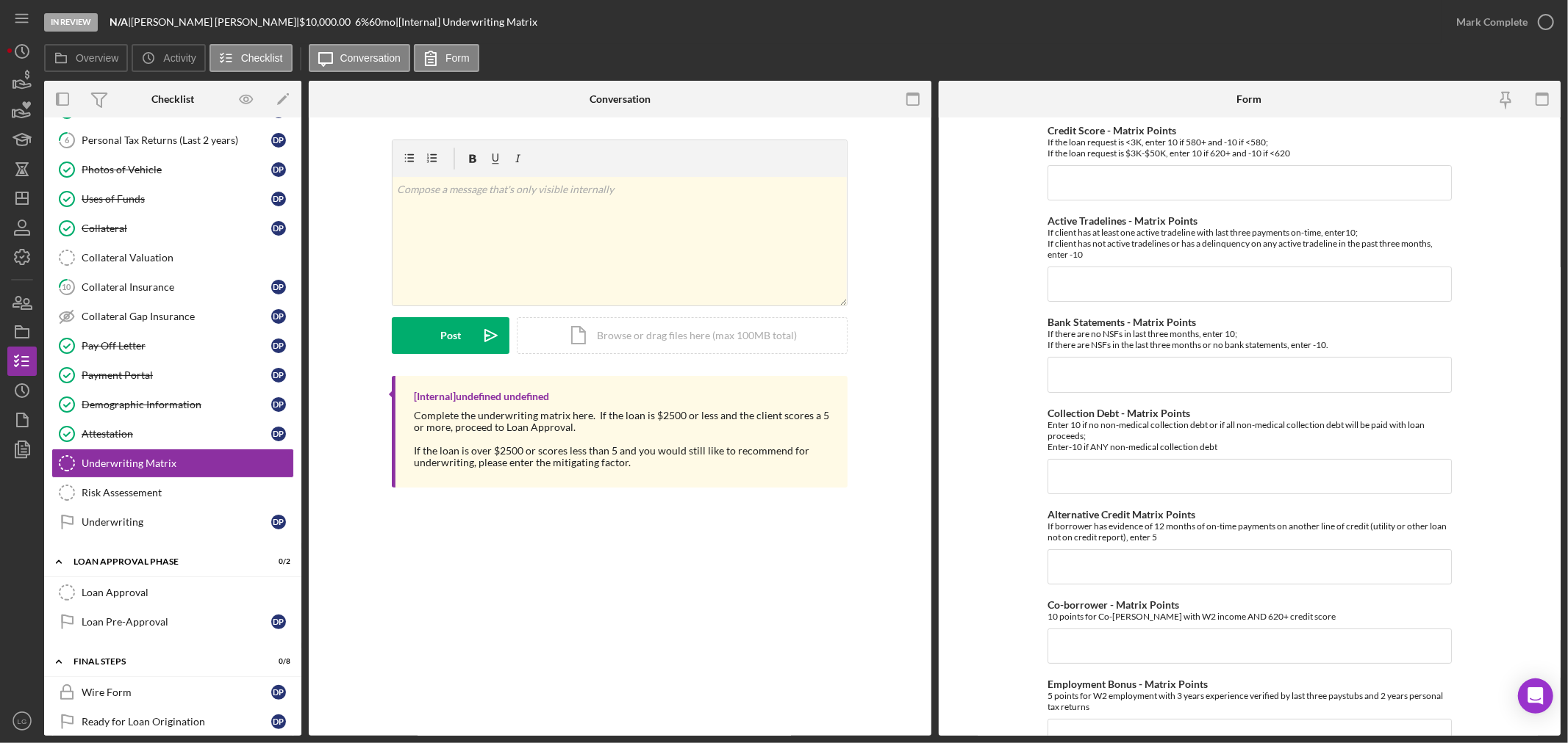
scroll to position [159, 0]
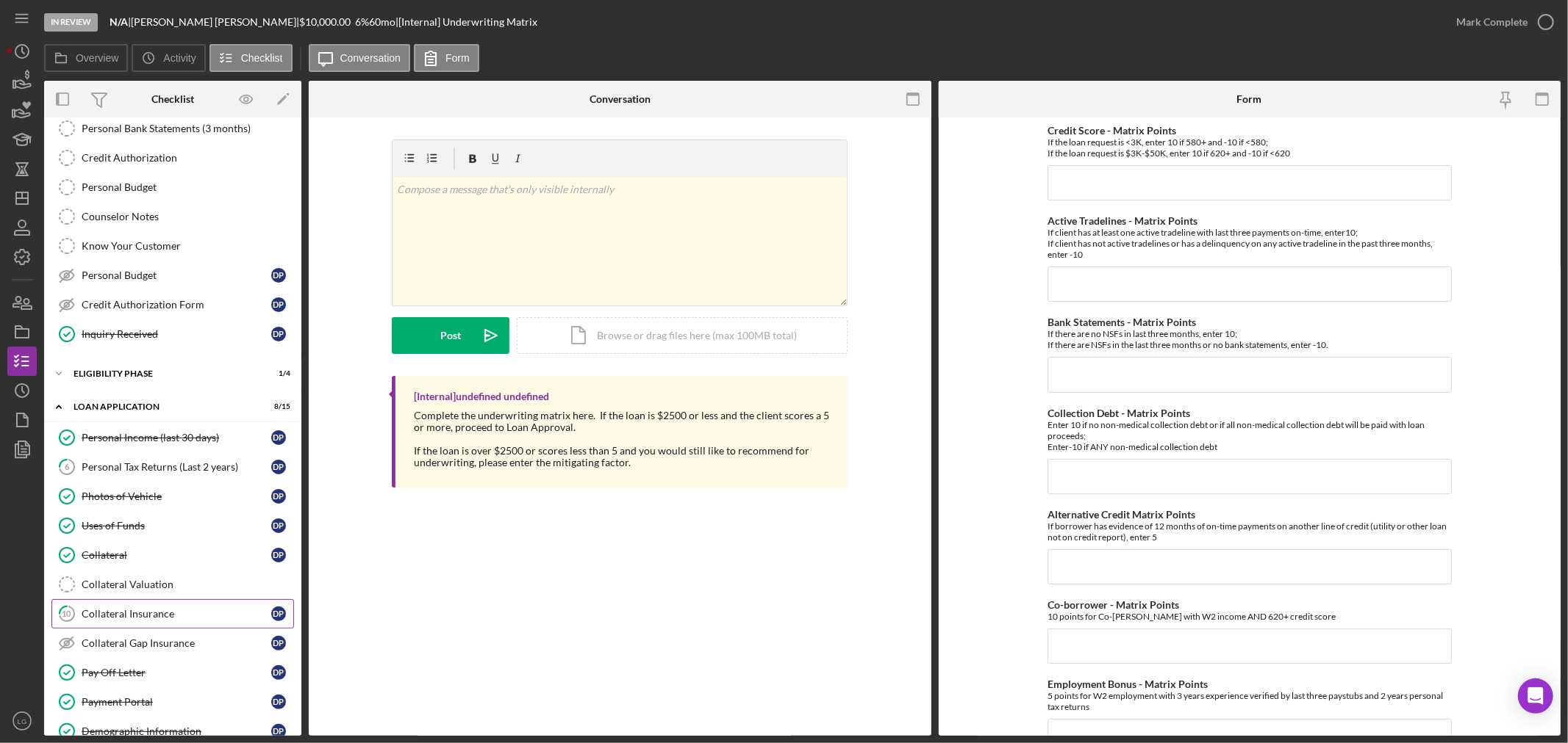
click at [154, 617] on div "Collateral Insurance" at bounding box center [177, 613] width 189 height 12
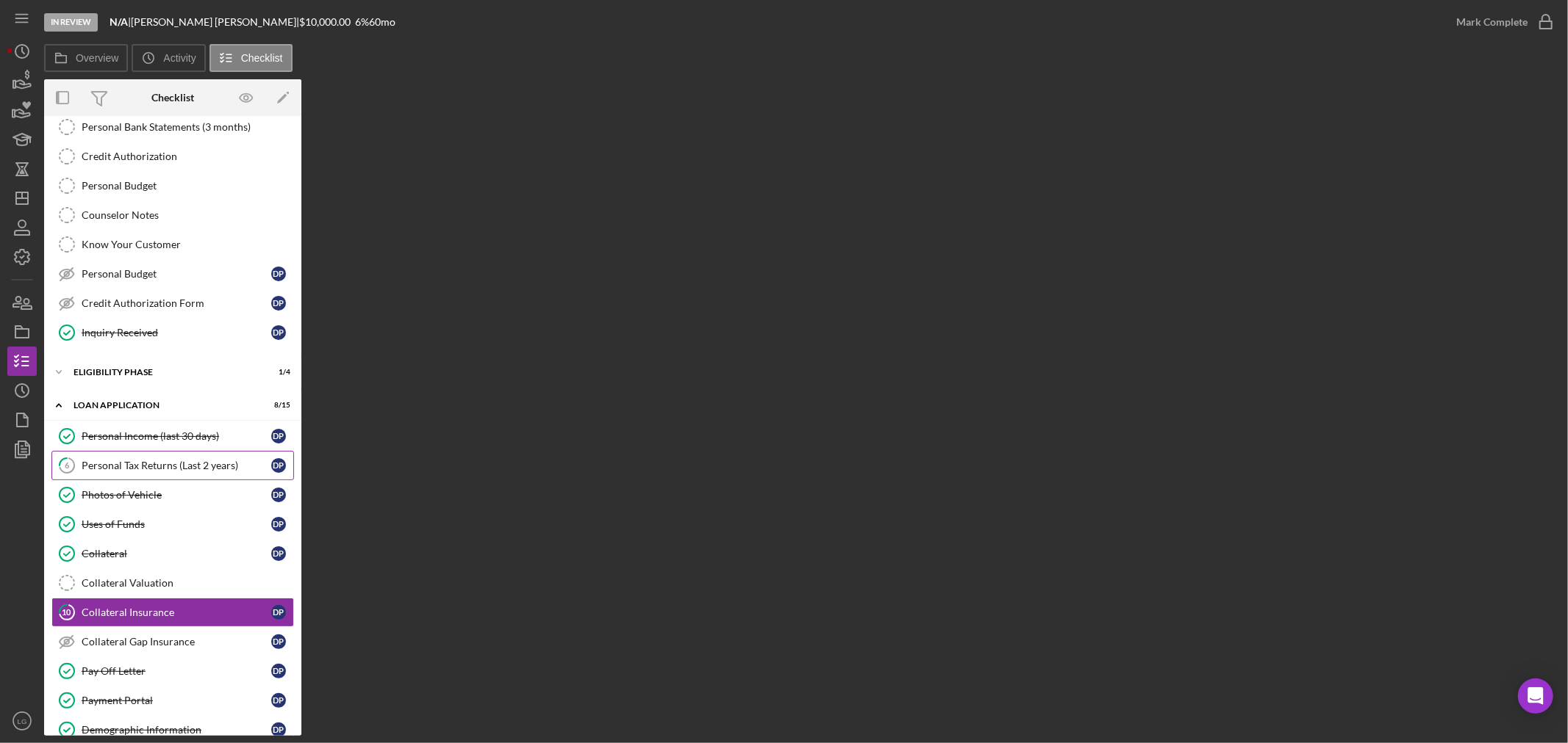
click at [130, 467] on div "Personal Tax Returns (Last 2 years)" at bounding box center [177, 466] width 189 height 12
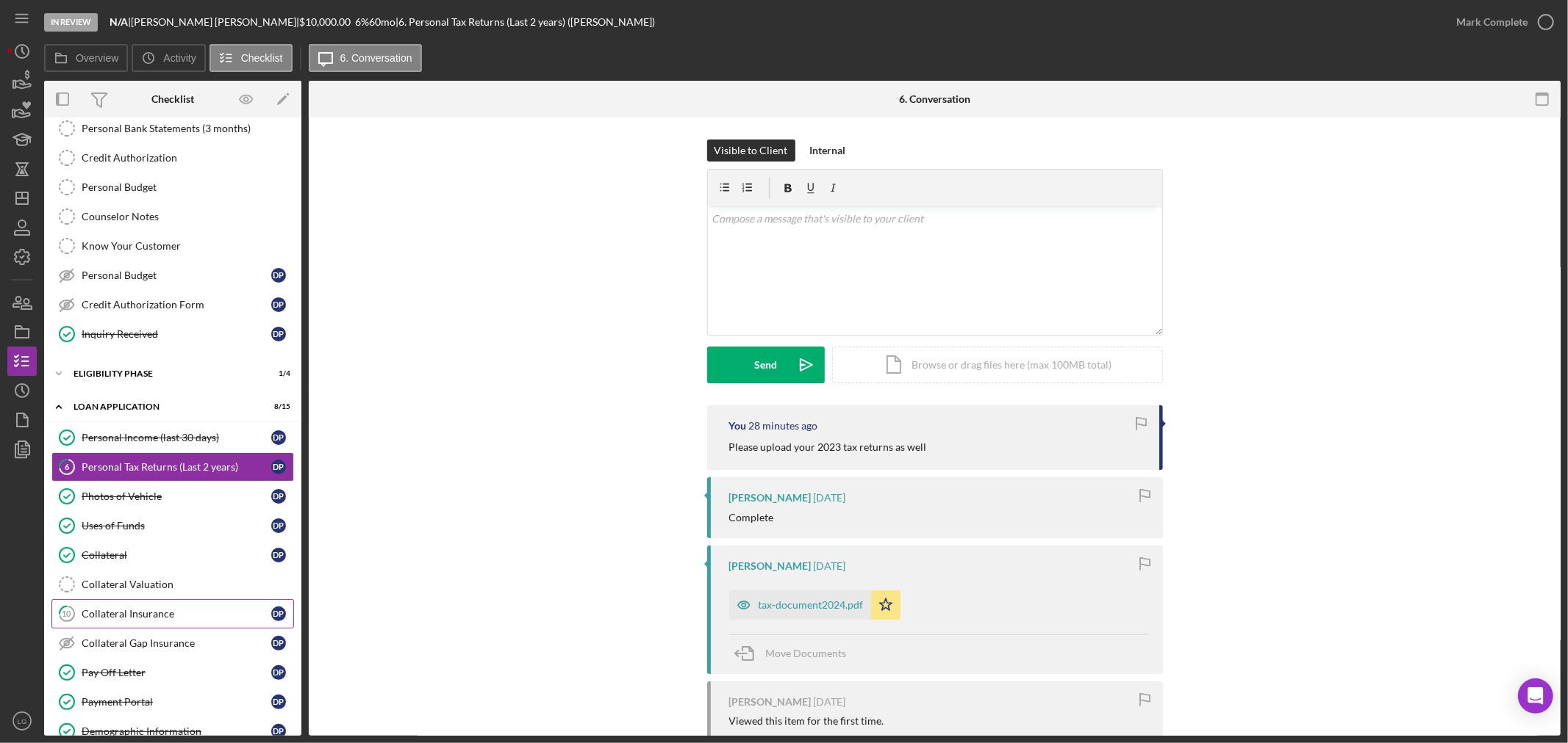
click at [216, 606] on link "10 Collateral Insurance D P" at bounding box center [172, 614] width 242 height 30
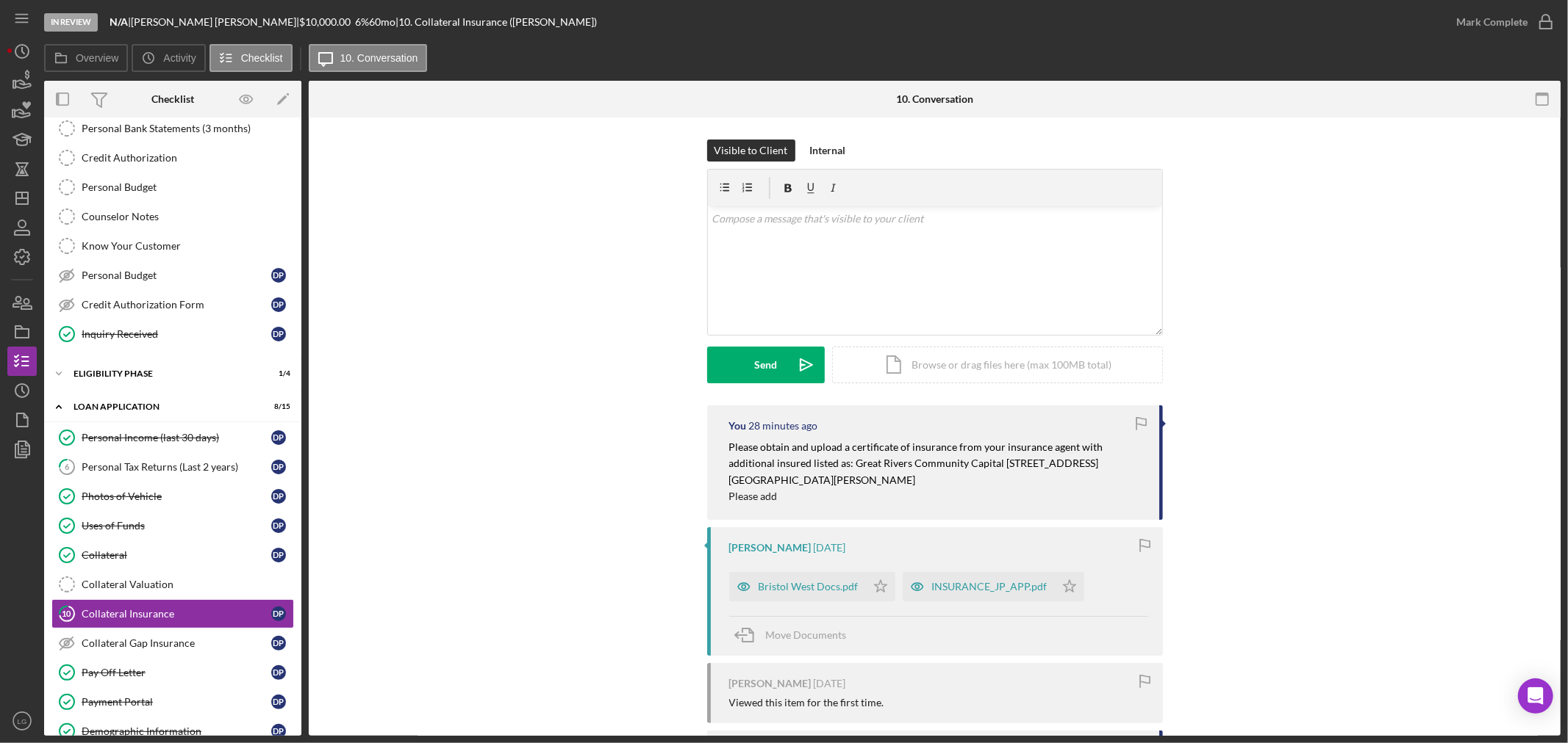
click at [209, 14] on div "In Review N/A | [PERSON_NAME] | $10,000.00 6 % 60 mo | 10. Collateral Insurance…" at bounding box center [743, 22] width 1398 height 44
click at [199, 19] on div "[PERSON_NAME] |" at bounding box center [214, 22] width 169 height 12
copy div "[PERSON_NAME]"
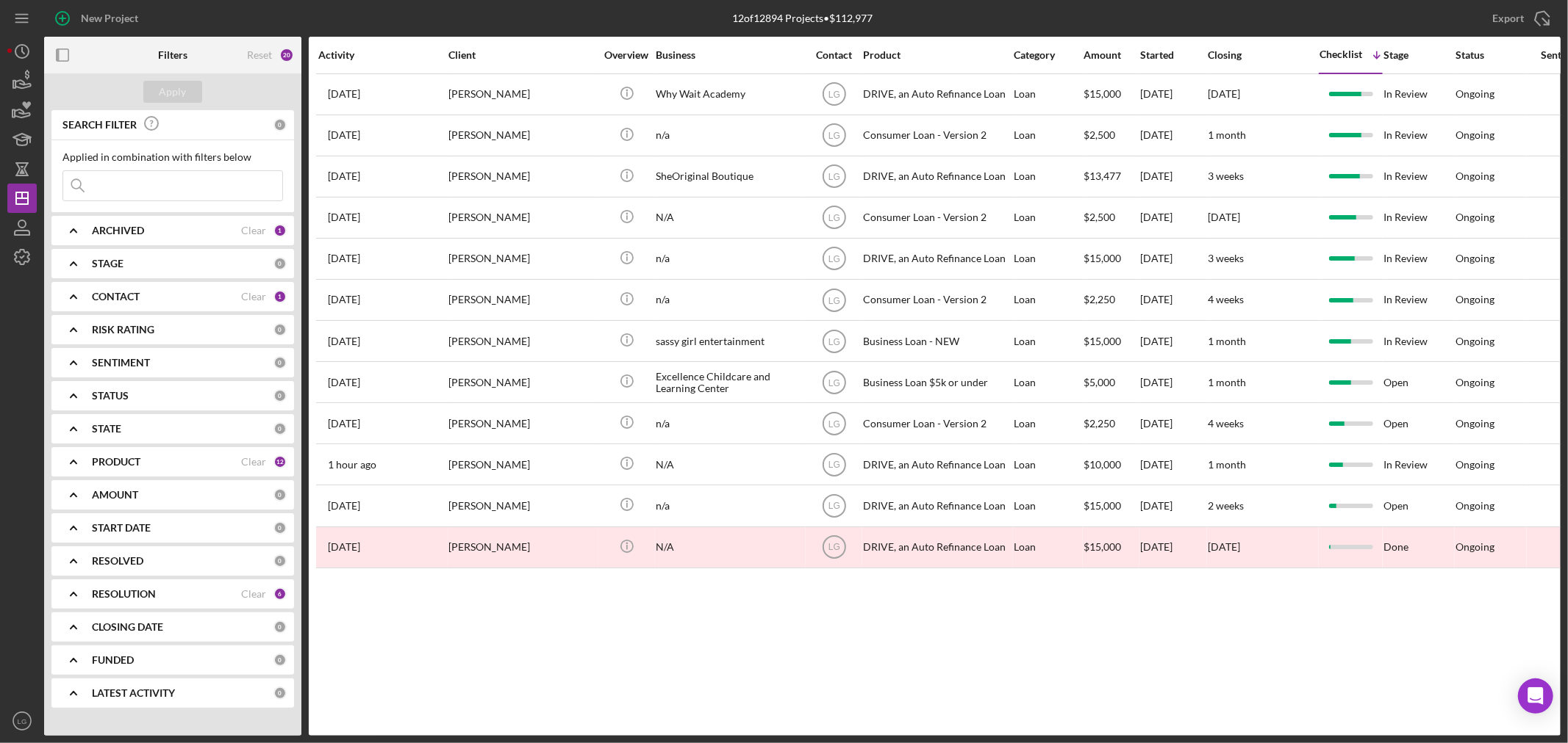
click at [87, 224] on icon "Icon/Expander" at bounding box center [73, 231] width 37 height 37
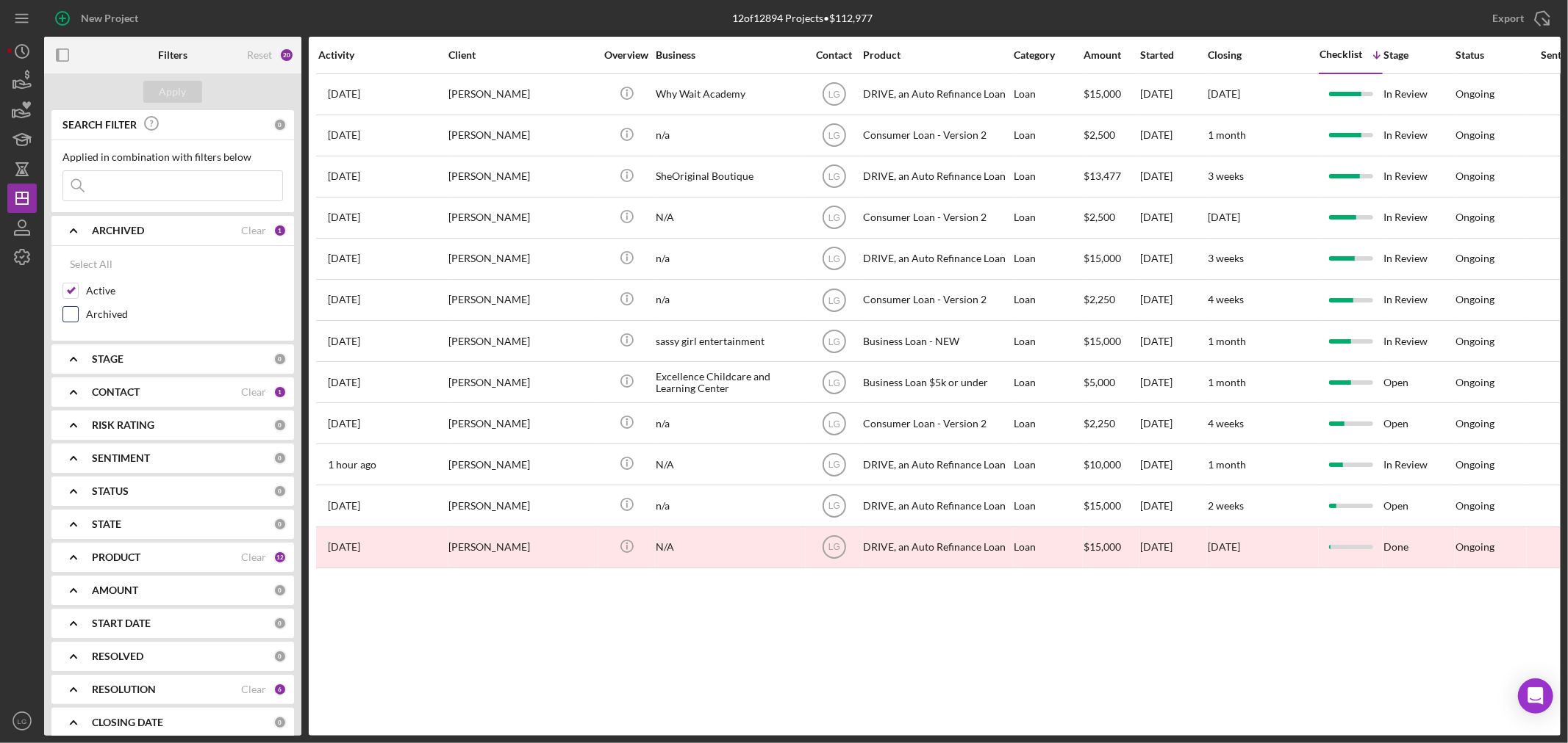
click at [77, 320] on div "Archived" at bounding box center [172, 318] width 221 height 23
click at [72, 318] on input "Archived" at bounding box center [70, 314] width 14 height 14
checkbox input "true"
click at [138, 179] on input at bounding box center [172, 186] width 219 height 30
paste input "[PERSON_NAME]"
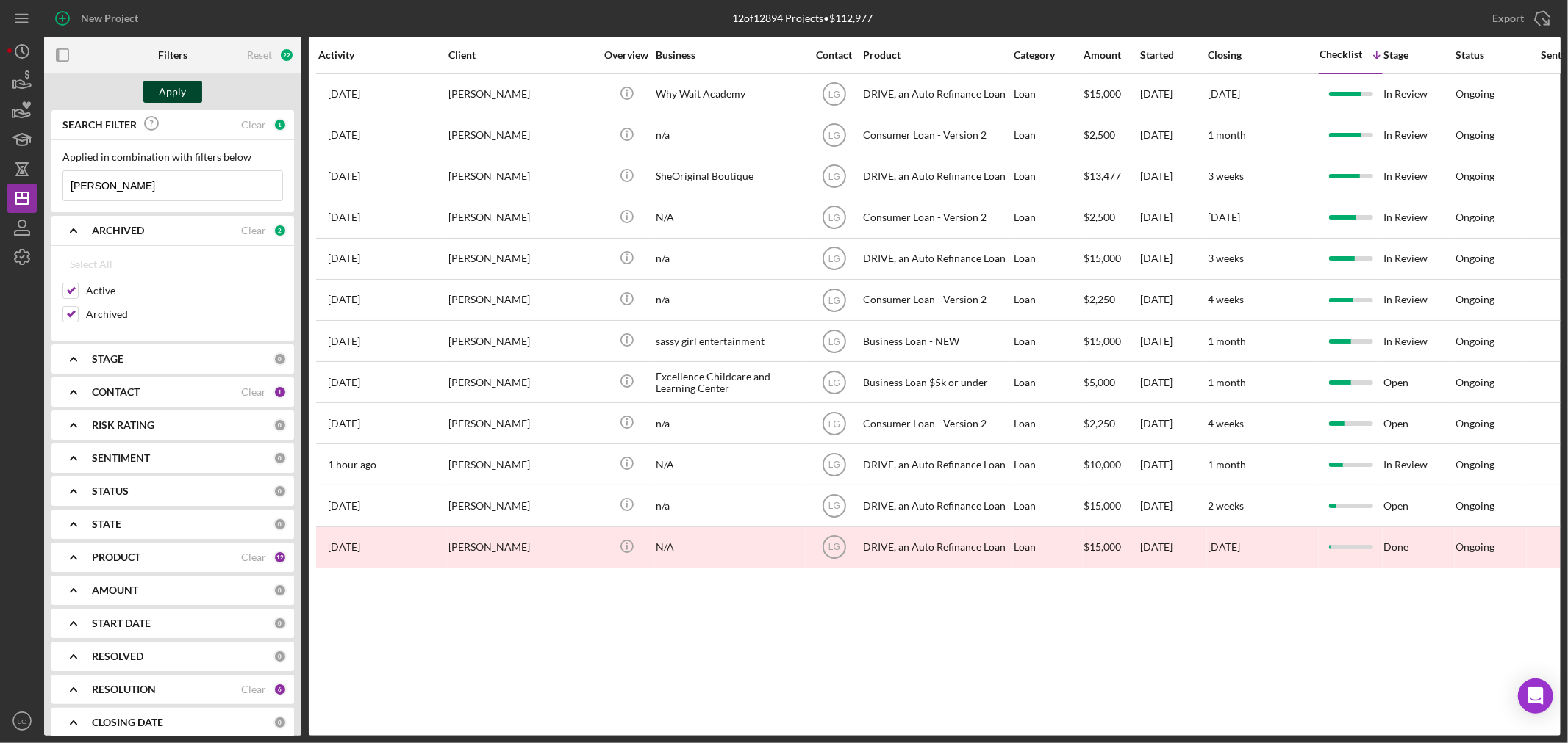
type input "[PERSON_NAME]"
click at [149, 82] on button "Apply" at bounding box center [172, 92] width 59 height 22
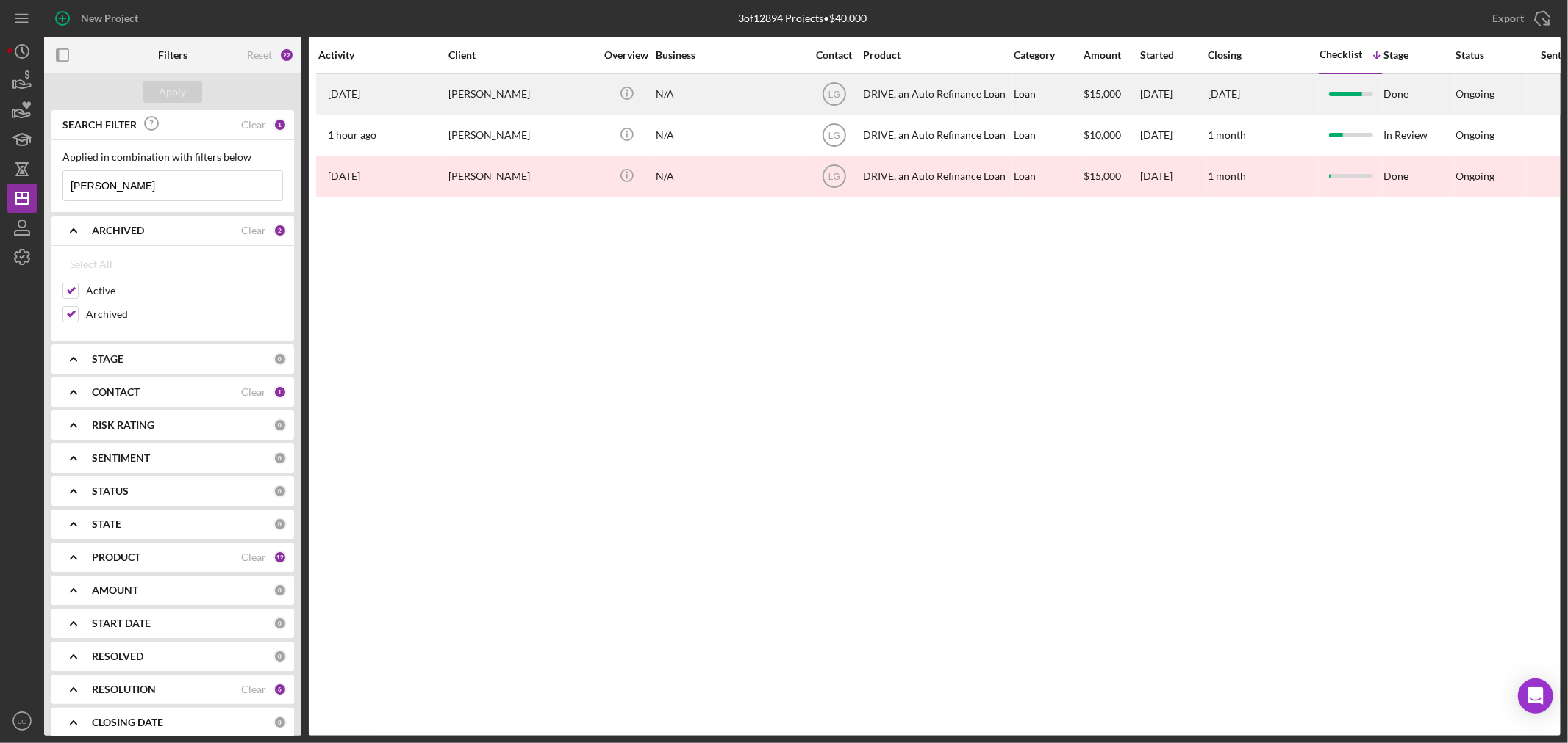
click at [472, 86] on div "[PERSON_NAME]" at bounding box center [522, 94] width 147 height 39
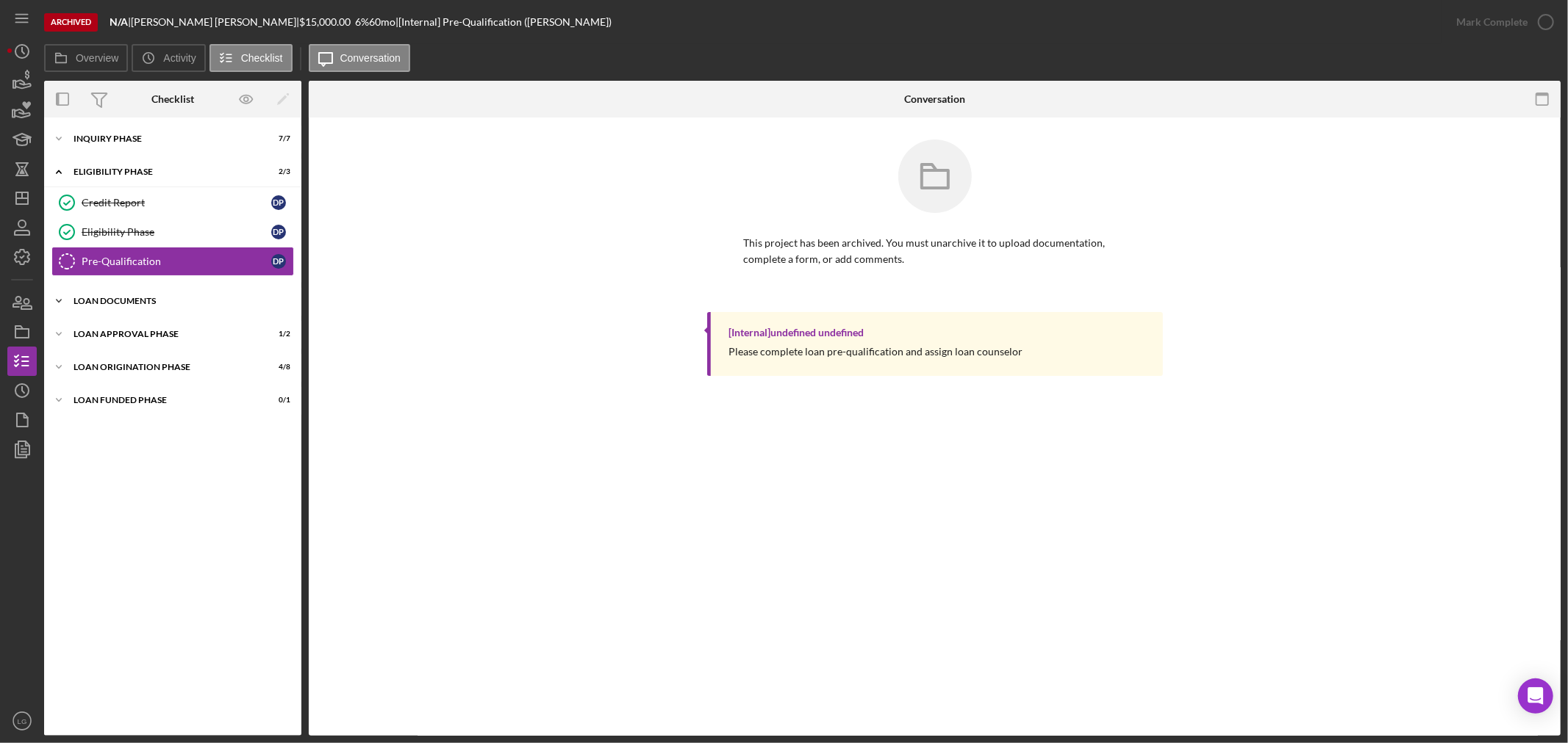
click at [162, 299] on div "Loan Documents" at bounding box center [178, 302] width 209 height 9
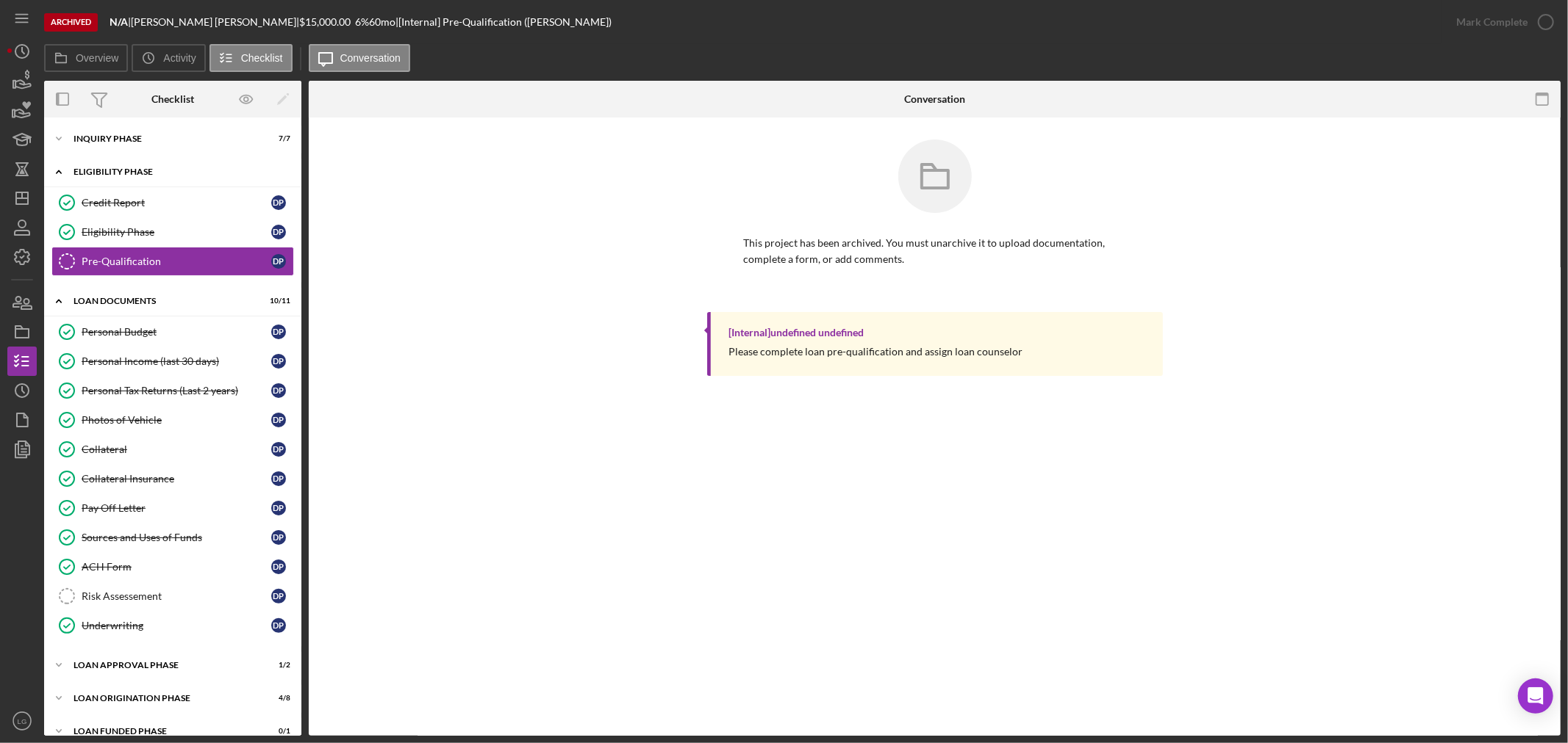
click at [141, 174] on div "Eligibility Phase" at bounding box center [178, 172] width 209 height 9
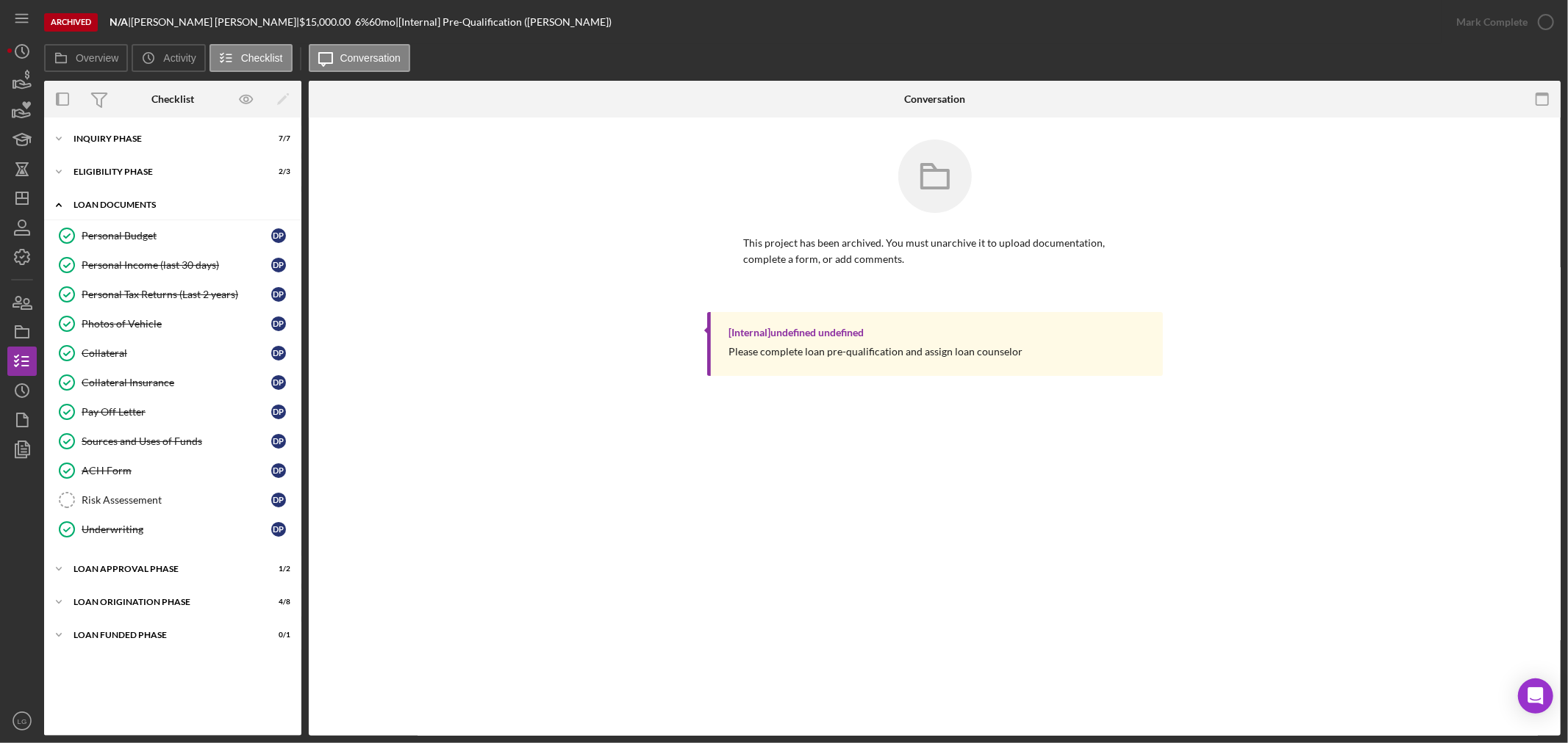
click at [137, 194] on div "Icon/Expander Loan Documents 10 / 11" at bounding box center [172, 204] width 257 height 30
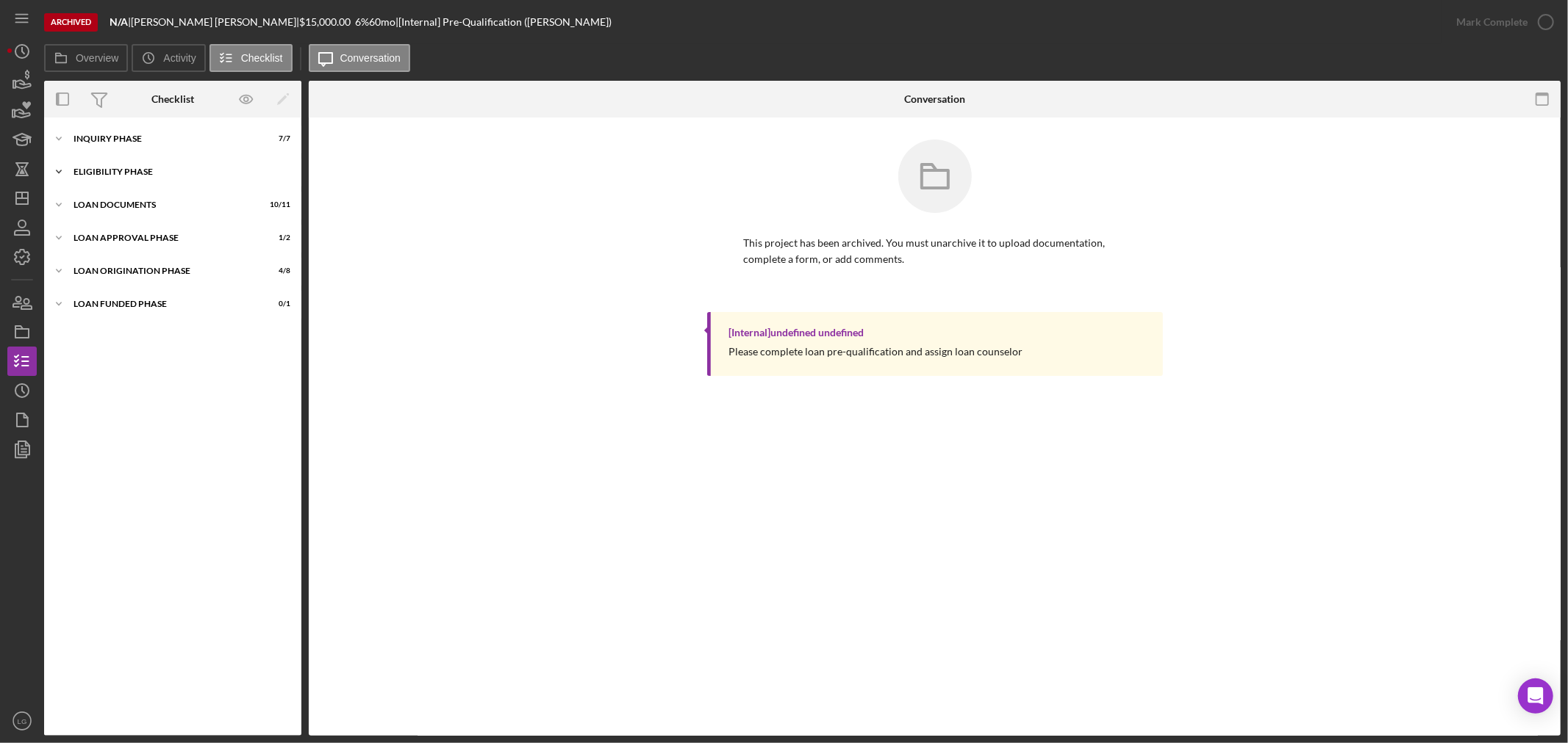
click at [141, 166] on div "Icon/Expander Eligibility Phase 2 / 3" at bounding box center [172, 172] width 257 height 30
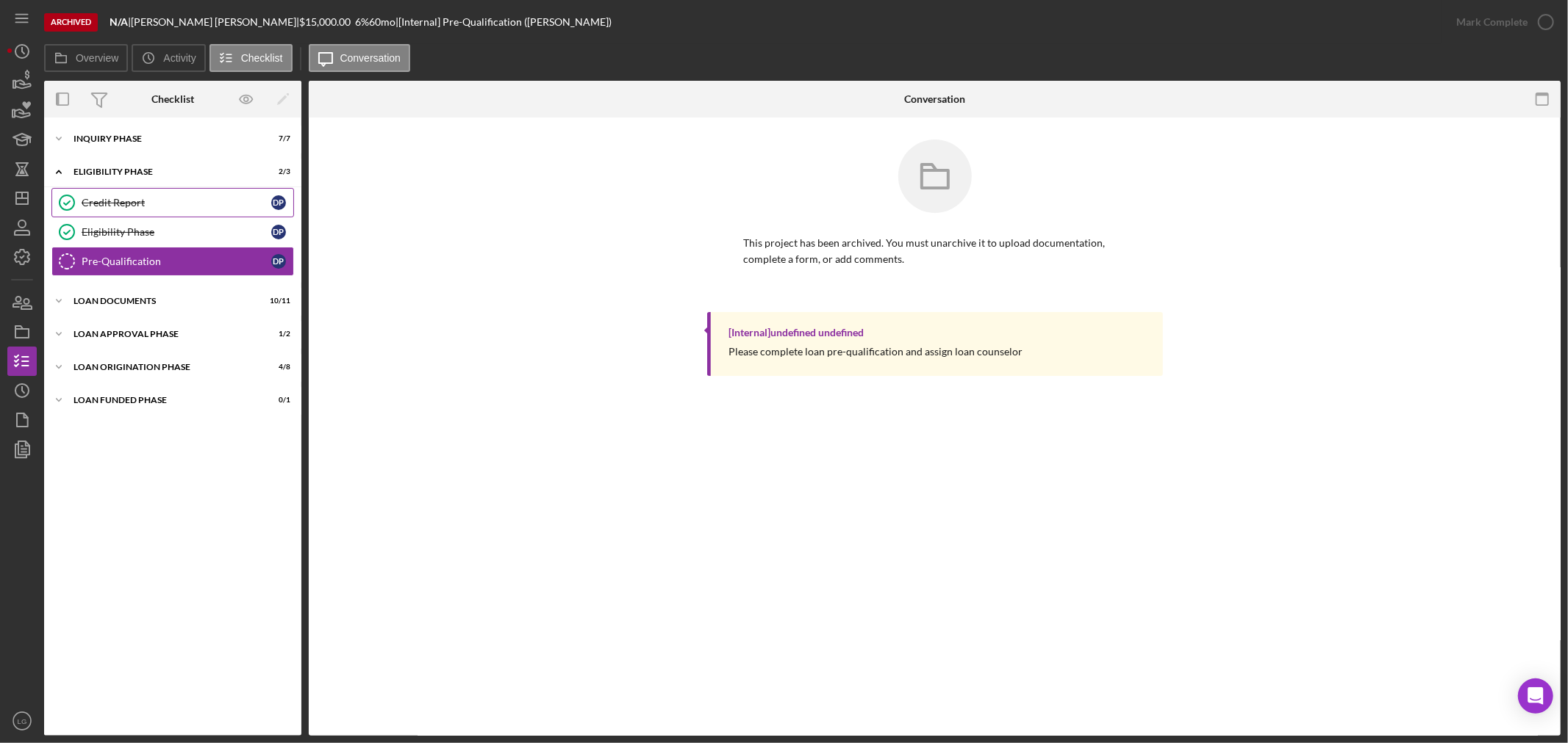
click at [128, 195] on link "Credit Report Credit Report D P" at bounding box center [172, 203] width 242 height 30
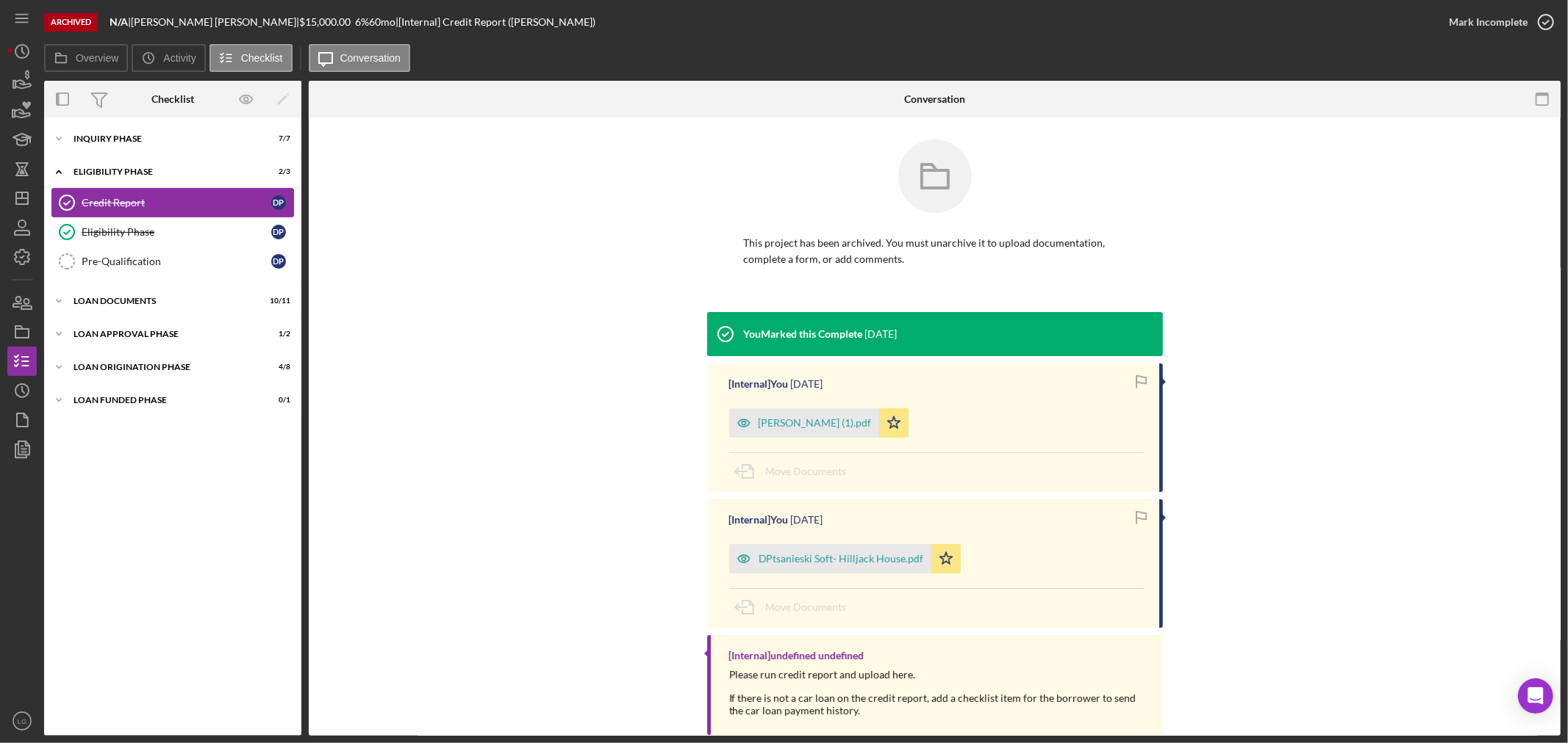
click at [126, 209] on link "Credit Report Credit Report D P" at bounding box center [172, 203] width 242 height 30
click at [141, 238] on div "Eligibility Phase" at bounding box center [177, 231] width 189 height 12
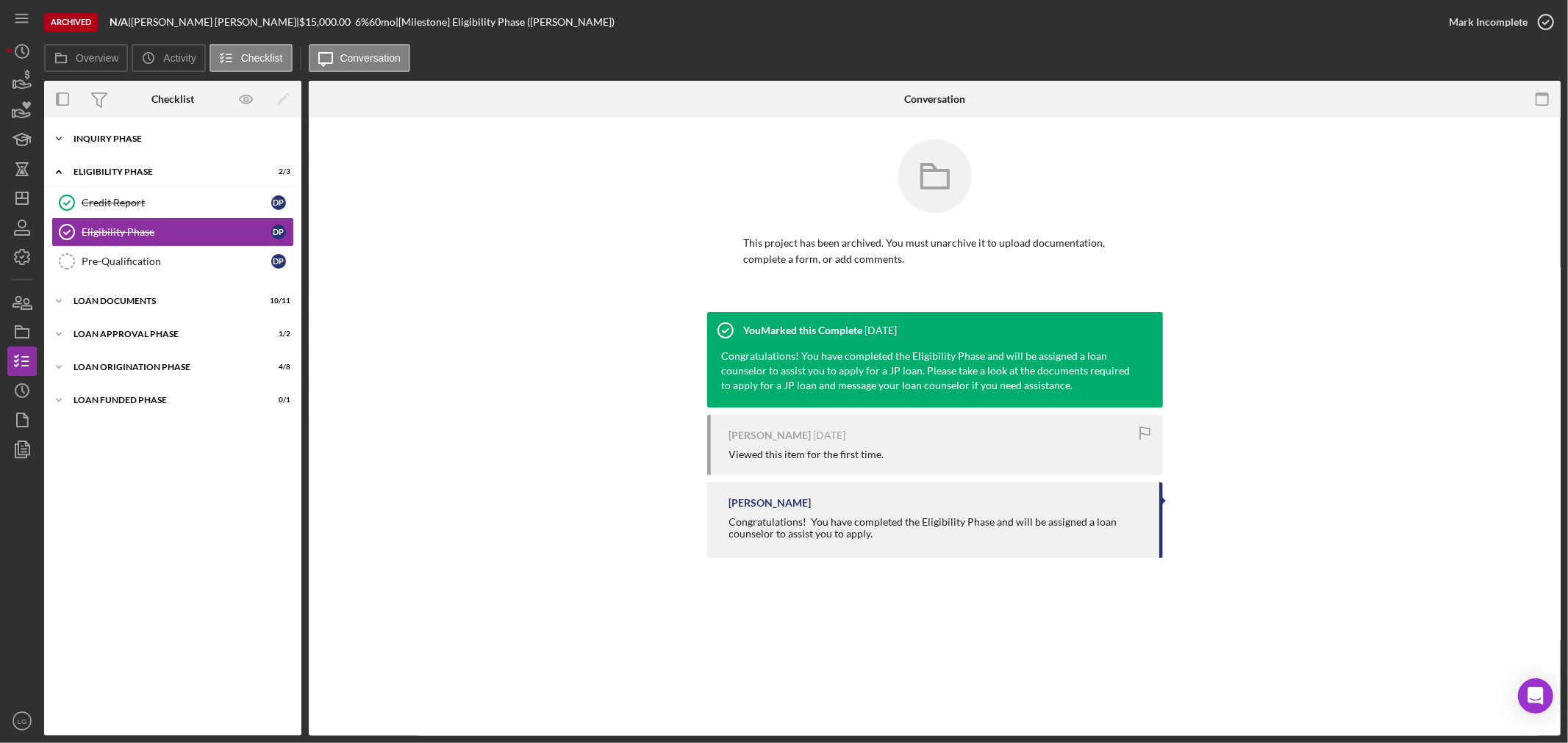
click at [137, 143] on div "Icon/Expander Inquiry Phase 7 / 7" at bounding box center [172, 139] width 257 height 30
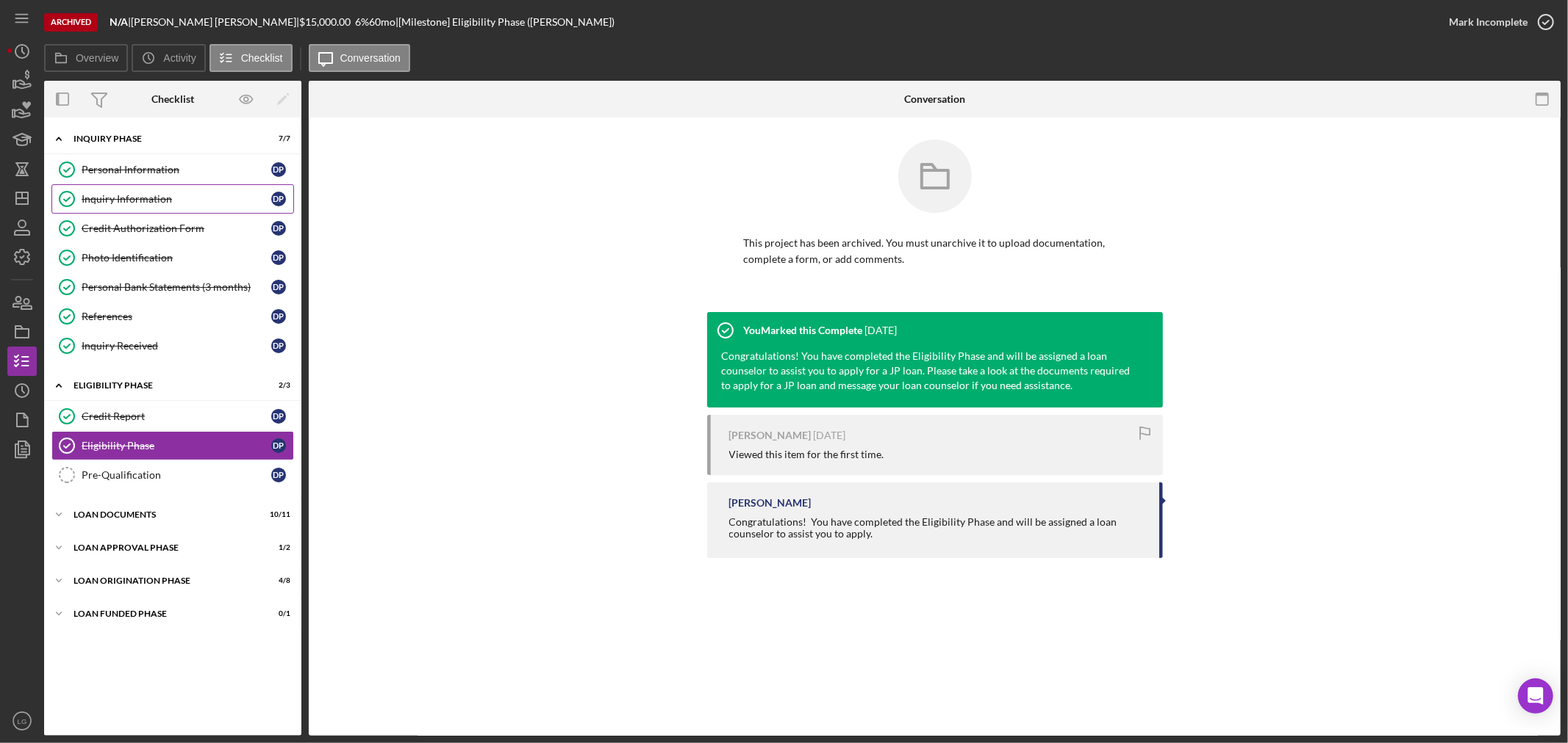
click at [142, 197] on div "Inquiry Information" at bounding box center [177, 199] width 189 height 12
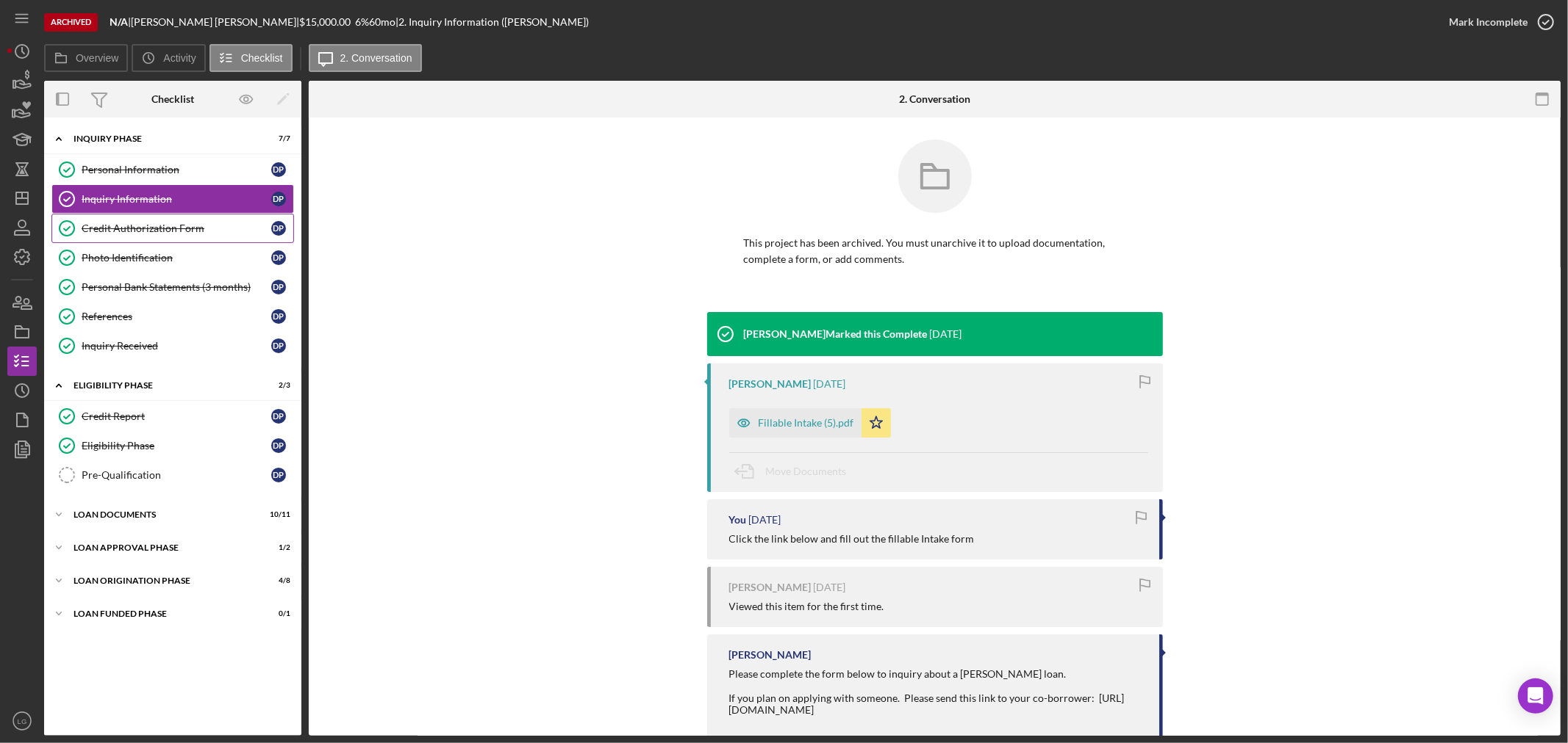
click at [141, 219] on link "Credit Authorization Form Credit Authorization Form D P" at bounding box center [172, 228] width 242 height 30
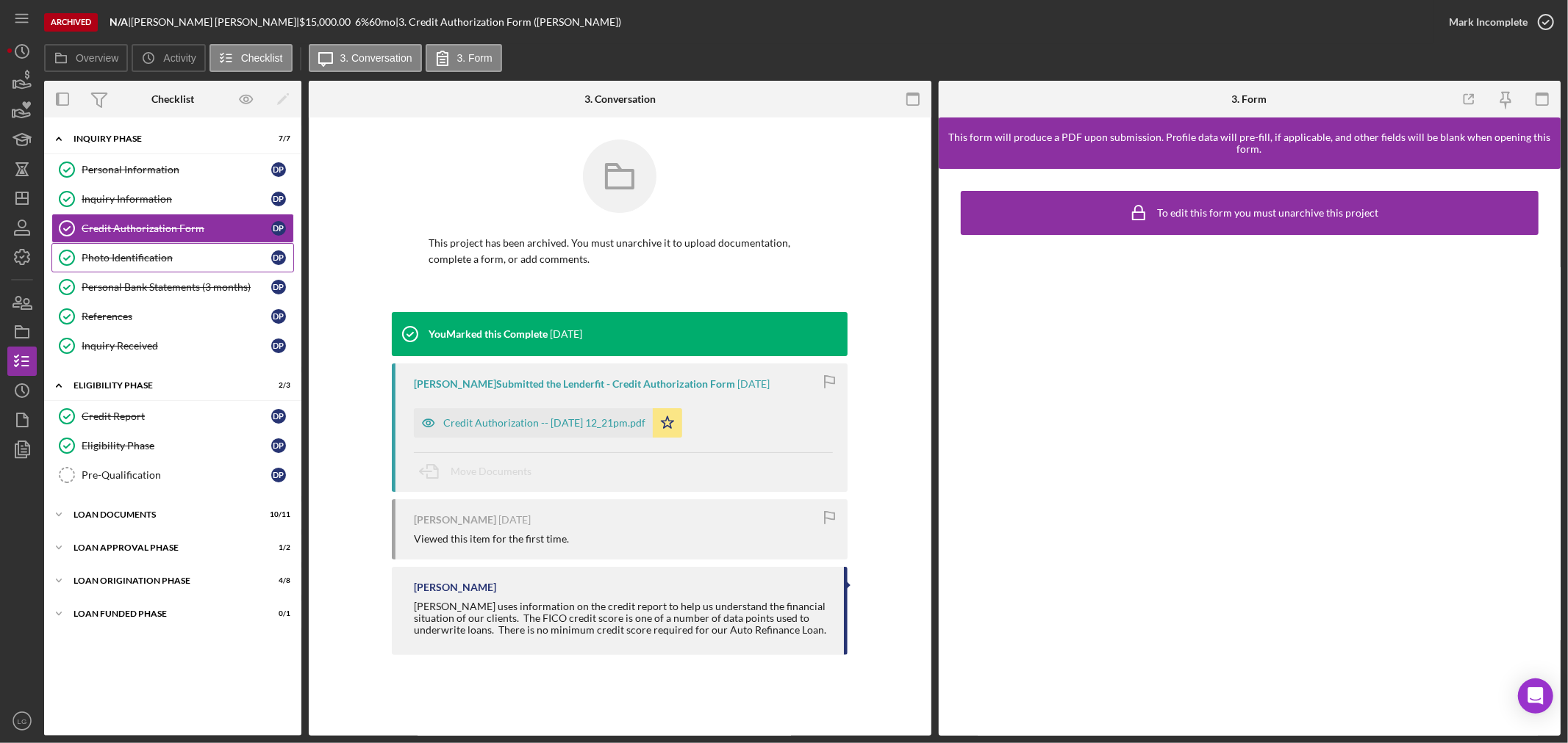
click at [145, 245] on link "Photo Identification Photo Identification D P" at bounding box center [172, 258] width 242 height 30
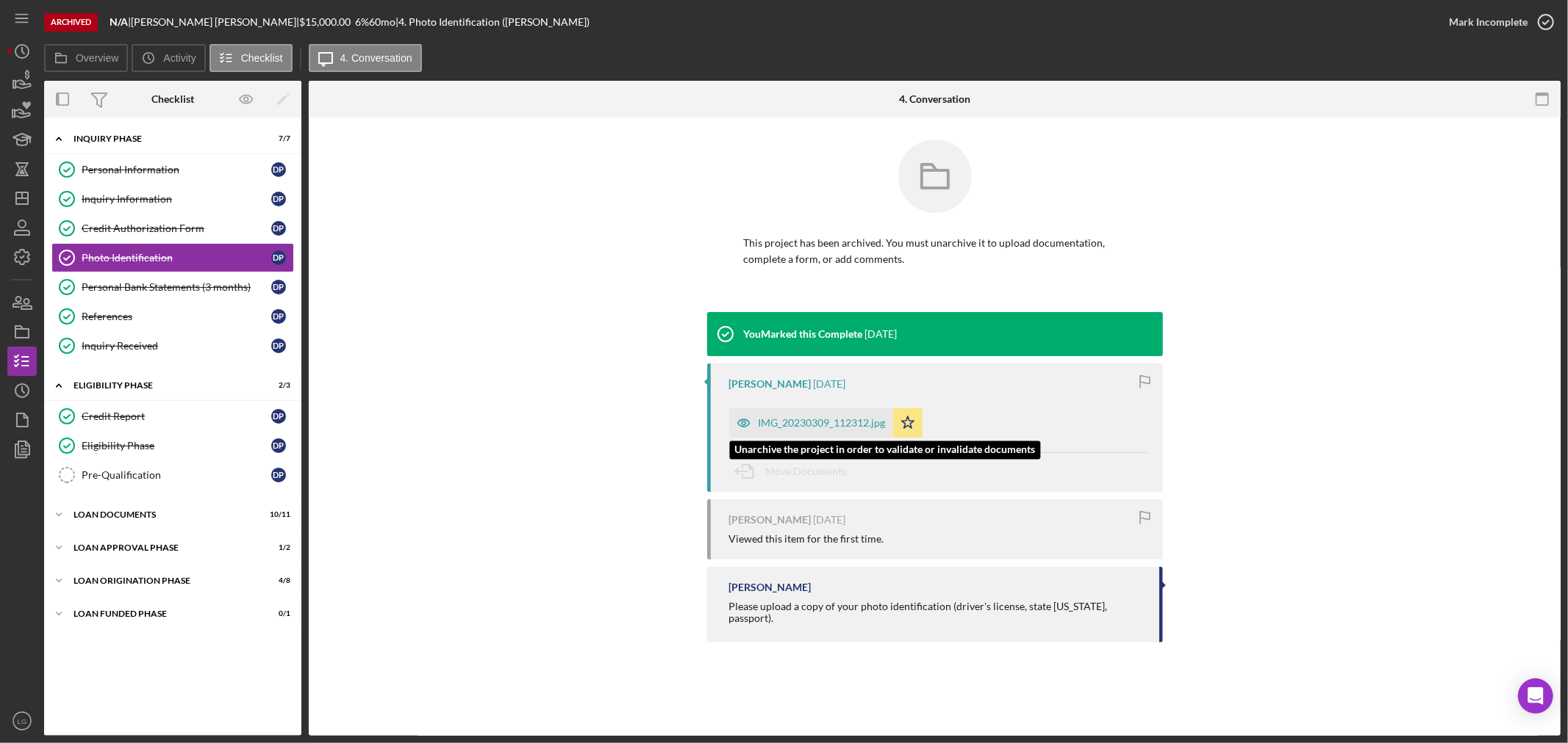
click at [785, 421] on div "IMG_20230309_112312.jpg" at bounding box center [822, 422] width 127 height 12
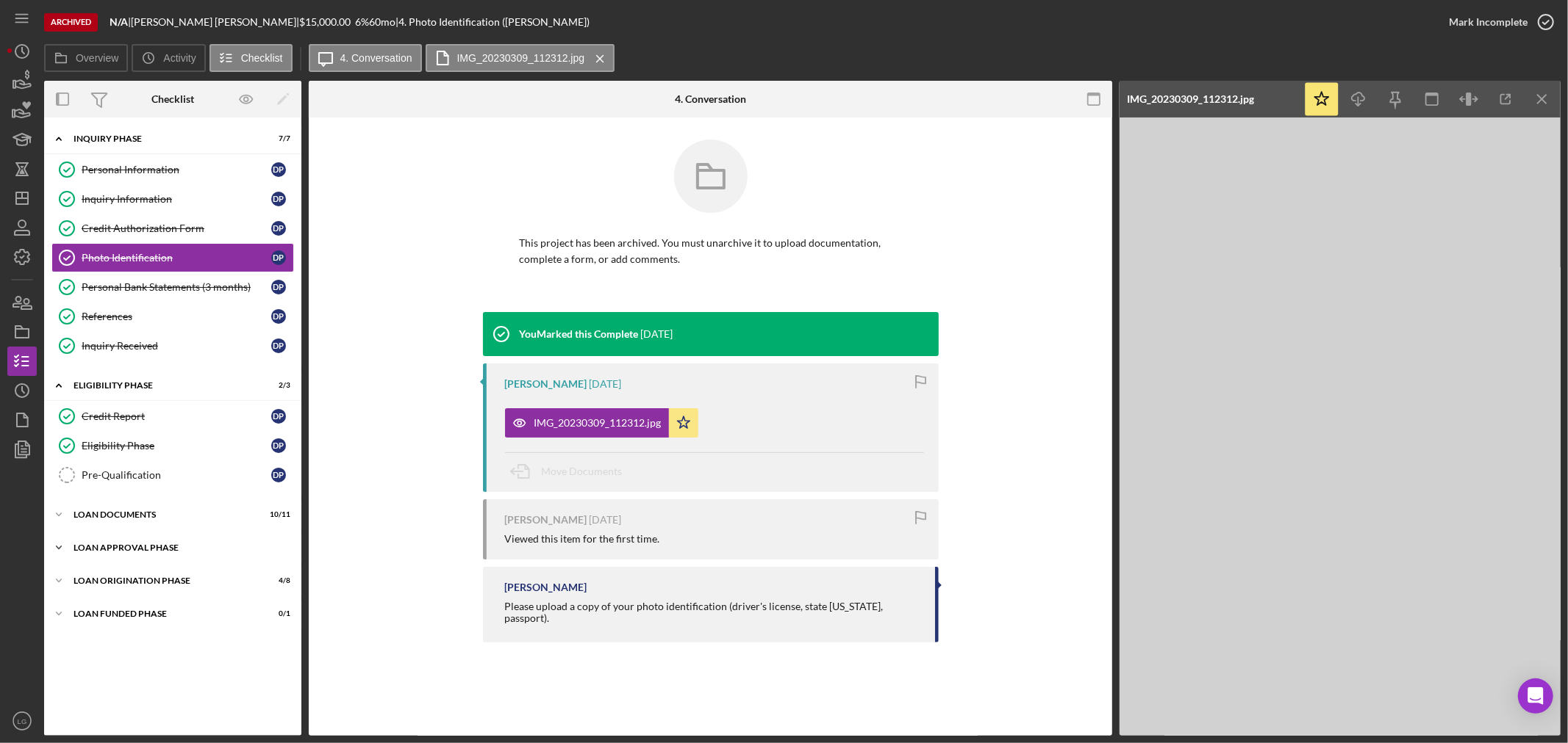
click at [214, 540] on div "Icon/Expander Loan Approval Phase 1 / 2" at bounding box center [172, 548] width 257 height 30
click at [181, 635] on div "Icon/Expander Inquiry Phase 7 / 7 Personal Information Personal Information D P…" at bounding box center [172, 427] width 257 height 603
click at [178, 652] on div "Loan Origination Phase" at bounding box center [178, 648] width 209 height 9
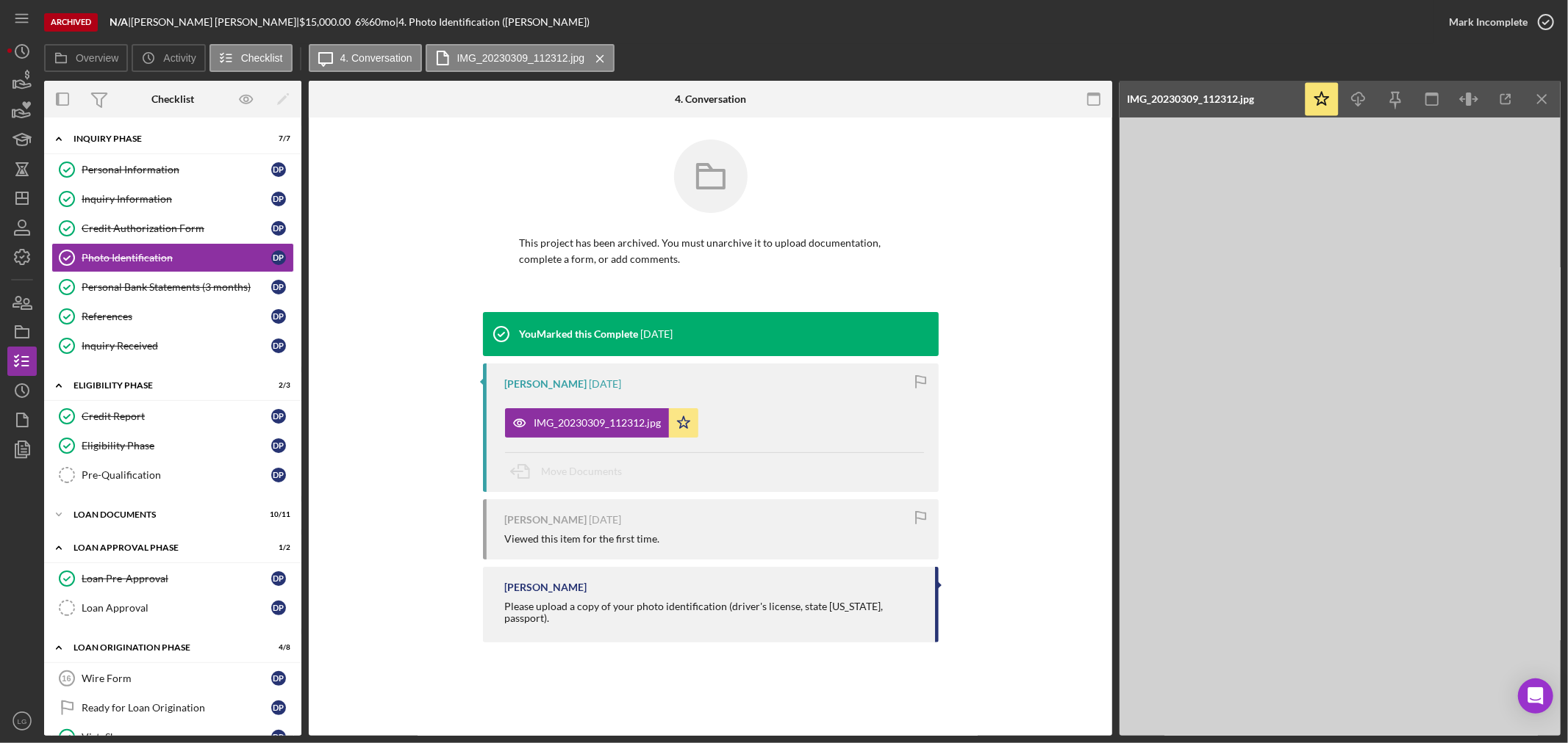
scroll to position [213, 0]
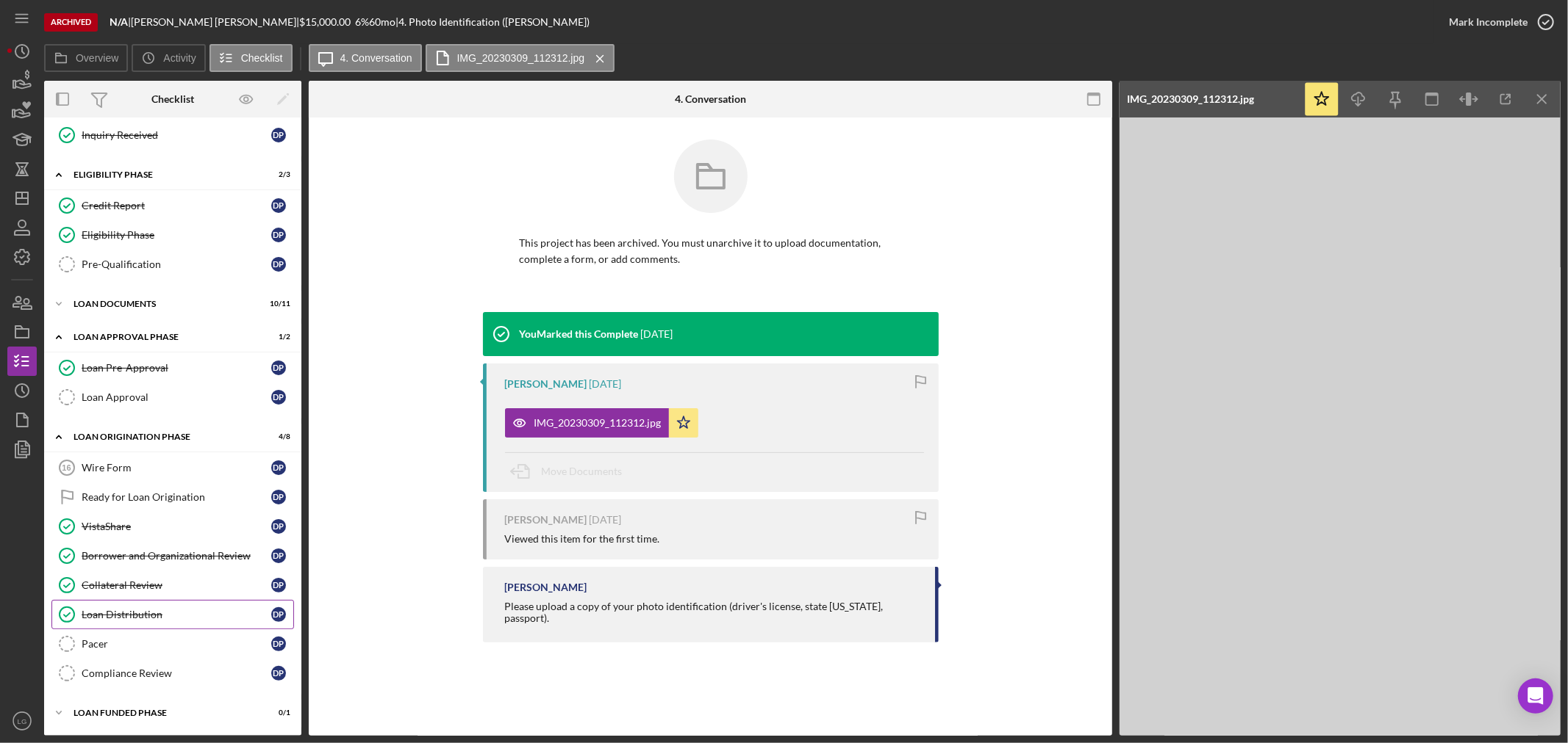
click at [151, 603] on link "Loan Distribution Loan Distribution D P" at bounding box center [172, 614] width 242 height 30
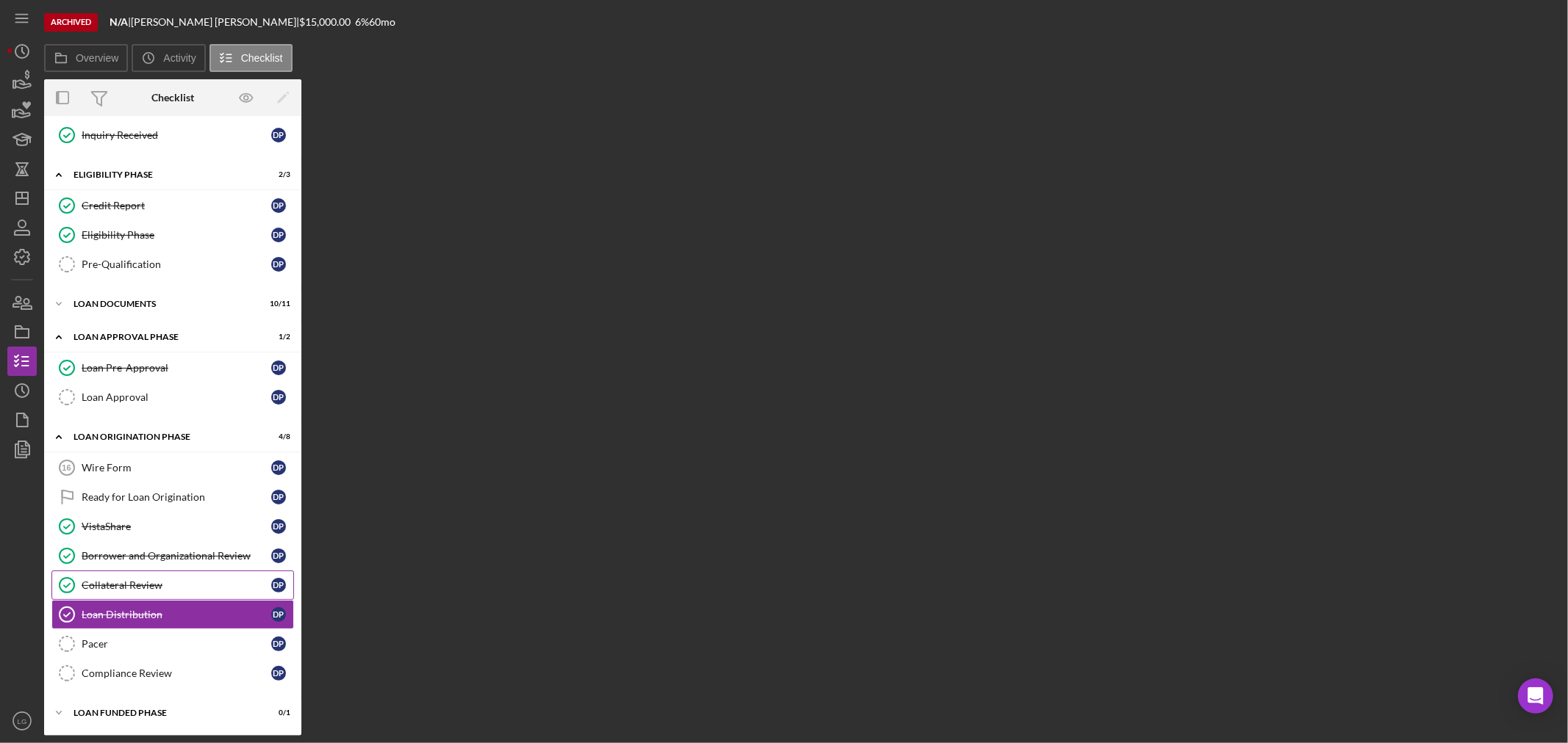
scroll to position [213, 0]
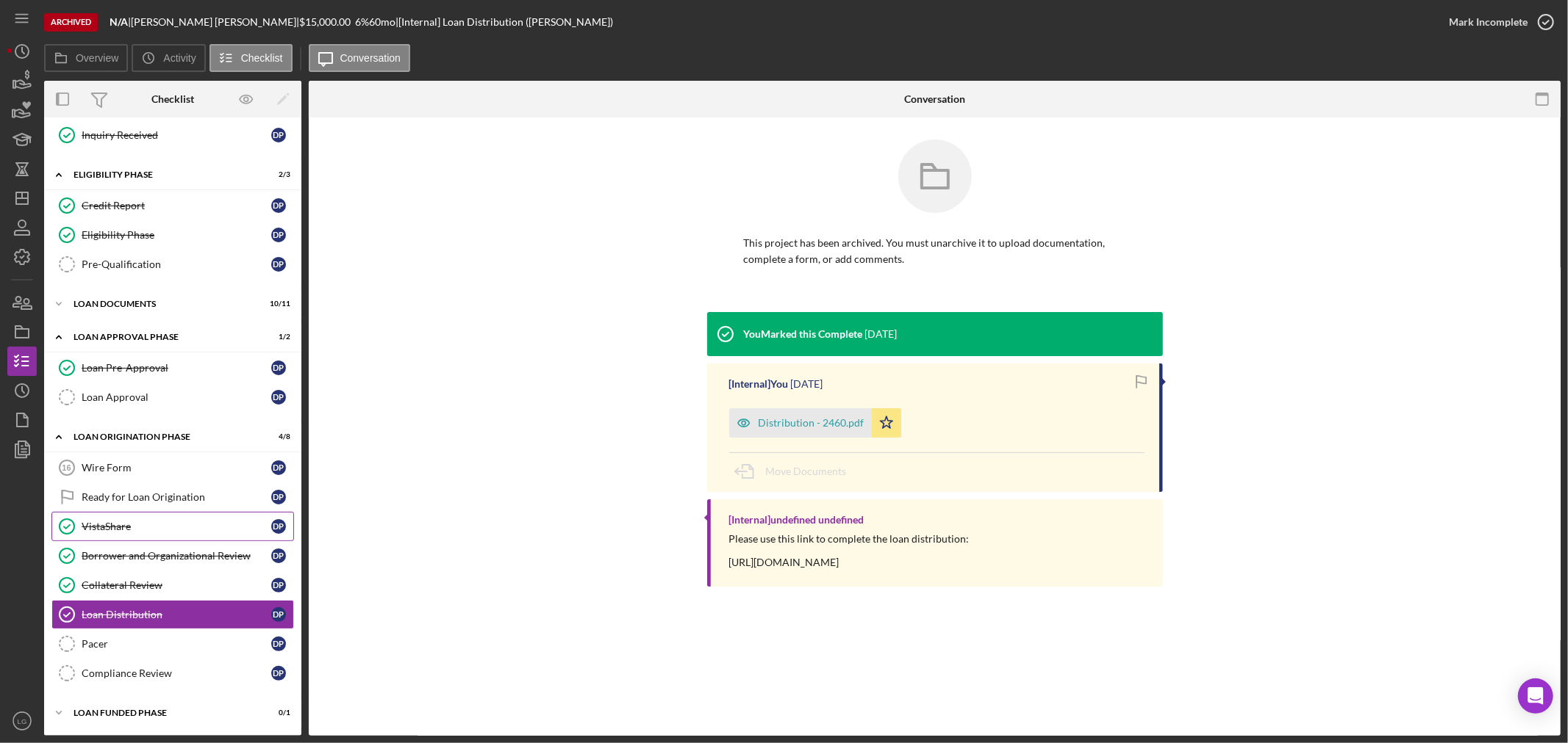
click at [149, 531] on div "VistaShare" at bounding box center [177, 526] width 189 height 12
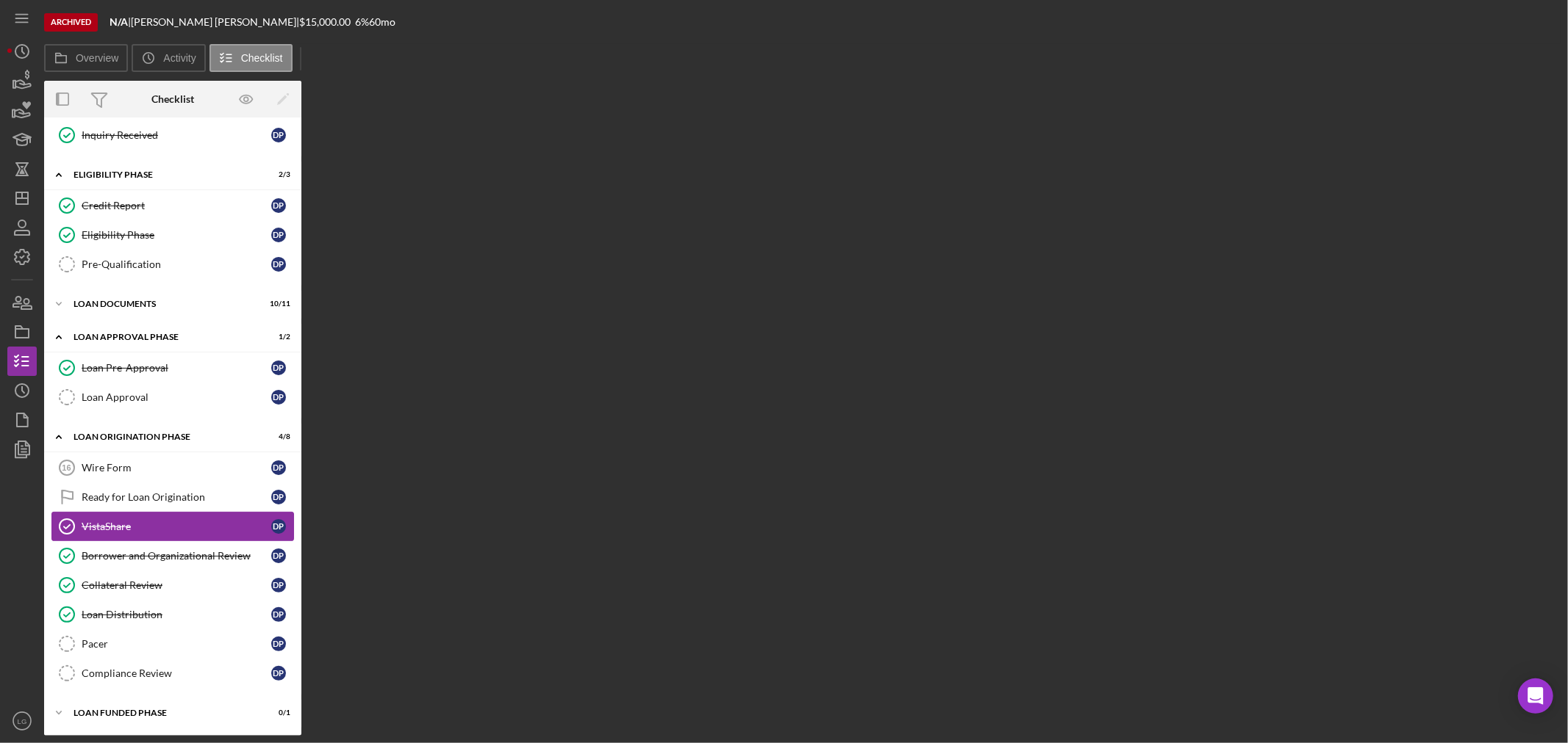
scroll to position [213, 0]
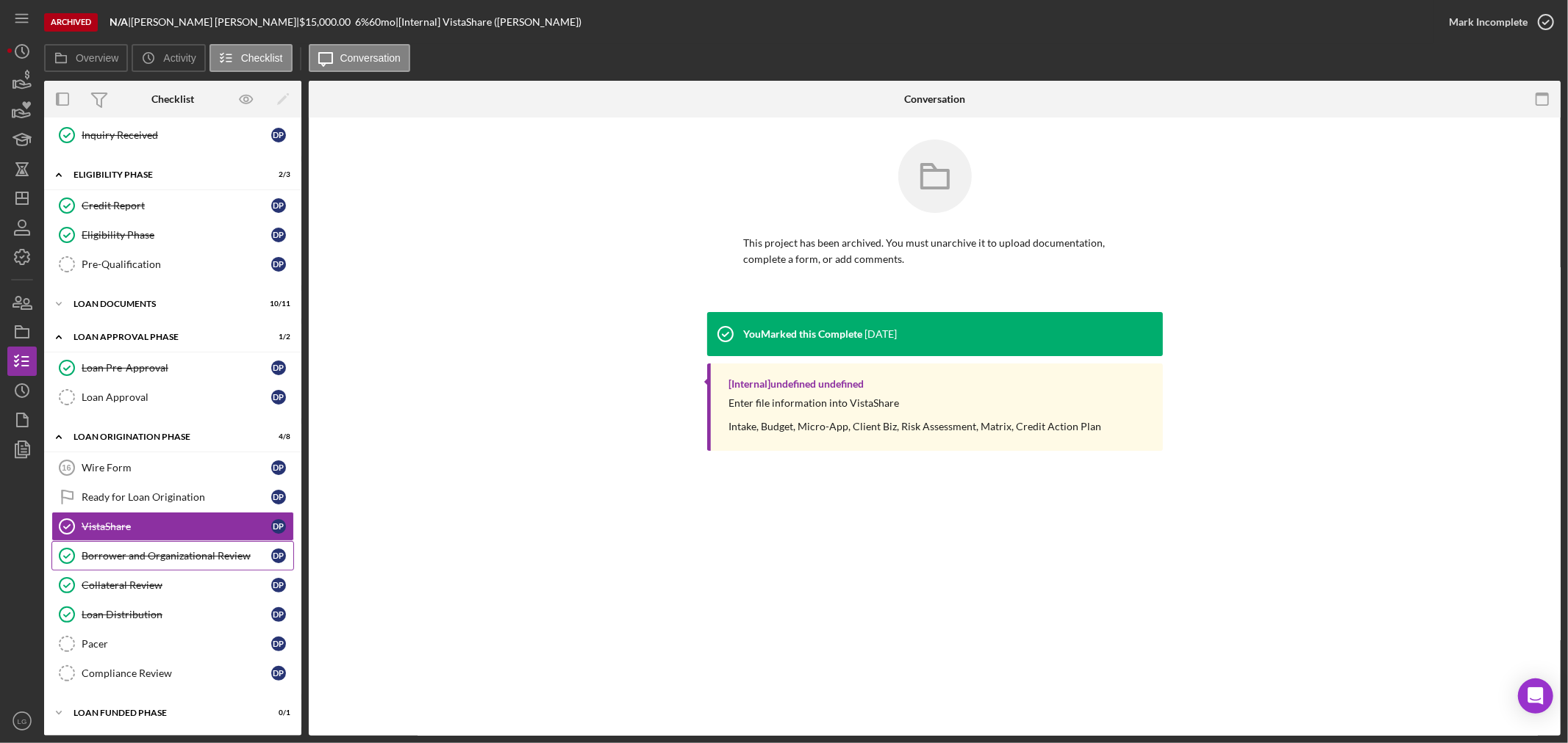
click at [144, 557] on div "Borrower and Organizational Review" at bounding box center [177, 556] width 189 height 12
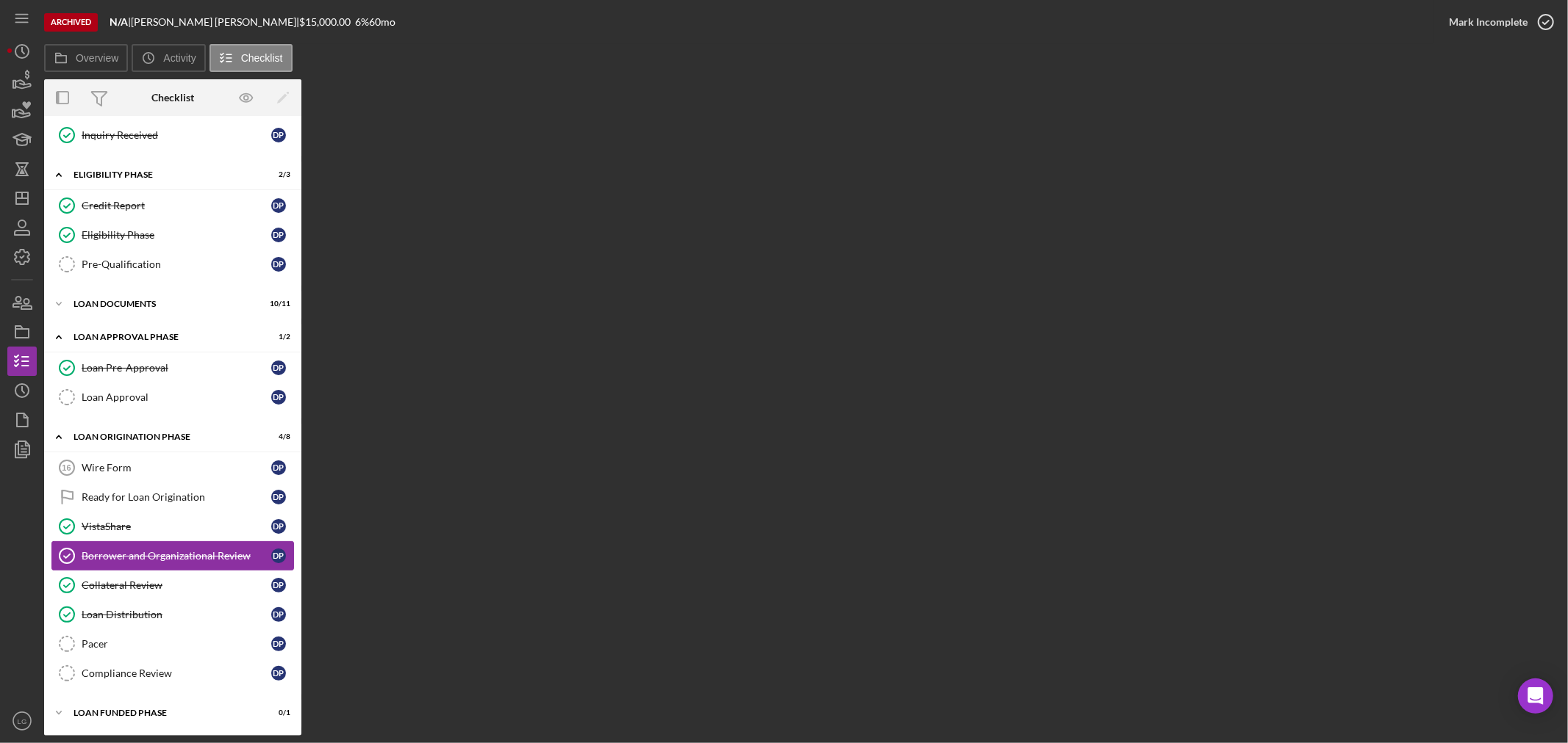
scroll to position [213, 0]
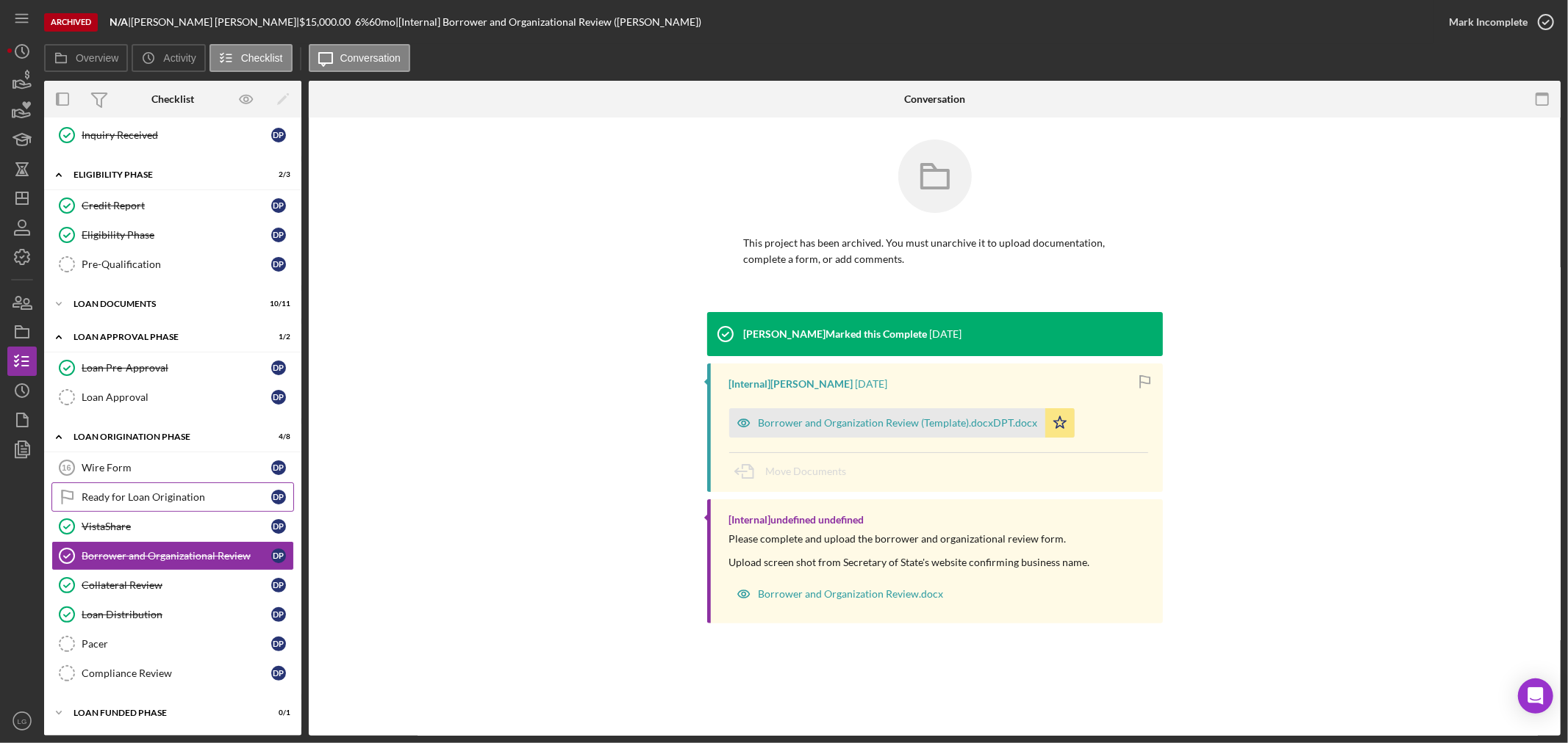
click at [150, 494] on div "Ready for Loan Origination" at bounding box center [177, 497] width 189 height 12
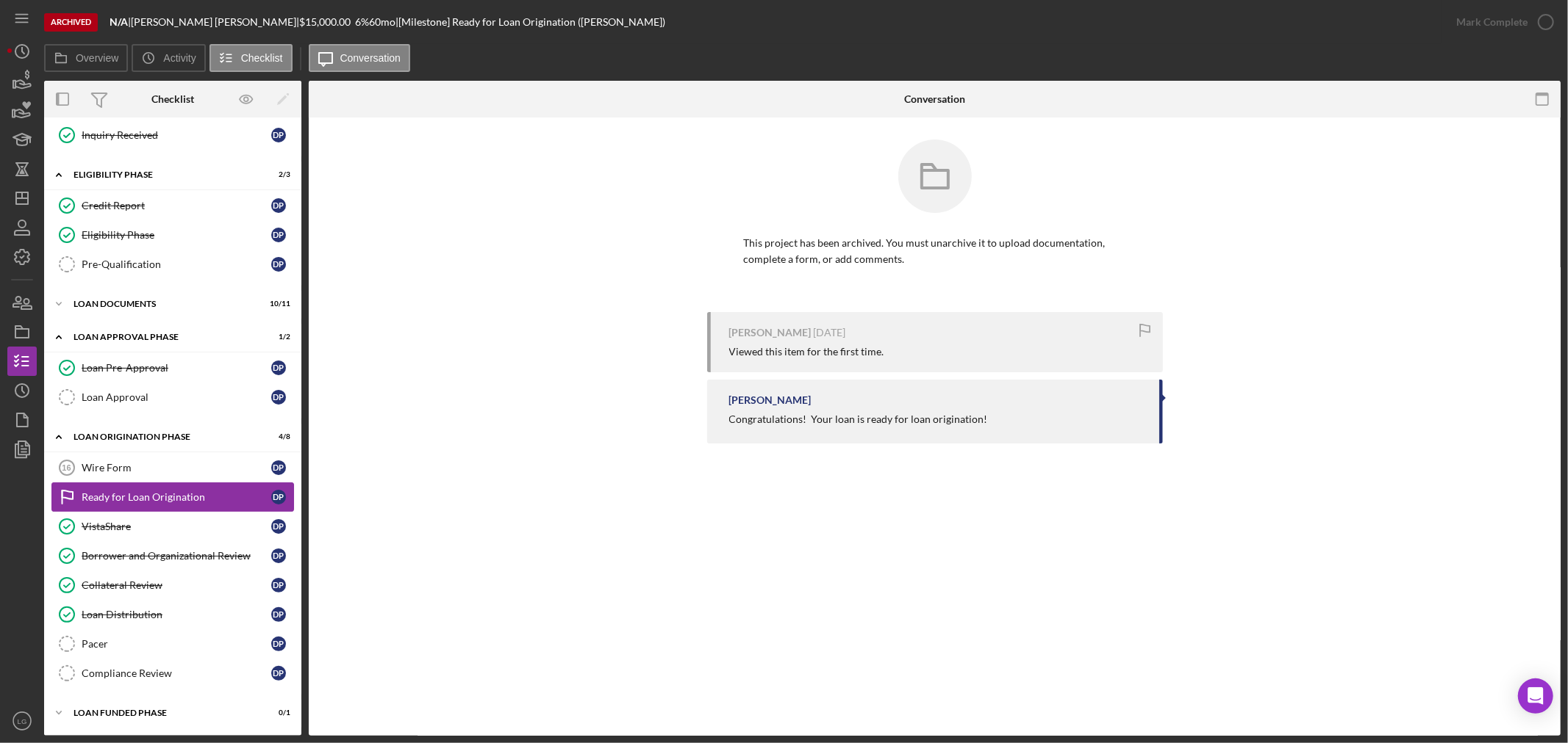
scroll to position [213, 0]
click at [150, 372] on div "Loan Pre-Approval" at bounding box center [177, 367] width 189 height 12
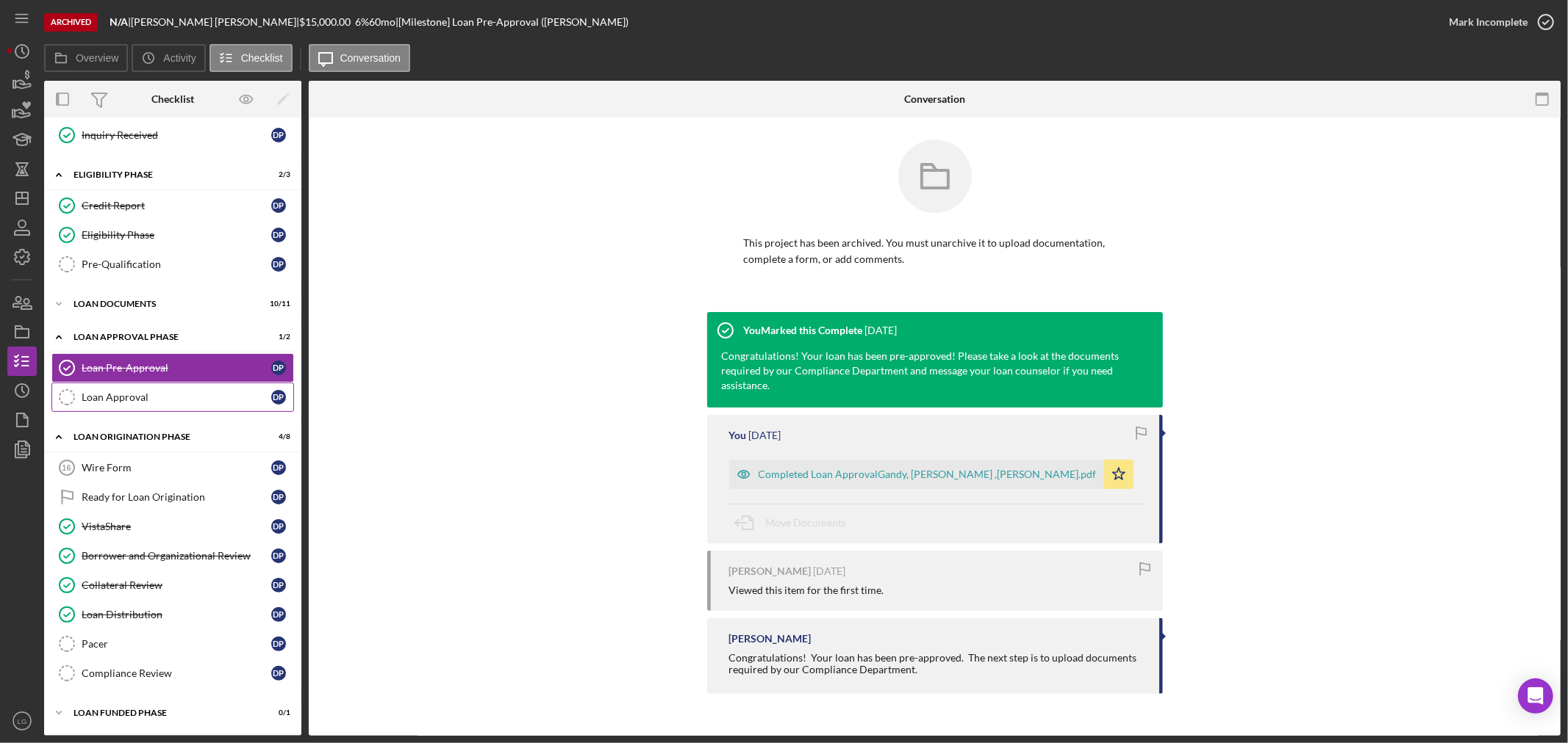
click at [151, 390] on link "Loan Approval Loan Approval D P" at bounding box center [172, 397] width 242 height 30
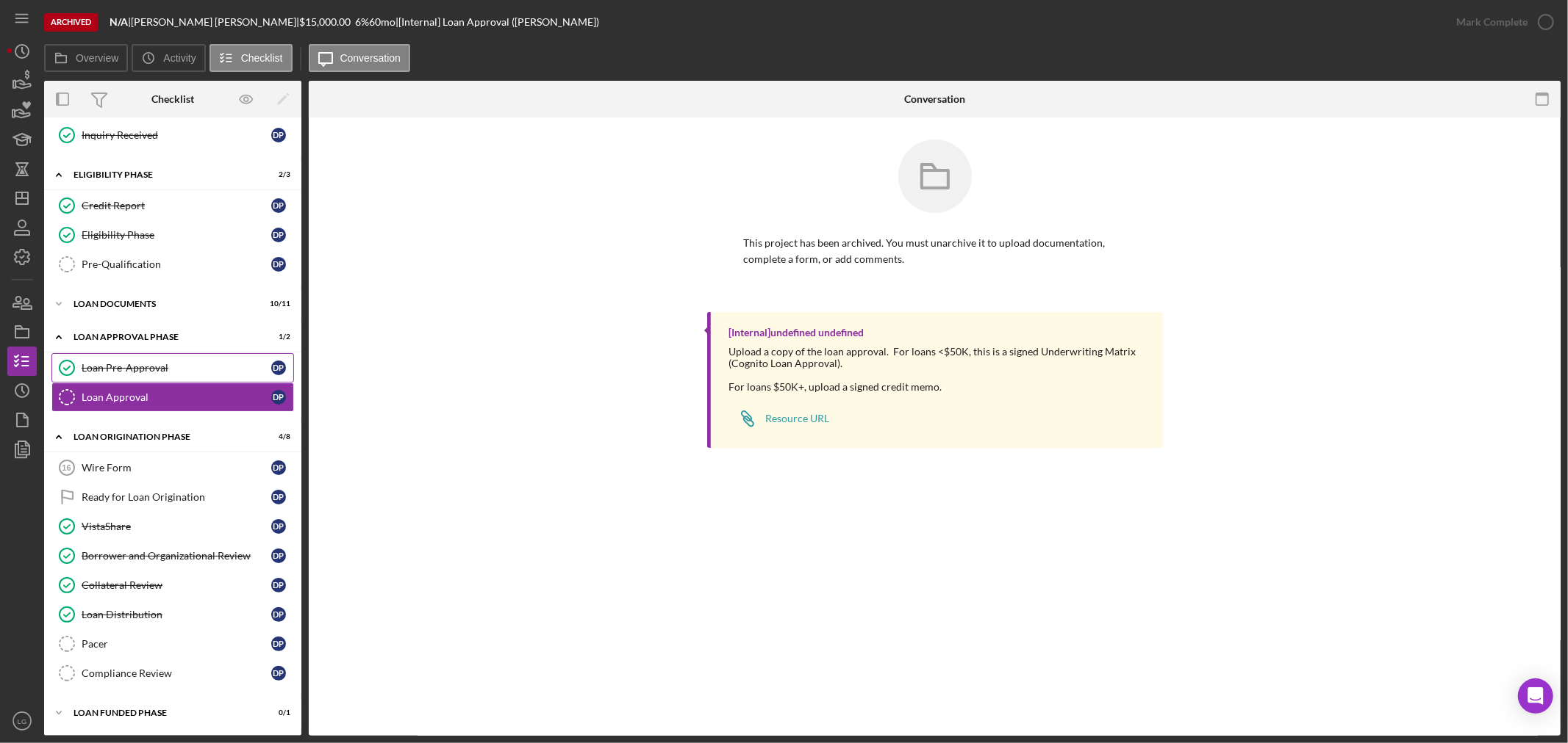
scroll to position [213, 0]
click at [131, 300] on div "Loan Documents" at bounding box center [178, 304] width 209 height 9
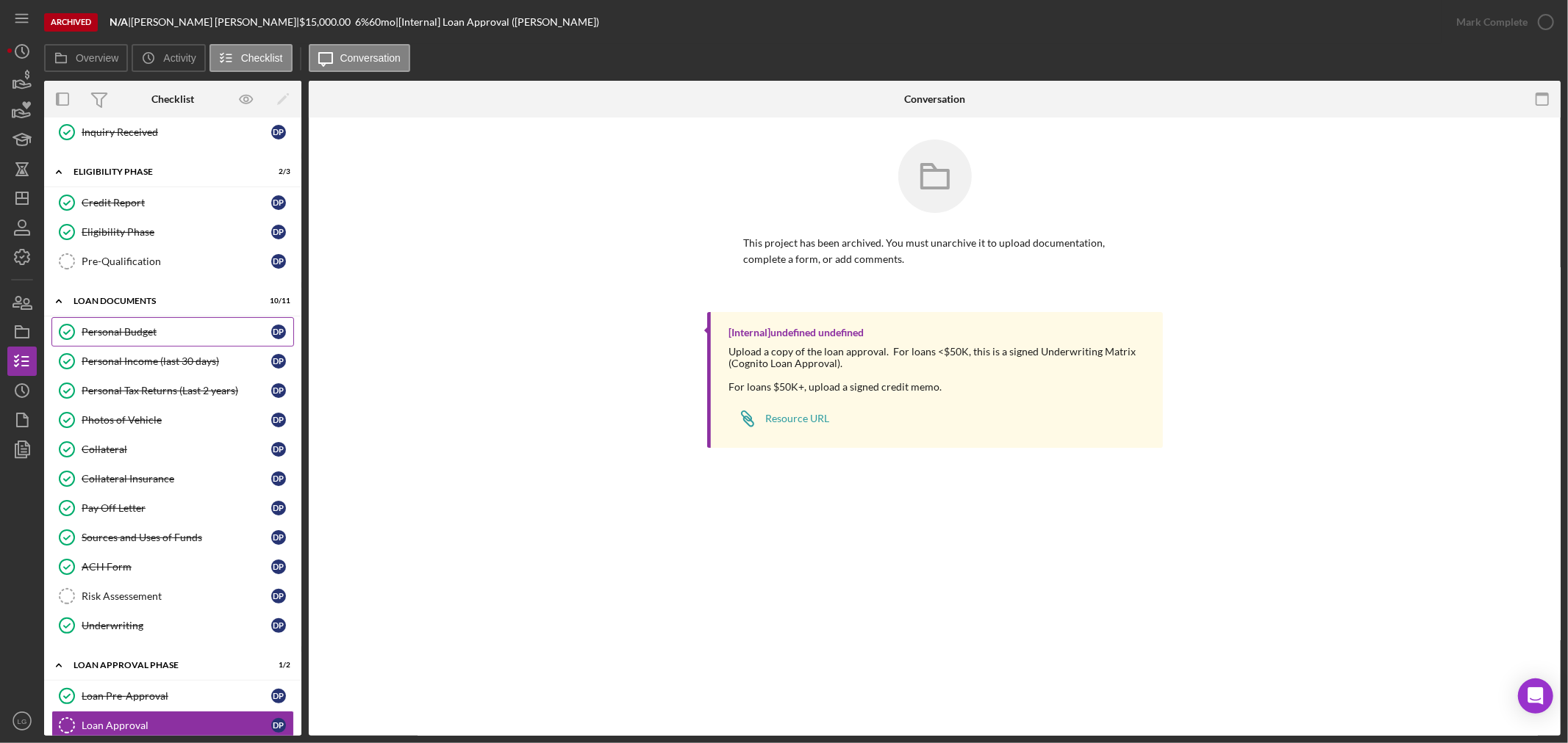
click at [137, 337] on div "Personal Budget" at bounding box center [177, 331] width 189 height 12
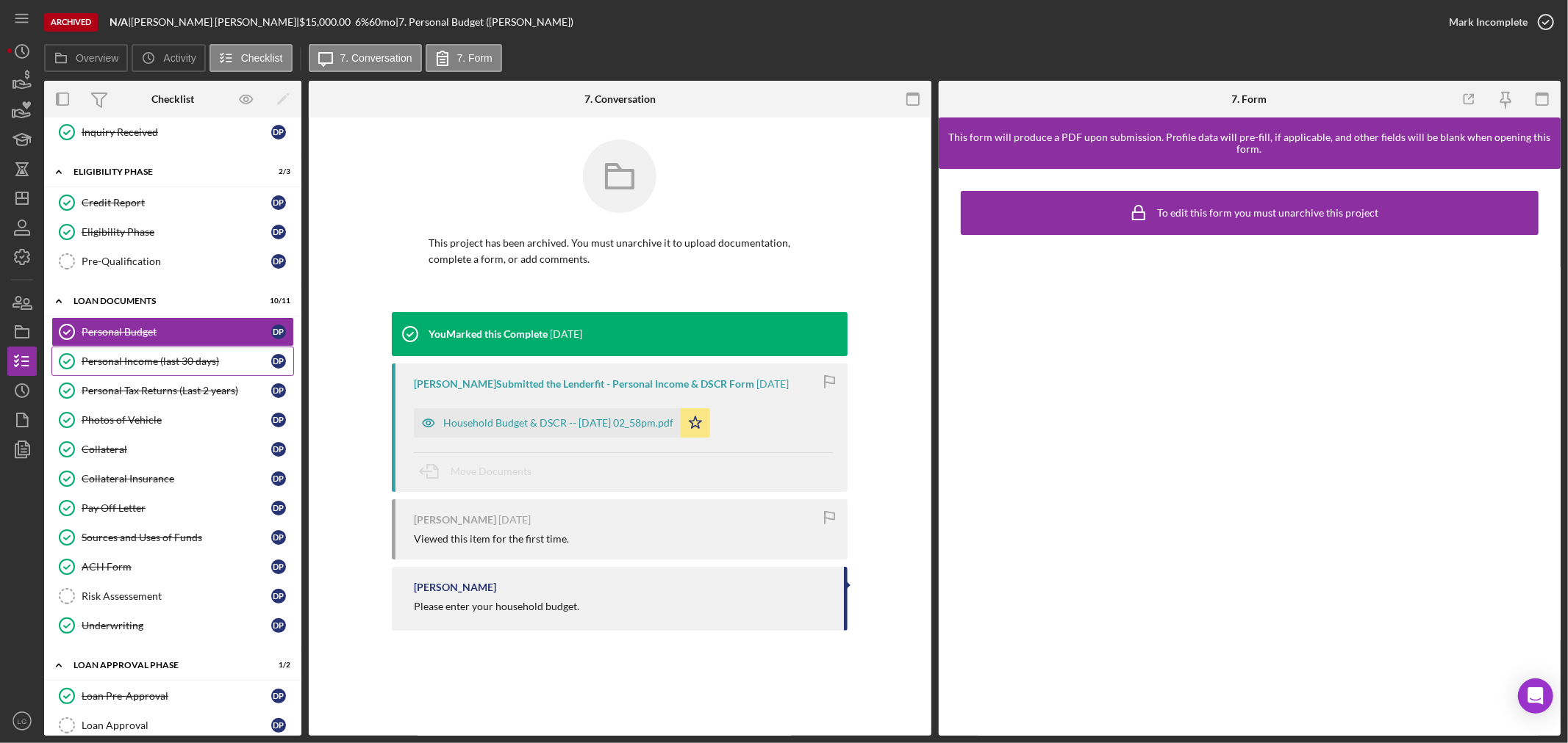
click at [137, 360] on div "Personal Income (last 30 days)" at bounding box center [177, 361] width 189 height 12
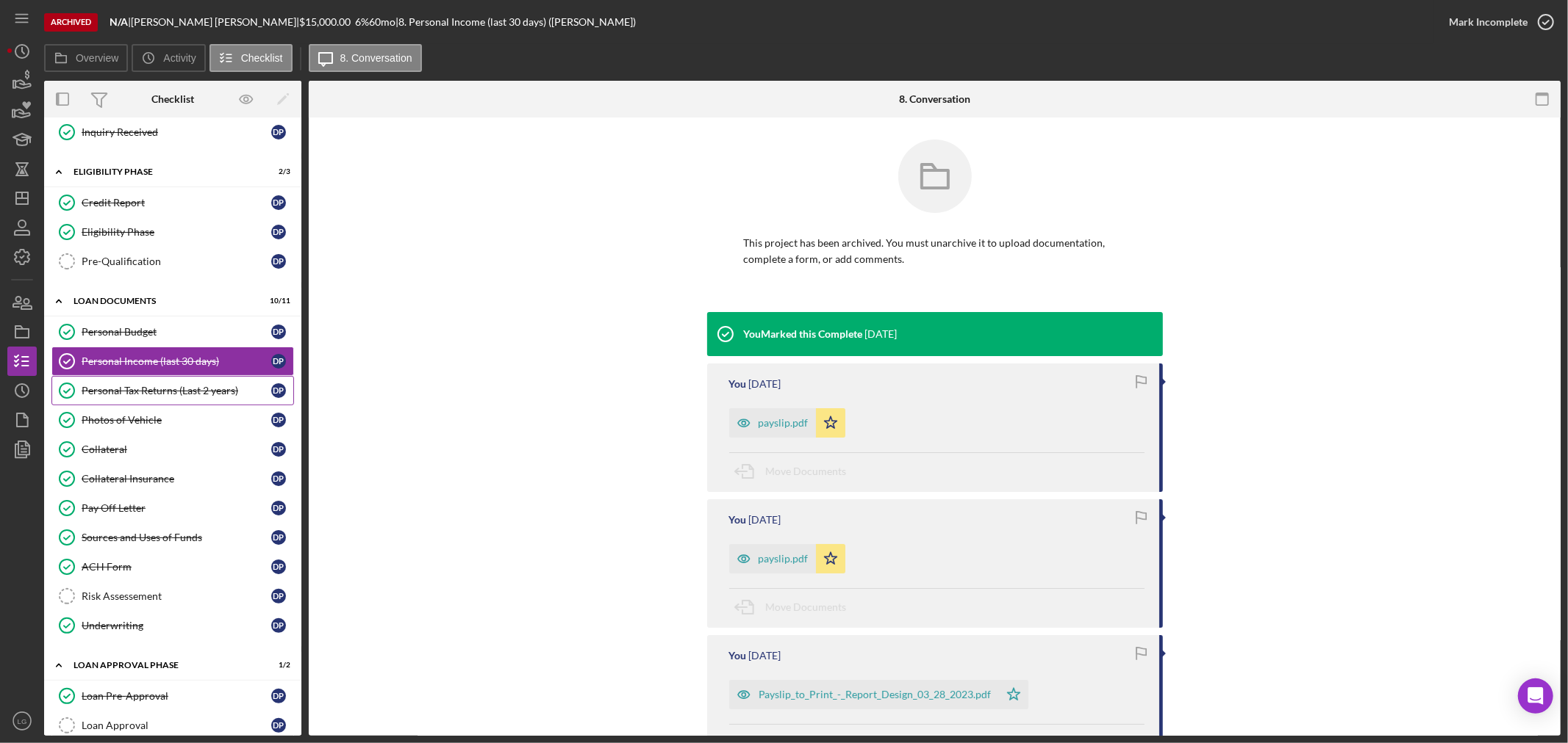
click at [134, 405] on link "Personal Tax Returns (Last 2 years) Personal Tax Returns (Last 2 years) D P" at bounding box center [172, 391] width 242 height 30
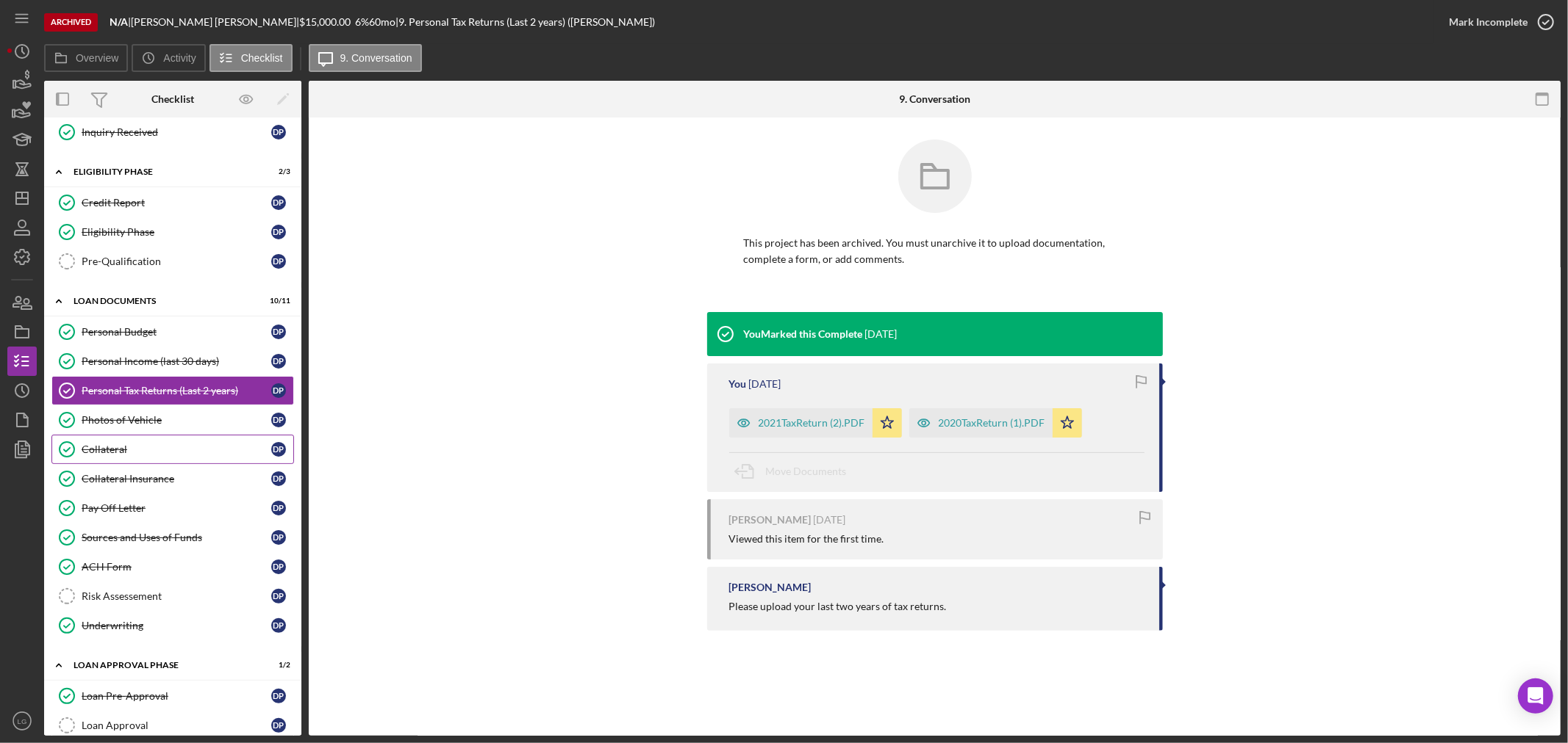
click at [130, 431] on link "Photos of Vehicle Photos of Vehicle D P" at bounding box center [172, 420] width 242 height 30
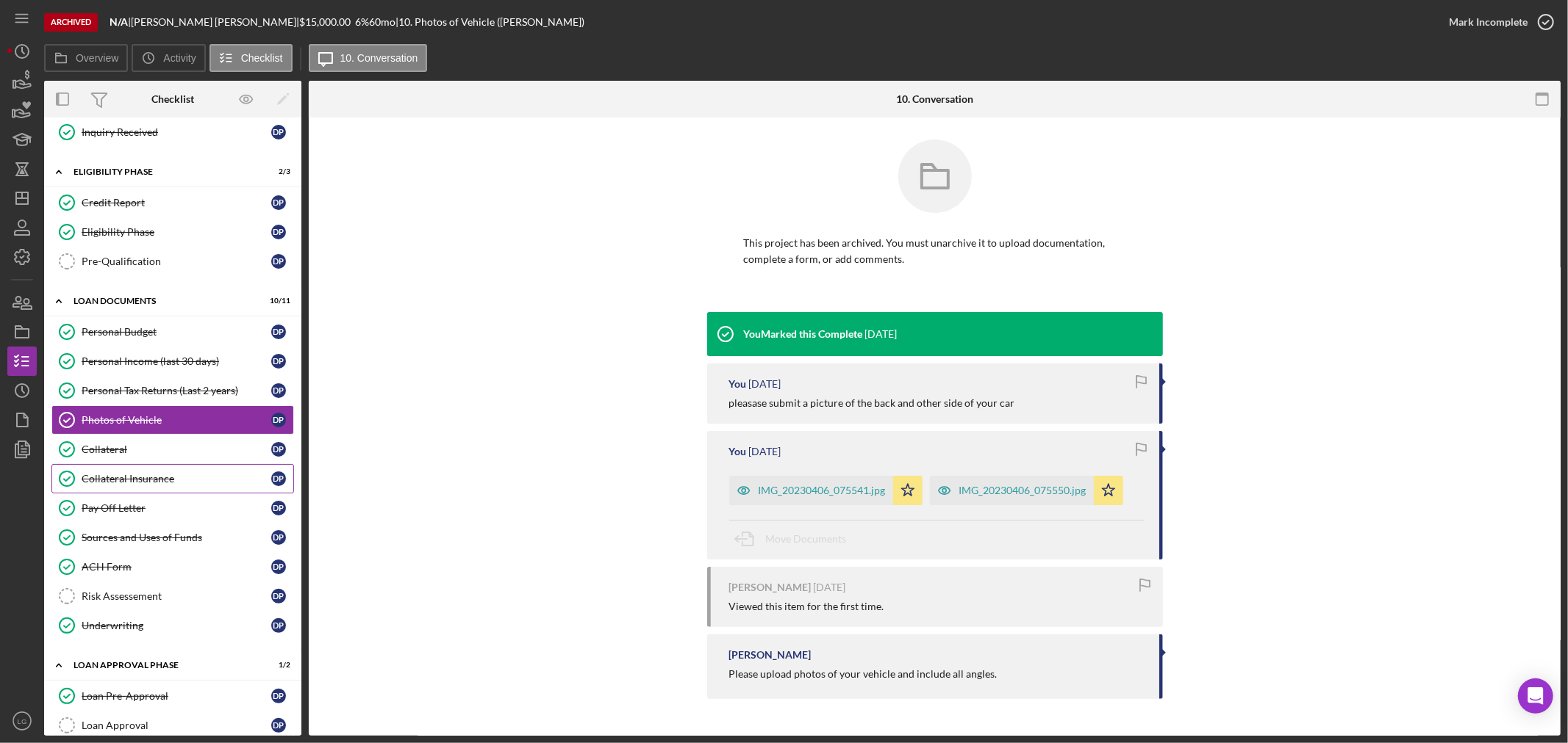
click at [130, 468] on link "Collateral Insurance Collateral Insurance D P" at bounding box center [172, 478] width 242 height 30
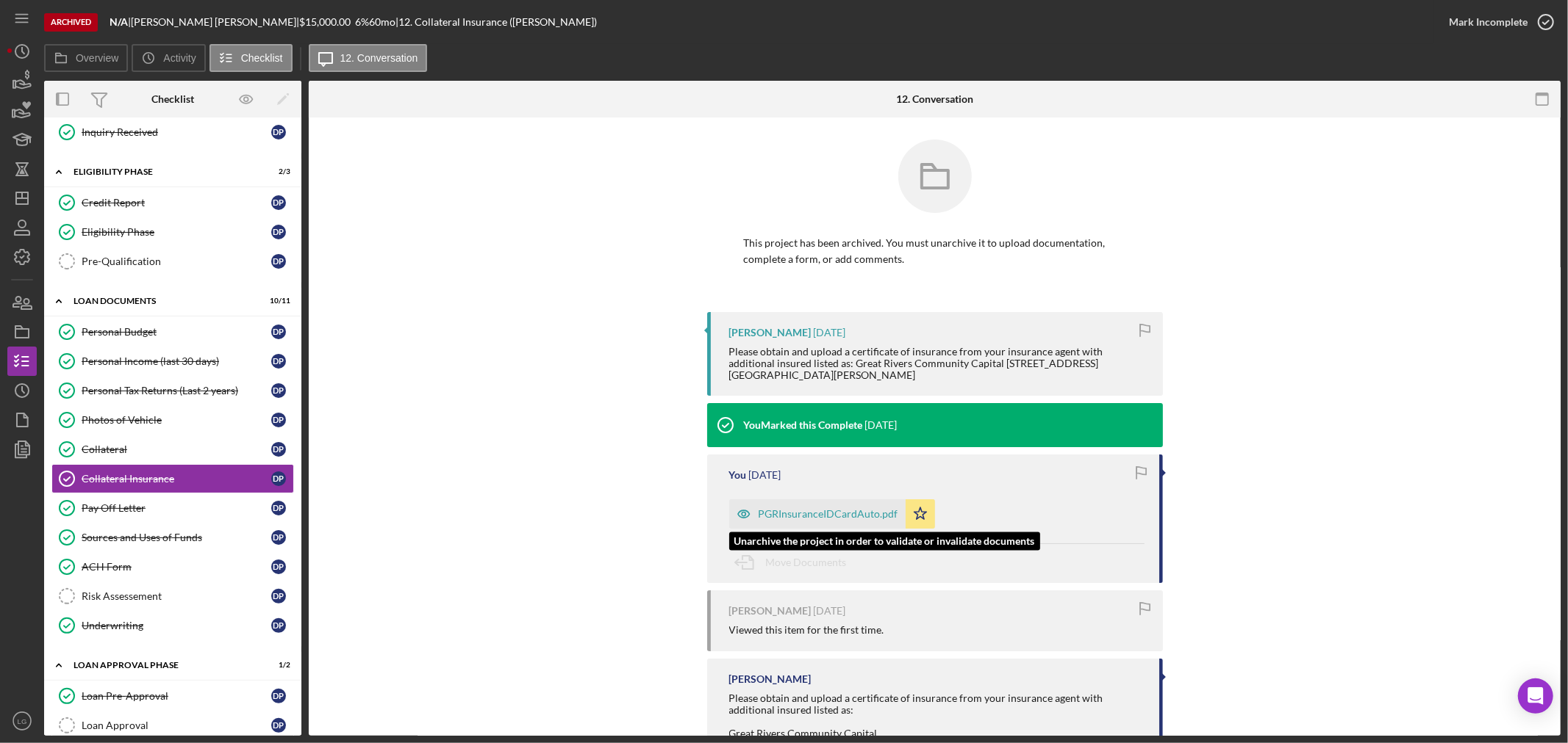
click at [759, 500] on div "PGRInsuranceIDCardAuto.pdf" at bounding box center [817, 514] width 177 height 30
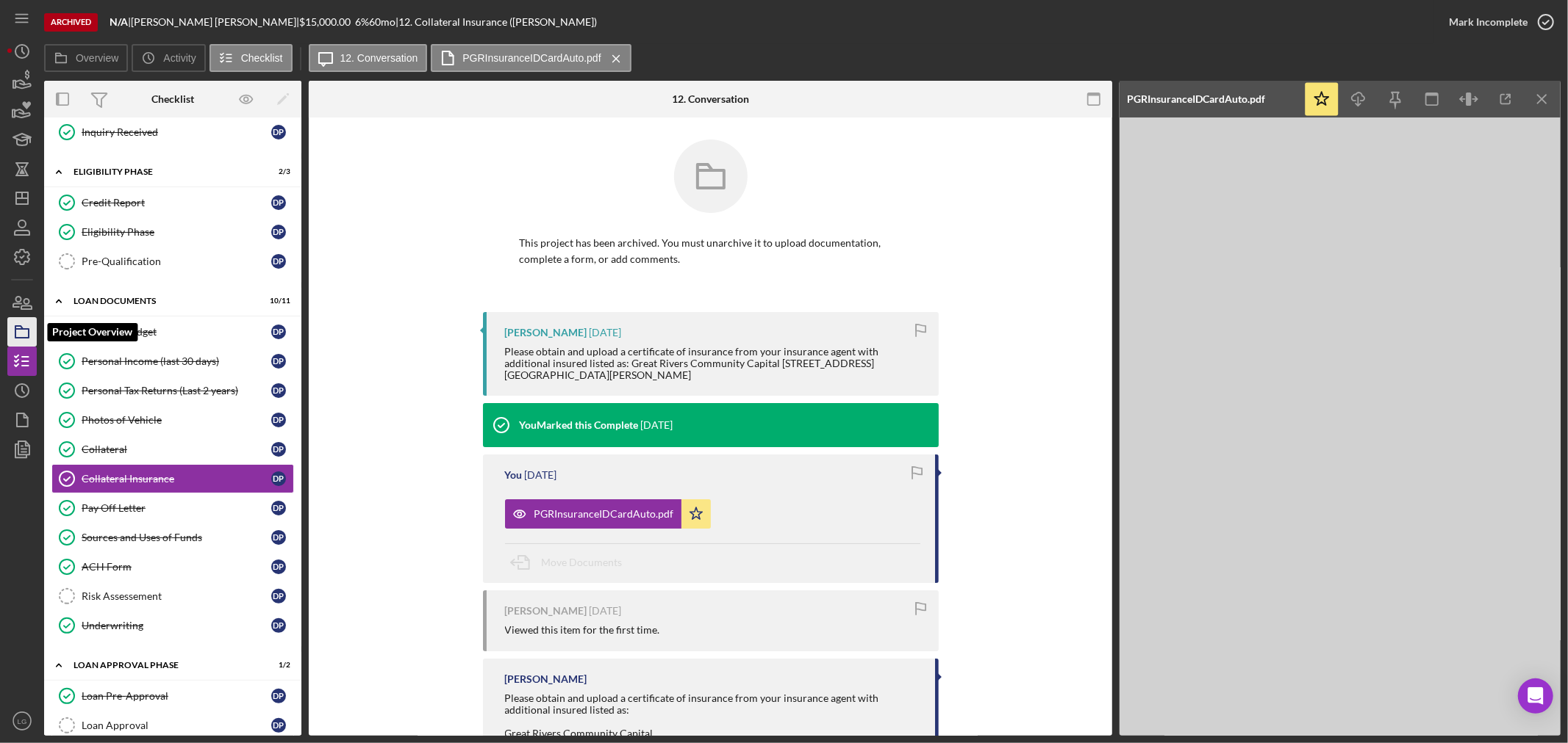
click at [15, 338] on rect "button" at bounding box center [22, 333] width 14 height 9
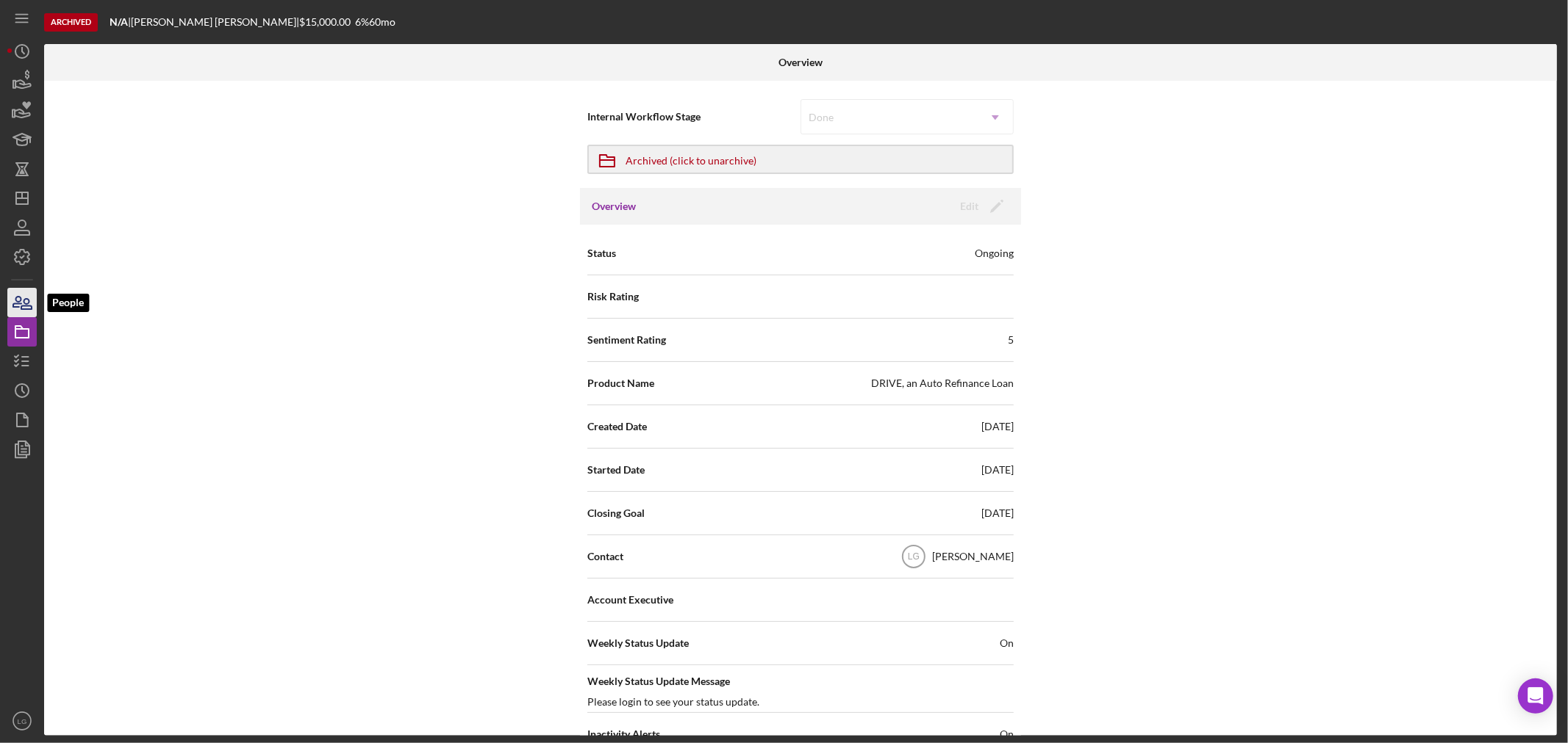
click at [18, 300] on icon "button" at bounding box center [22, 303] width 37 height 37
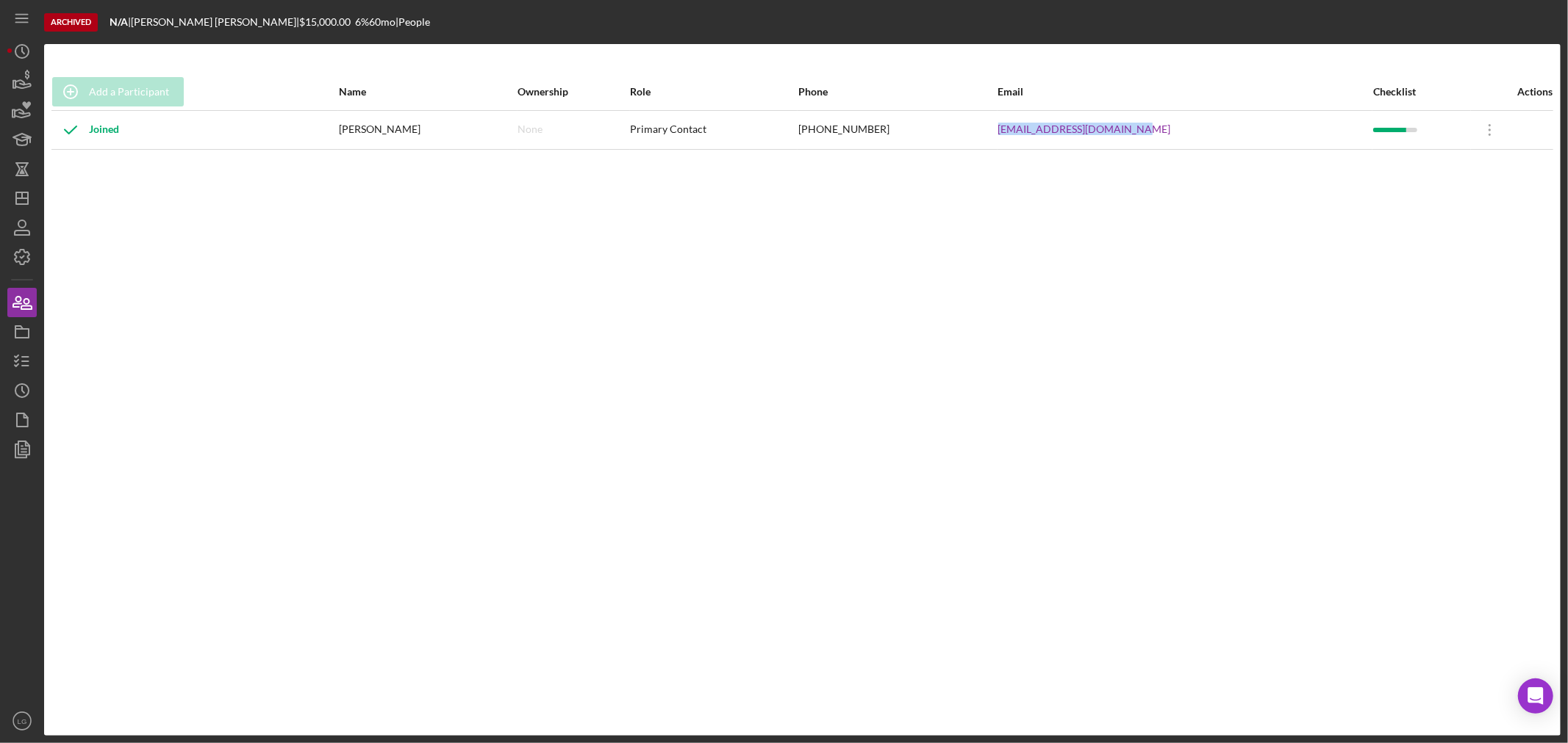
drag, startPoint x: 1154, startPoint y: 127, endPoint x: 1012, endPoint y: 129, distance: 142.0
click at [1012, 129] on tr "Joined Danielle Ptasienski None Primary Contact (417) 234-6396 dptasienski2021@…" at bounding box center [802, 129] width 1501 height 39
drag, startPoint x: 1074, startPoint y: 127, endPoint x: 21, endPoint y: 201, distance: 1055.6
click at [21, 201] on icon "Icon/Dashboard" at bounding box center [22, 198] width 37 height 37
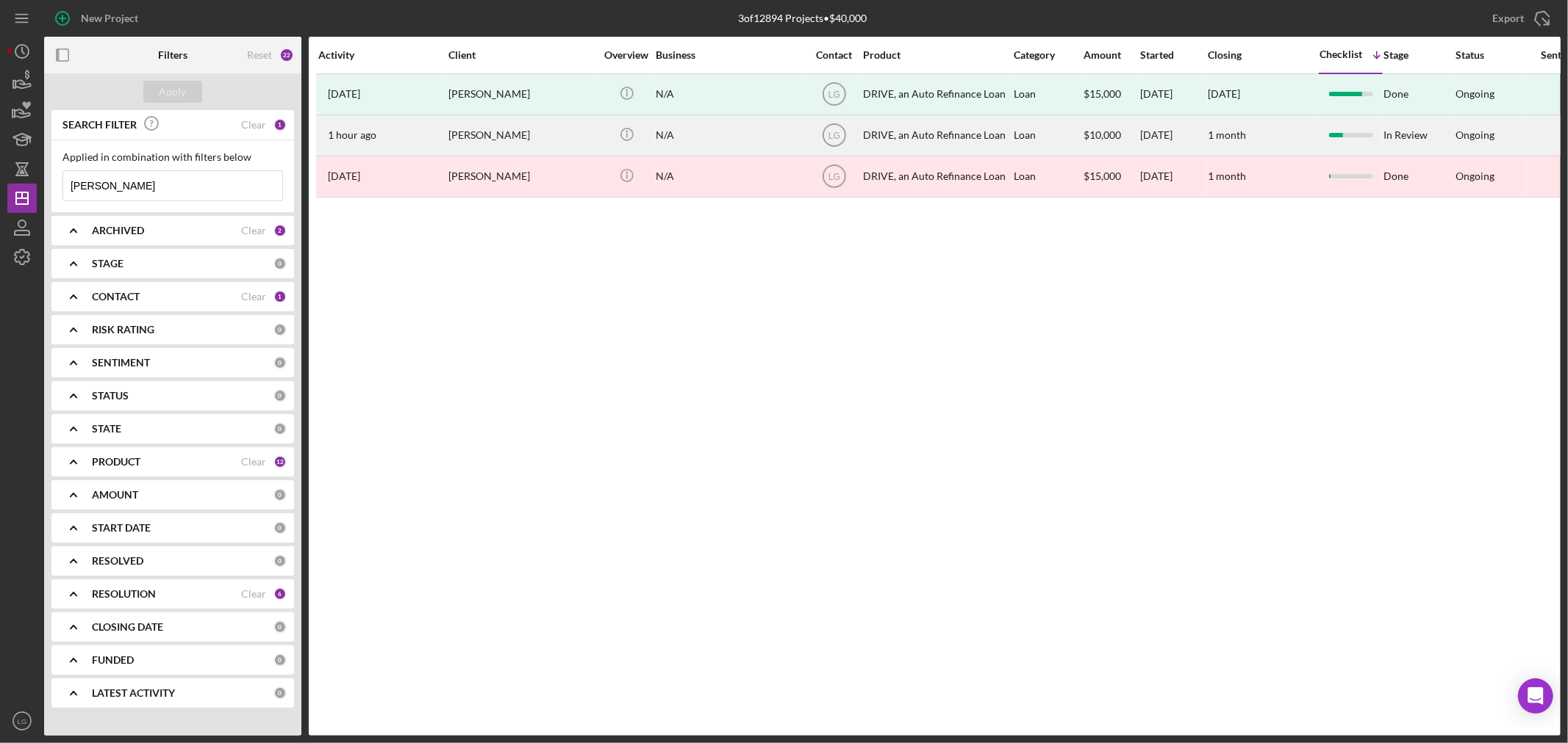
click at [385, 141] on div "1 hour ago Danielle Ptasienski" at bounding box center [382, 135] width 129 height 39
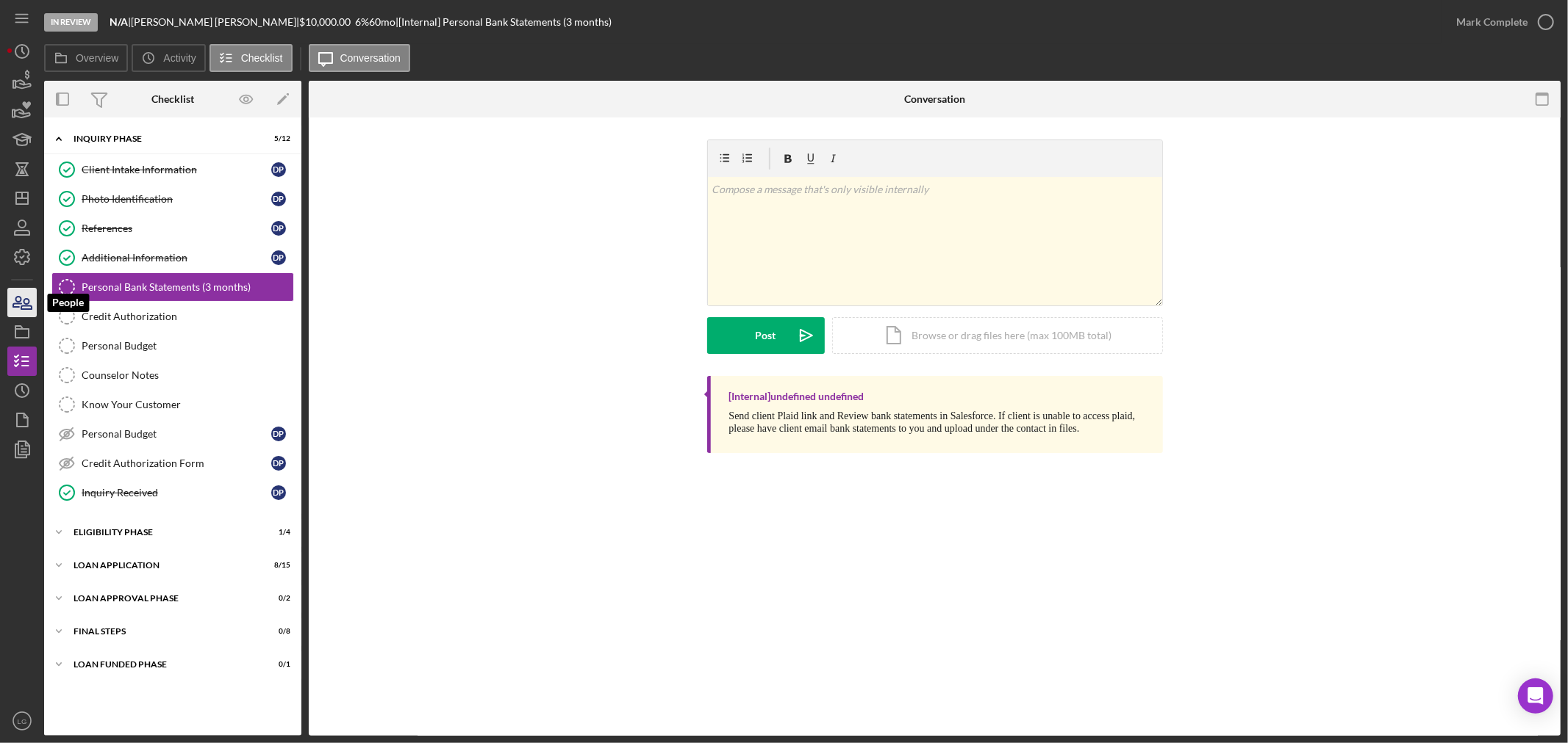
click at [18, 300] on icon "button" at bounding box center [22, 303] width 37 height 37
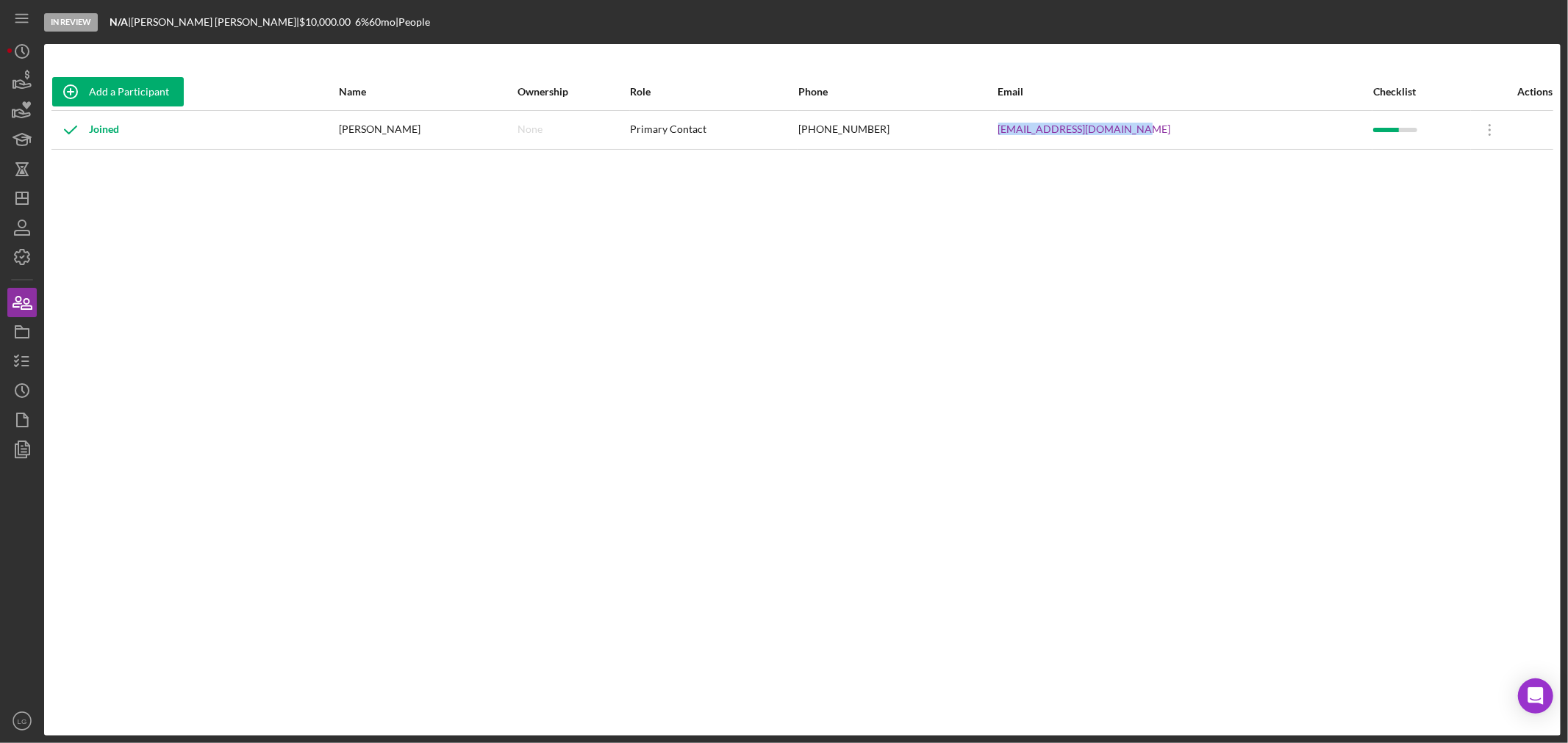
drag, startPoint x: 1178, startPoint y: 129, endPoint x: 1027, endPoint y: 133, distance: 151.1
click at [1027, 133] on tr "Joined Danielle Ptasienski None Primary Contact (417) 234-6396 dptasienski2021@…" at bounding box center [802, 129] width 1501 height 39
copy tr "[EMAIL_ADDRESS][DOMAIN_NAME]"
